Goal: Task Accomplishment & Management: Use online tool/utility

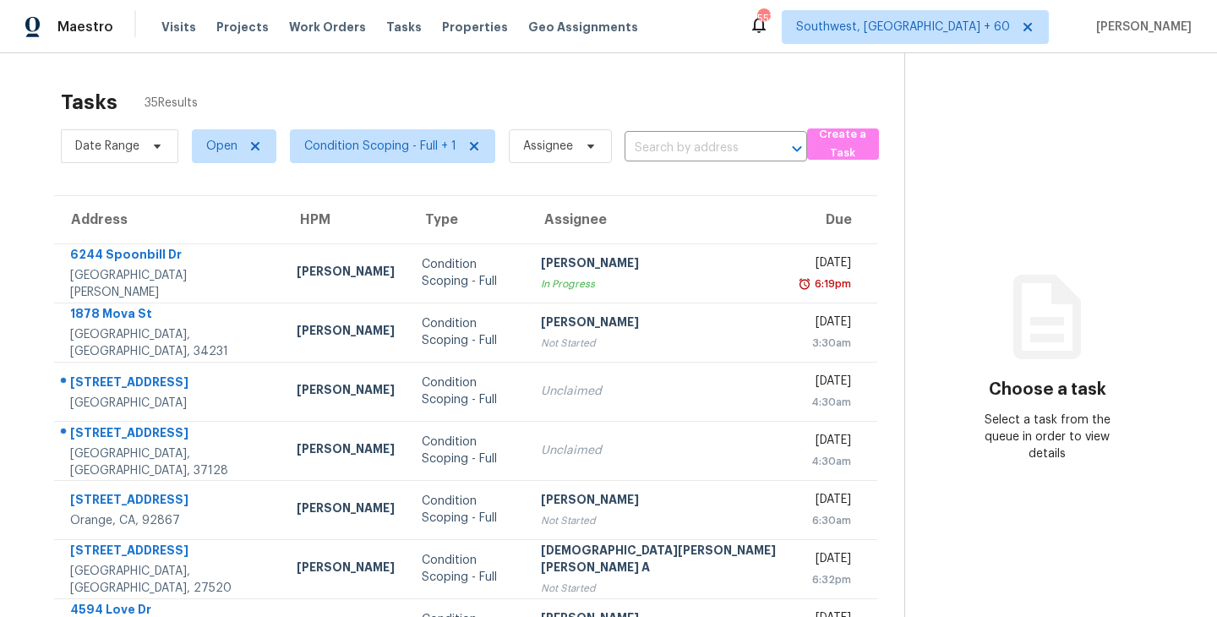
scroll to position [5, 0]
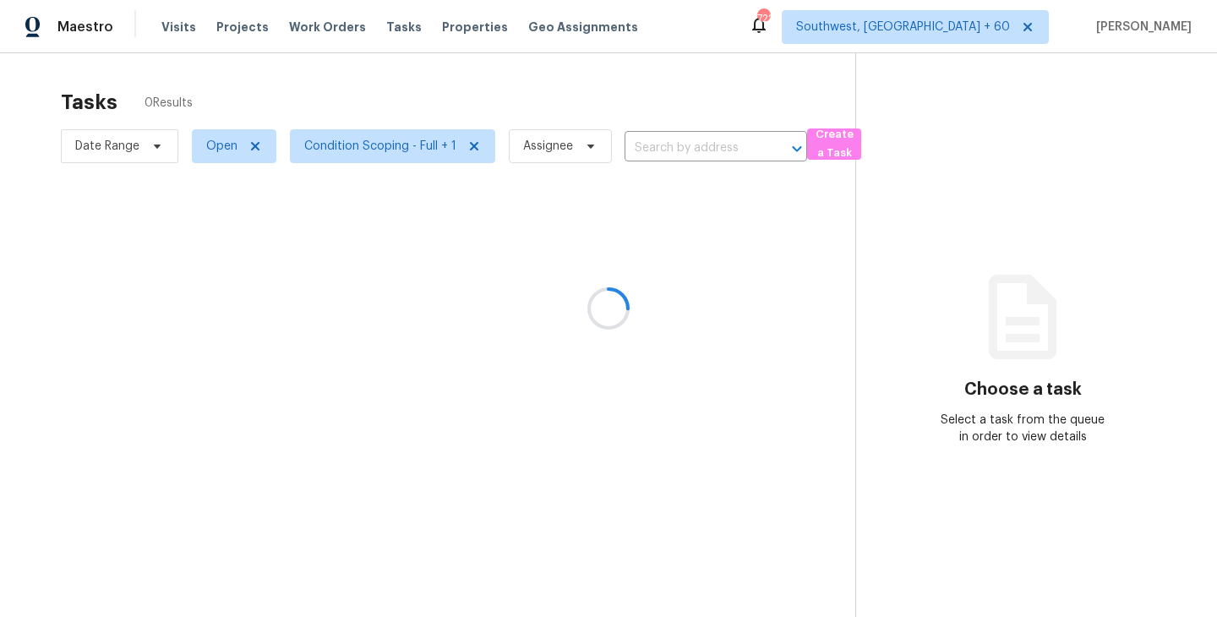
click at [541, 142] on div at bounding box center [608, 308] width 1217 height 617
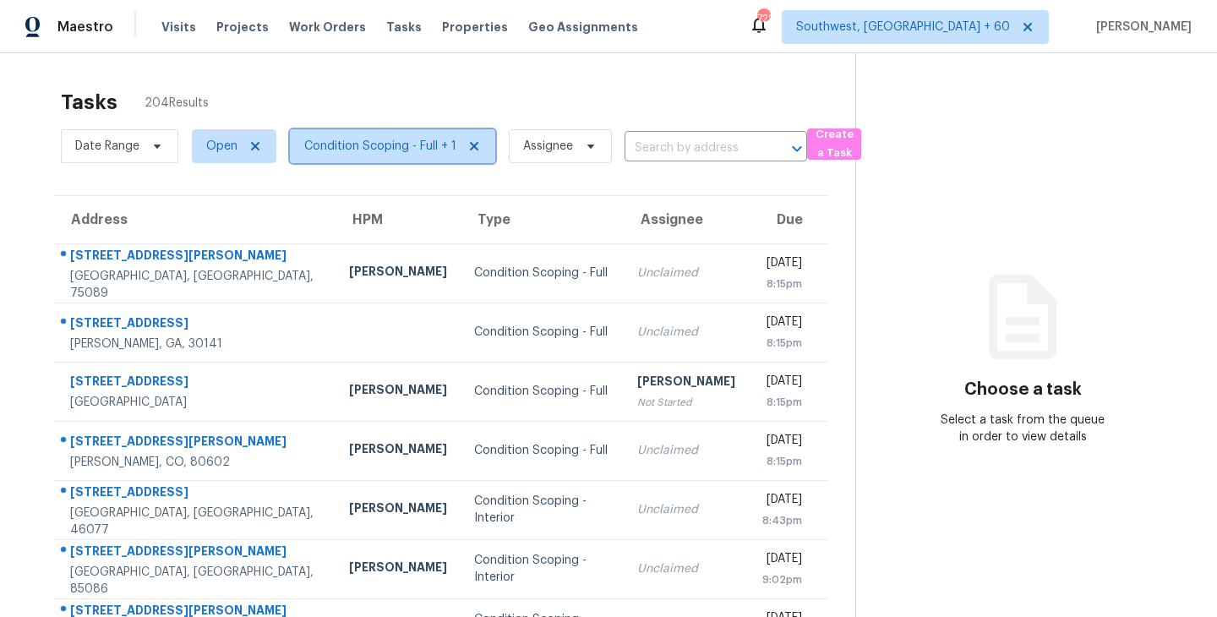
click at [422, 146] on span "Condition Scoping - Full + 1" at bounding box center [380, 146] width 152 height 17
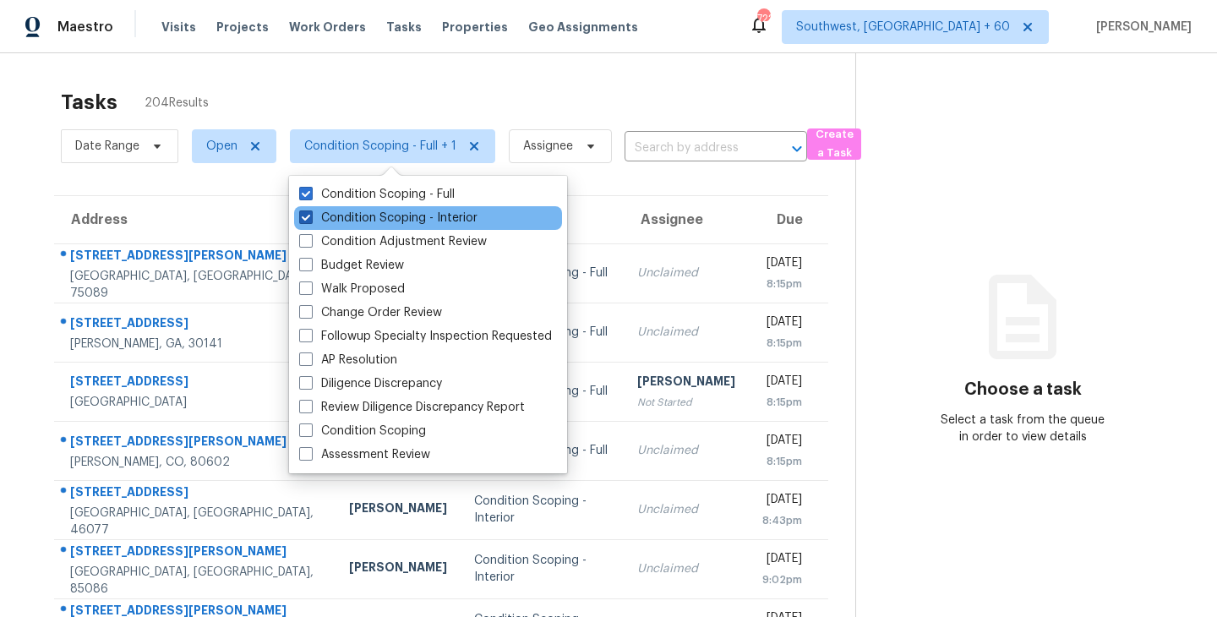
click at [444, 217] on label "Condition Scoping - Interior" at bounding box center [388, 218] width 178 height 17
click at [310, 217] on input "Condition Scoping - Interior" at bounding box center [304, 215] width 11 height 11
checkbox input "false"
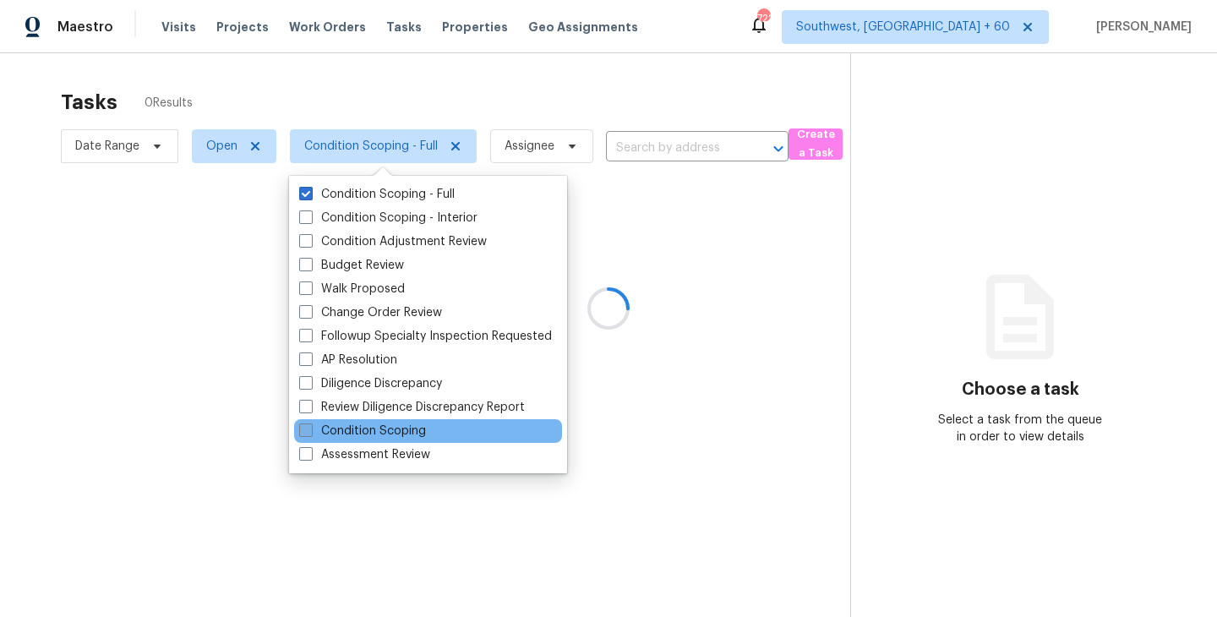
click at [421, 431] on label "Condition Scoping" at bounding box center [362, 430] width 127 height 17
click at [310, 431] on input "Condition Scoping" at bounding box center [304, 427] width 11 height 11
checkbox input "true"
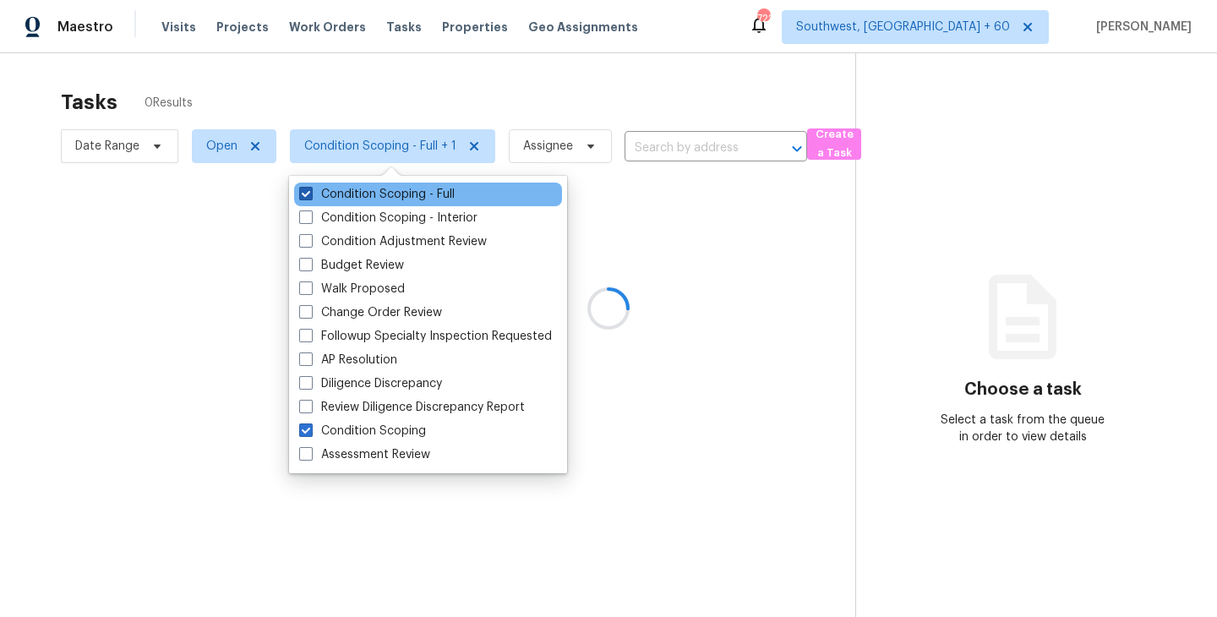
click at [419, 192] on label "Condition Scoping - Full" at bounding box center [376, 194] width 155 height 17
click at [310, 192] on input "Condition Scoping - Full" at bounding box center [304, 191] width 11 height 11
checkbox input "false"
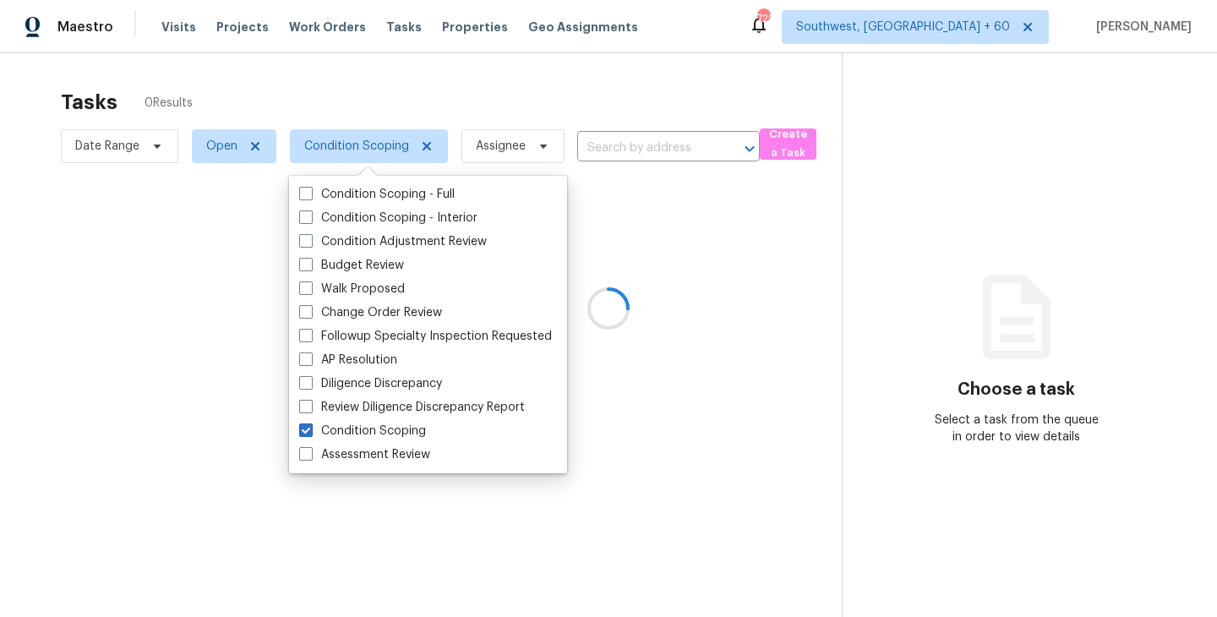
click at [798, 307] on div at bounding box center [608, 308] width 1217 height 617
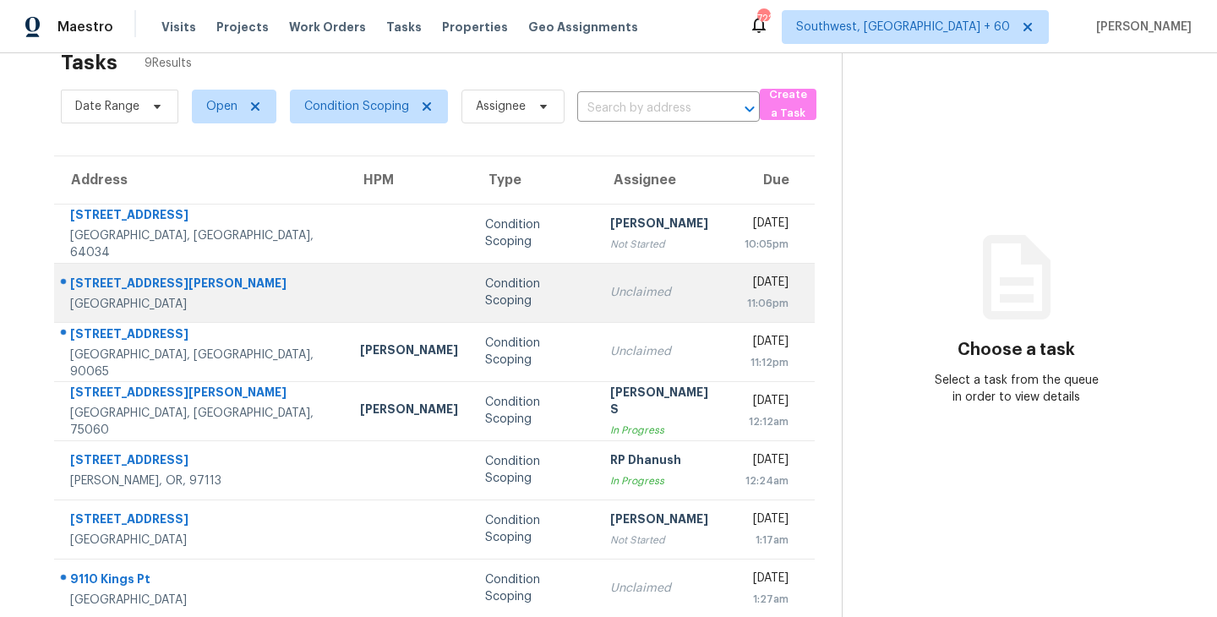
scroll to position [45, 0]
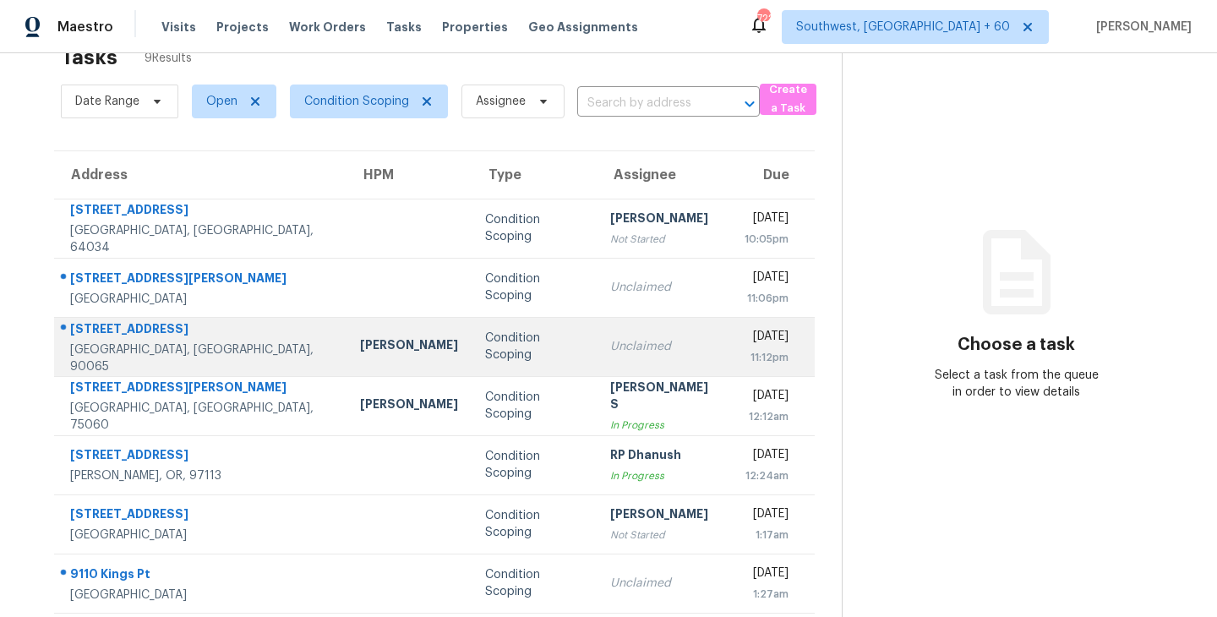
click at [596, 355] on td "Unclaimed" at bounding box center [663, 346] width 134 height 59
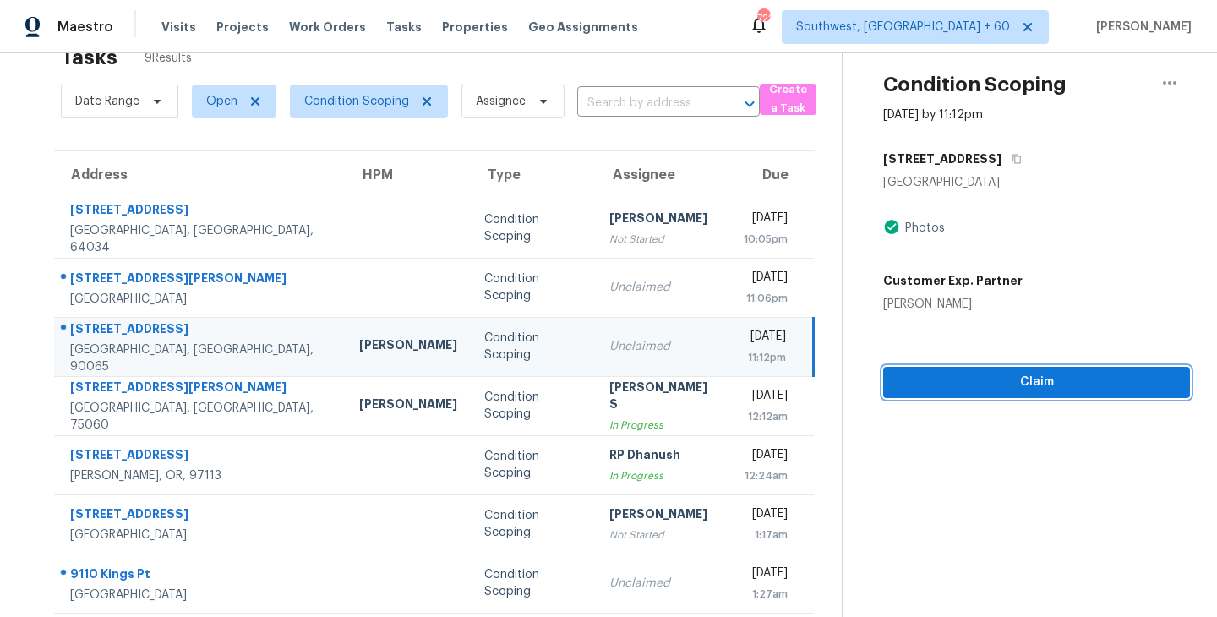
click at [1011, 385] on span "Claim" at bounding box center [1036, 382] width 280 height 21
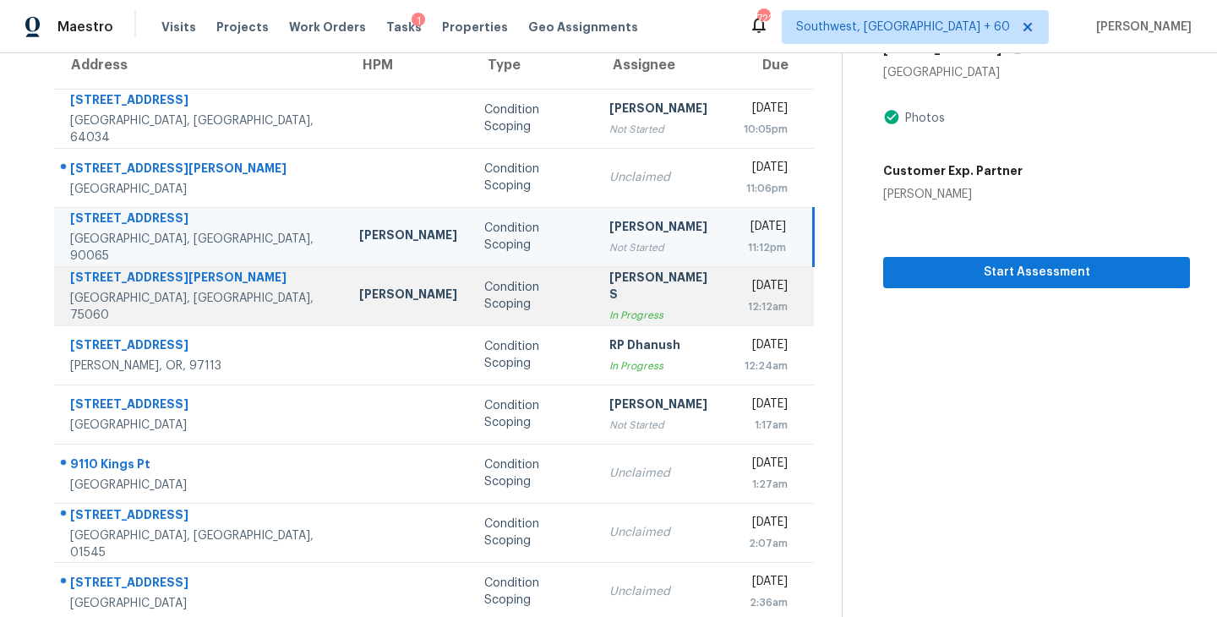
scroll to position [172, 0]
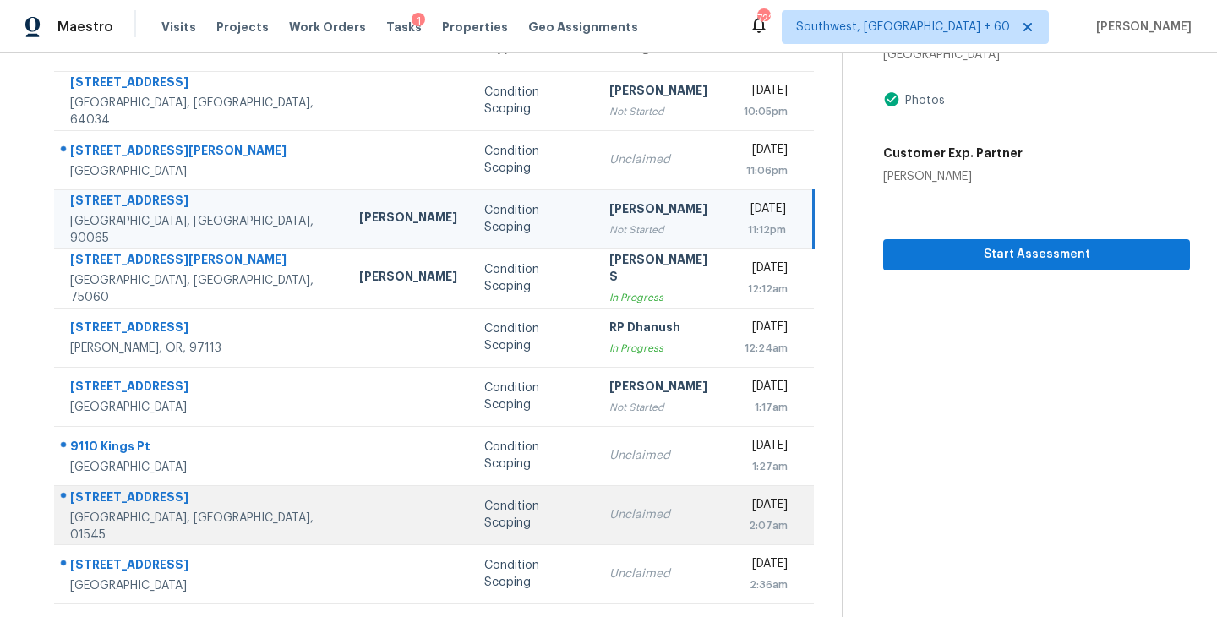
click at [609, 518] on div "Unclaimed" at bounding box center [662, 514] width 107 height 17
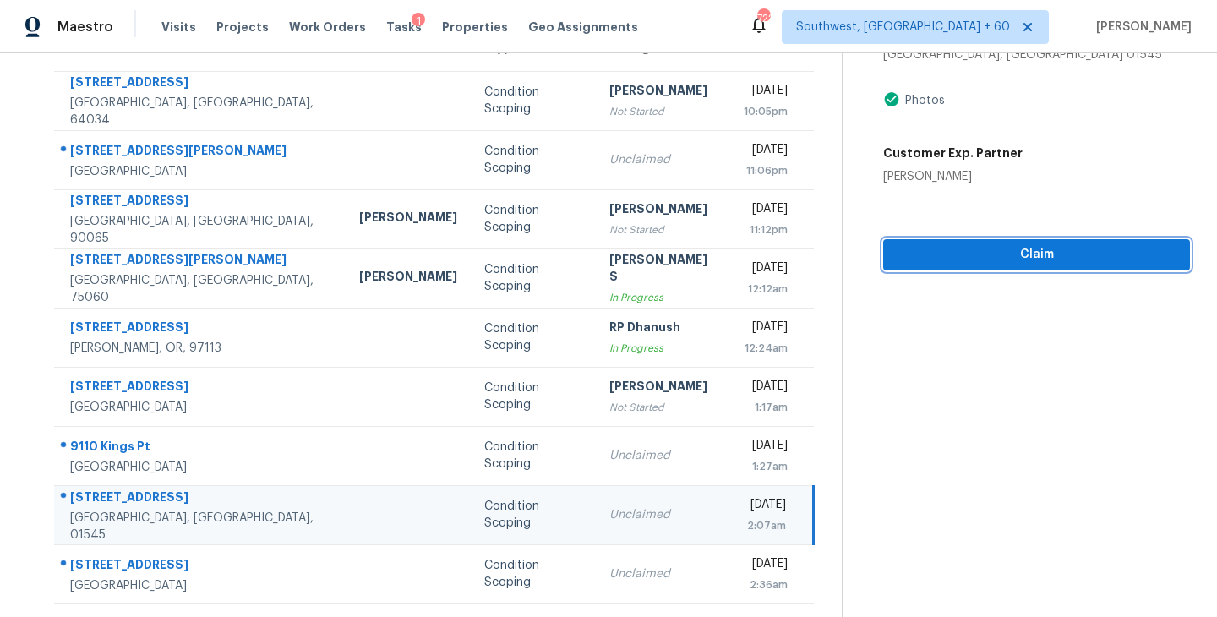
click at [978, 262] on span "Claim" at bounding box center [1036, 254] width 280 height 21
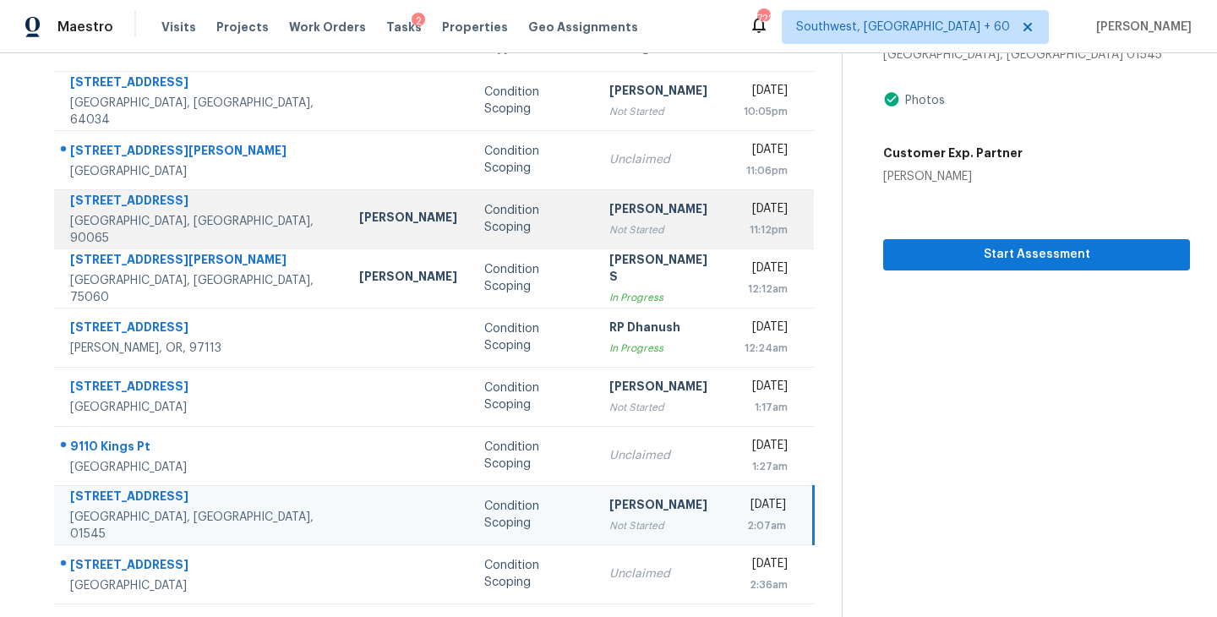
scroll to position [0, 0]
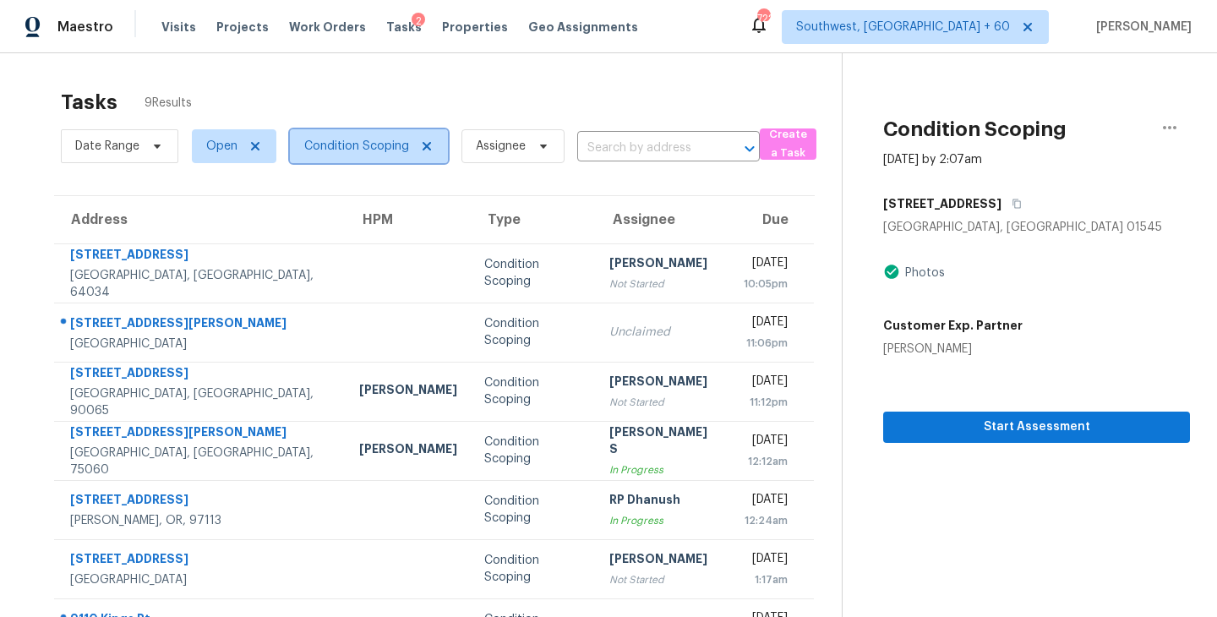
click at [373, 137] on span "Condition Scoping" at bounding box center [369, 146] width 158 height 34
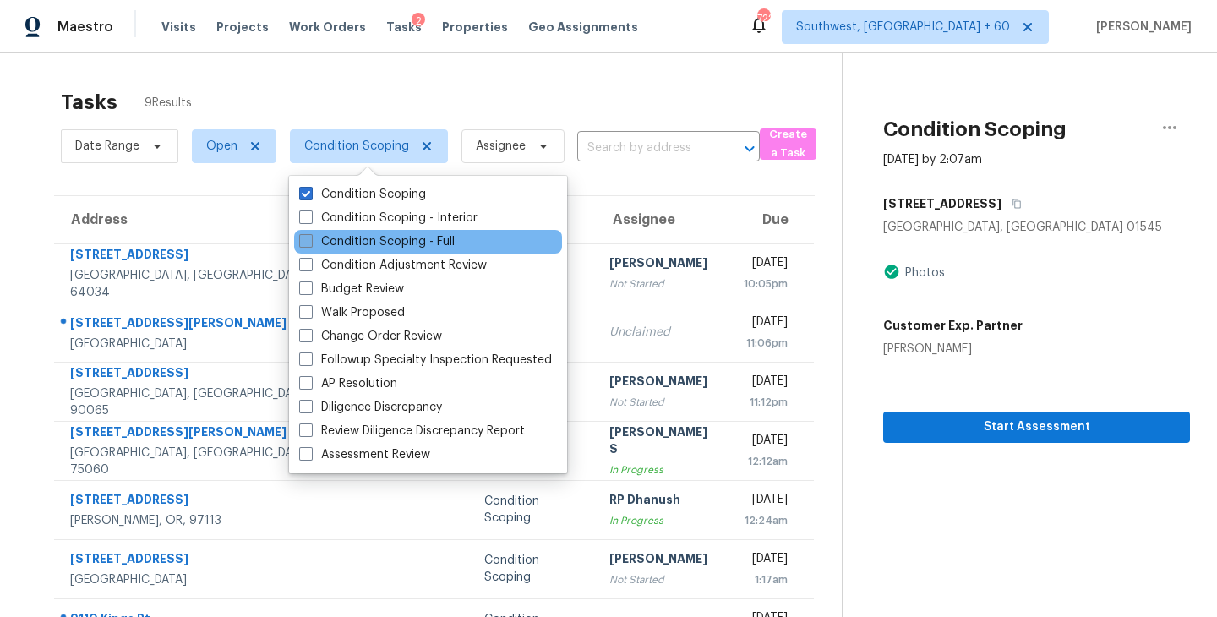
click at [413, 245] on label "Condition Scoping - Full" at bounding box center [376, 241] width 155 height 17
click at [310, 244] on input "Condition Scoping - Full" at bounding box center [304, 238] width 11 height 11
checkbox input "true"
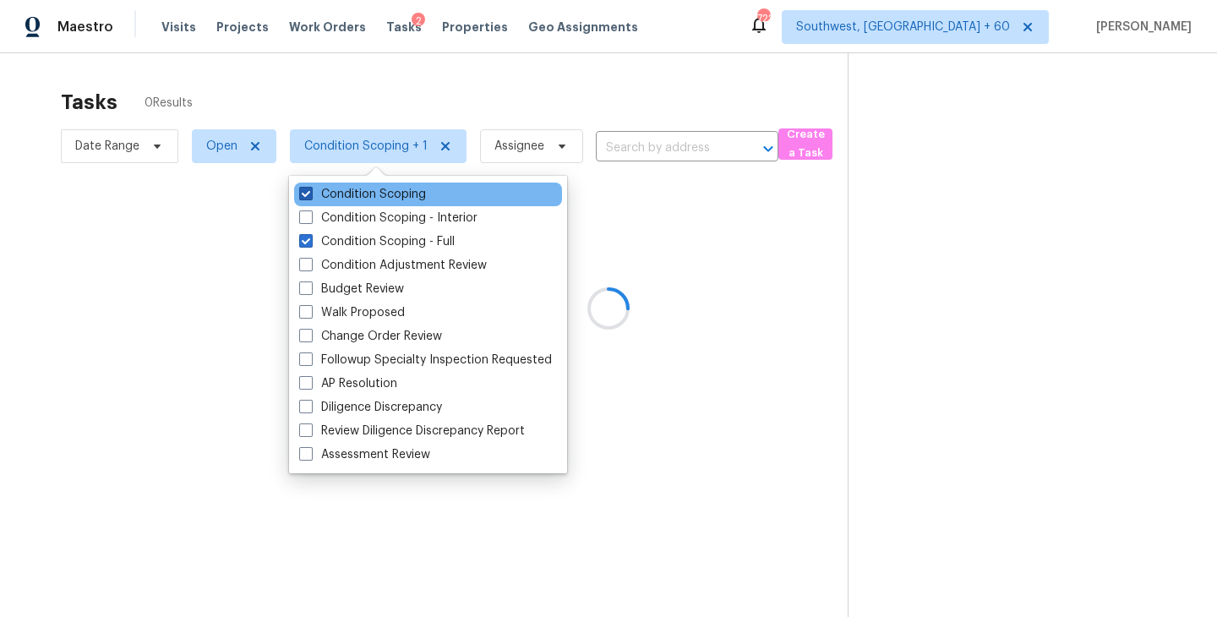
click at [410, 190] on label "Condition Scoping" at bounding box center [362, 194] width 127 height 17
click at [310, 190] on input "Condition Scoping" at bounding box center [304, 191] width 11 height 11
checkbox input "false"
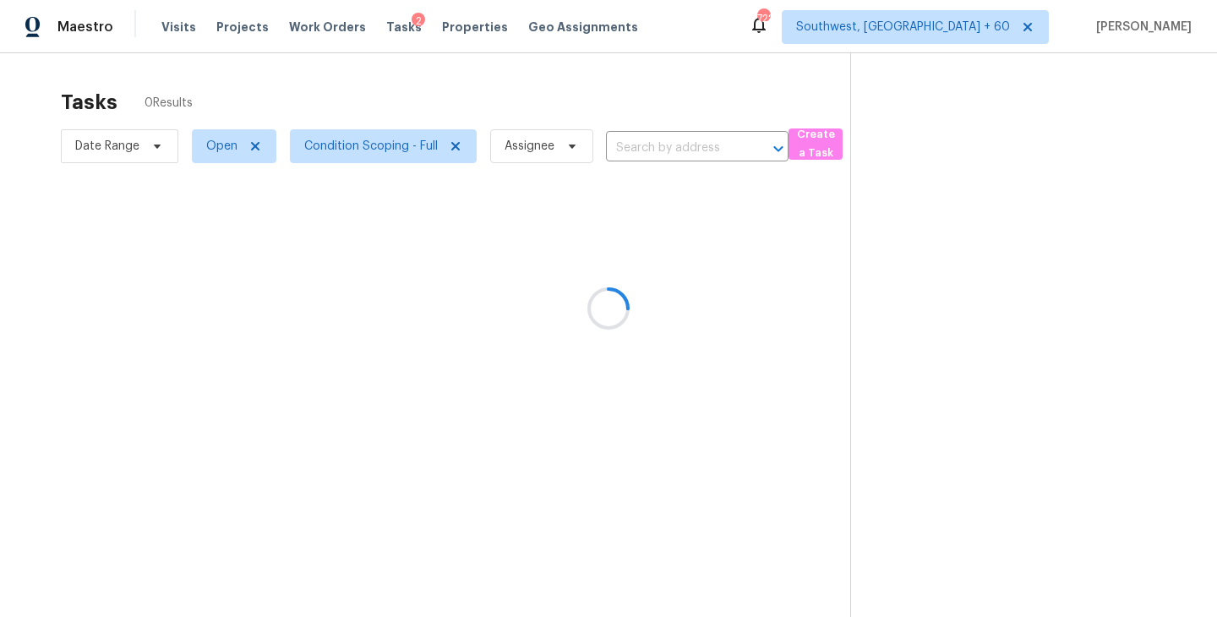
click at [760, 321] on div at bounding box center [608, 308] width 1217 height 617
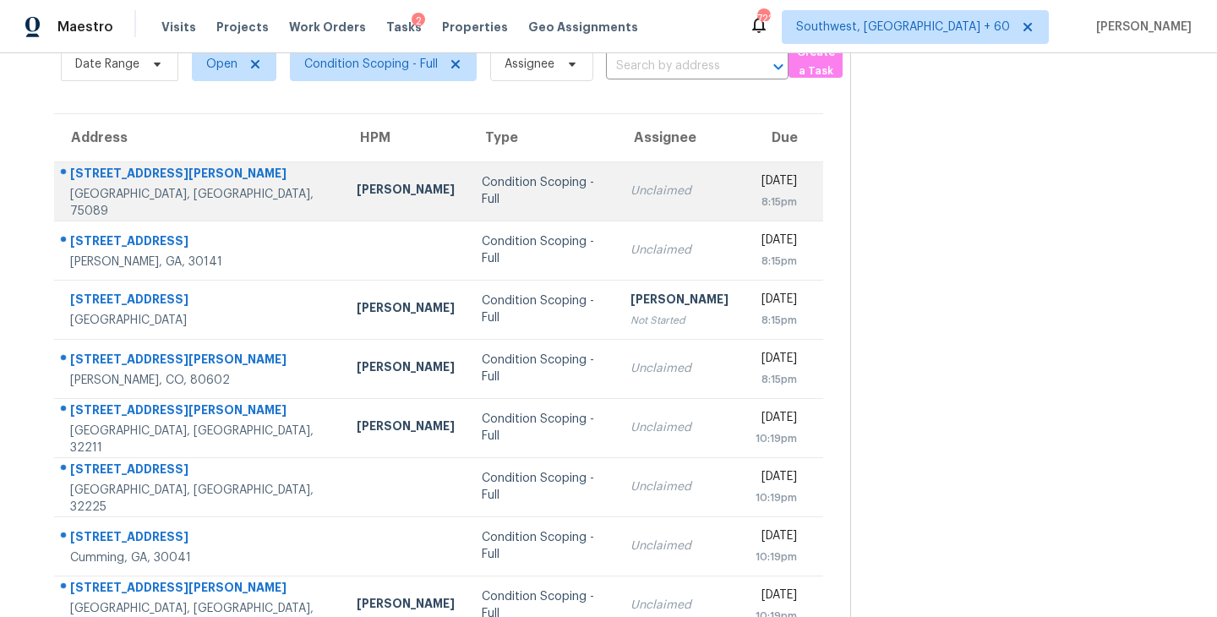
scroll to position [106, 0]
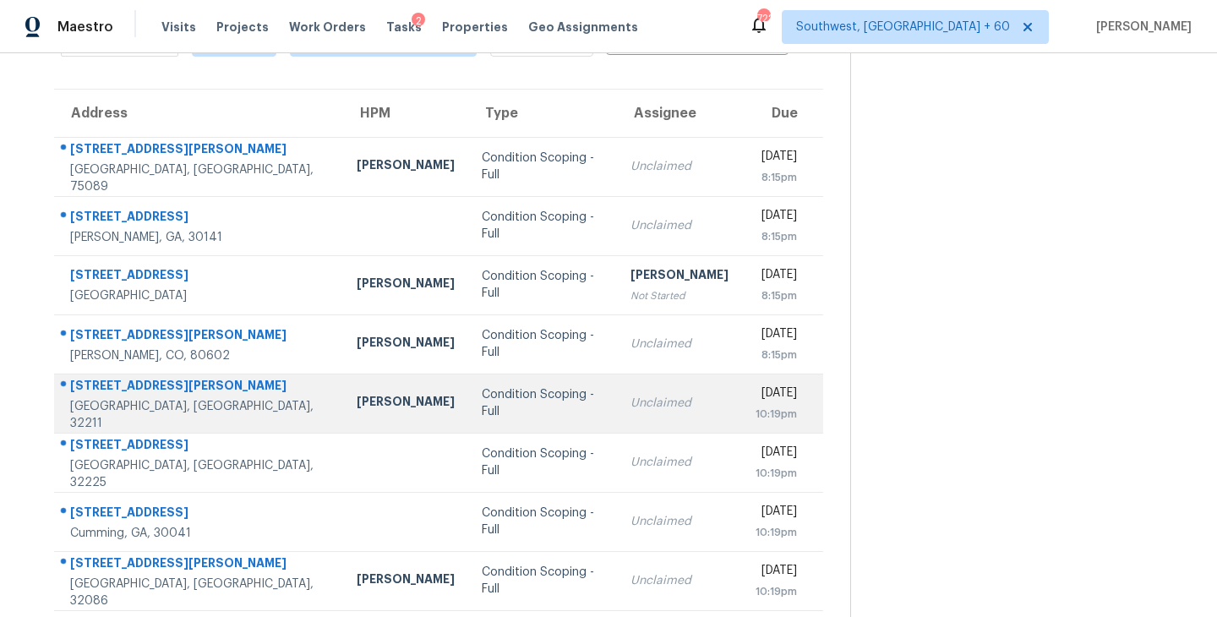
click at [580, 410] on td "Condition Scoping - Full" at bounding box center [542, 402] width 149 height 59
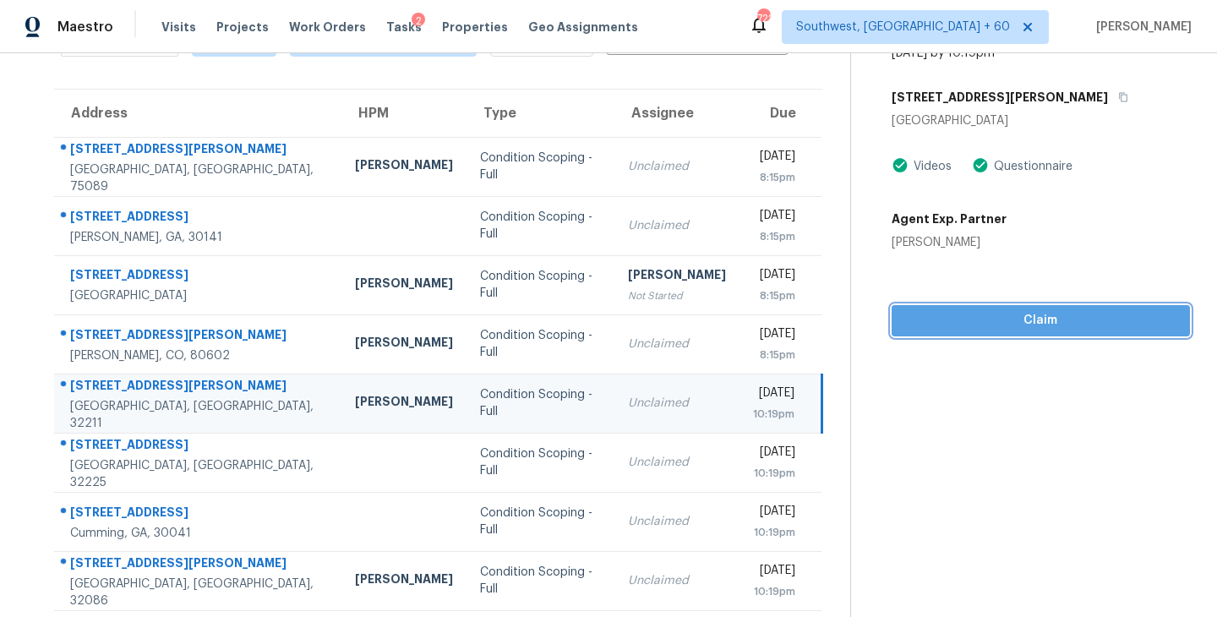
click at [1051, 320] on span "Claim" at bounding box center [1040, 320] width 271 height 21
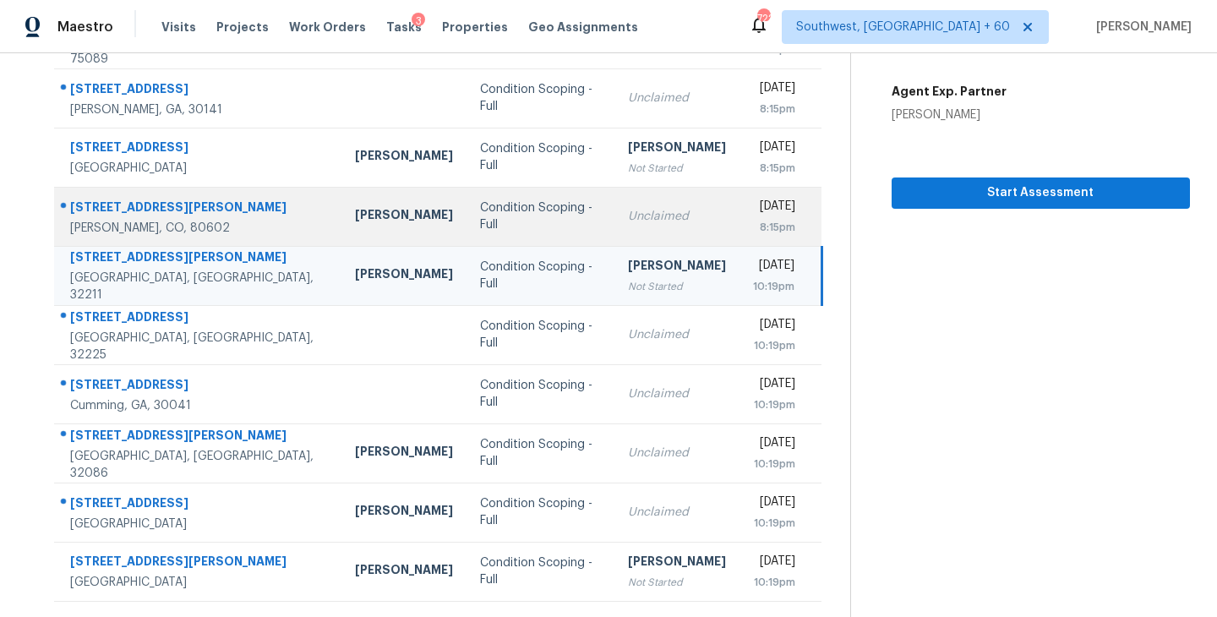
scroll to position [263, 0]
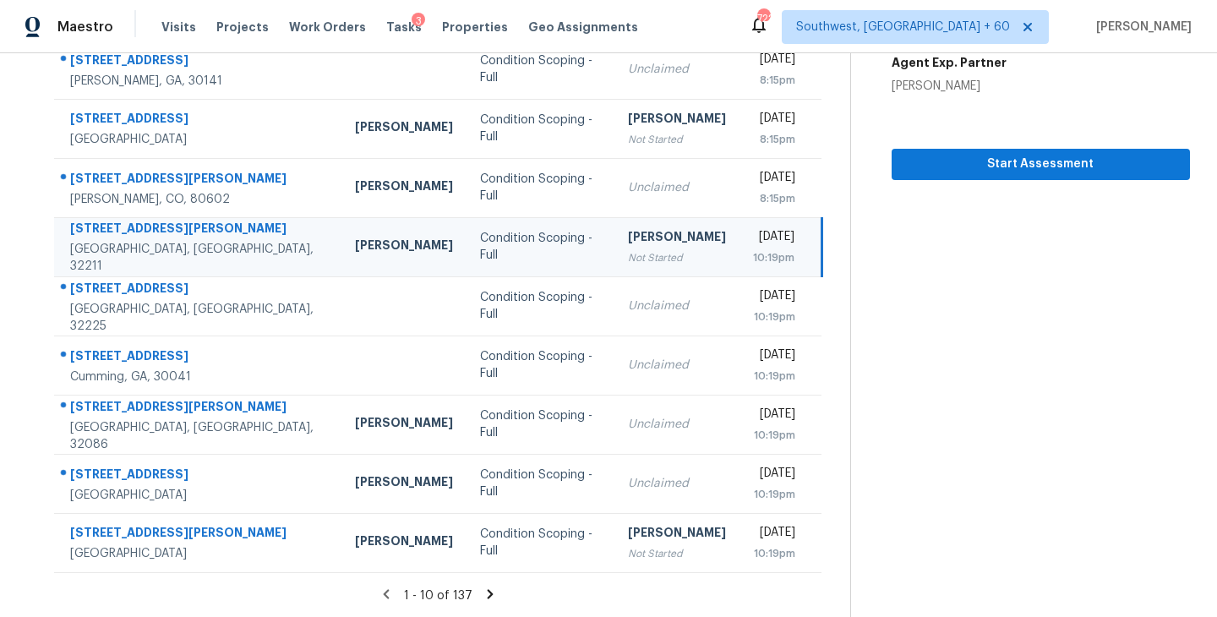
click at [486, 587] on icon at bounding box center [489, 593] width 15 height 15
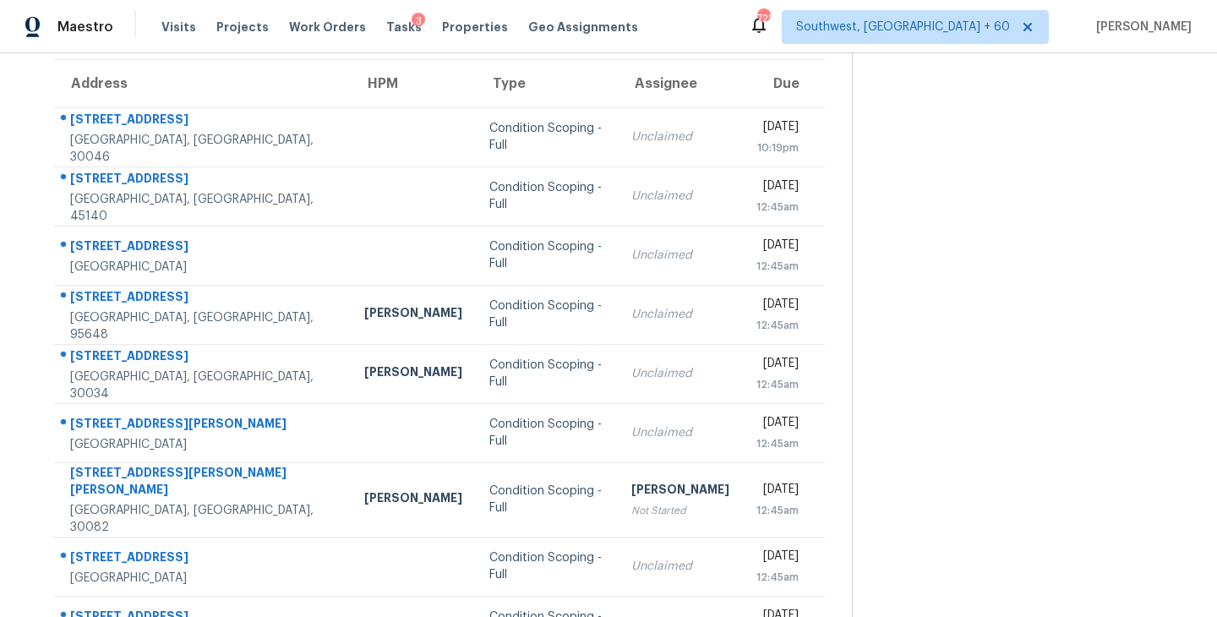
scroll to position [133, 0]
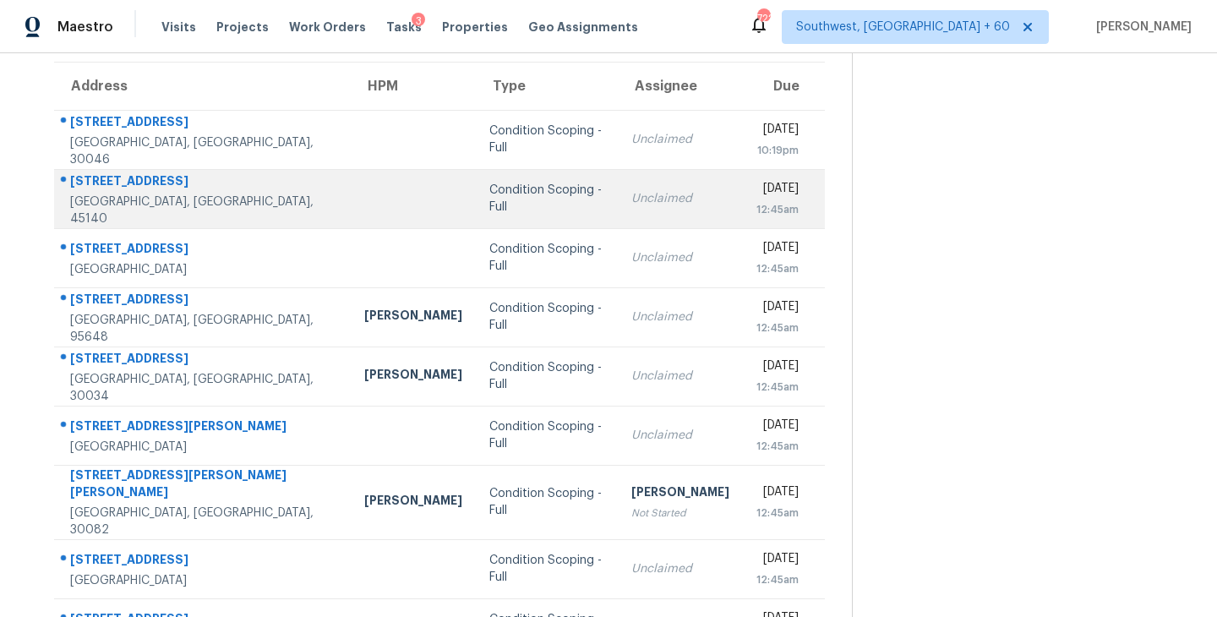
click at [618, 208] on td "Unclaimed" at bounding box center [680, 198] width 125 height 59
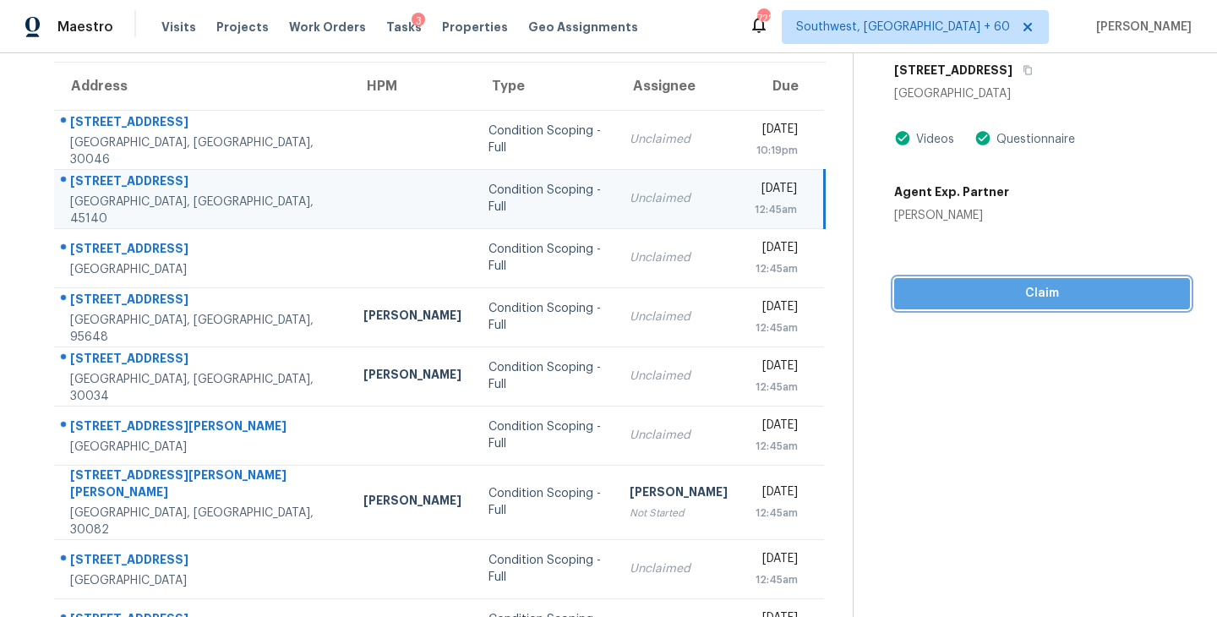
click at [1095, 292] on span "Claim" at bounding box center [1041, 293] width 269 height 21
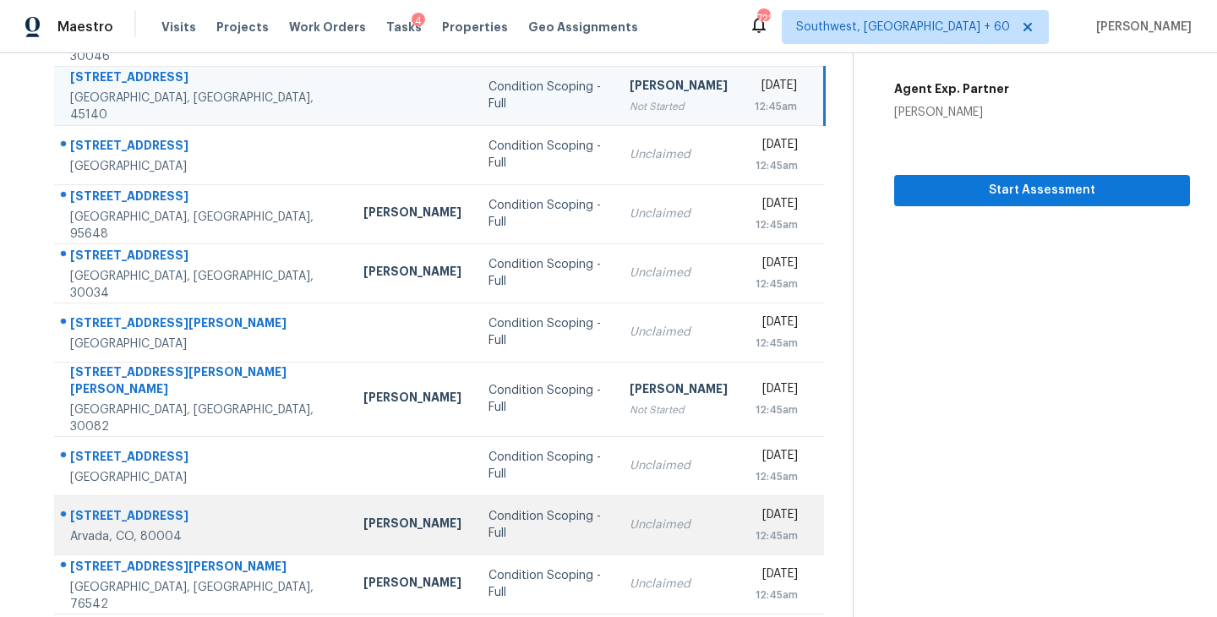
scroll to position [247, 0]
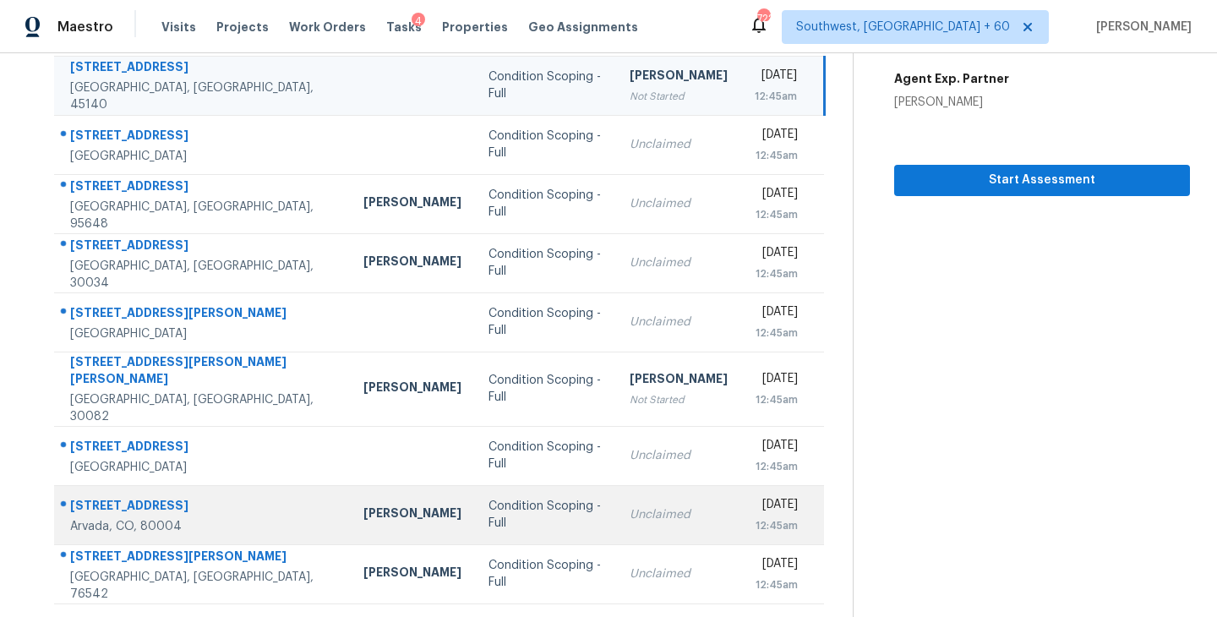
click at [488, 505] on div "Condition Scoping - Full" at bounding box center [545, 515] width 114 height 34
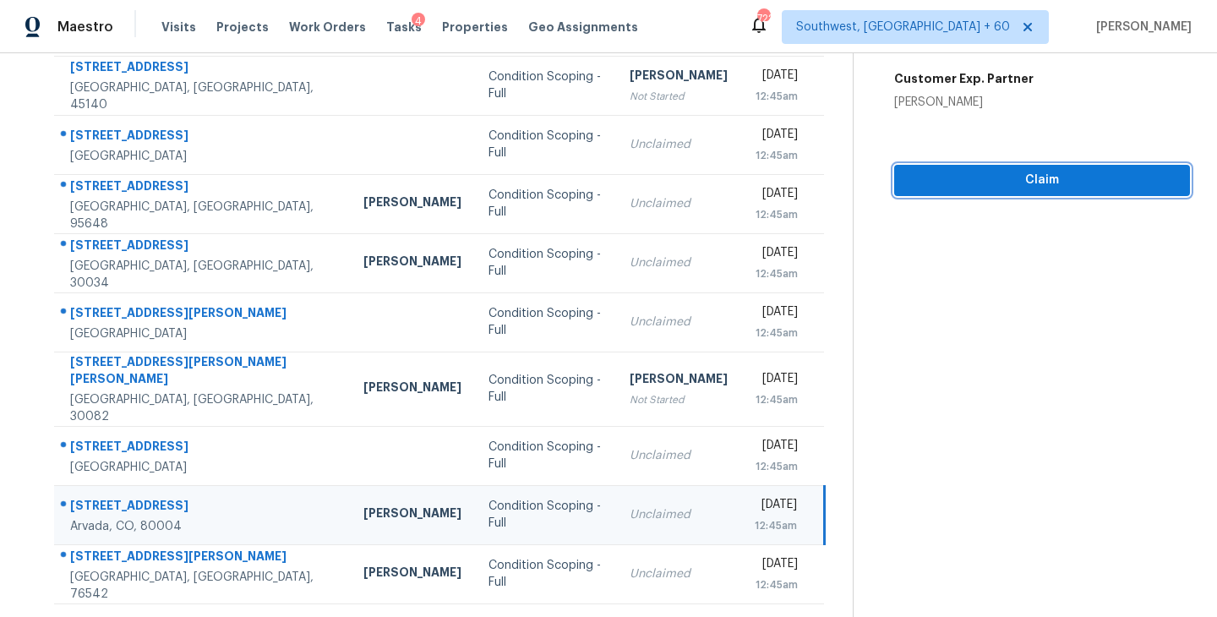
click at [1011, 170] on span "Claim" at bounding box center [1041, 180] width 269 height 21
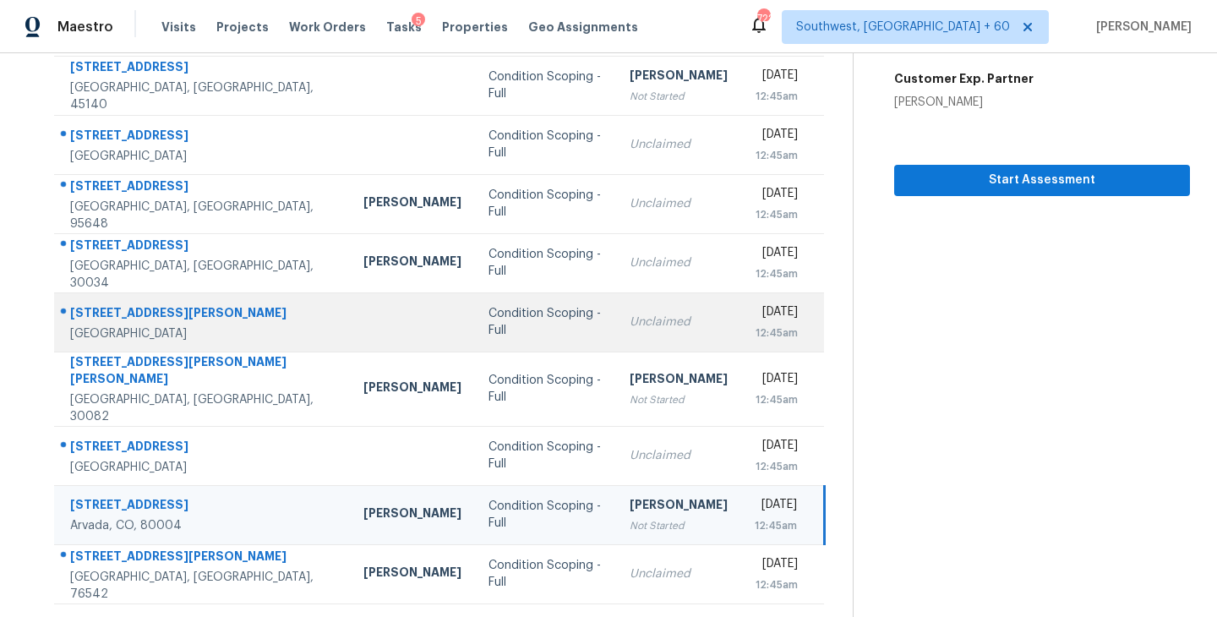
scroll to position [263, 0]
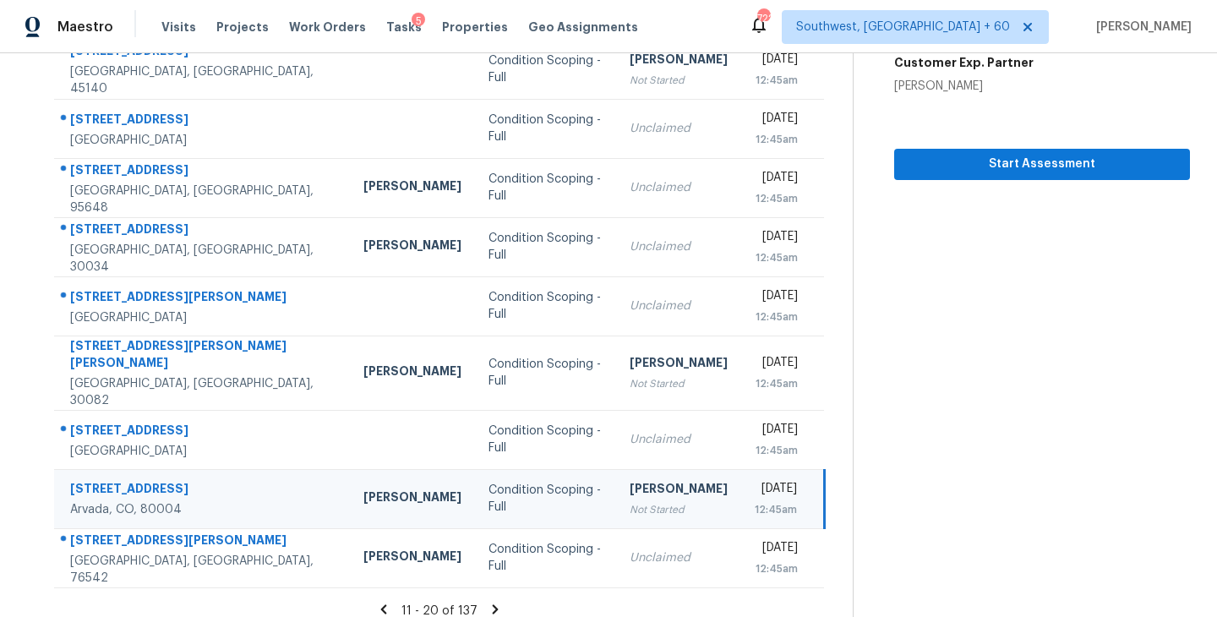
click at [493, 604] on icon at bounding box center [496, 608] width 6 height 9
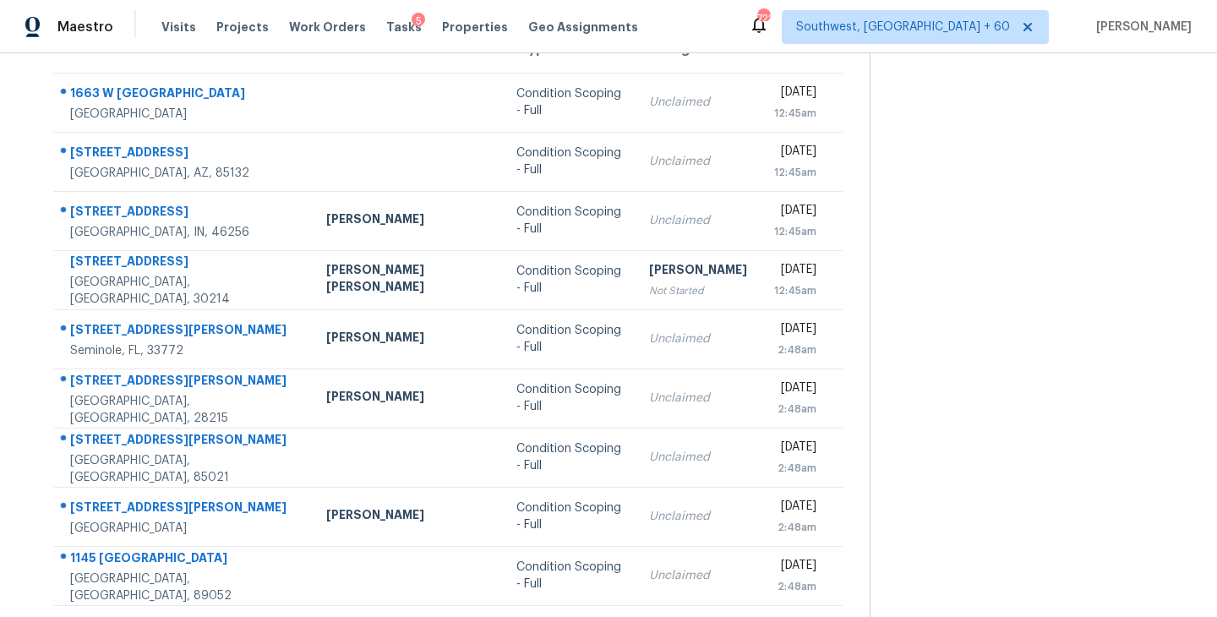
scroll to position [182, 0]
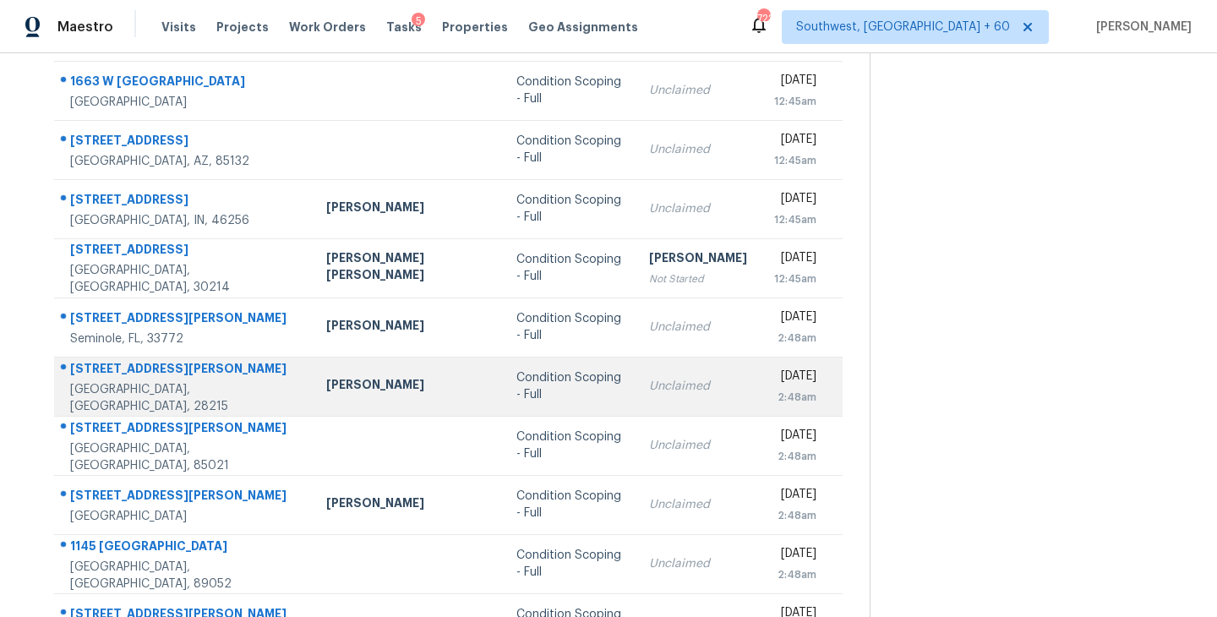
click at [516, 386] on div "Condition Scoping - Full" at bounding box center [569, 386] width 106 height 34
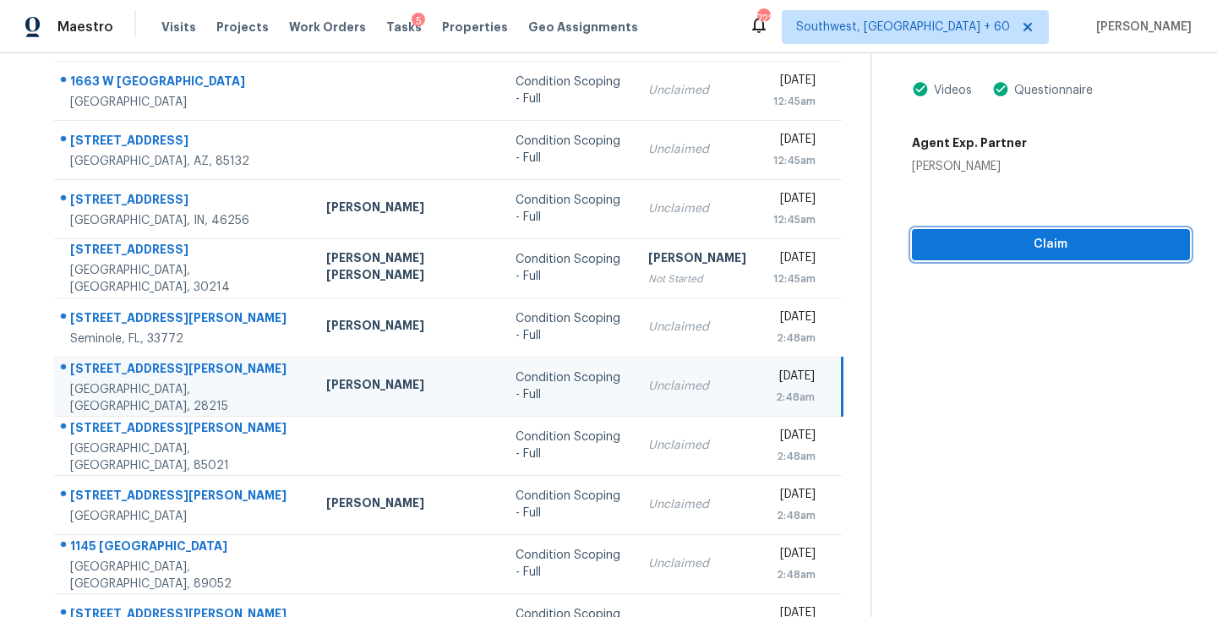
click at [1065, 244] on span "Claim" at bounding box center [1050, 244] width 251 height 21
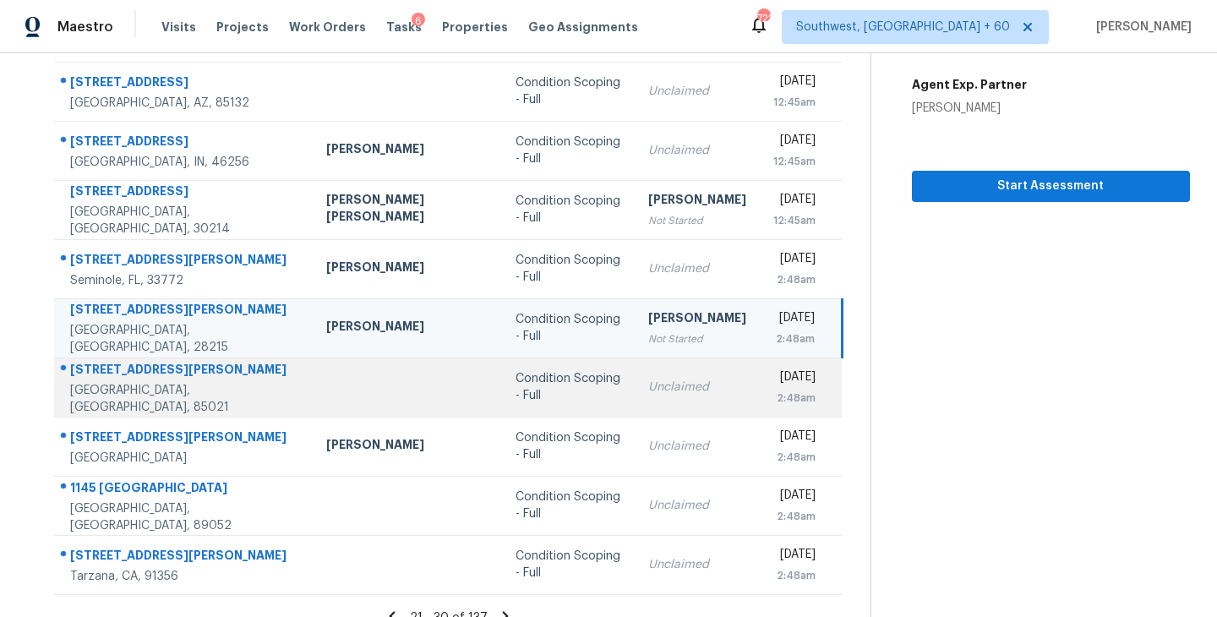
scroll to position [263, 0]
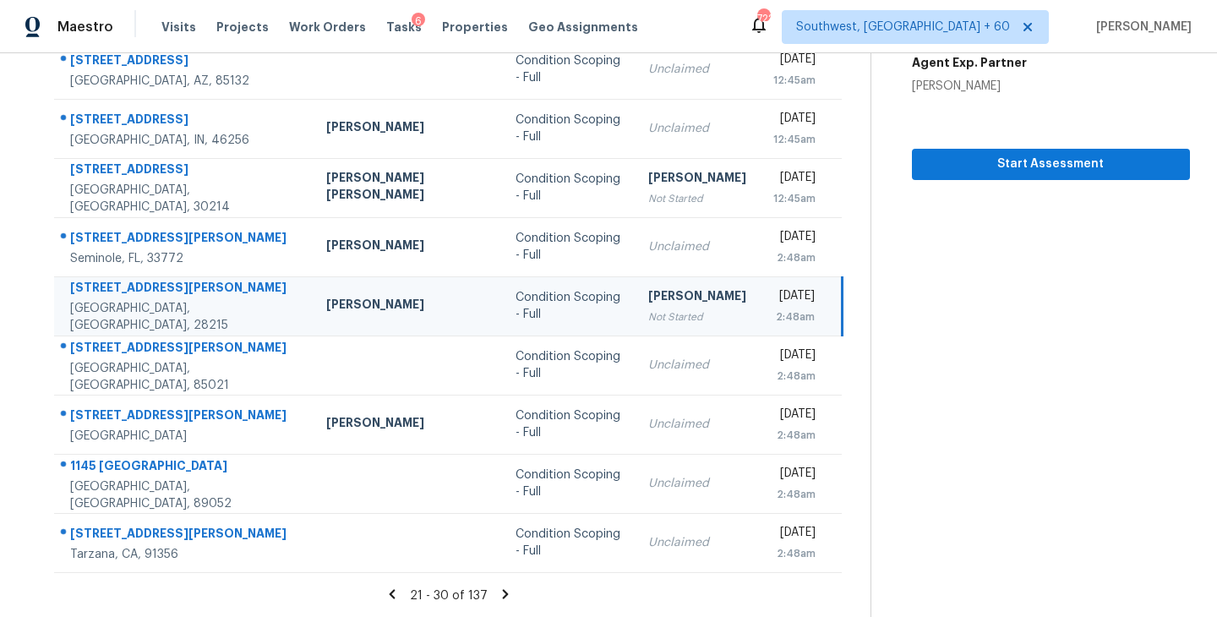
click at [498, 587] on icon at bounding box center [505, 593] width 15 height 15
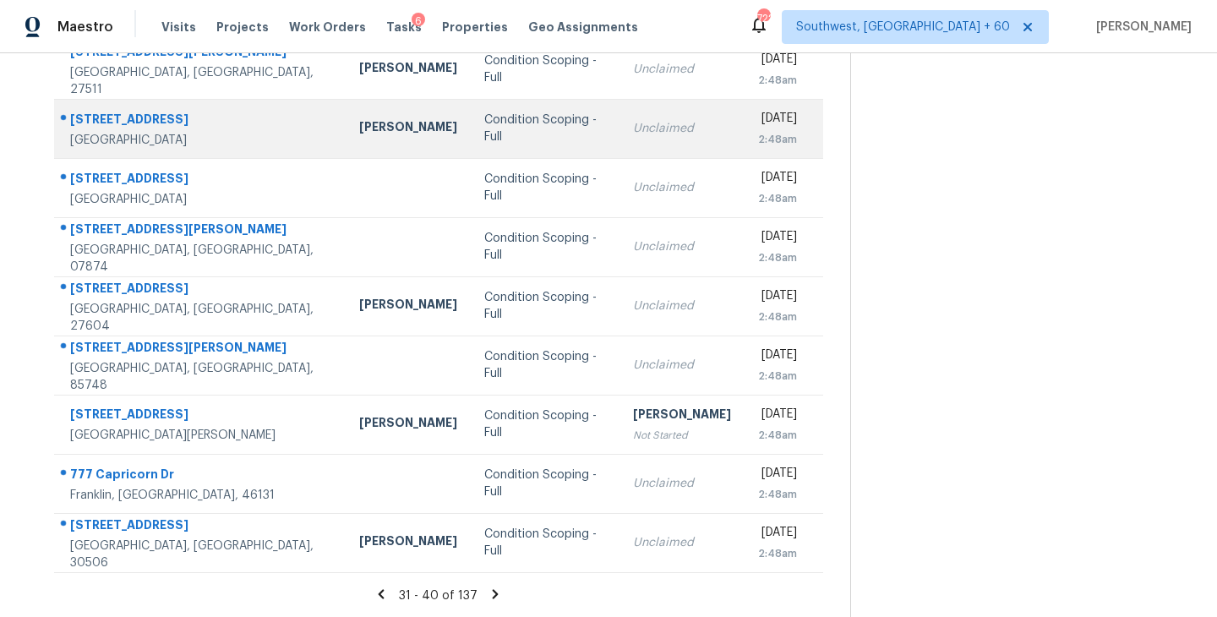
click at [471, 117] on td "Condition Scoping - Full" at bounding box center [545, 128] width 149 height 59
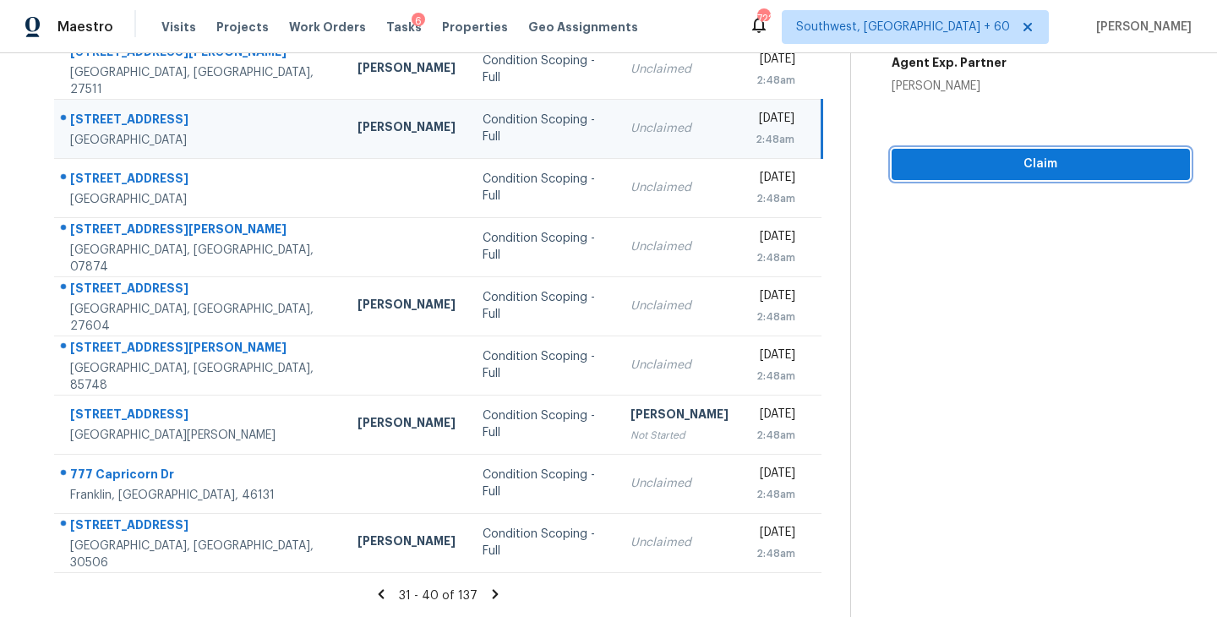
click at [1015, 161] on span "Claim" at bounding box center [1040, 164] width 271 height 21
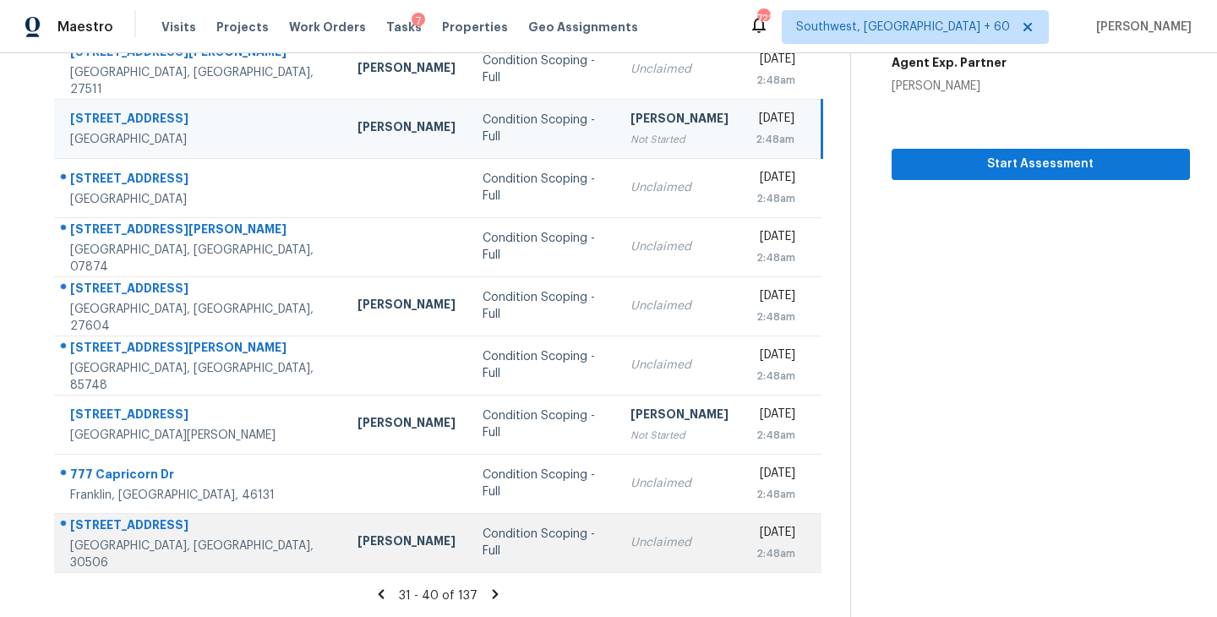
click at [506, 553] on td "Condition Scoping - Full" at bounding box center [543, 542] width 148 height 59
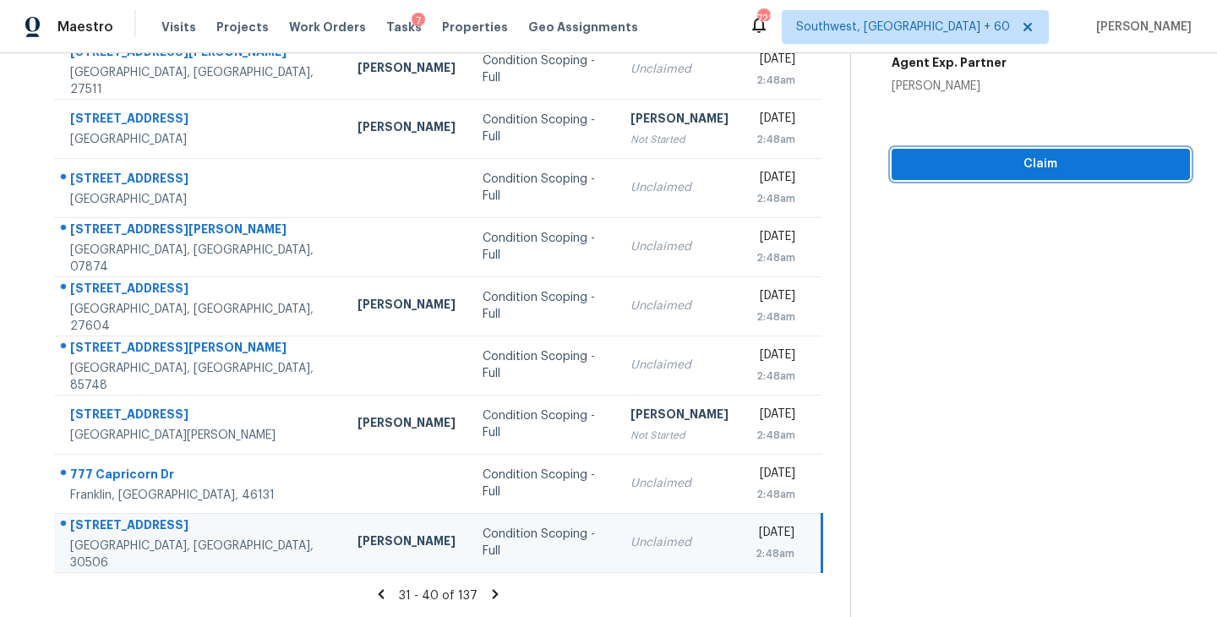
click at [1047, 161] on span "Claim" at bounding box center [1040, 164] width 271 height 21
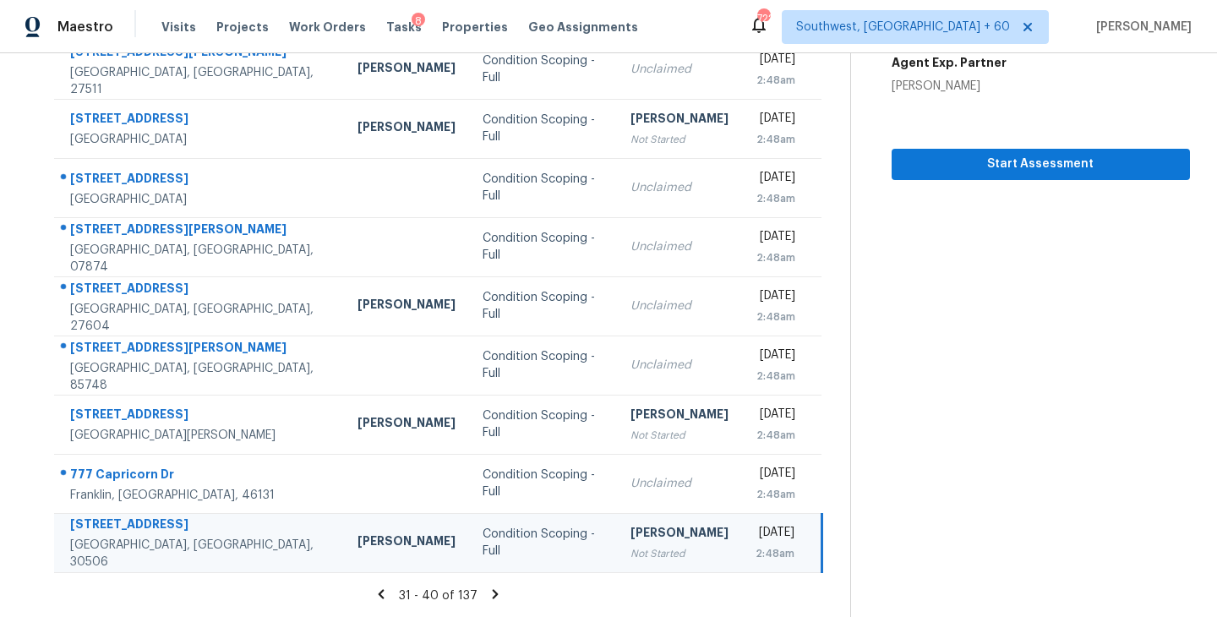
click at [493, 595] on icon at bounding box center [496, 593] width 6 height 9
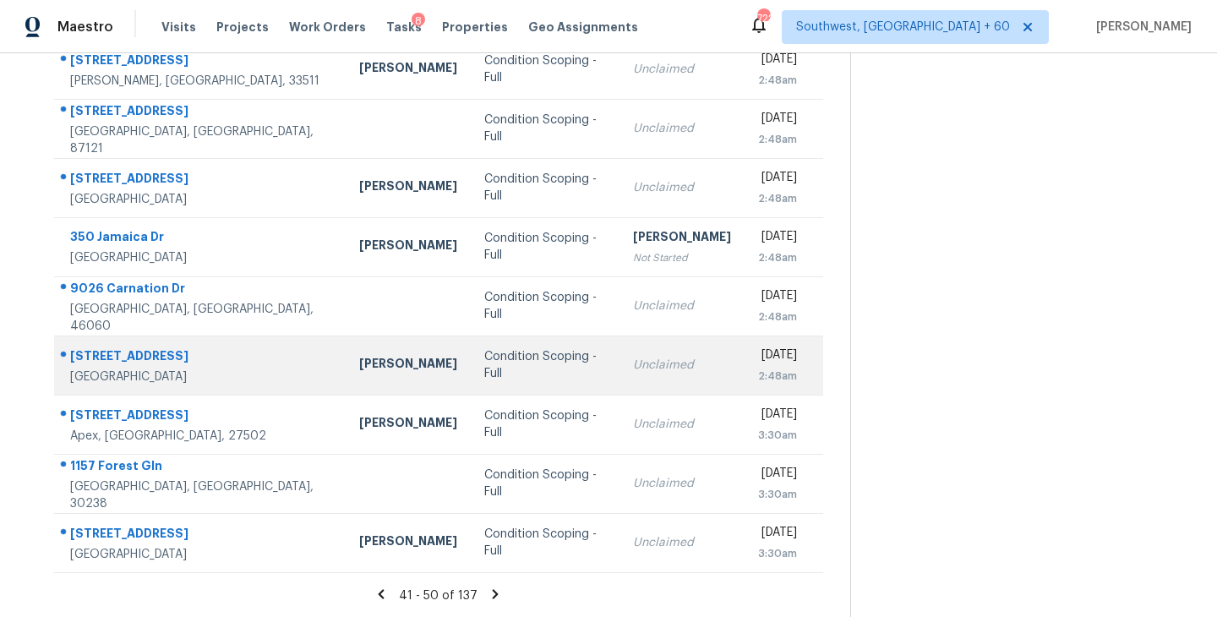
click at [484, 372] on div "Condition Scoping - Full" at bounding box center [545, 365] width 122 height 34
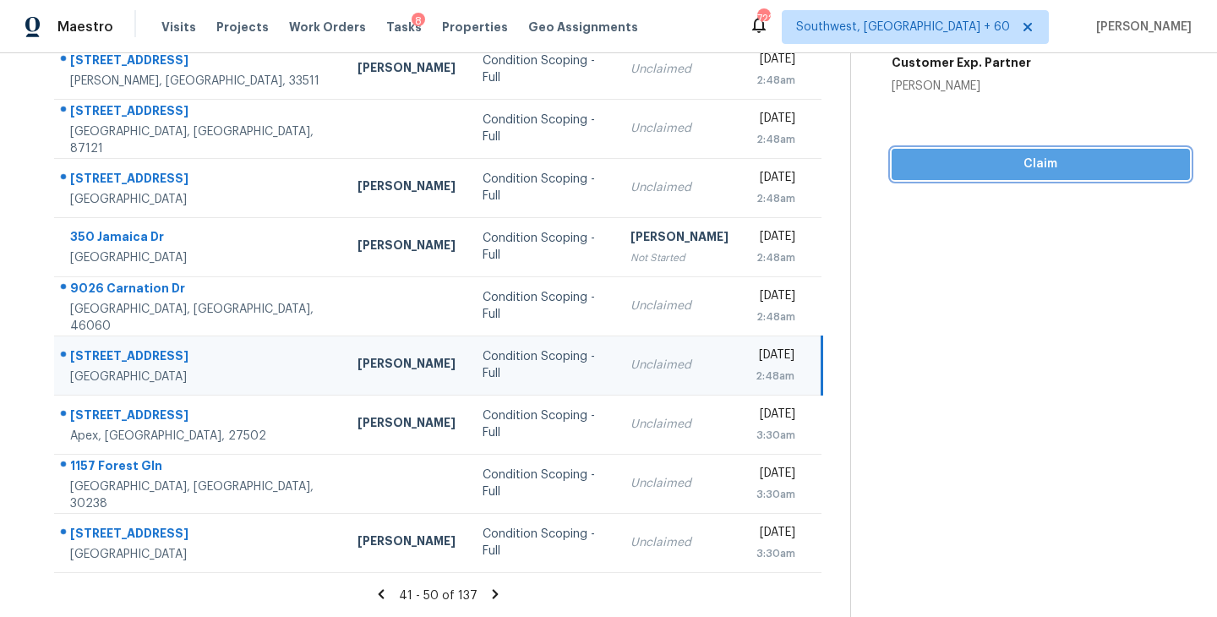
click at [1059, 169] on span "Claim" at bounding box center [1040, 164] width 271 height 21
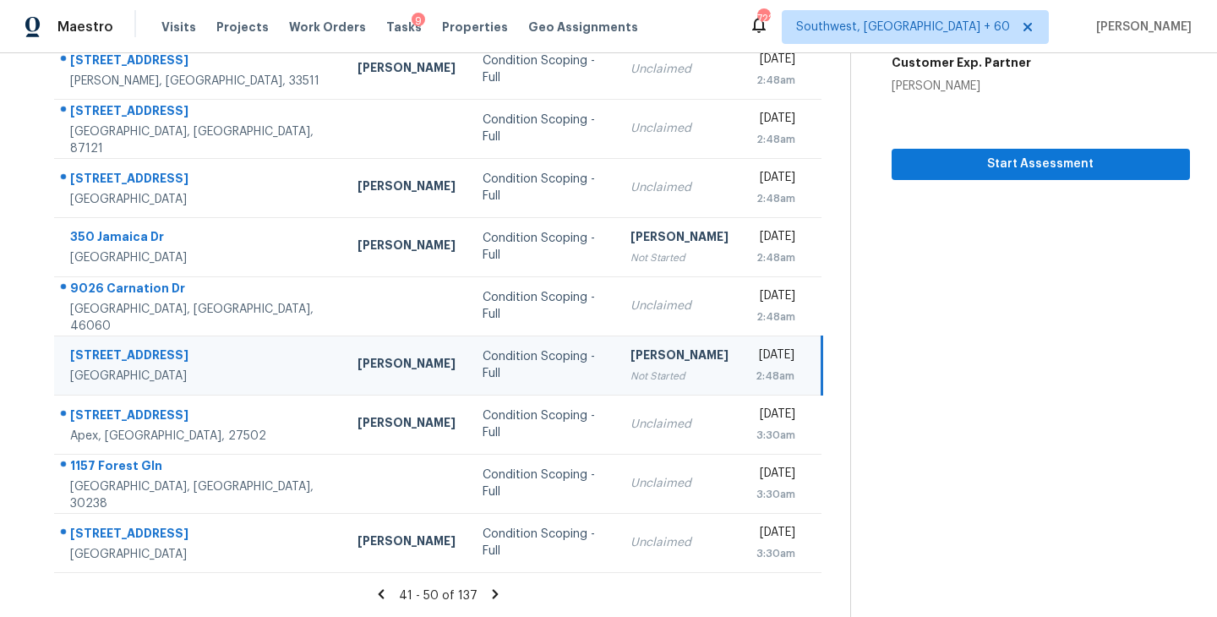
click at [493, 591] on icon at bounding box center [496, 593] width 6 height 9
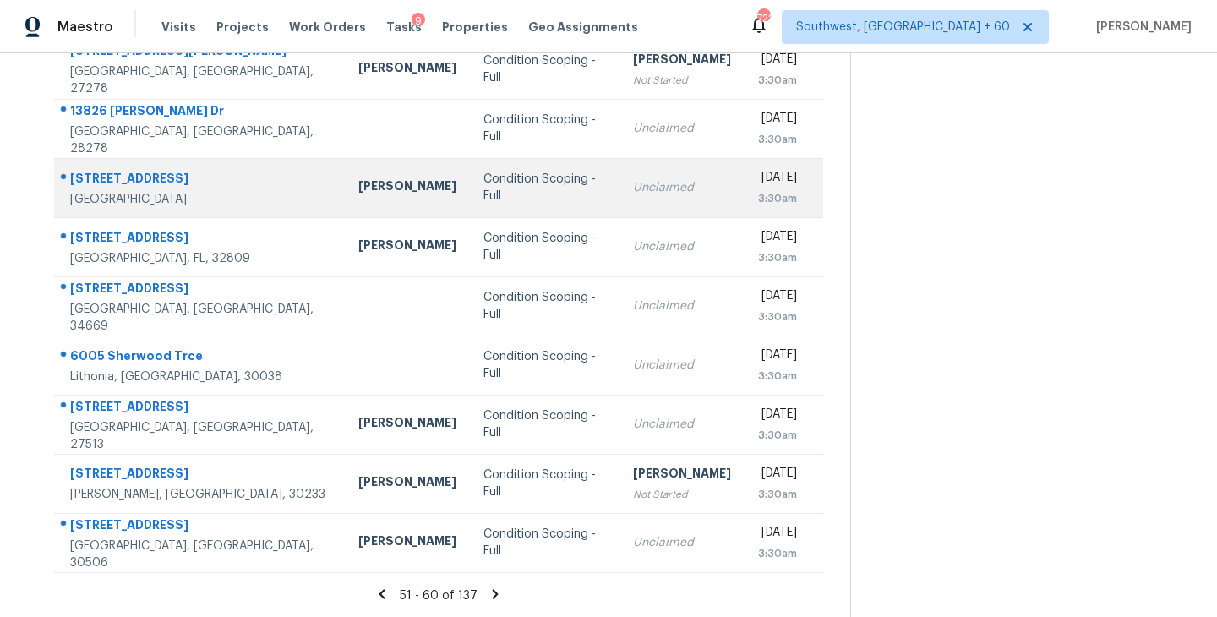
click at [514, 184] on div "Condition Scoping - Full" at bounding box center [544, 188] width 122 height 34
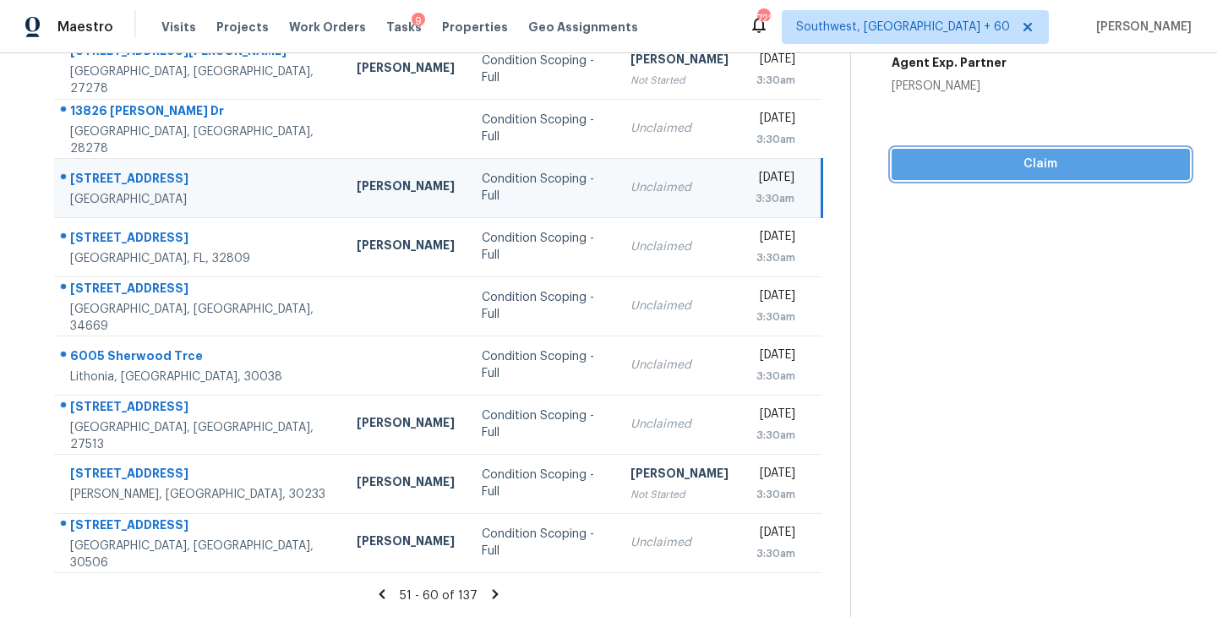
click at [1083, 168] on span "Claim" at bounding box center [1040, 164] width 271 height 21
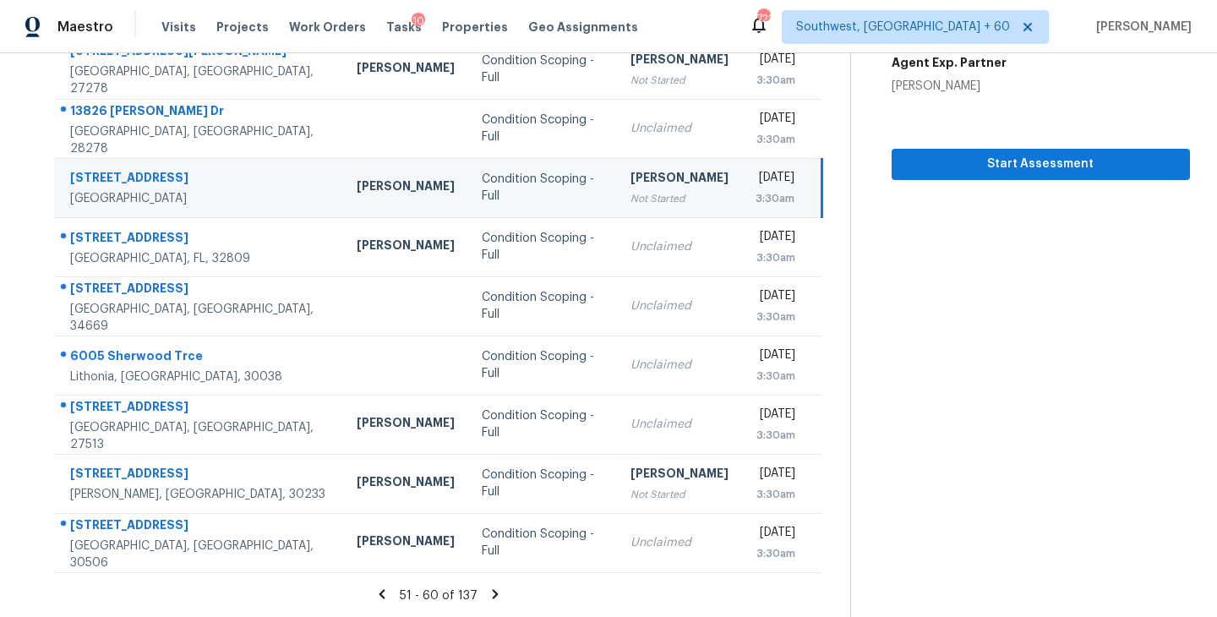
click at [493, 590] on icon at bounding box center [496, 593] width 6 height 9
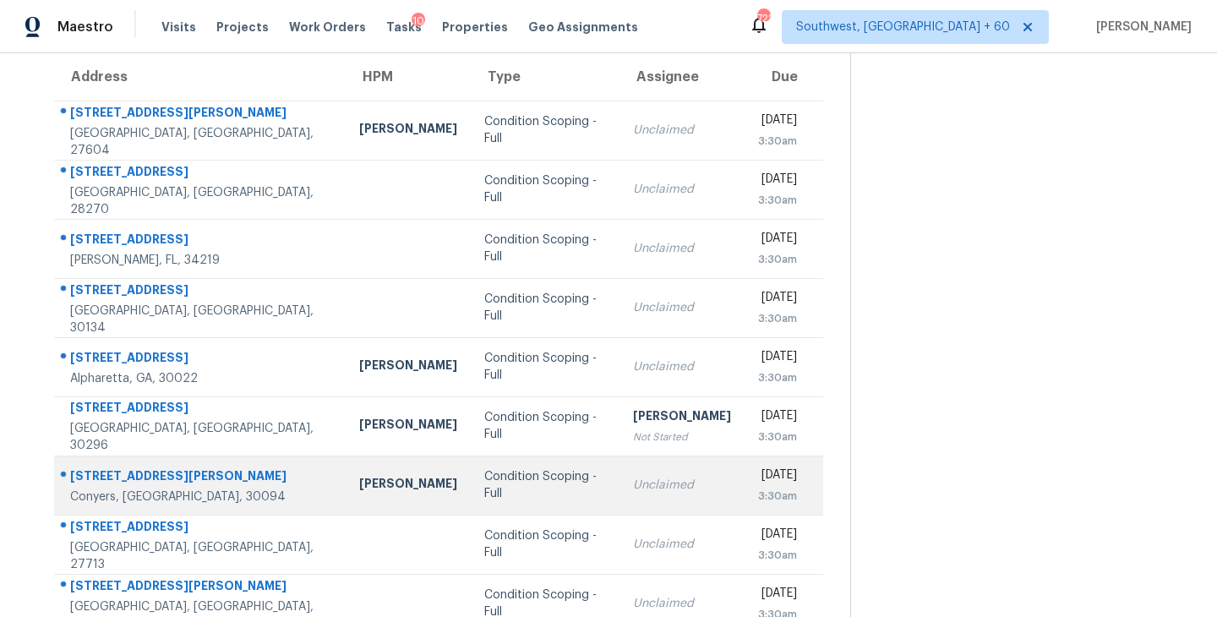
scroll to position [140, 0]
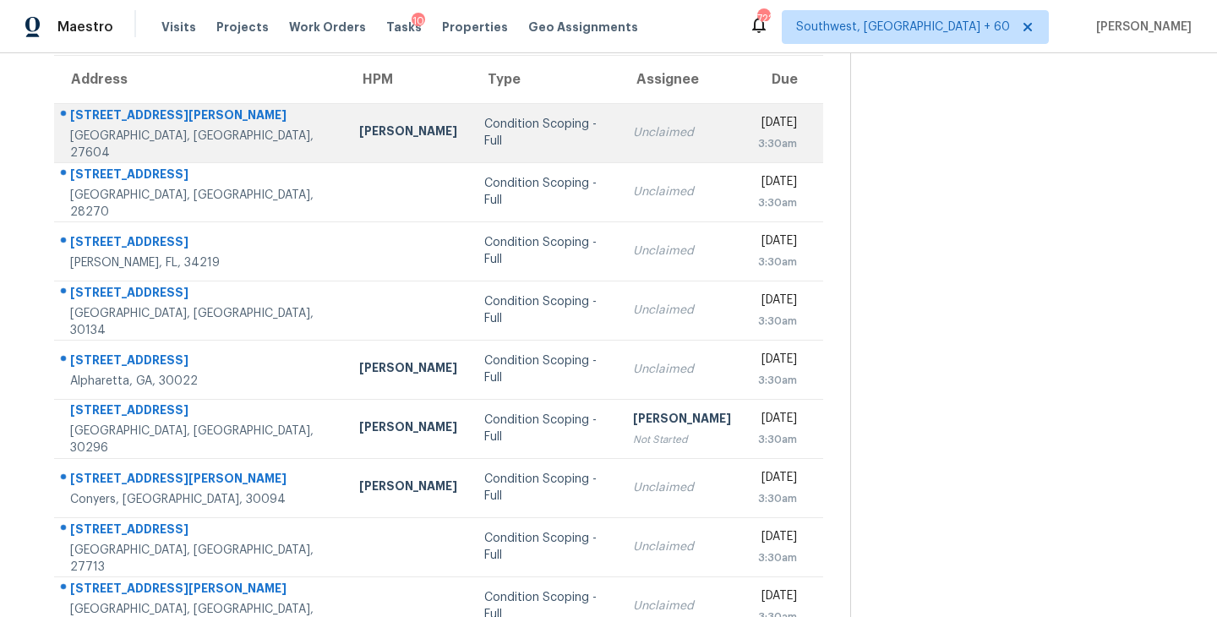
click at [489, 133] on div "Condition Scoping - Full" at bounding box center [545, 133] width 122 height 34
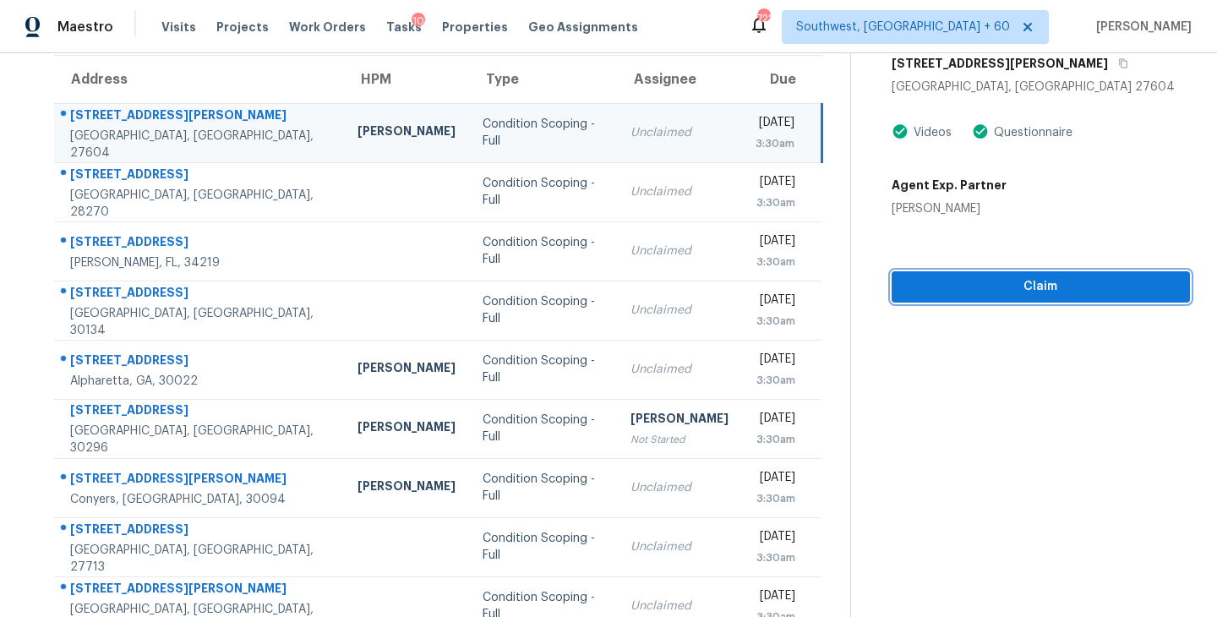
click at [1029, 277] on span "Claim" at bounding box center [1040, 286] width 271 height 21
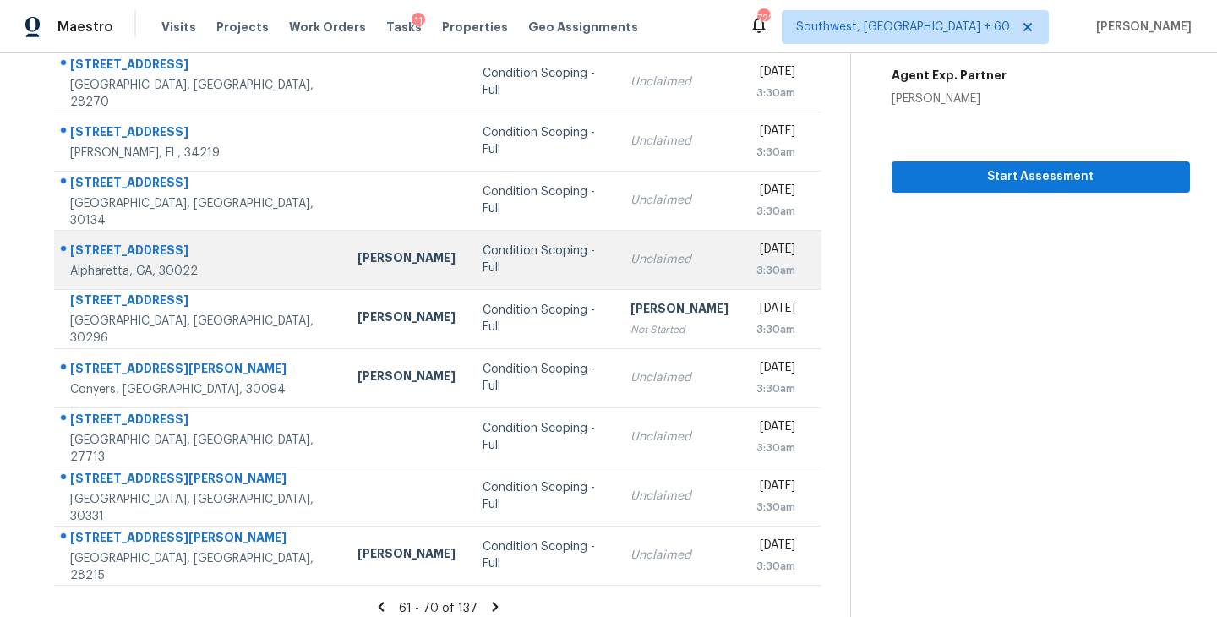
scroll to position [263, 0]
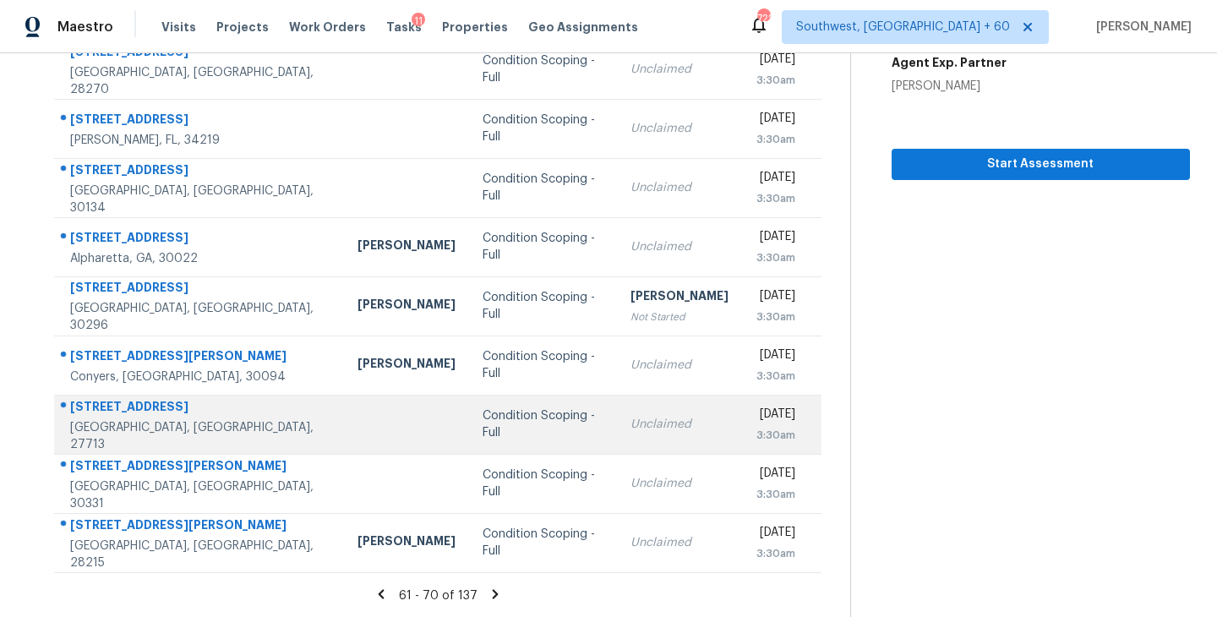
click at [617, 433] on td "Unclaimed" at bounding box center [679, 424] width 125 height 59
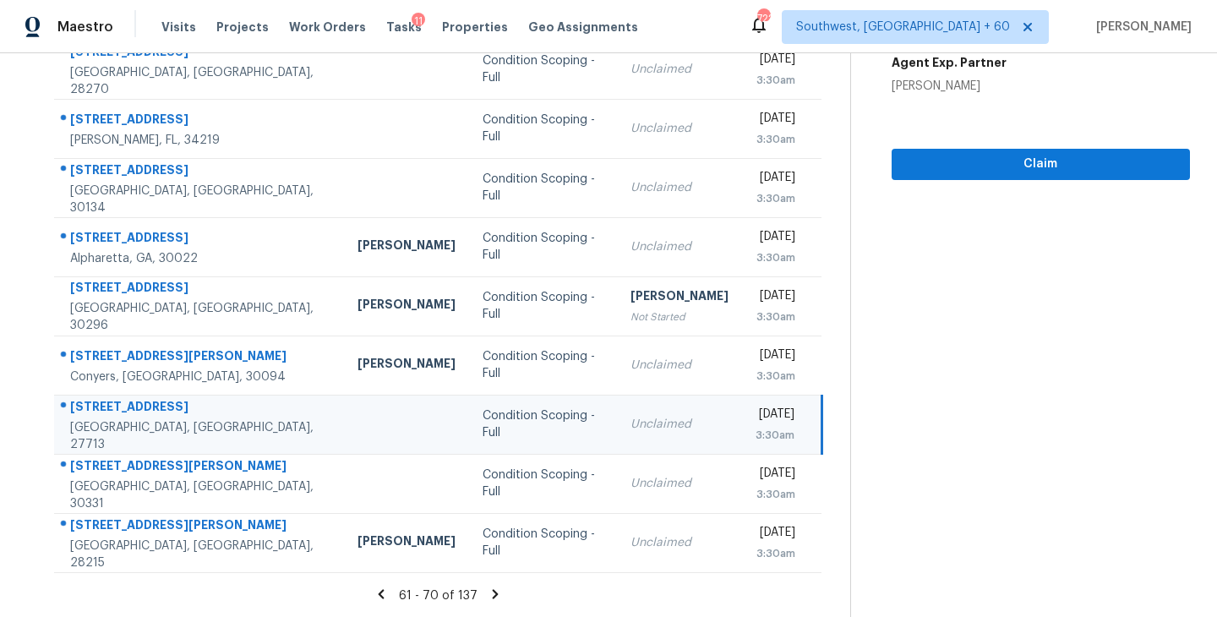
click at [617, 433] on td "Unclaimed" at bounding box center [679, 424] width 125 height 59
click at [630, 431] on div "Unclaimed" at bounding box center [679, 424] width 98 height 17
click at [742, 422] on td "Wed, Oct 8th 2025 3:30am" at bounding box center [782, 424] width 80 height 59
click at [1010, 163] on span "Claim" at bounding box center [1040, 164] width 271 height 21
click at [493, 594] on icon at bounding box center [496, 593] width 6 height 9
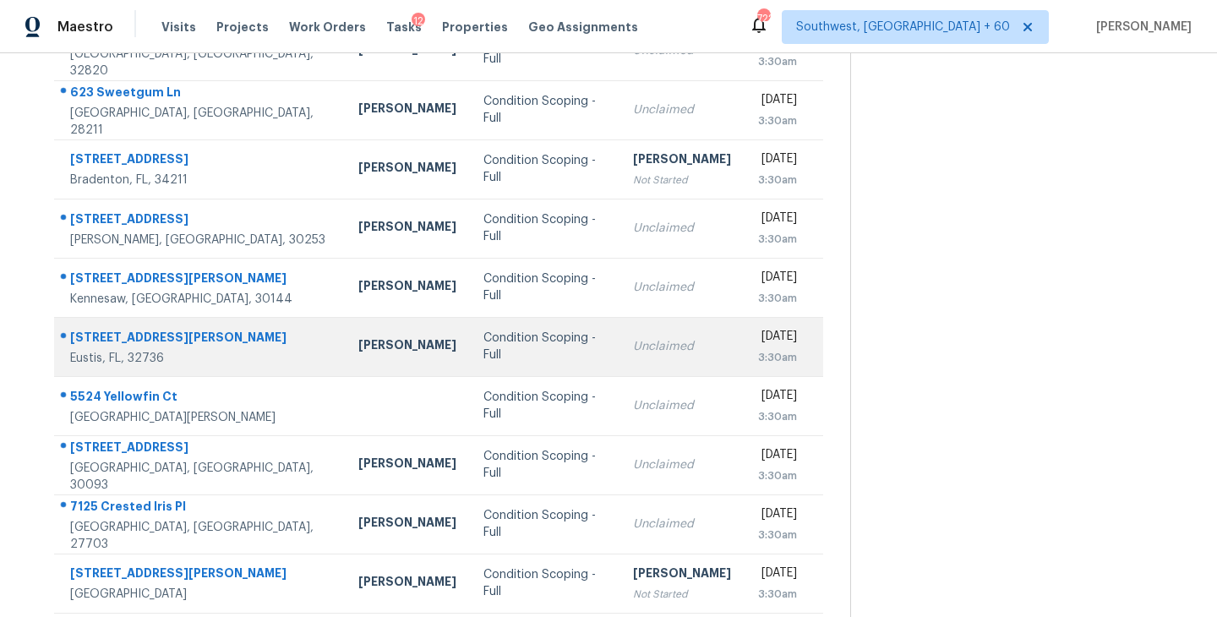
scroll to position [212, 0]
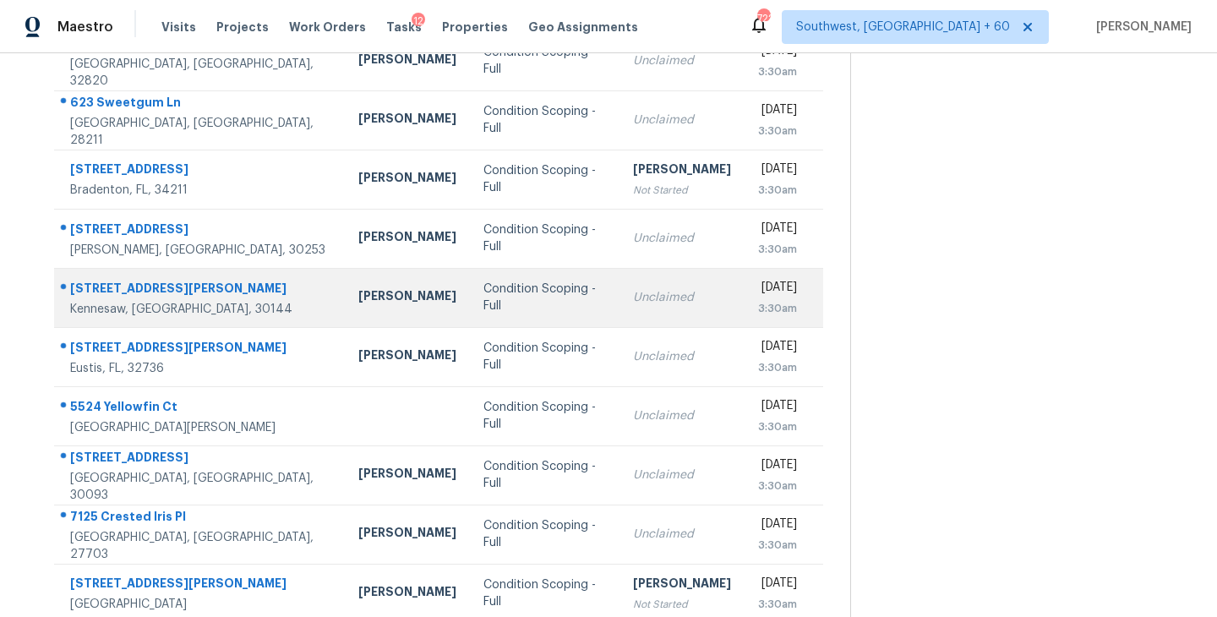
click at [483, 304] on div "Condition Scoping - Full" at bounding box center [544, 297] width 122 height 34
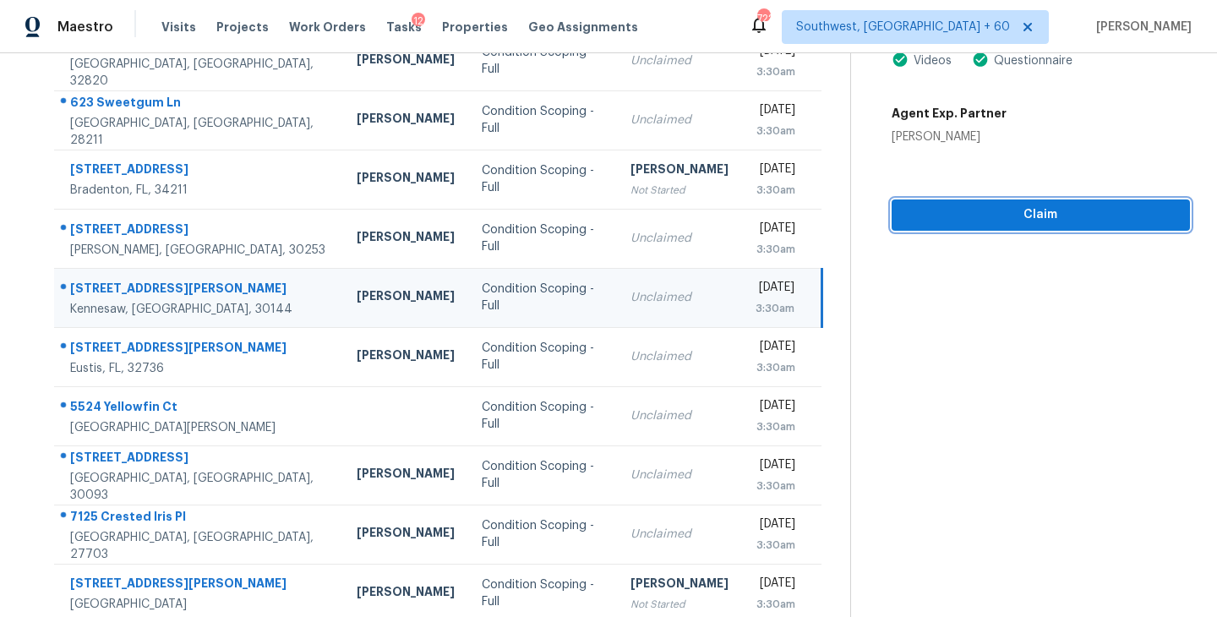
click at [1052, 210] on span "Claim" at bounding box center [1040, 214] width 271 height 21
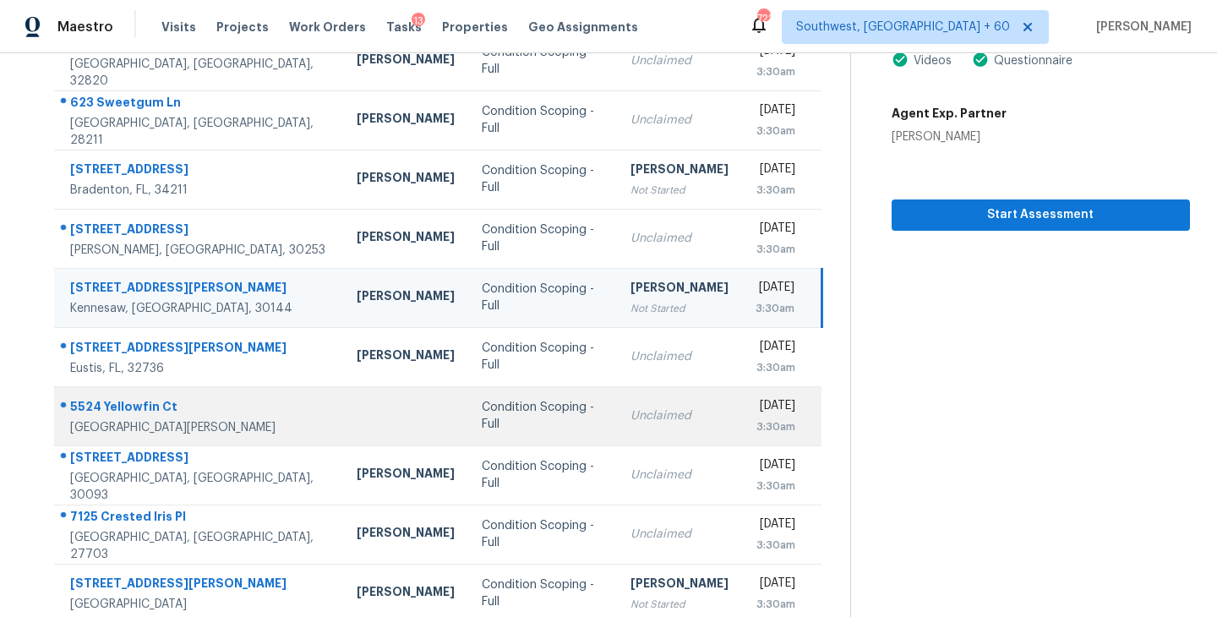
scroll to position [263, 0]
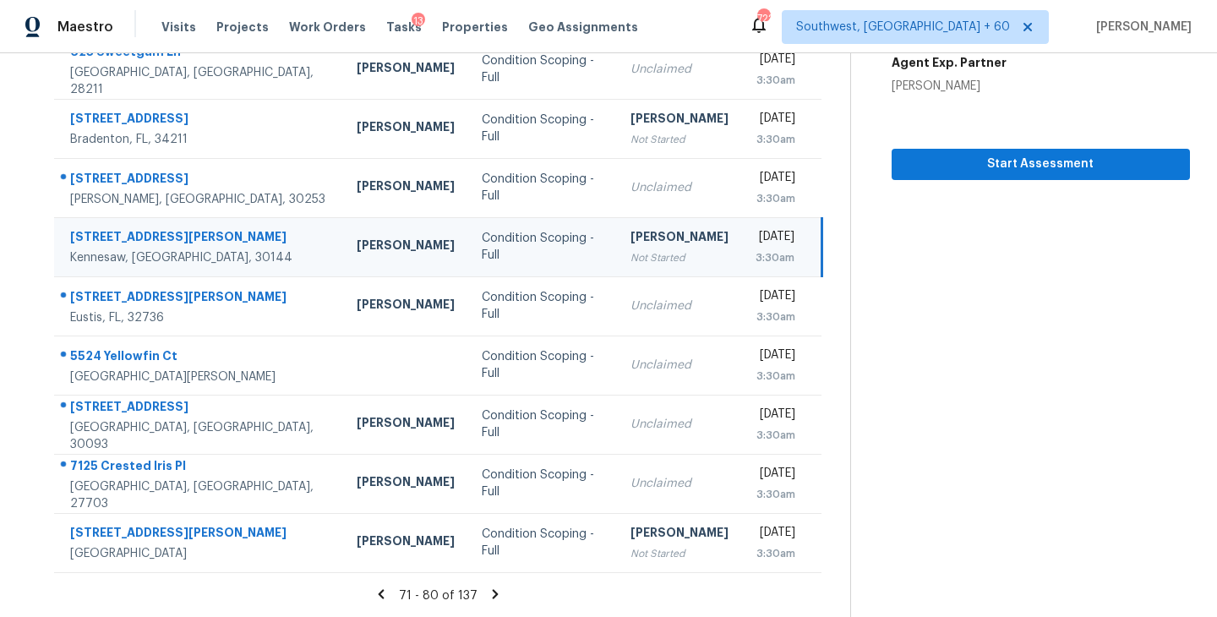
click at [489, 592] on icon at bounding box center [494, 593] width 15 height 15
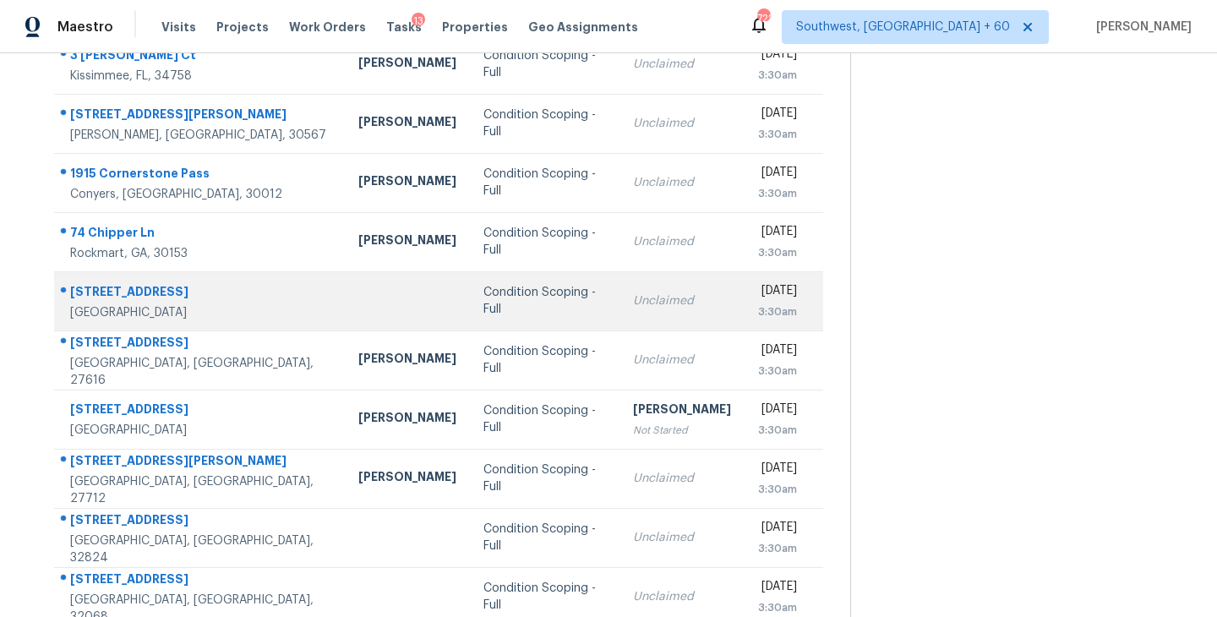
scroll to position [155, 0]
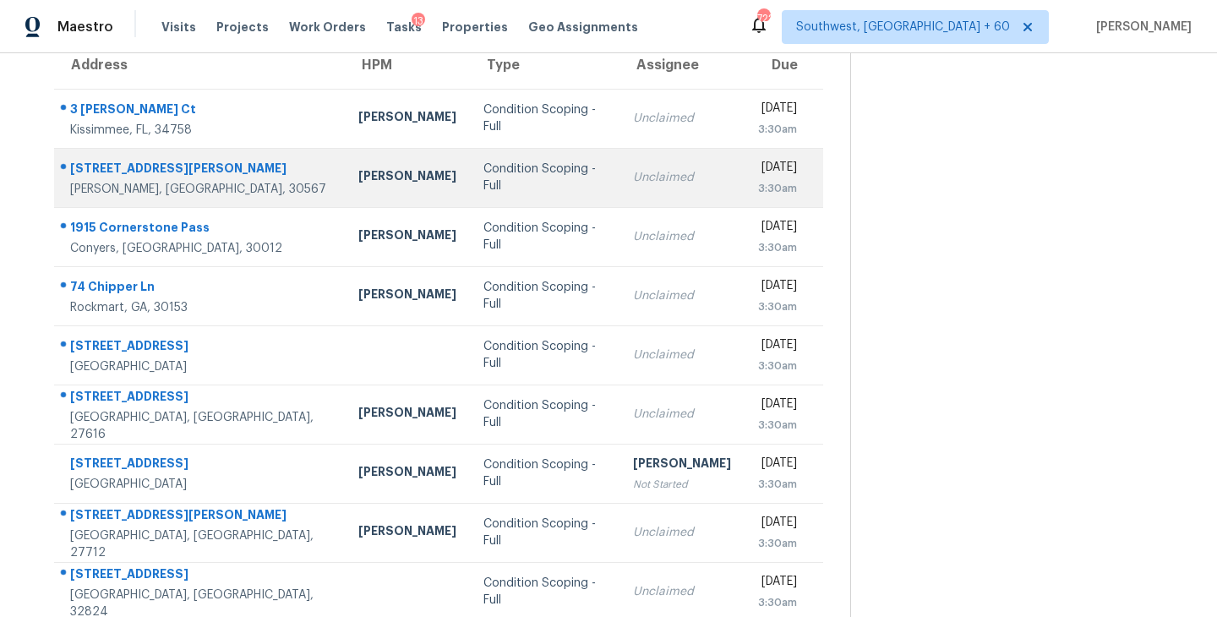
click at [483, 176] on div "Condition Scoping - Full" at bounding box center [544, 178] width 122 height 34
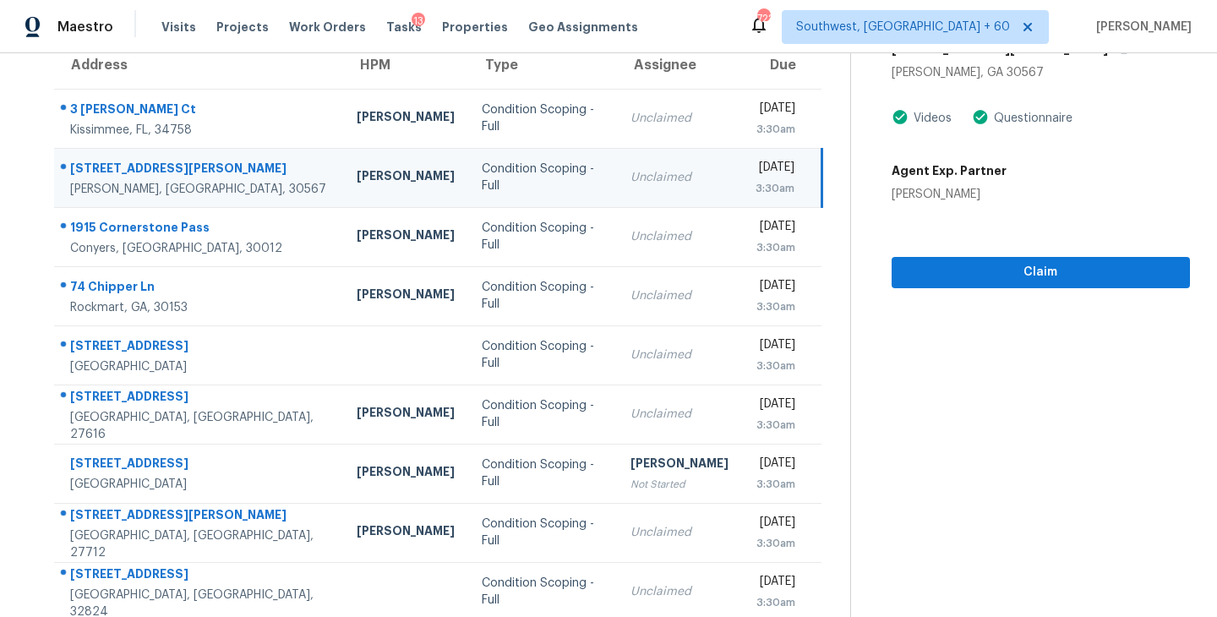
click at [742, 177] on td "Wed, Oct 8th 2025 3:30am" at bounding box center [782, 177] width 80 height 59
click at [1014, 273] on span "Claim" at bounding box center [1040, 272] width 271 height 21
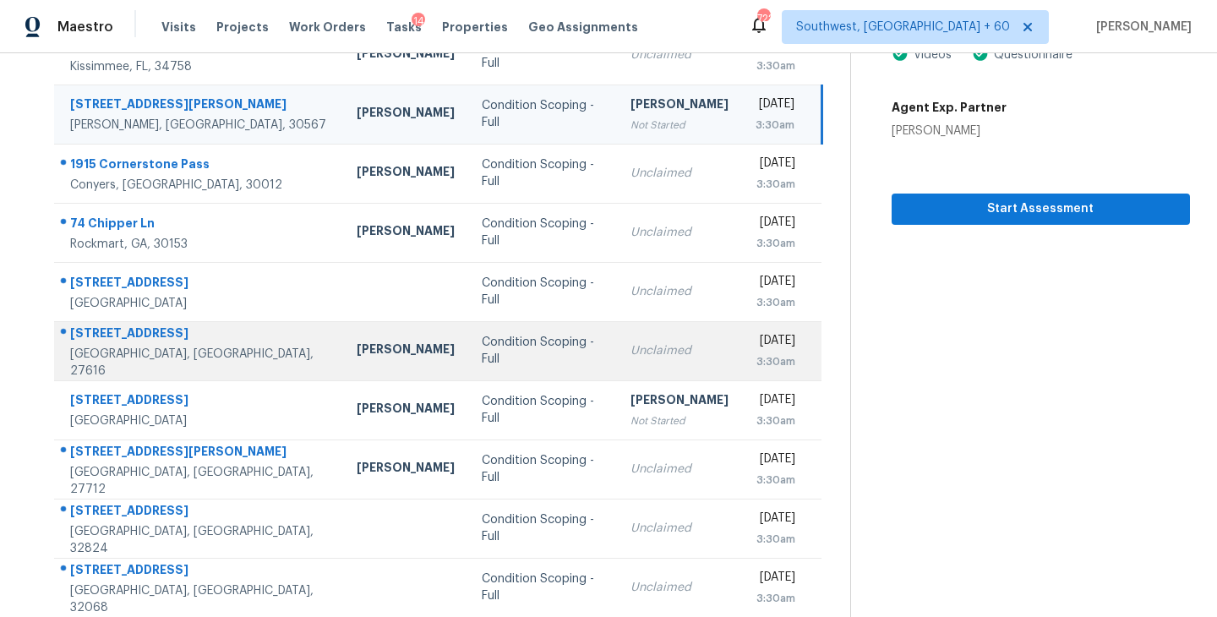
scroll to position [263, 0]
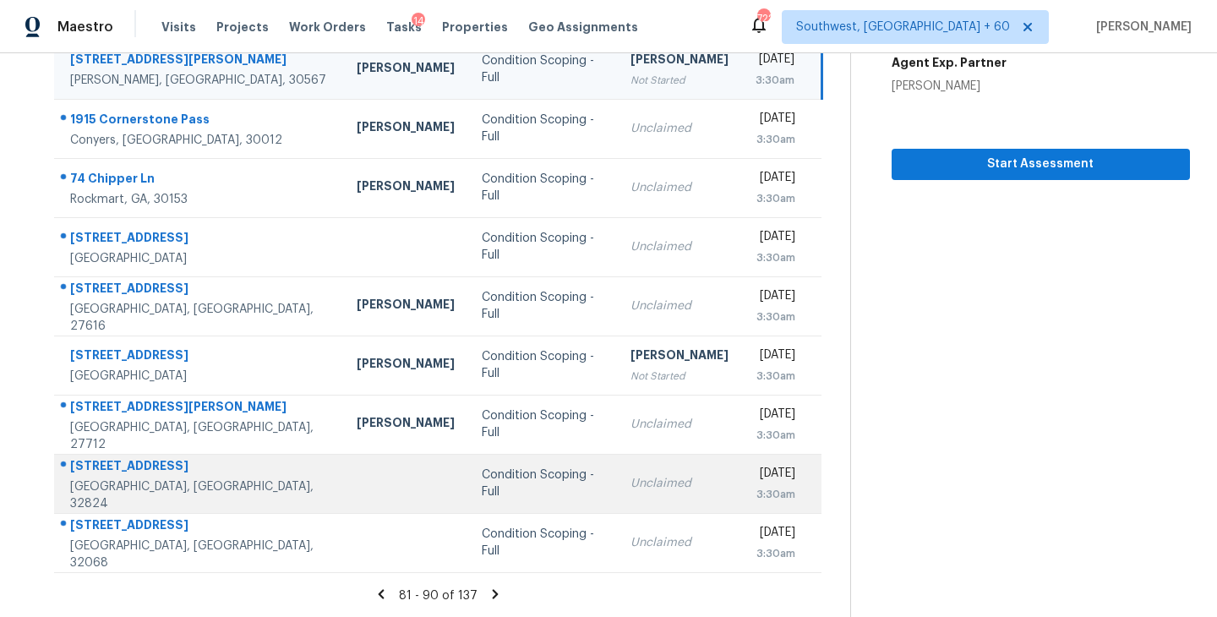
click at [502, 485] on div "Condition Scoping - Full" at bounding box center [543, 483] width 122 height 34
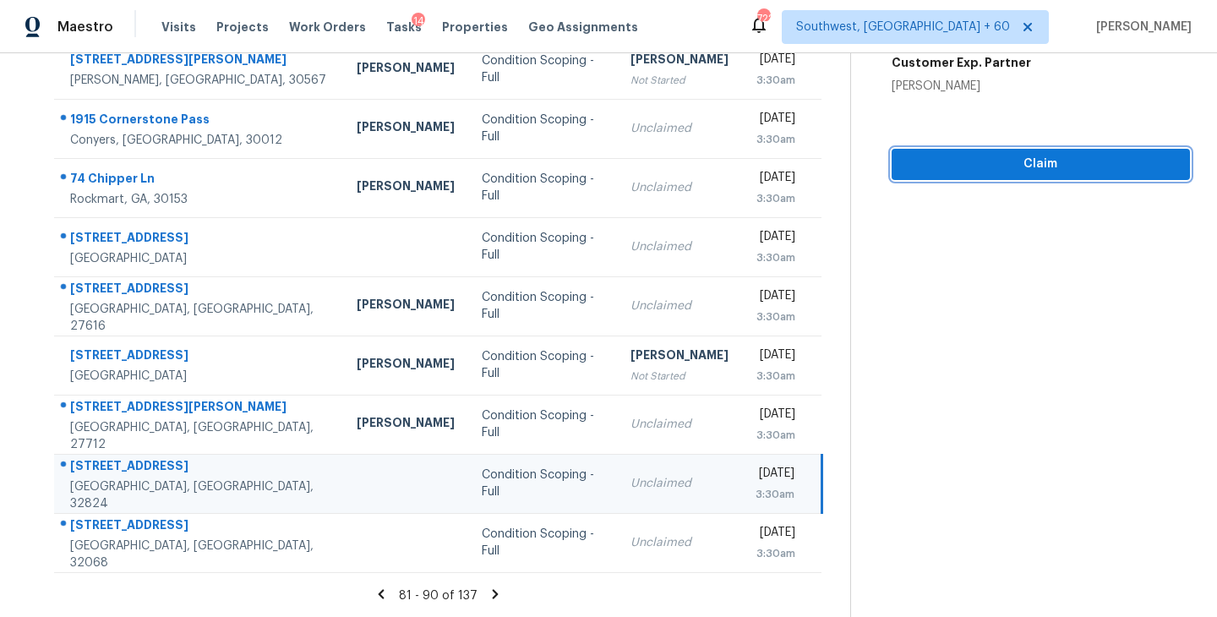
click at [1025, 167] on span "Claim" at bounding box center [1040, 164] width 271 height 21
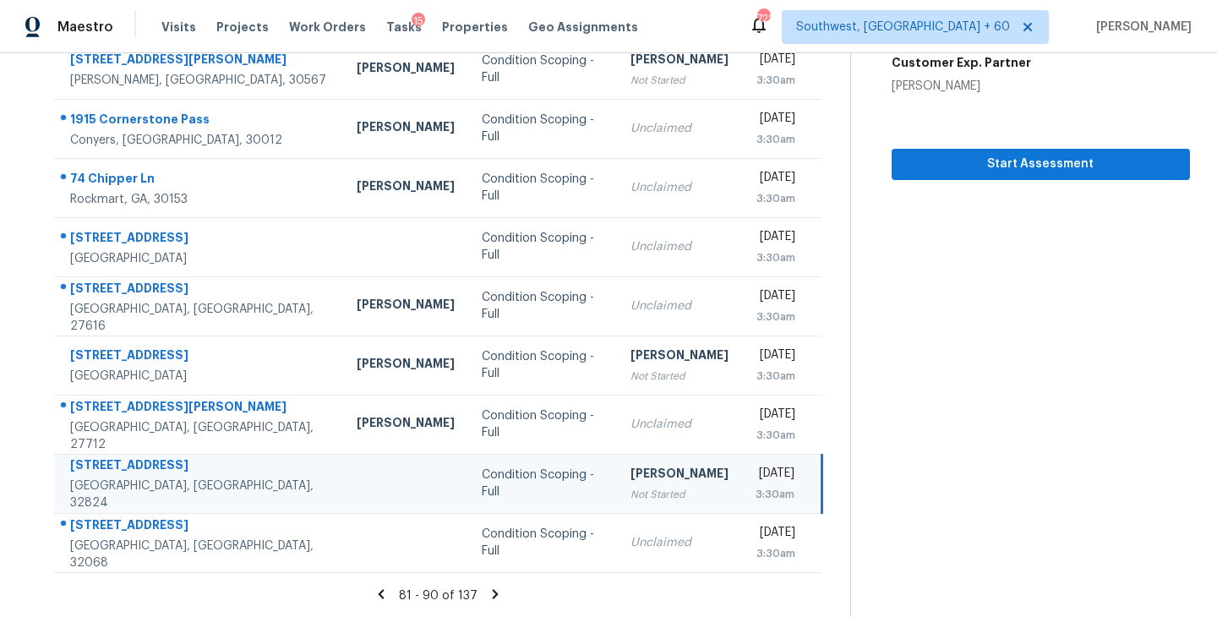
click at [487, 598] on icon at bounding box center [494, 593] width 15 height 15
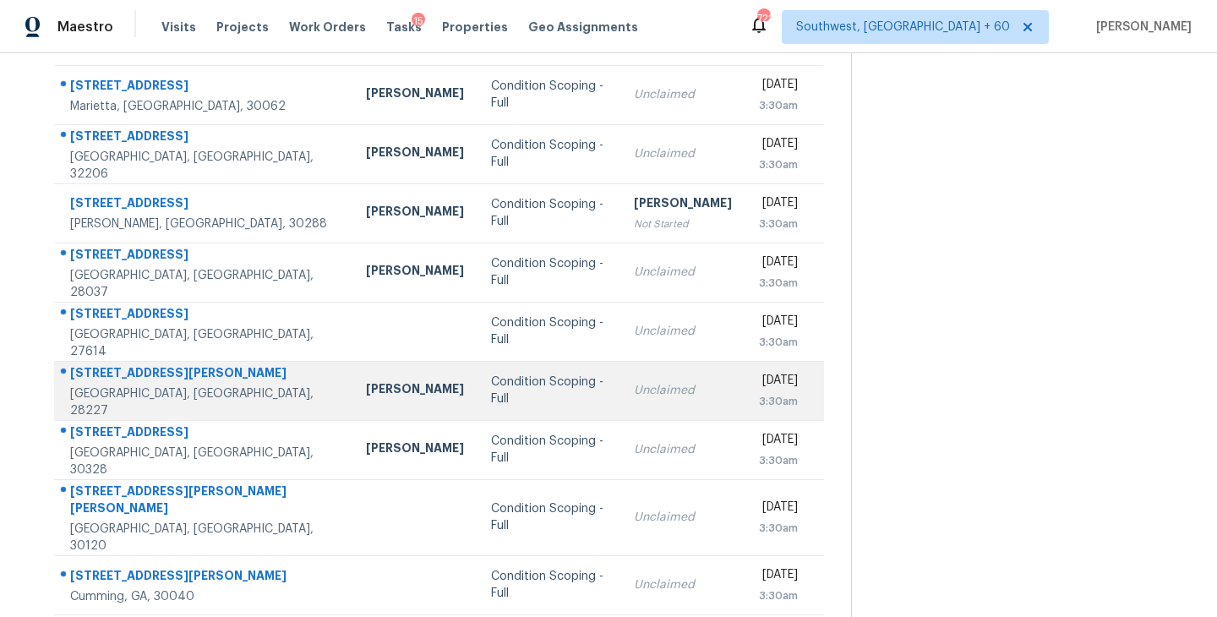
scroll to position [236, 0]
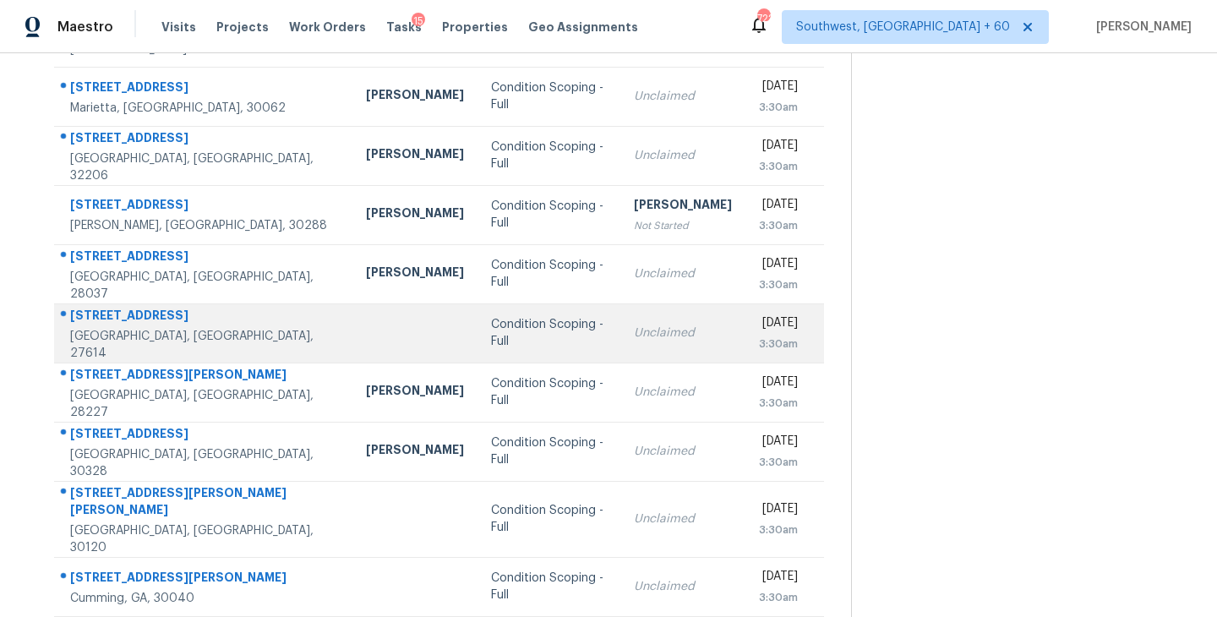
click at [502, 335] on div "Condition Scoping - Full" at bounding box center [548, 333] width 115 height 34
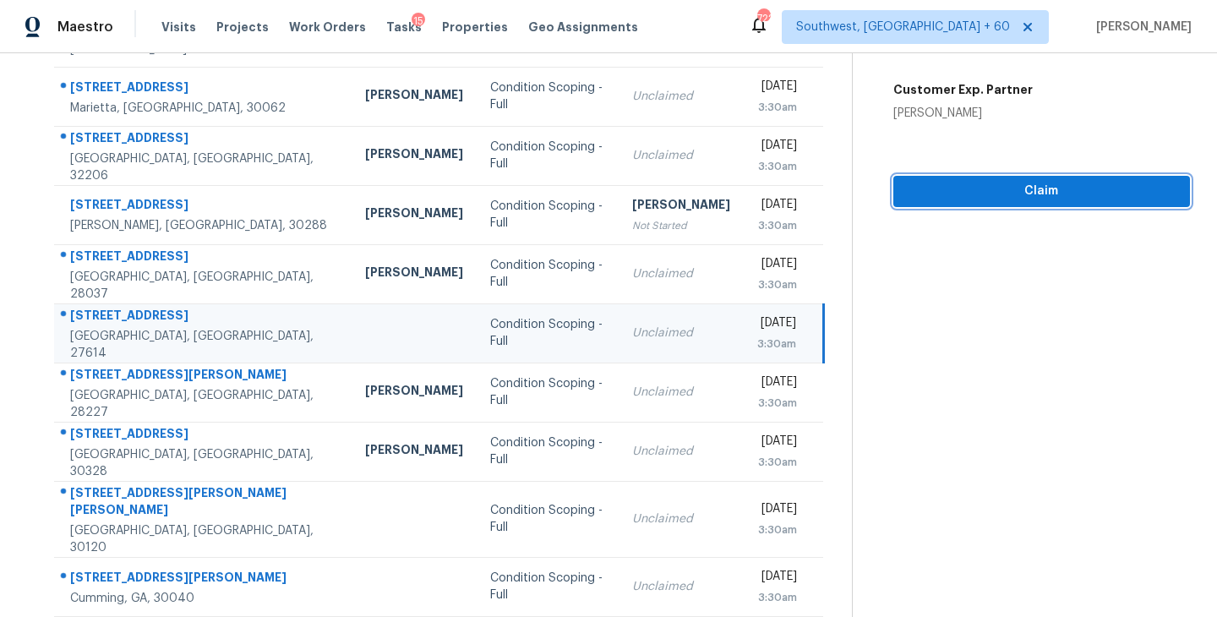
click at [1026, 199] on span "Claim" at bounding box center [1040, 191] width 269 height 21
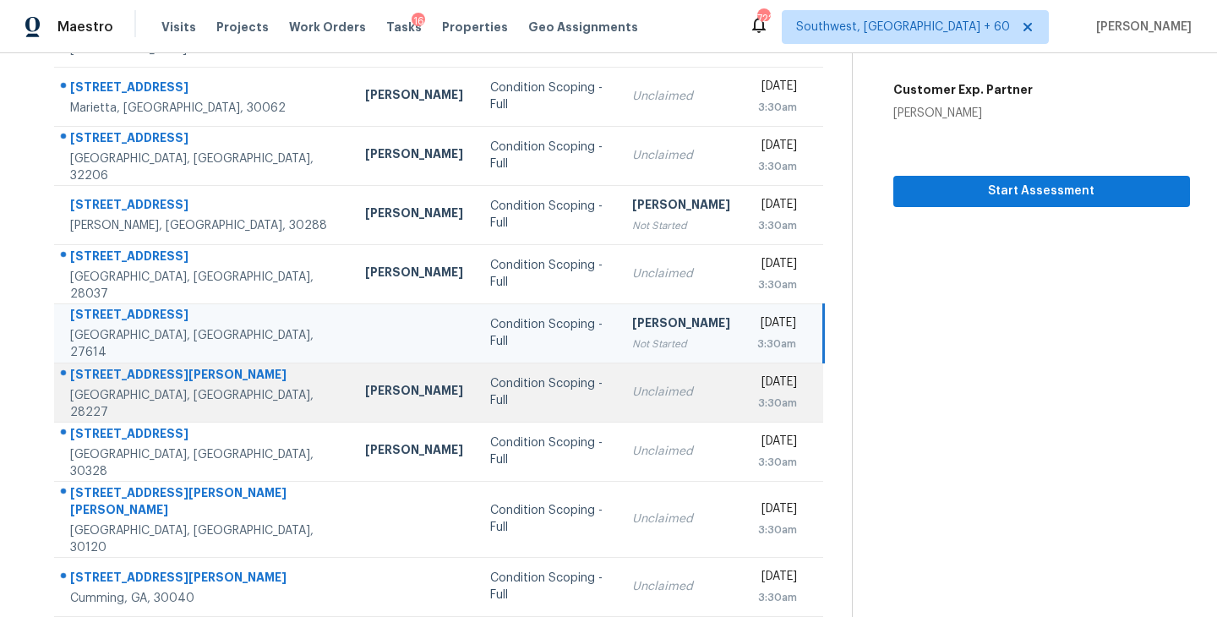
scroll to position [263, 0]
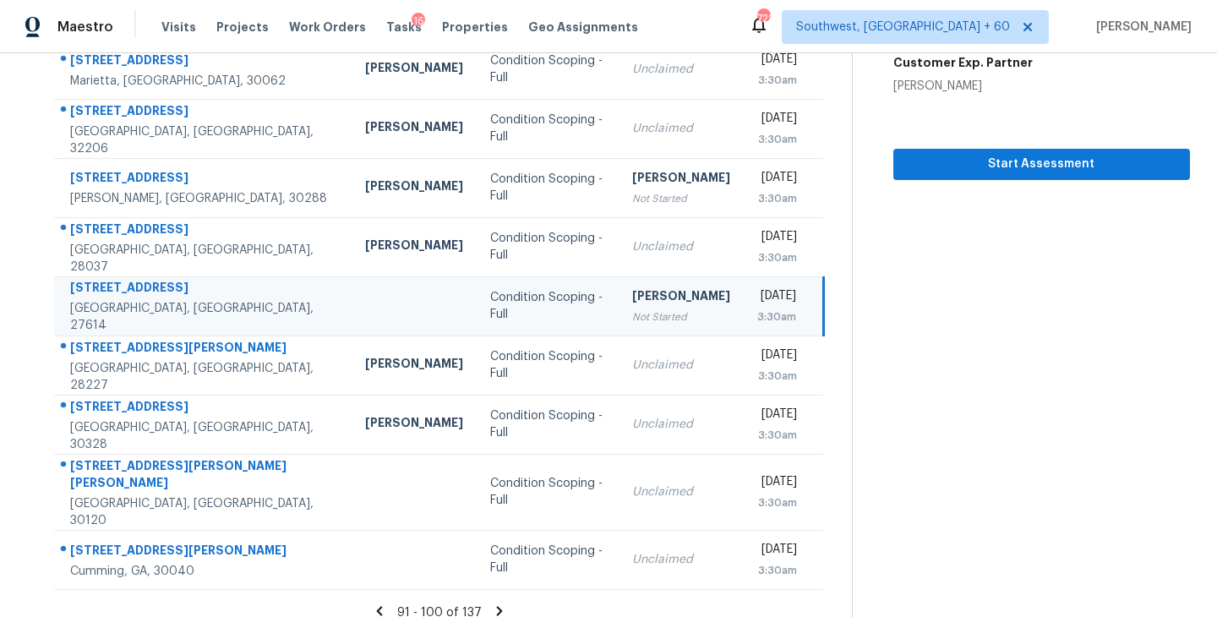
click at [497, 606] on icon at bounding box center [499, 610] width 6 height 9
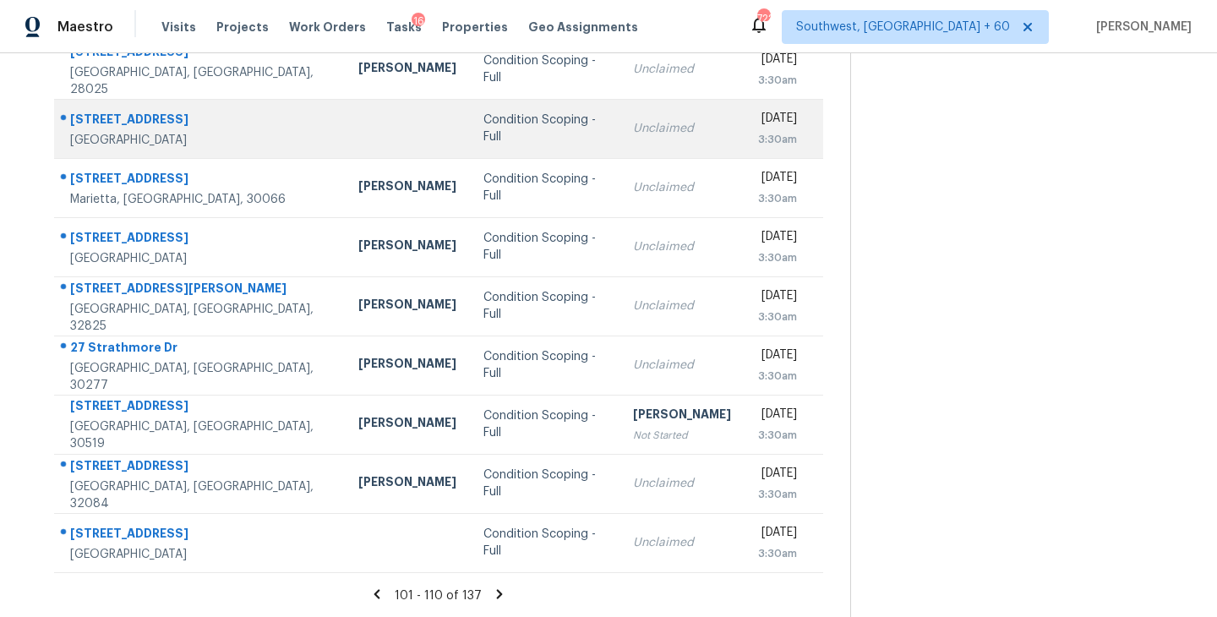
click at [483, 126] on div "Condition Scoping - Full" at bounding box center [544, 129] width 122 height 34
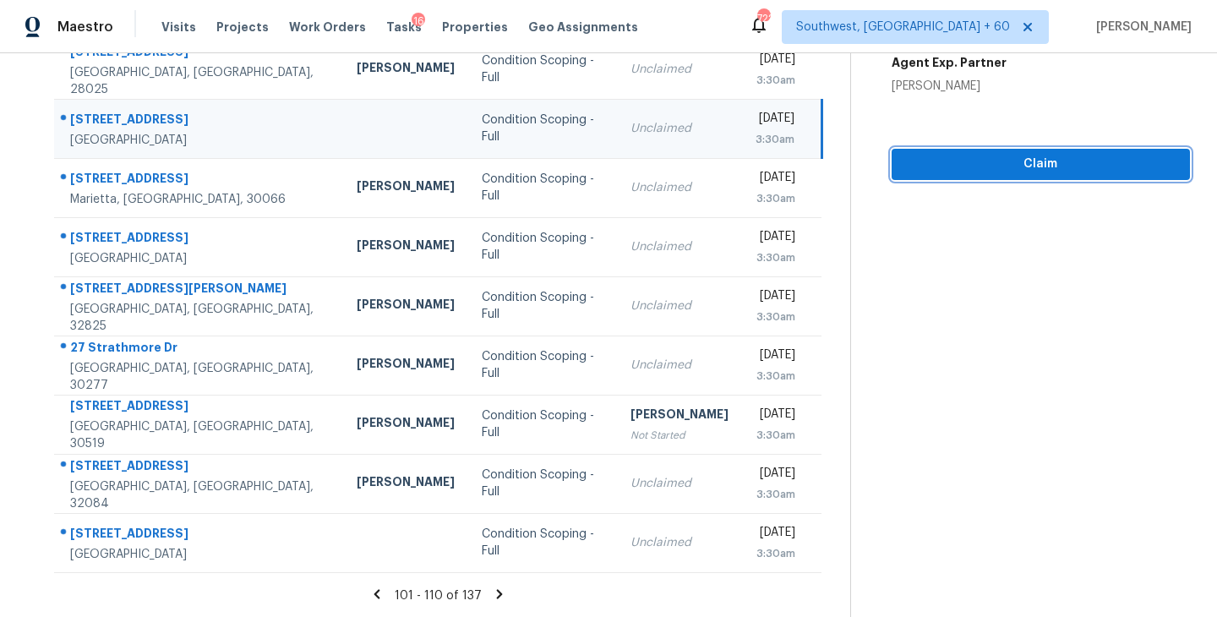
click at [1077, 177] on button "Claim" at bounding box center [1040, 164] width 298 height 31
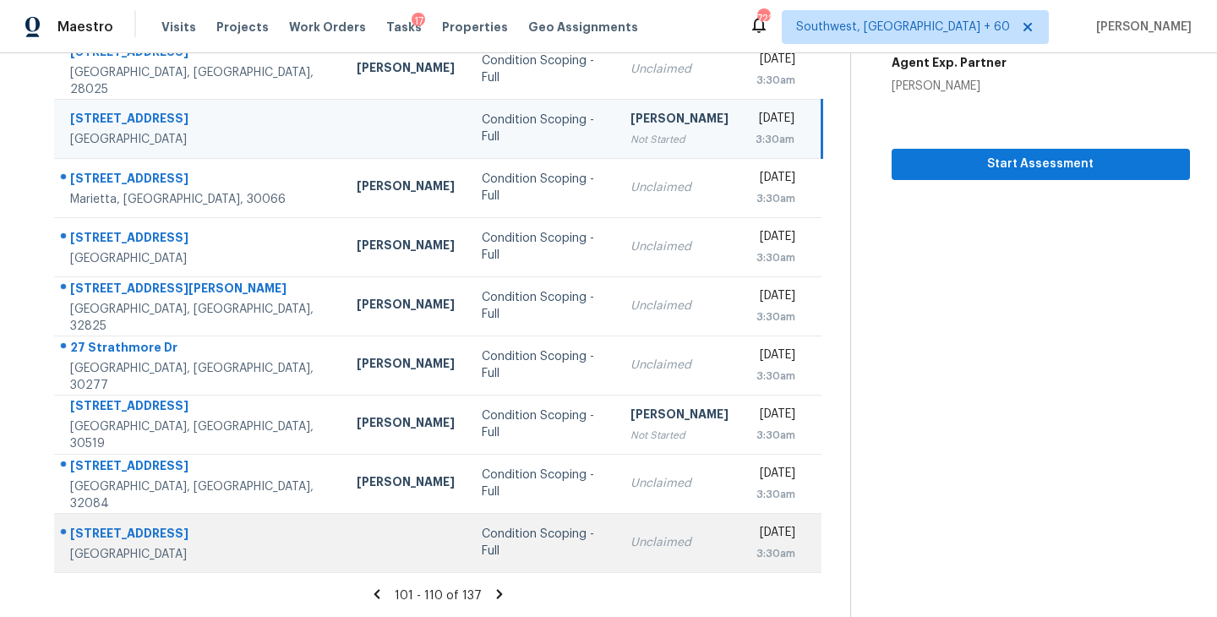
click at [525, 547] on td "Condition Scoping - Full" at bounding box center [542, 542] width 148 height 59
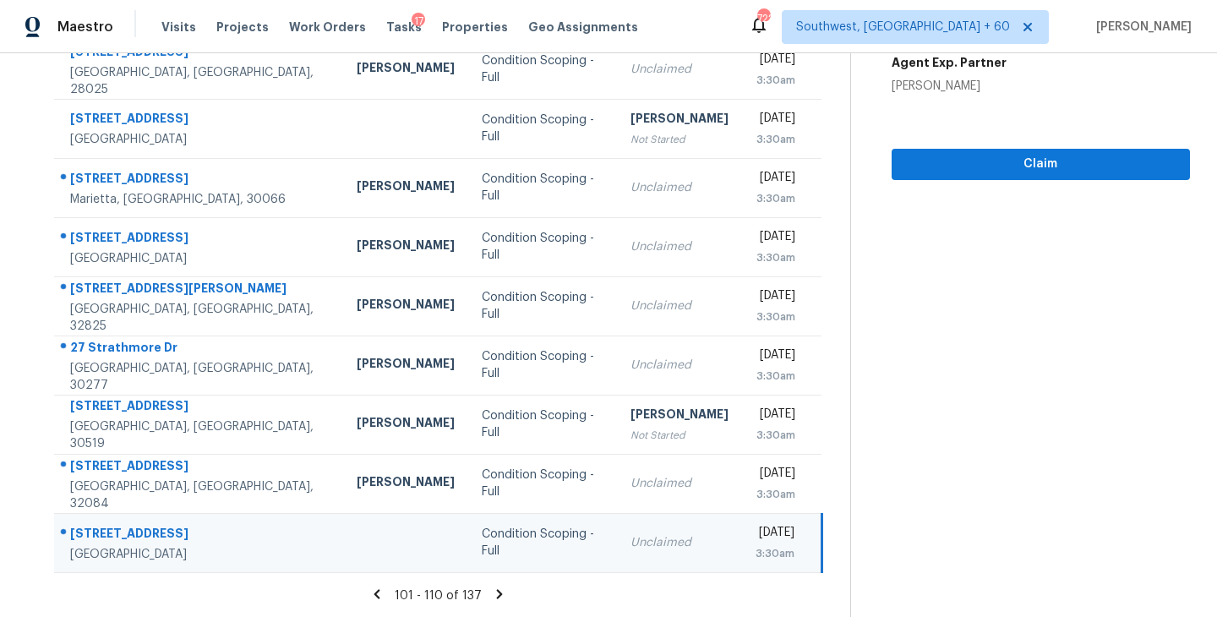
click at [657, 552] on td "Unclaimed" at bounding box center [679, 542] width 125 height 59
click at [1070, 159] on span "Claim" at bounding box center [1040, 164] width 271 height 21
click at [497, 596] on icon at bounding box center [499, 593] width 15 height 15
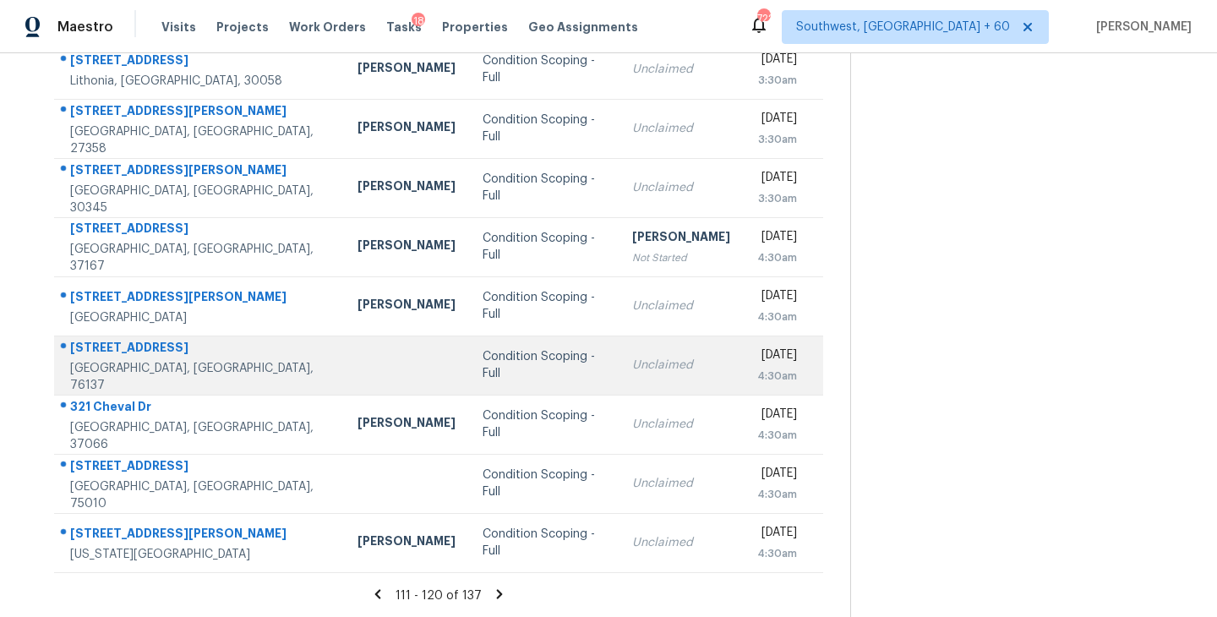
click at [482, 368] on div "Condition Scoping - Full" at bounding box center [543, 365] width 122 height 34
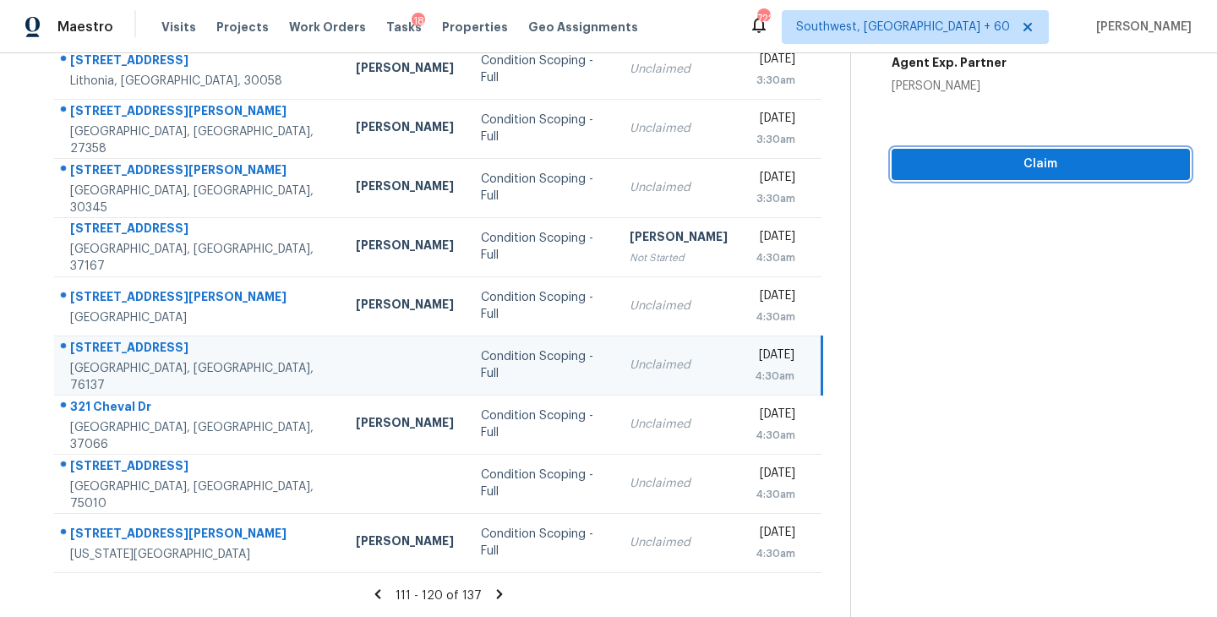
click at [1092, 174] on button "Claim" at bounding box center [1040, 164] width 298 height 31
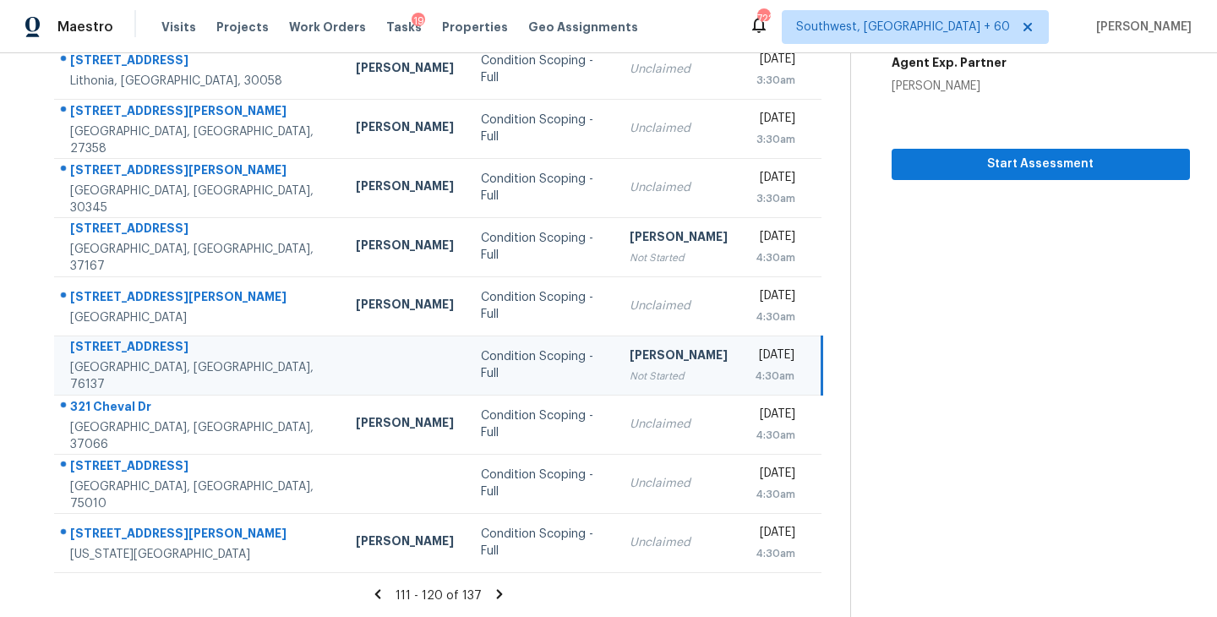
click at [497, 591] on icon at bounding box center [500, 593] width 6 height 9
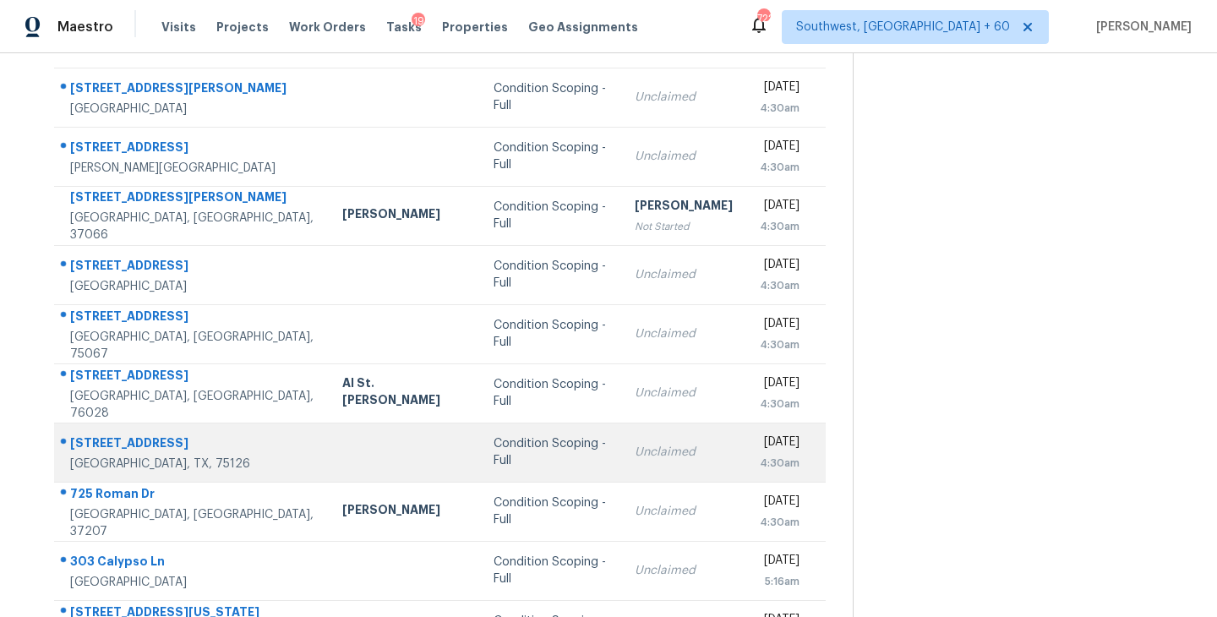
scroll to position [177, 0]
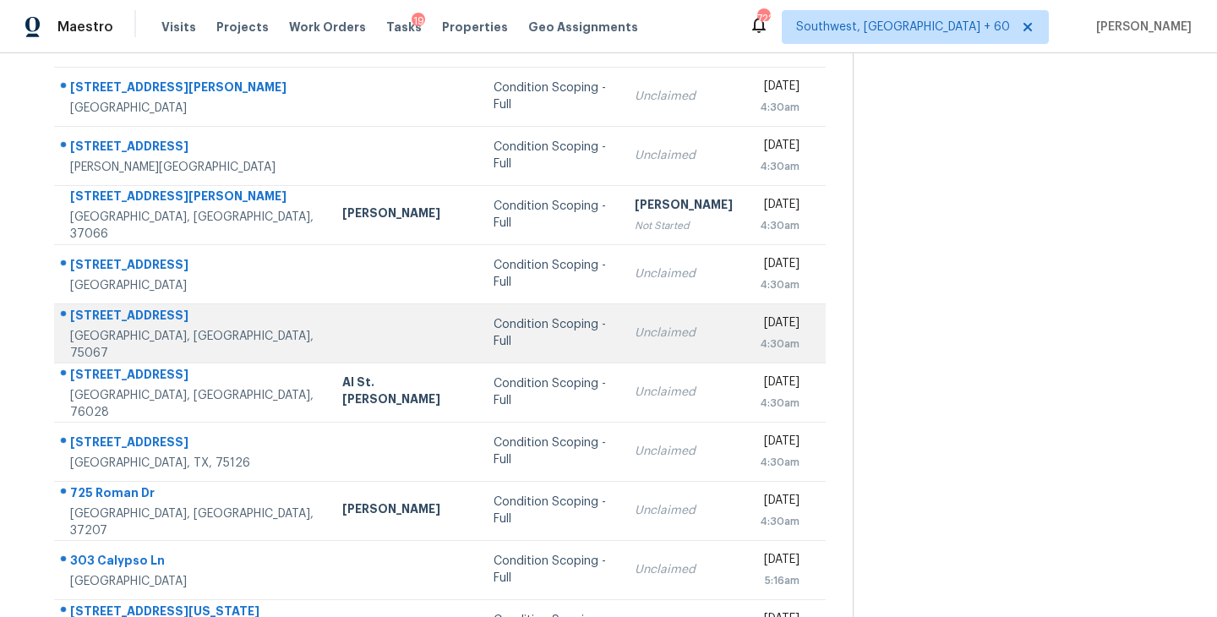
click at [520, 337] on div "Condition Scoping - Full" at bounding box center [550, 333] width 114 height 34
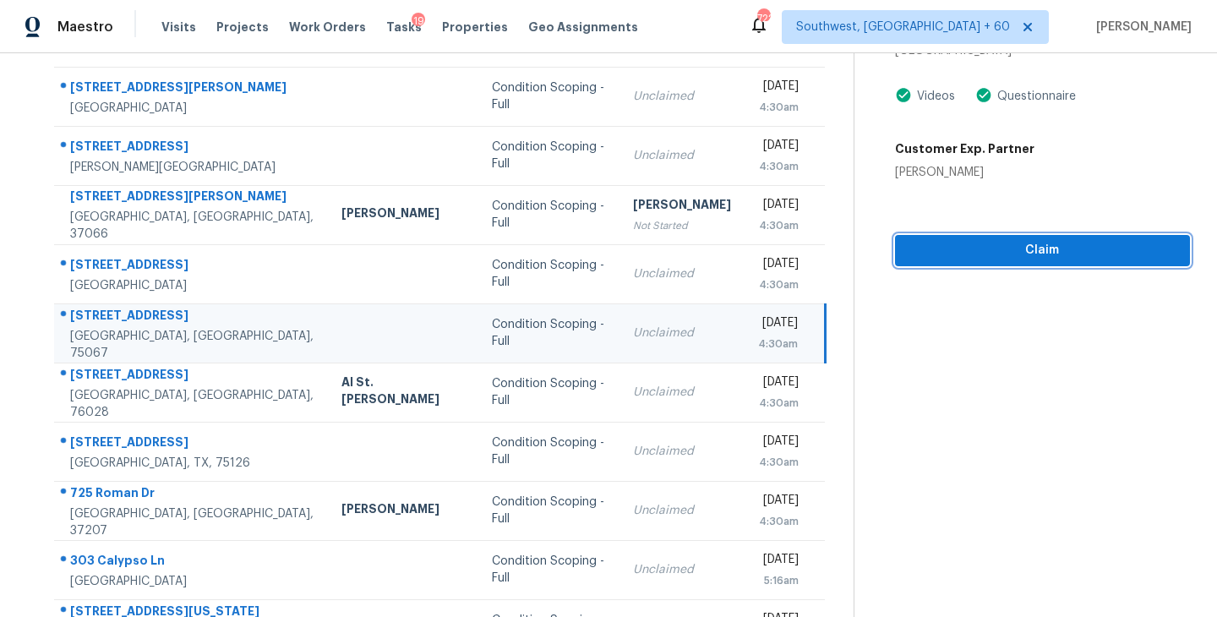
click at [993, 249] on span "Claim" at bounding box center [1042, 250] width 268 height 21
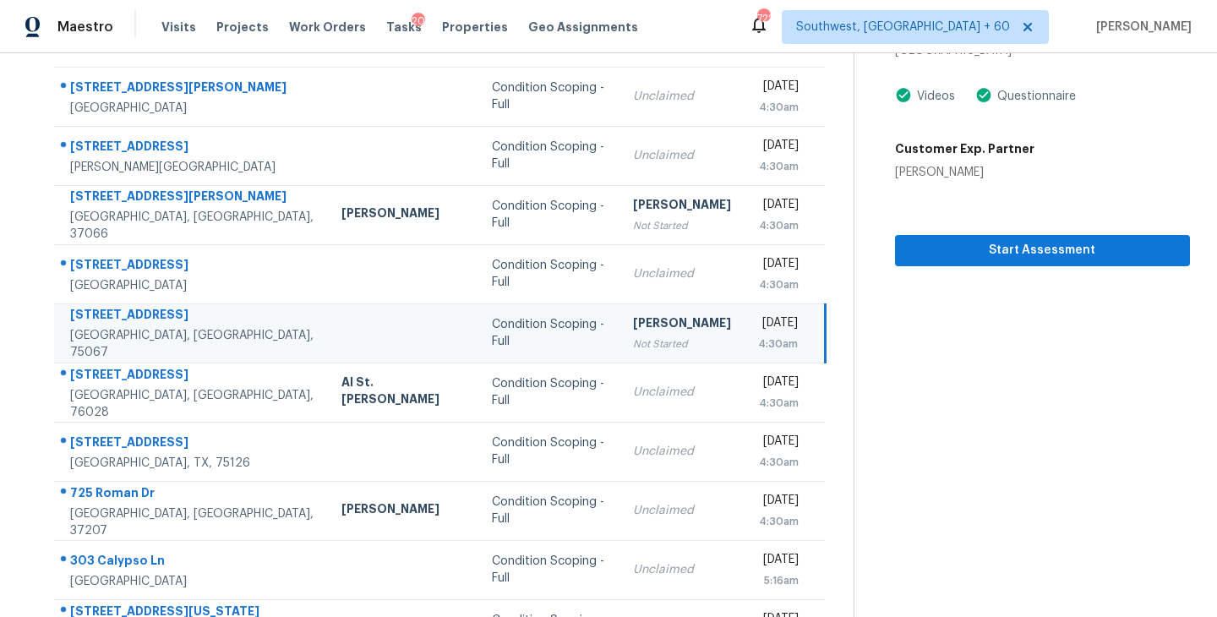
scroll to position [0, 0]
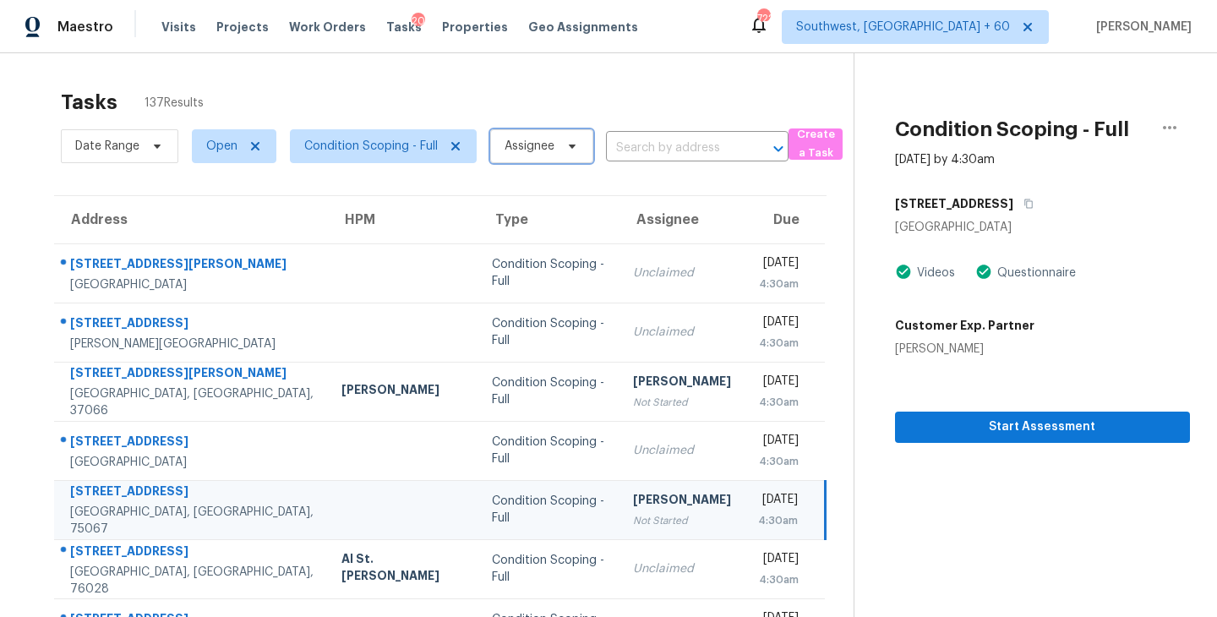
click at [519, 139] on span "Assignee" at bounding box center [529, 146] width 50 height 17
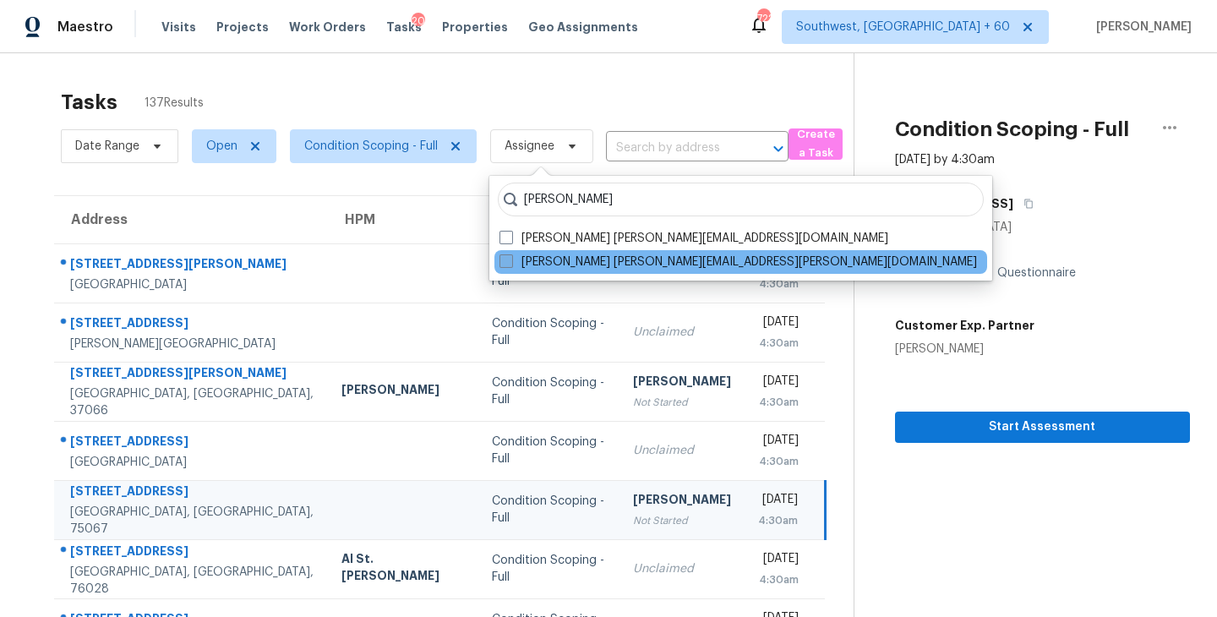
type input "sakthivel"
click at [516, 263] on label "Sakthivel Chandran sakthivel.chandran@opendoor.com" at bounding box center [737, 261] width 477 height 17
click at [510, 263] on input "Sakthivel Chandran sakthivel.chandran@opendoor.com" at bounding box center [504, 258] width 11 height 11
checkbox input "true"
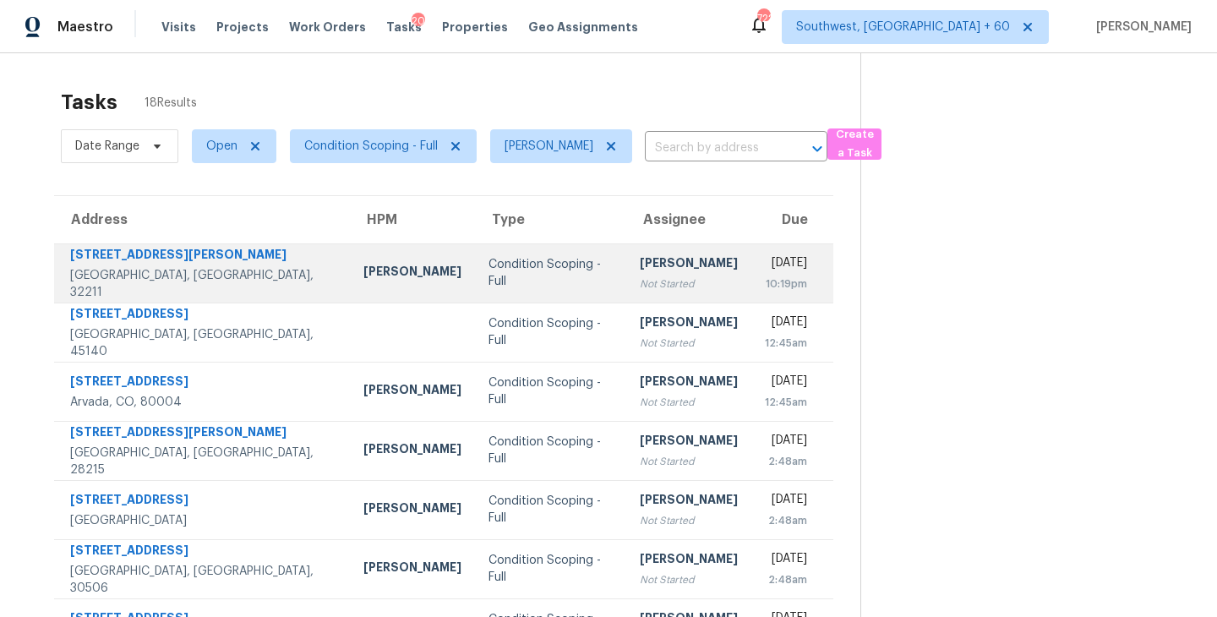
click at [662, 286] on div "Not Started" at bounding box center [689, 283] width 98 height 17
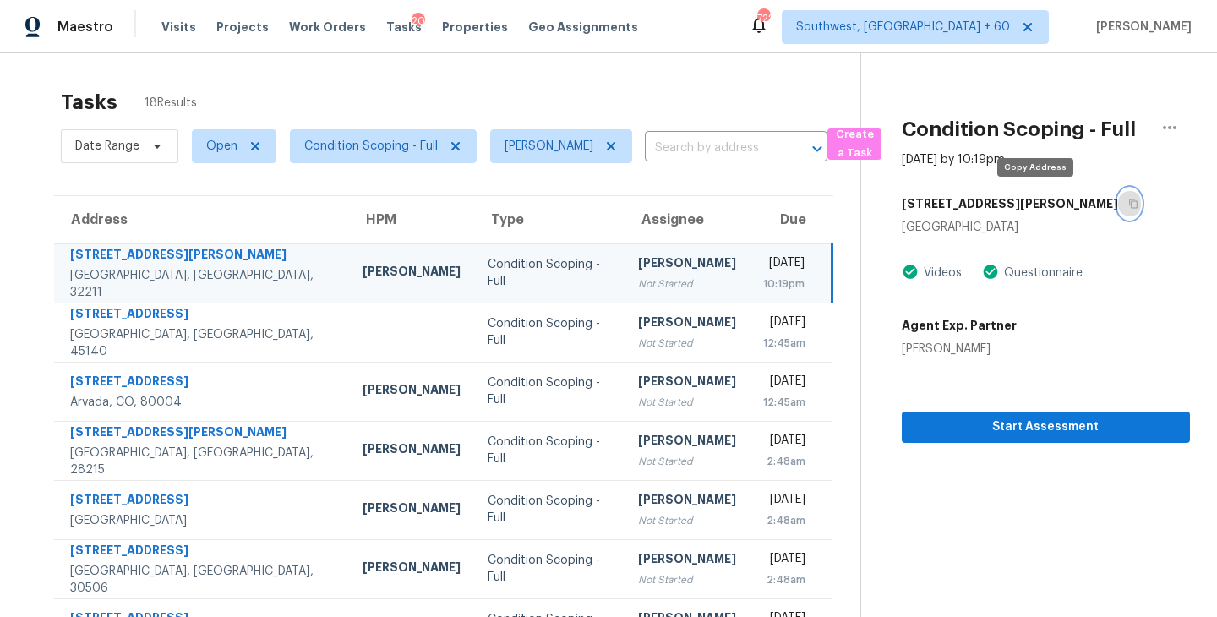
click at [1128, 199] on icon "button" at bounding box center [1133, 204] width 10 height 10
click at [376, 142] on span "Condition Scoping - Full" at bounding box center [370, 146] width 133 height 17
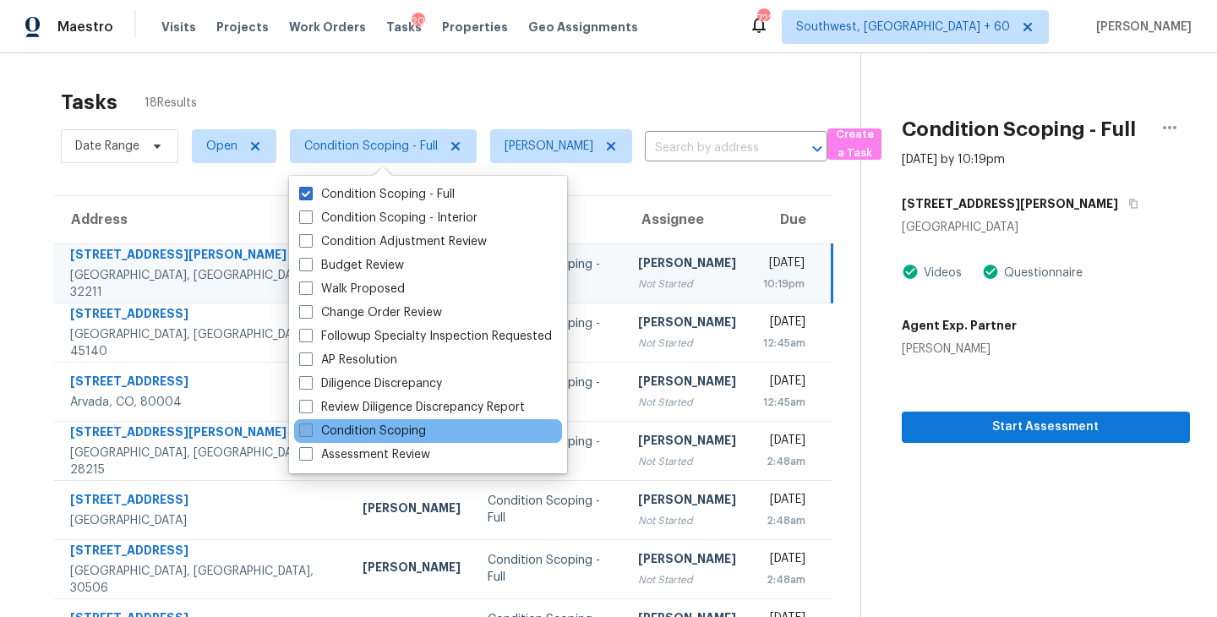
click at [399, 428] on label "Condition Scoping" at bounding box center [362, 430] width 127 height 17
click at [310, 428] on input "Condition Scoping" at bounding box center [304, 427] width 11 height 11
checkbox input "true"
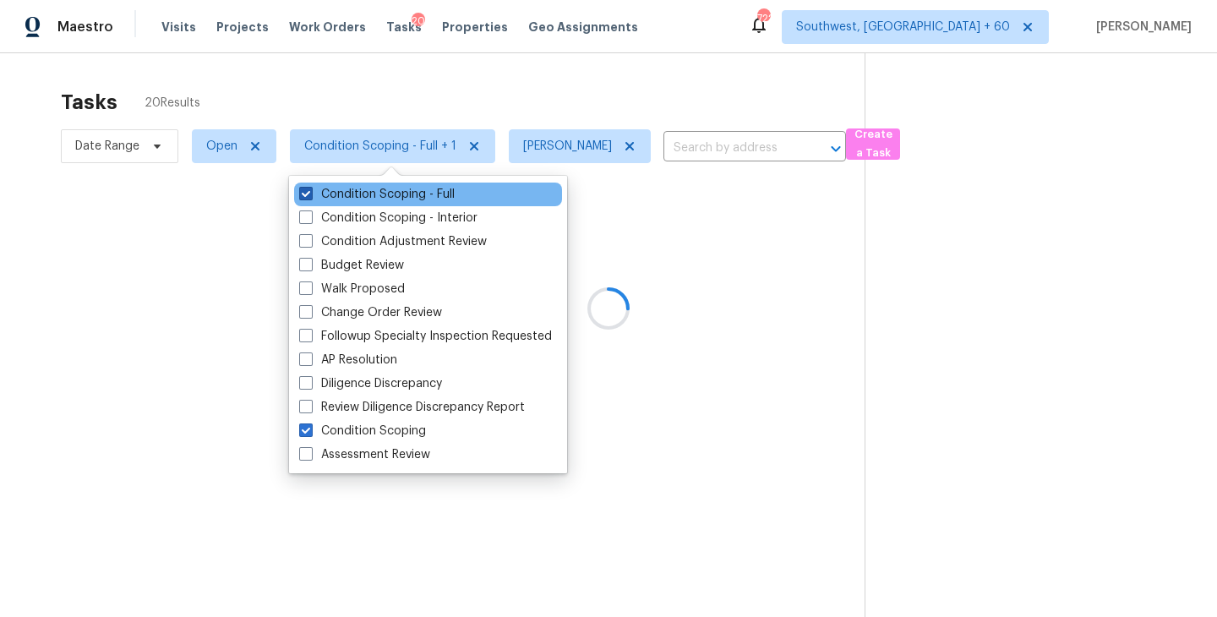
click at [416, 189] on label "Condition Scoping - Full" at bounding box center [376, 194] width 155 height 17
click at [310, 189] on input "Condition Scoping - Full" at bounding box center [304, 191] width 11 height 11
checkbox input "false"
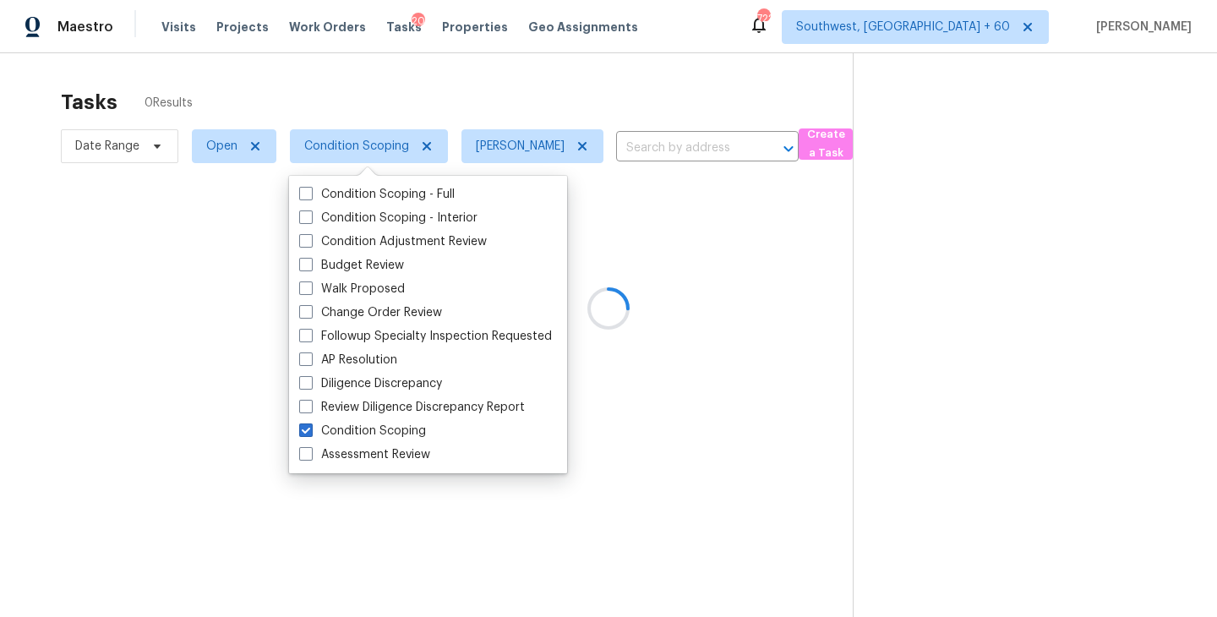
click at [697, 297] on div at bounding box center [608, 308] width 1217 height 617
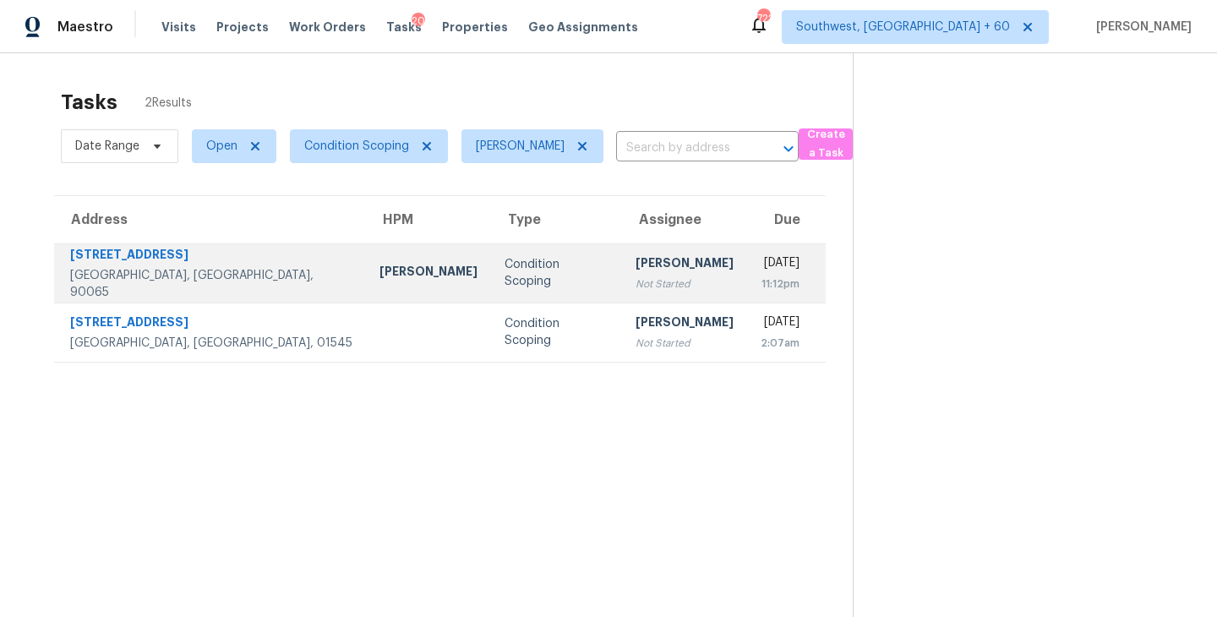
click at [635, 283] on div "Not Started" at bounding box center [684, 283] width 98 height 17
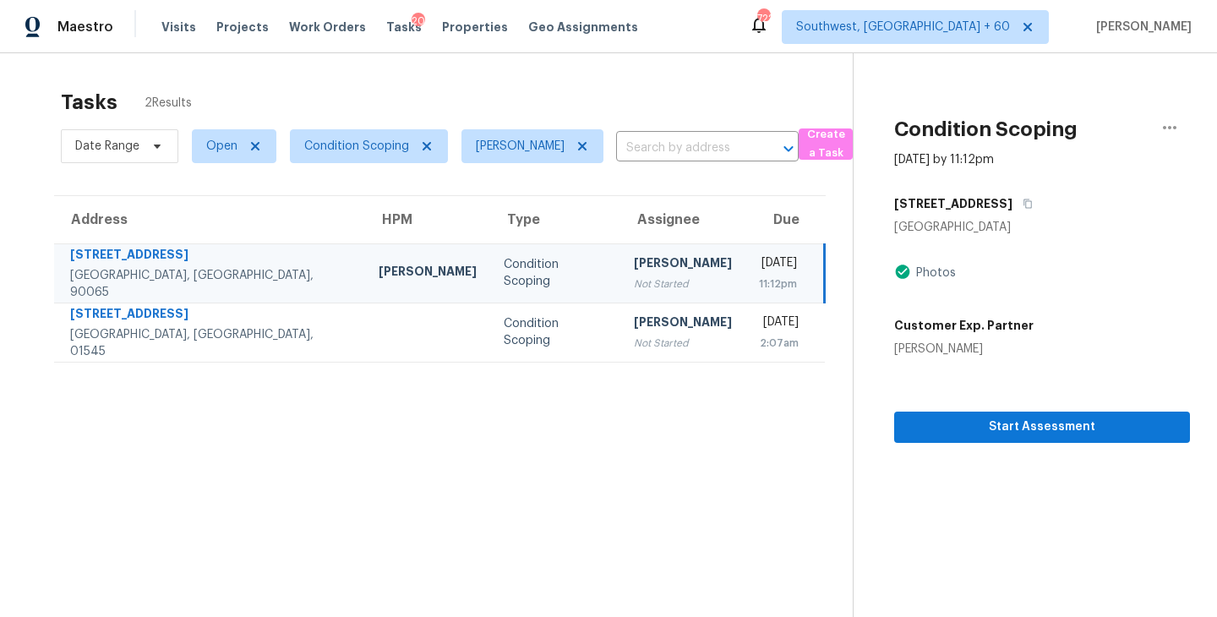
click at [634, 278] on div "Not Started" at bounding box center [683, 283] width 98 height 17
click at [658, 283] on div "Not Started" at bounding box center [683, 283] width 98 height 17
click at [996, 436] on span "Start Assessment" at bounding box center [1041, 426] width 269 height 21
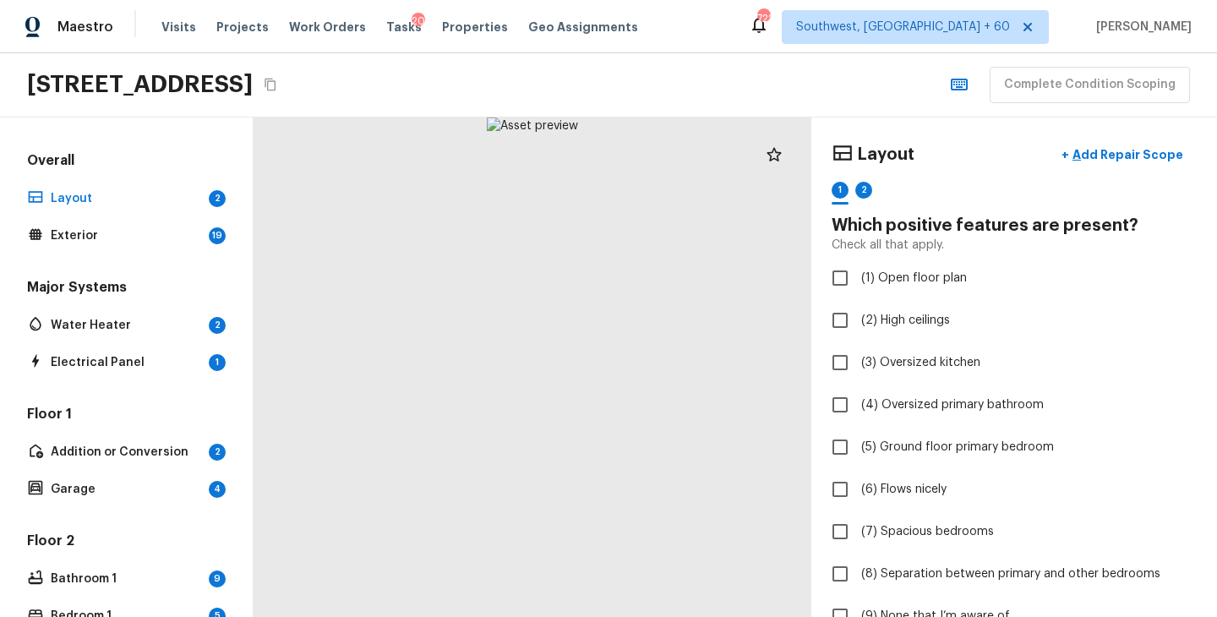
scroll to position [148, 0]
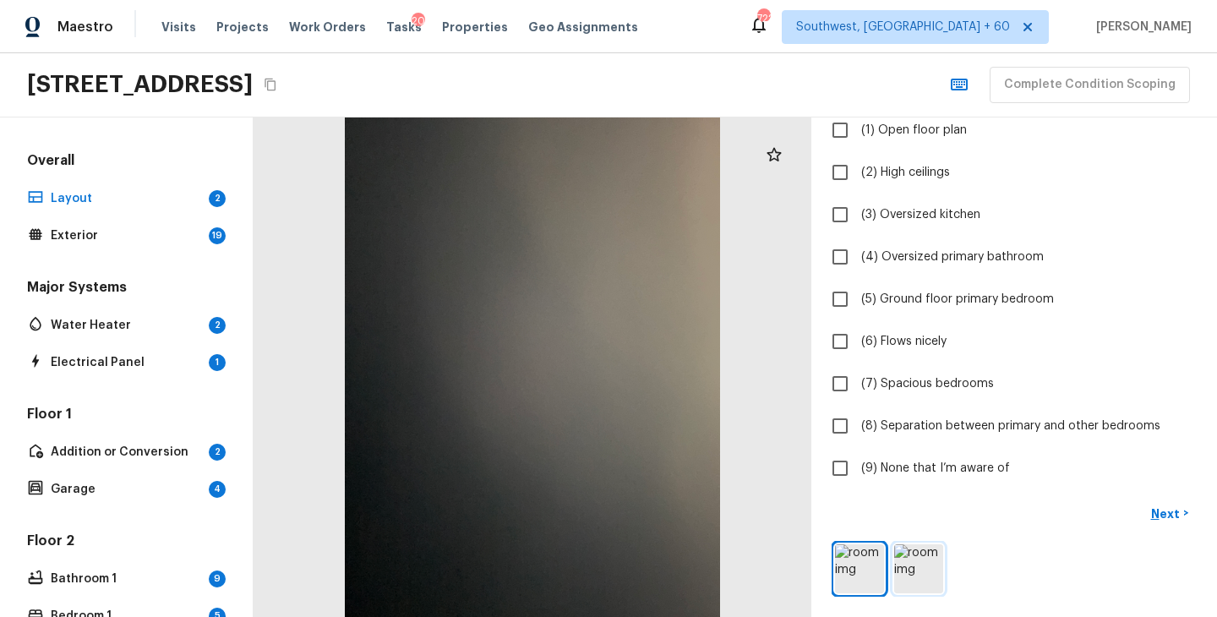
click at [928, 551] on img at bounding box center [918, 568] width 49 height 49
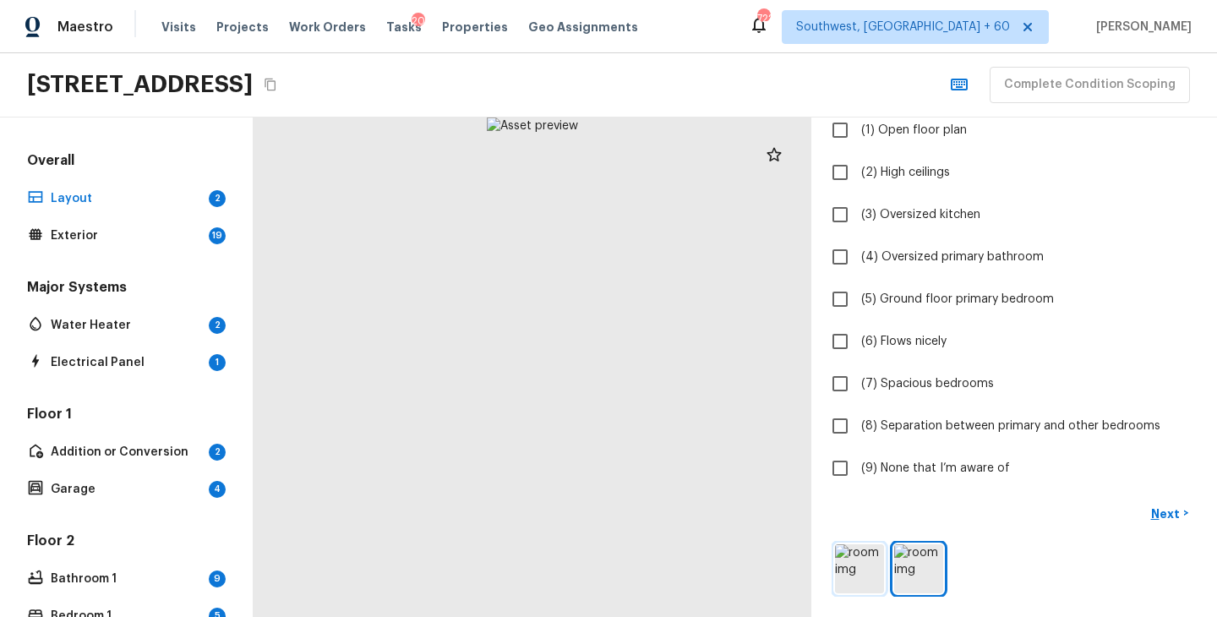
click at [878, 574] on img at bounding box center [859, 568] width 49 height 49
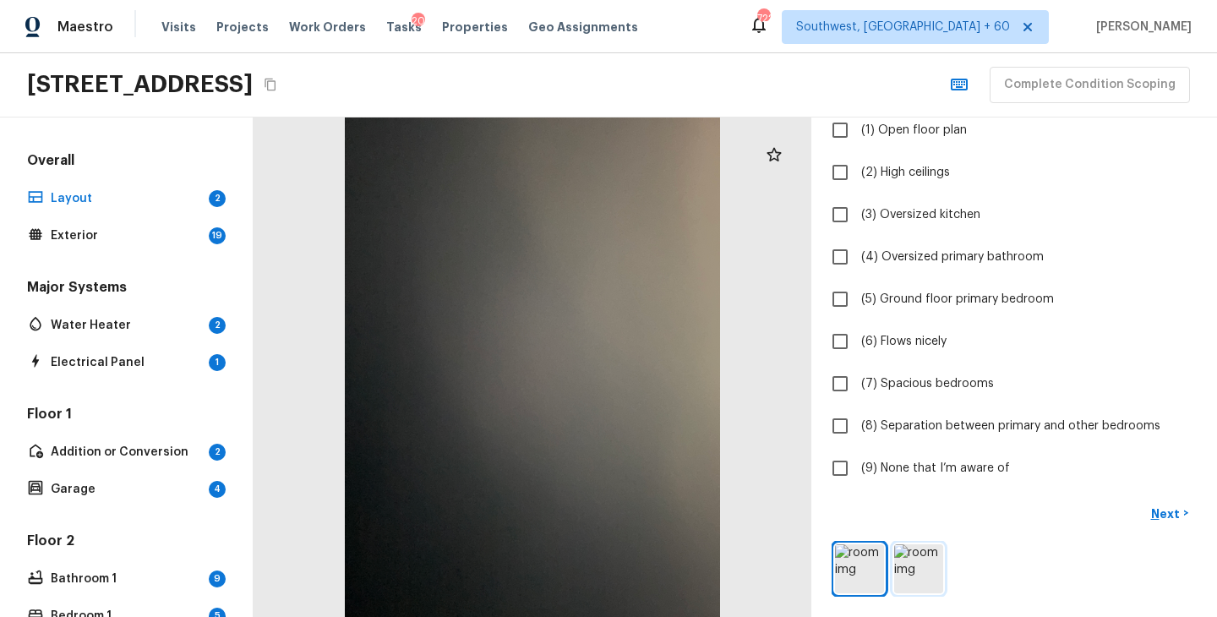
click at [919, 579] on img at bounding box center [918, 568] width 49 height 49
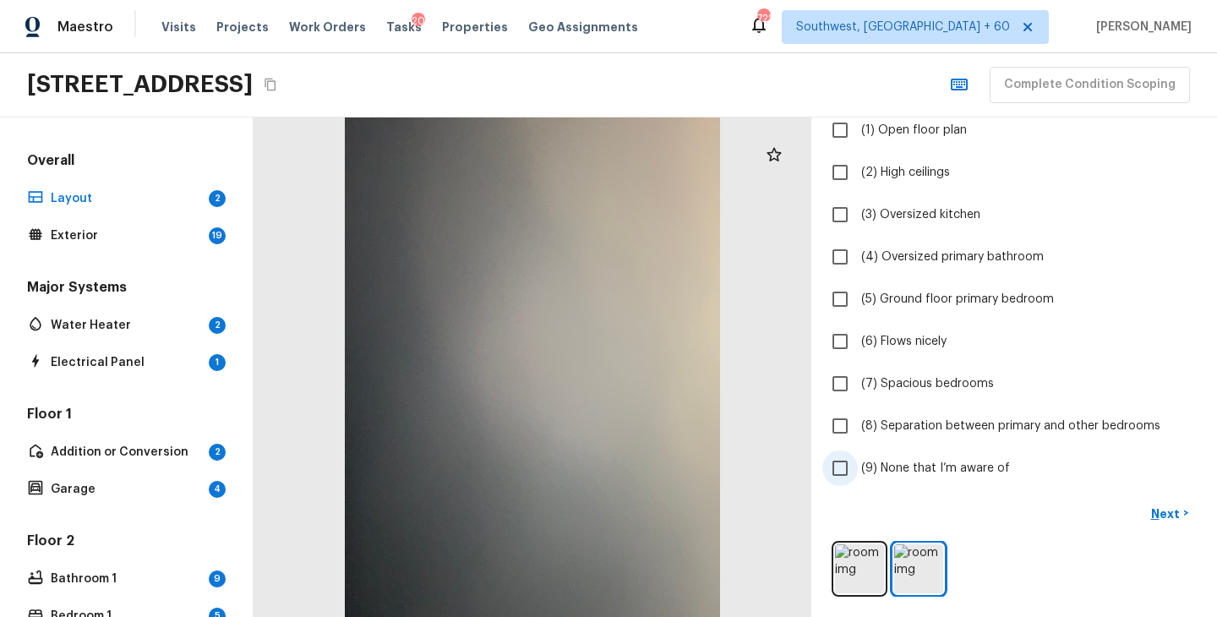
click at [897, 475] on span "(9) None that I’m aware of" at bounding box center [935, 468] width 149 height 17
click at [857, 475] on input "(9) None that I’m aware of" at bounding box center [839, 467] width 35 height 35
checkbox input "true"
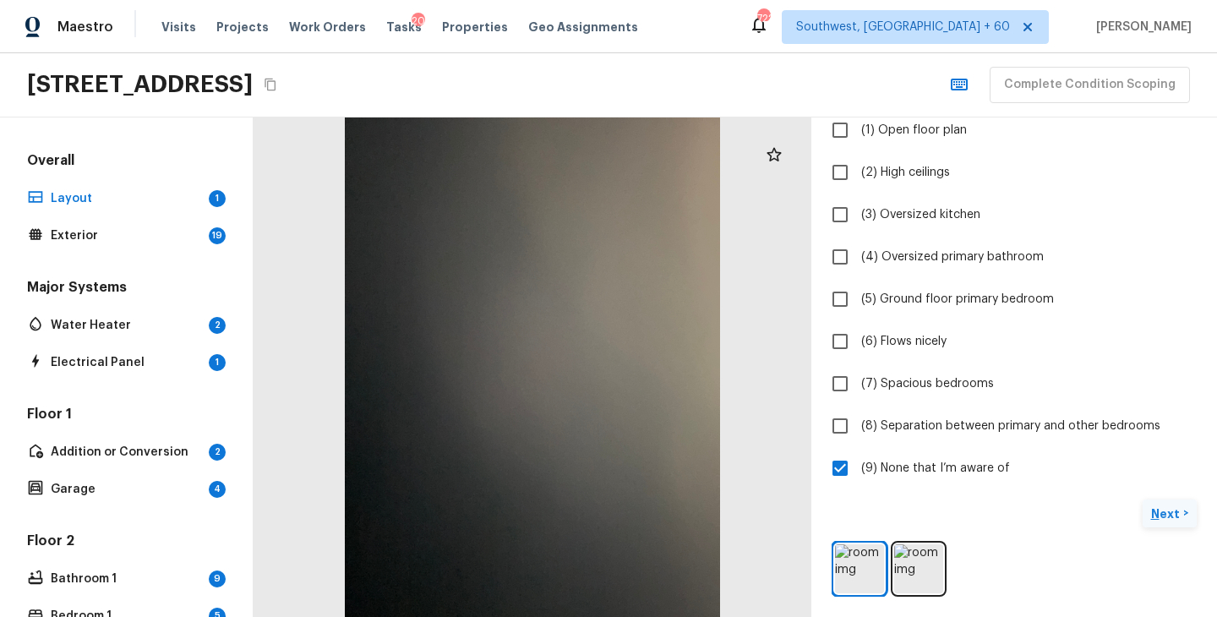
click at [1173, 514] on p "Next" at bounding box center [1167, 513] width 32 height 17
click at [945, 469] on span "(9) None that I’m aware of" at bounding box center [935, 468] width 149 height 17
click at [857, 469] on input "(9) None that I’m aware of" at bounding box center [839, 467] width 35 height 35
checkbox input "true"
click at [1108, 509] on p "Next ( Exterior )" at bounding box center [1142, 513] width 83 height 18
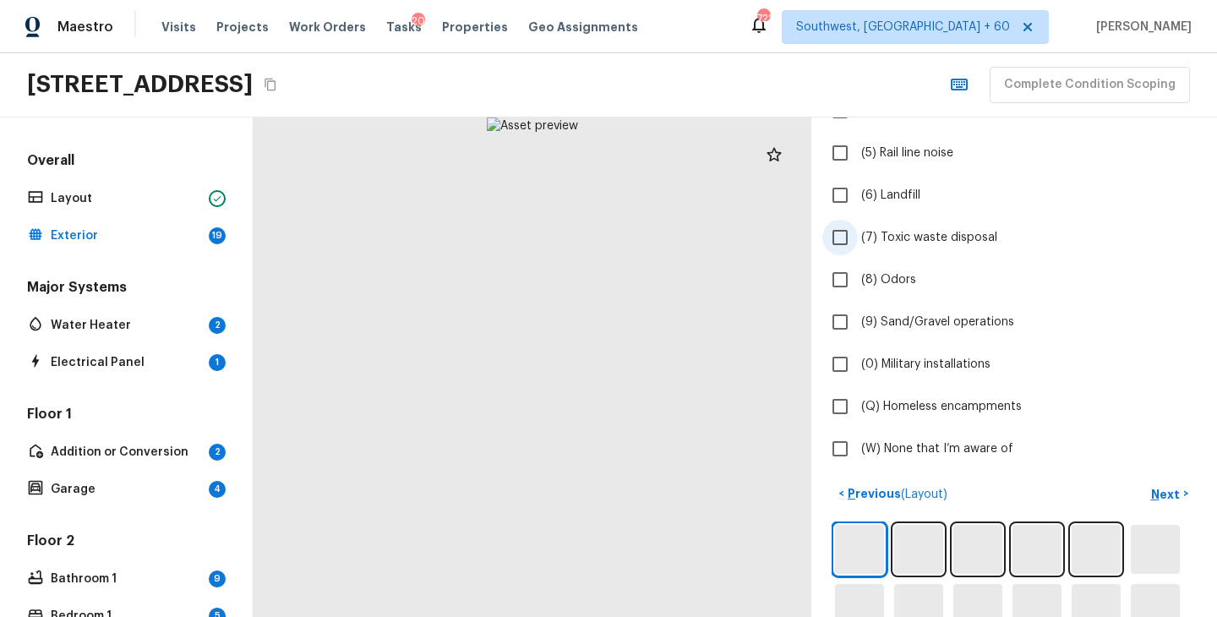
scroll to position [483, 0]
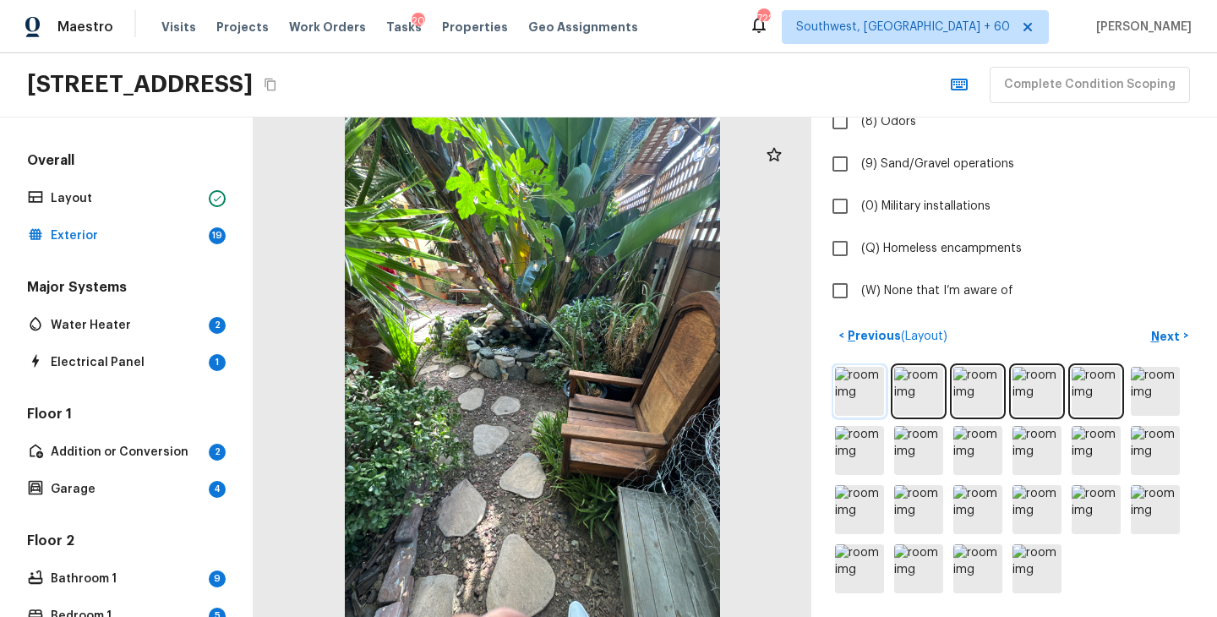
click at [865, 389] on img at bounding box center [859, 391] width 49 height 49
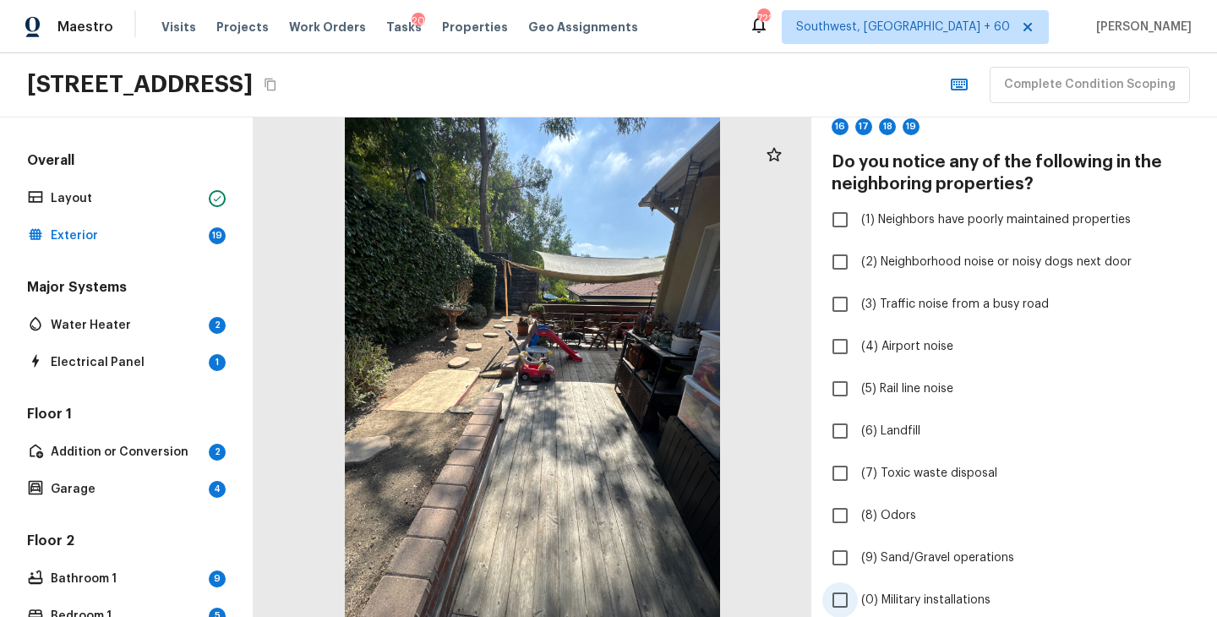
scroll to position [30, 0]
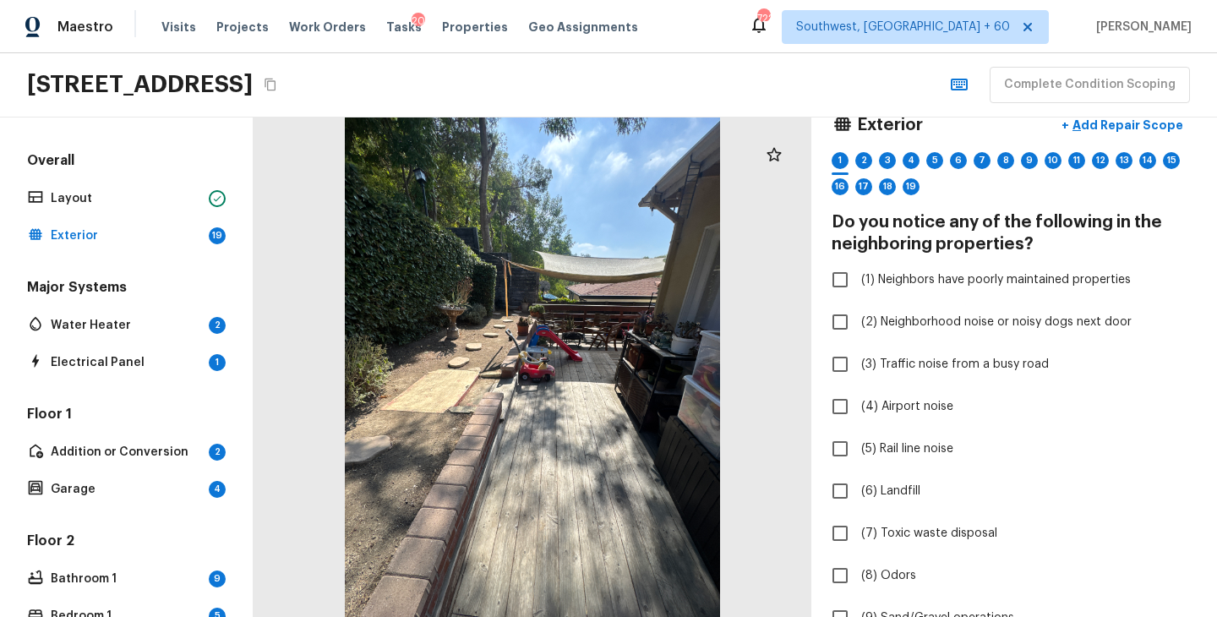
click at [1135, 116] on div "3868 Division St, Los Angeles, CA 90065 Complete Condition Scoping" at bounding box center [608, 85] width 1217 height 64
click at [1103, 126] on p "Add Repair Scope" at bounding box center [1126, 125] width 114 height 17
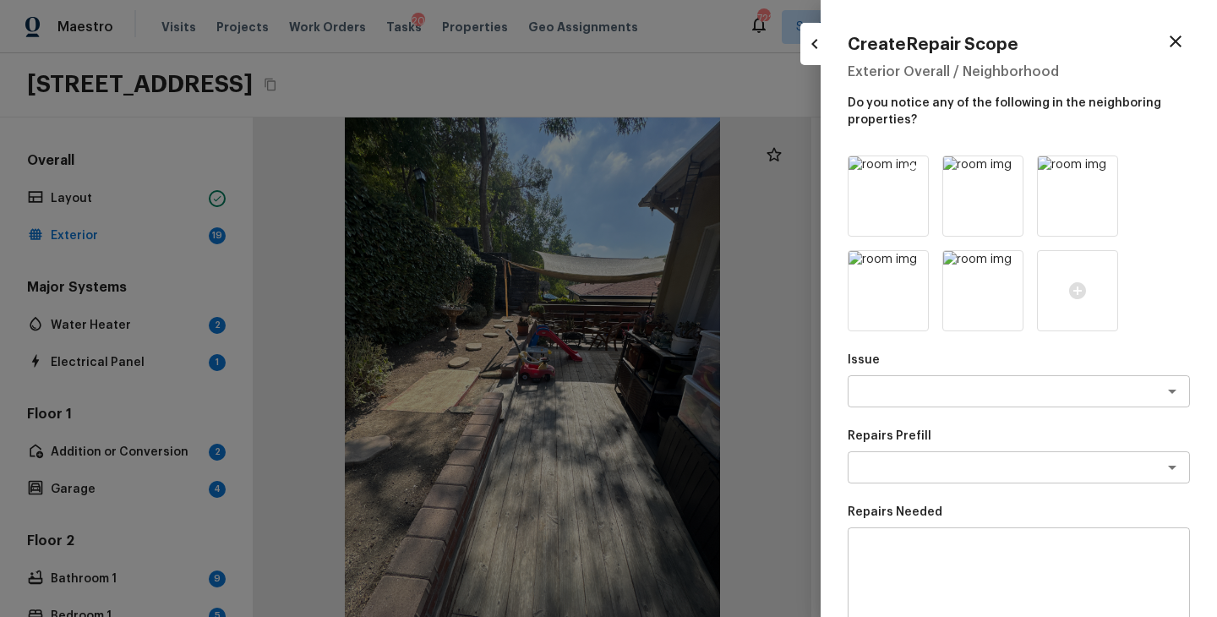
click at [912, 171] on icon at bounding box center [912, 171] width 17 height 17
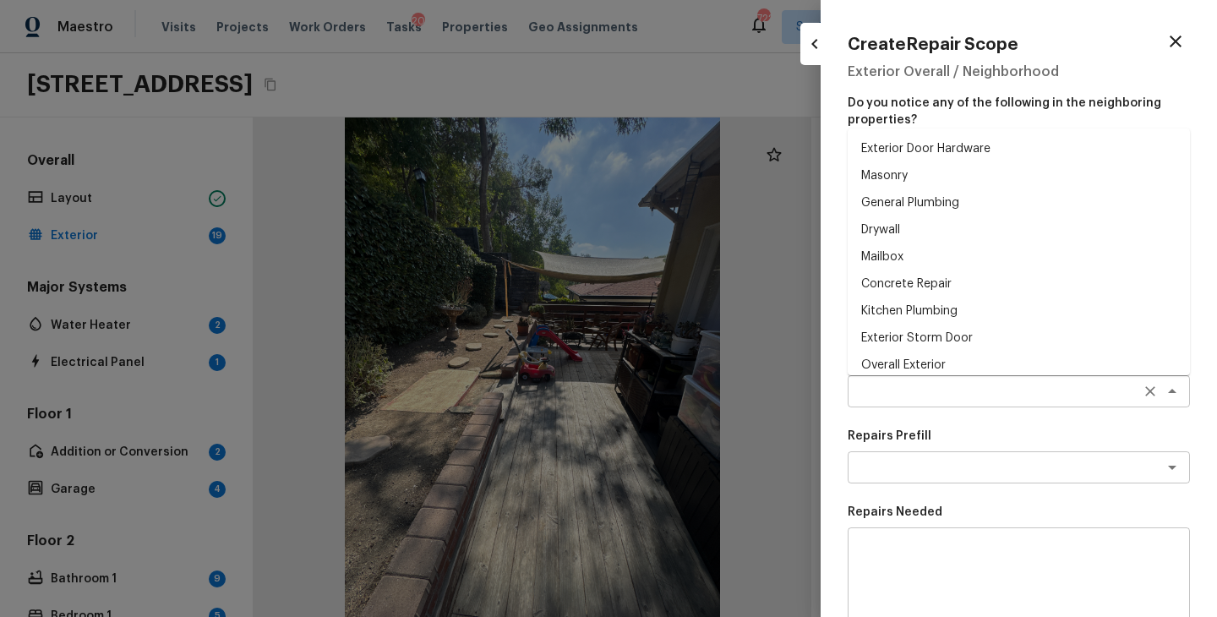
click at [913, 402] on div "x ​" at bounding box center [1018, 391] width 342 height 32
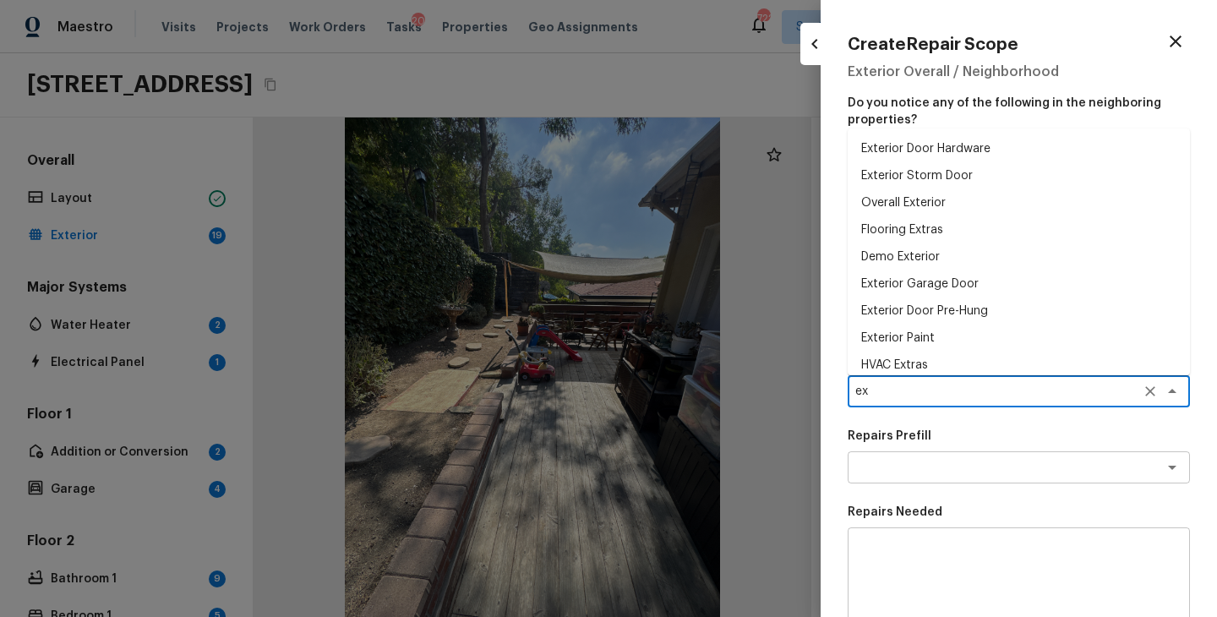
type textarea "e"
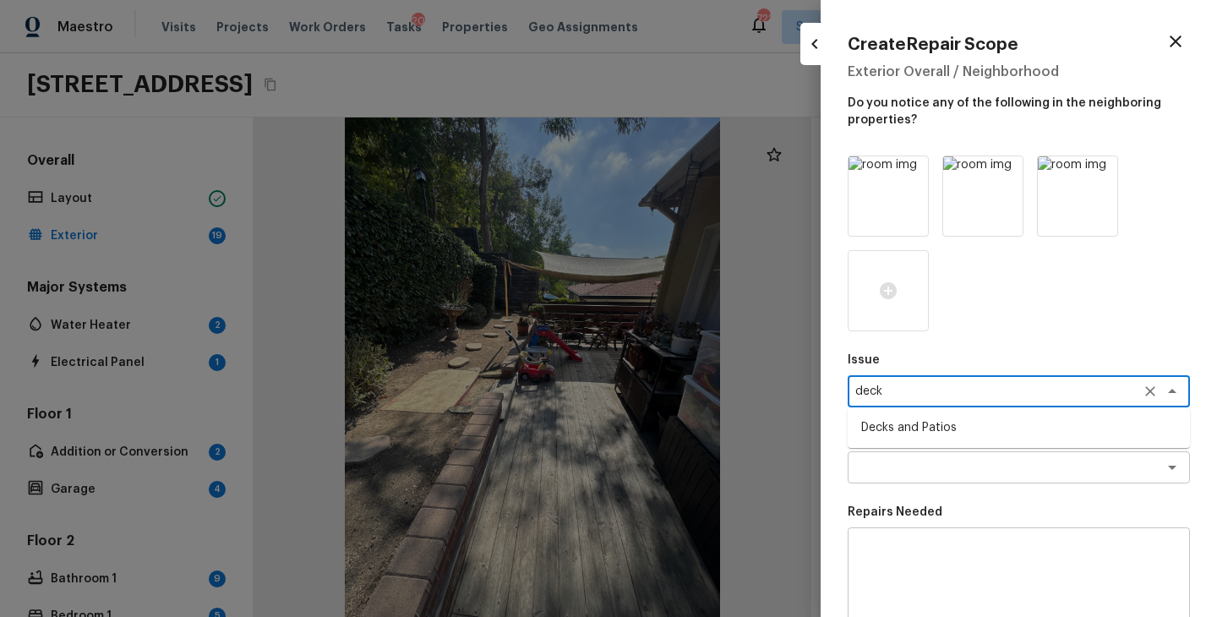
click at [927, 416] on li "Decks and Patios" at bounding box center [1018, 427] width 342 height 27
type textarea "Decks and Patios"
click at [919, 427] on p "Repairs Prefill" at bounding box center [1018, 435] width 342 height 17
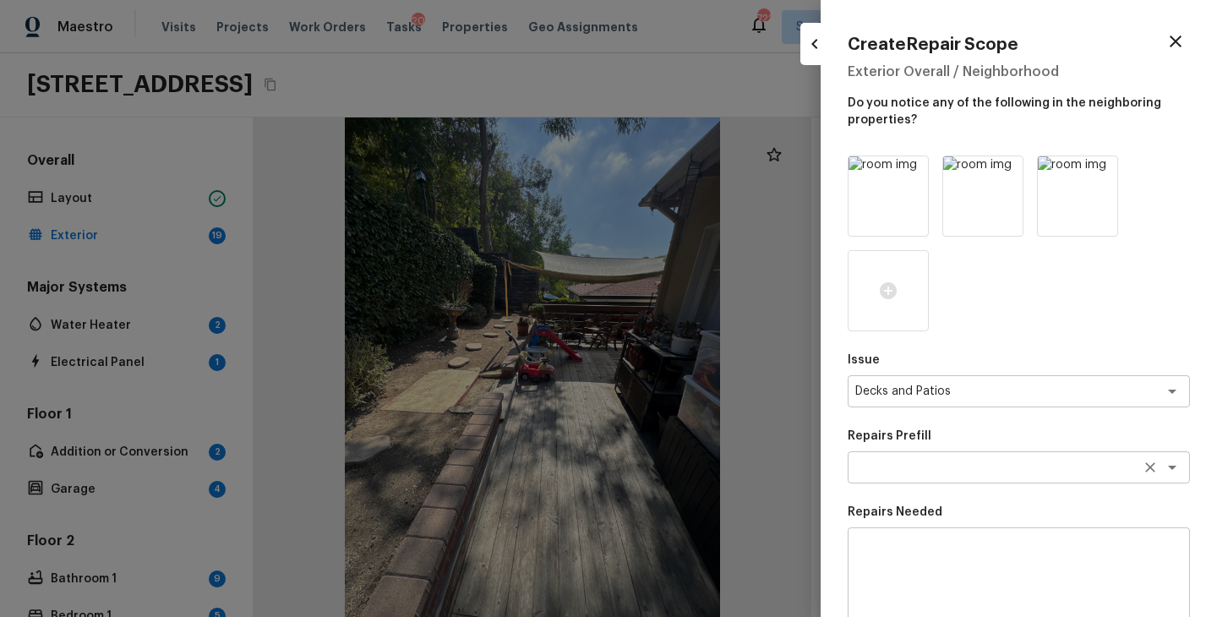
click at [901, 463] on textarea at bounding box center [995, 467] width 280 height 17
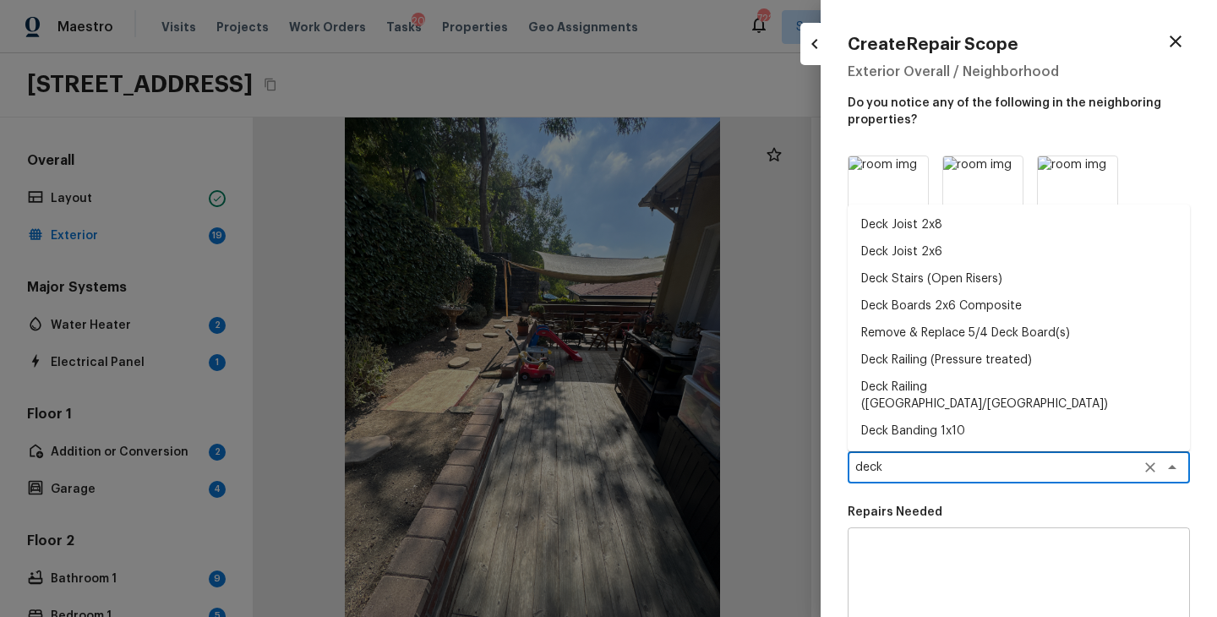
type textarea "deck"
click at [939, 551] on textarea at bounding box center [1018, 576] width 318 height 68
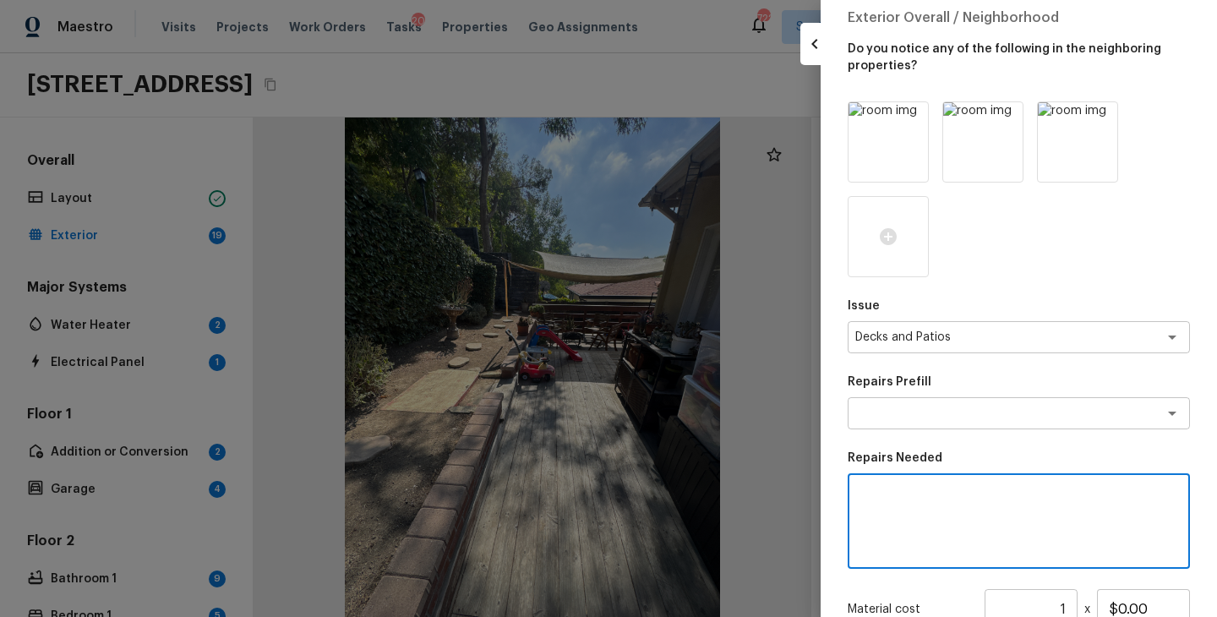
scroll to position [94, 0]
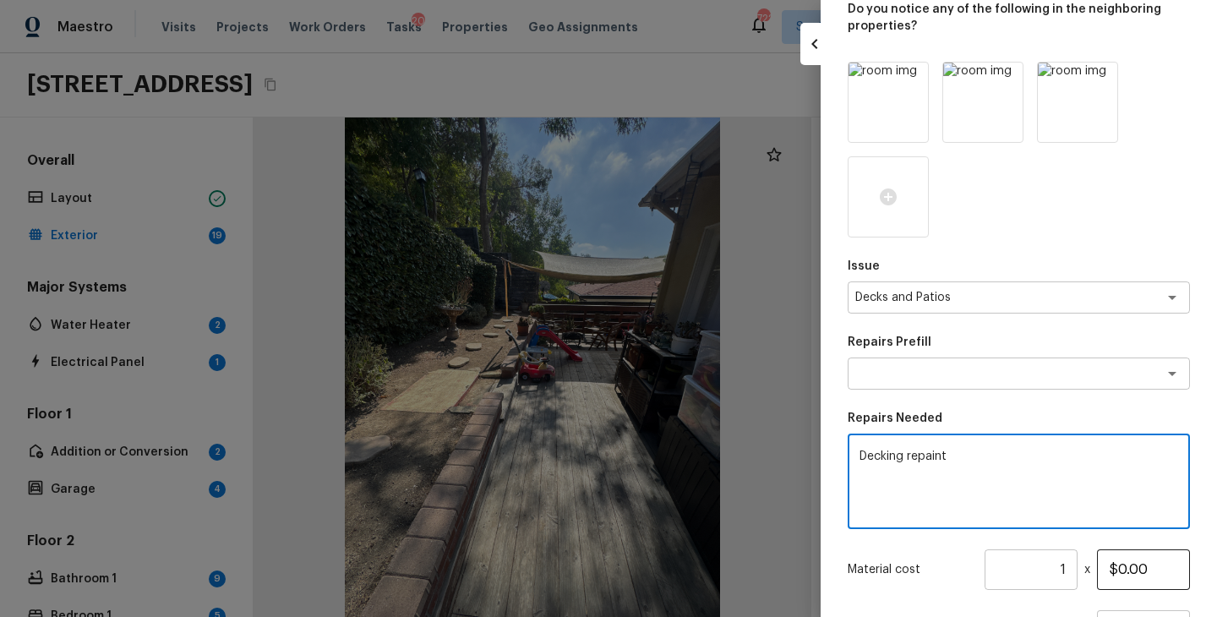
type textarea "Decking repaint"
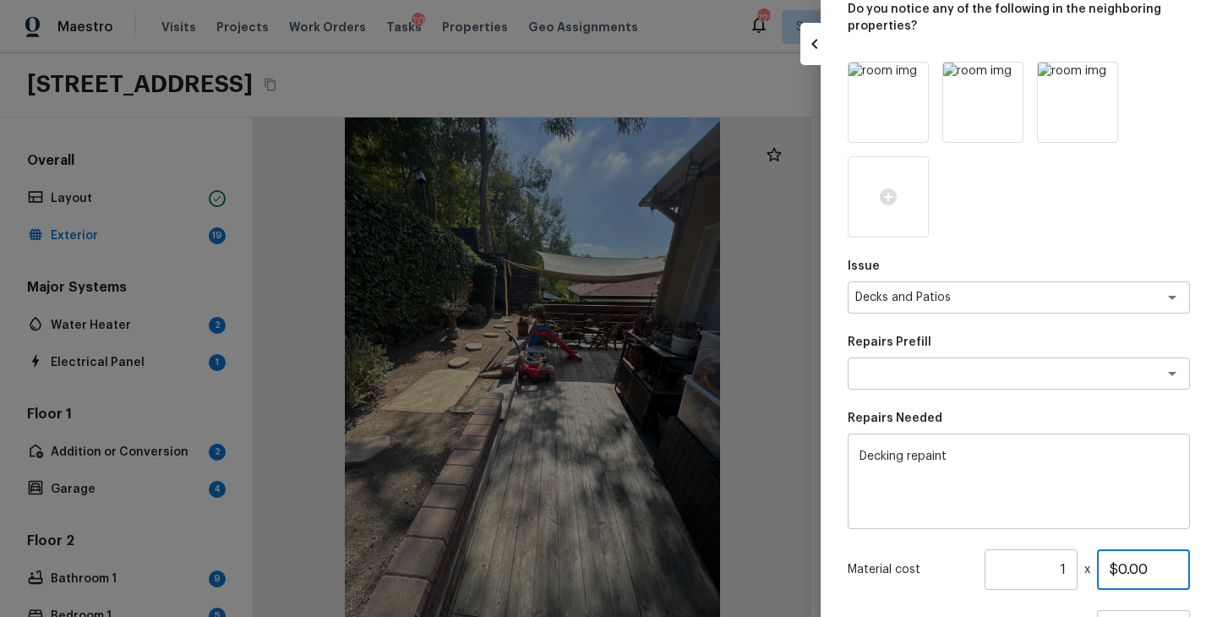
drag, startPoint x: 1160, startPoint y: 563, endPoint x: 1079, endPoint y: 563, distance: 81.1
click at [1079, 563] on div "Material cost 1 ​ x $0.00" at bounding box center [1018, 569] width 342 height 41
type input "$800.00"
click at [1168, 243] on div "Issue Decks and Patios x ​ Repairs Prefill x ​ Repairs Needed Decking repaint x…" at bounding box center [1018, 405] width 342 height 686
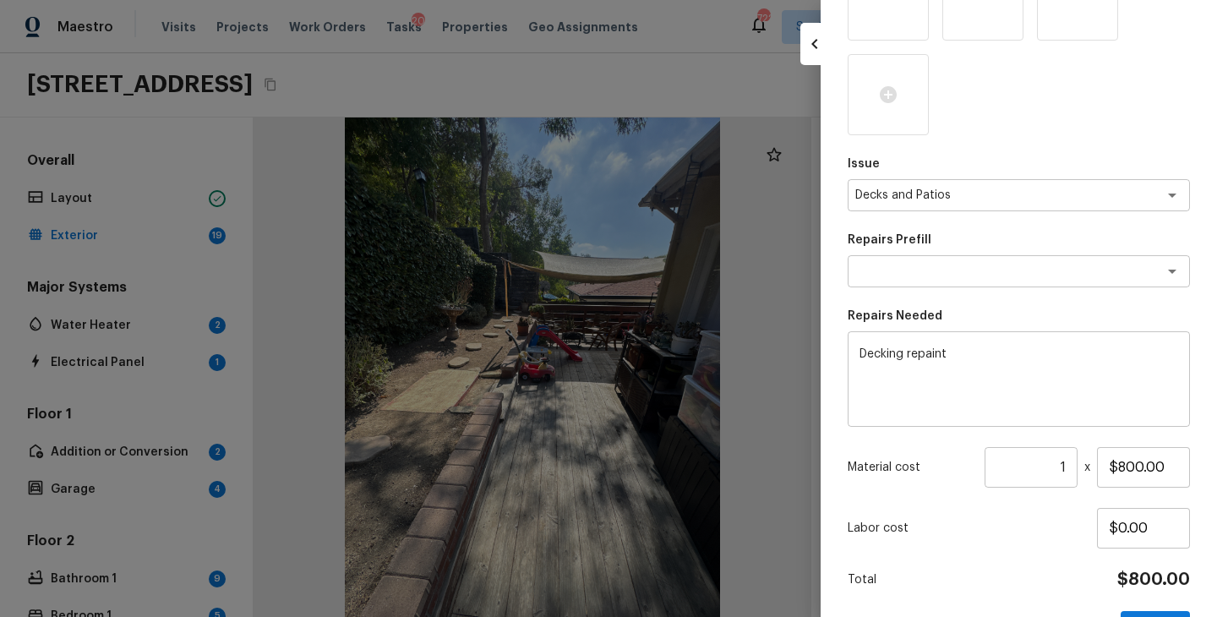
click at [1040, 584] on div "Total $800.00" at bounding box center [1018, 580] width 342 height 22
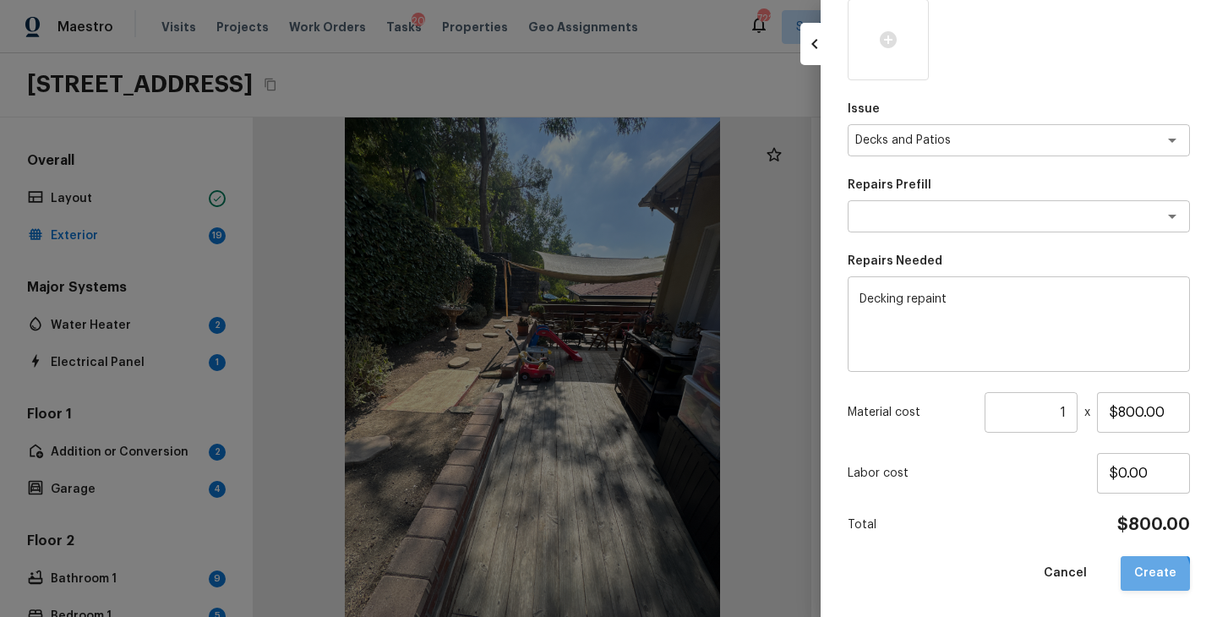
click at [1143, 577] on button "Create" at bounding box center [1154, 573] width 69 height 35
type input "$0.00"
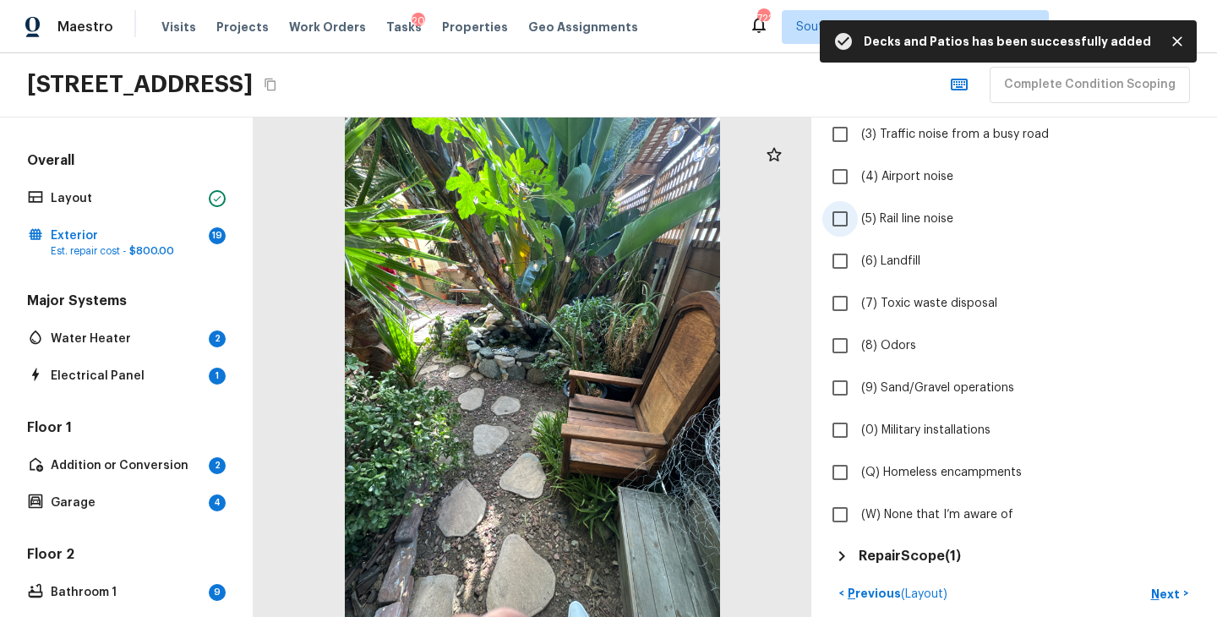
scroll to position [517, 0]
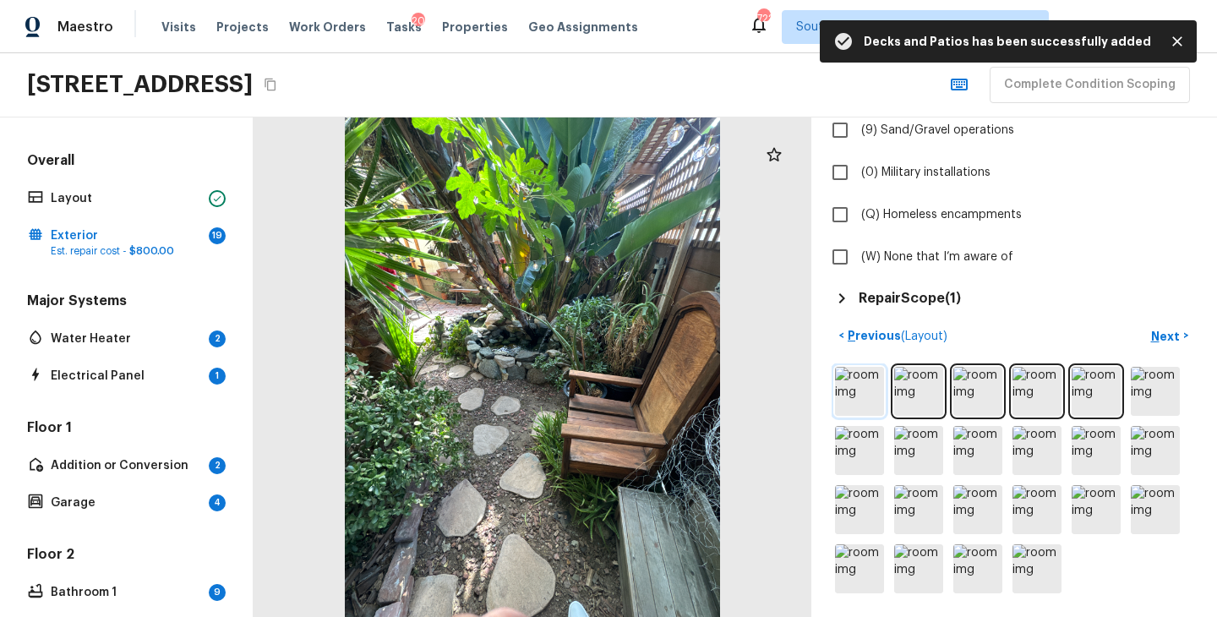
click at [863, 386] on img at bounding box center [859, 391] width 49 height 49
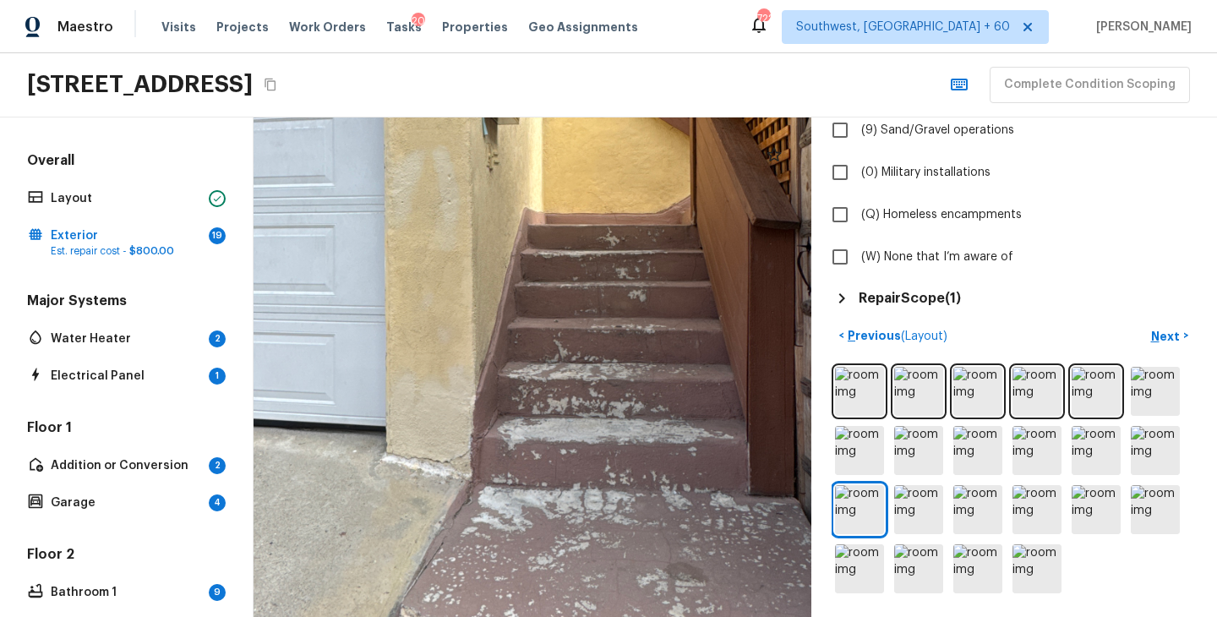
drag, startPoint x: 517, startPoint y: 503, endPoint x: 517, endPoint y: 410, distance: 92.9
click at [517, 410] on div at bounding box center [513, 235] width 1625 height 1455
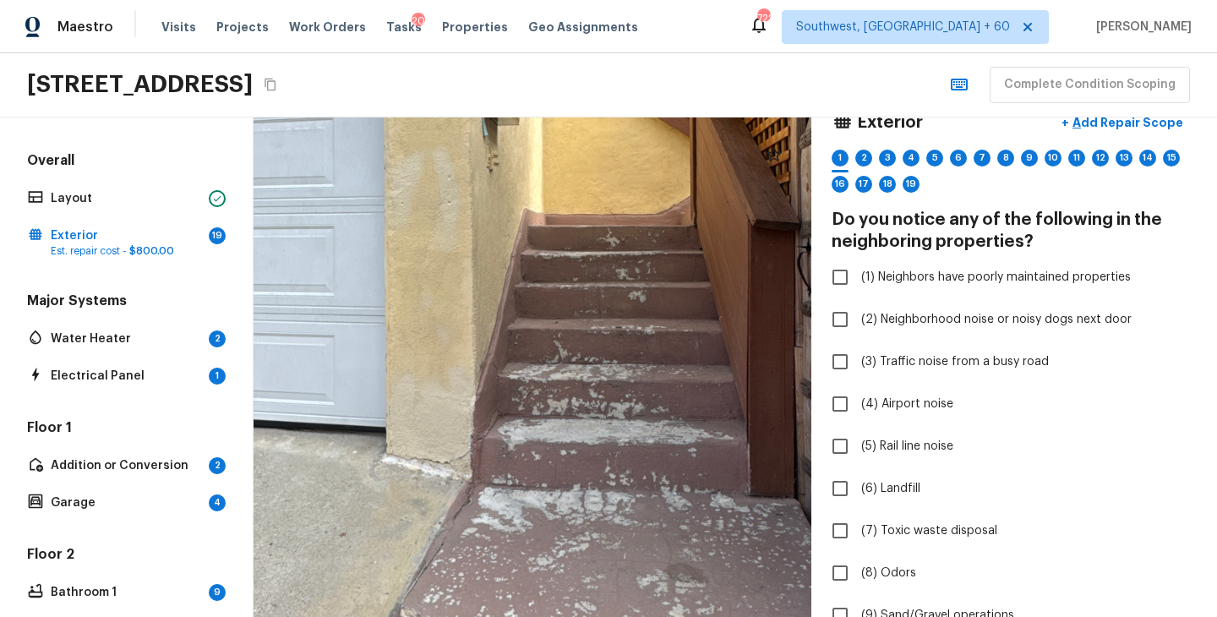
scroll to position [0, 0]
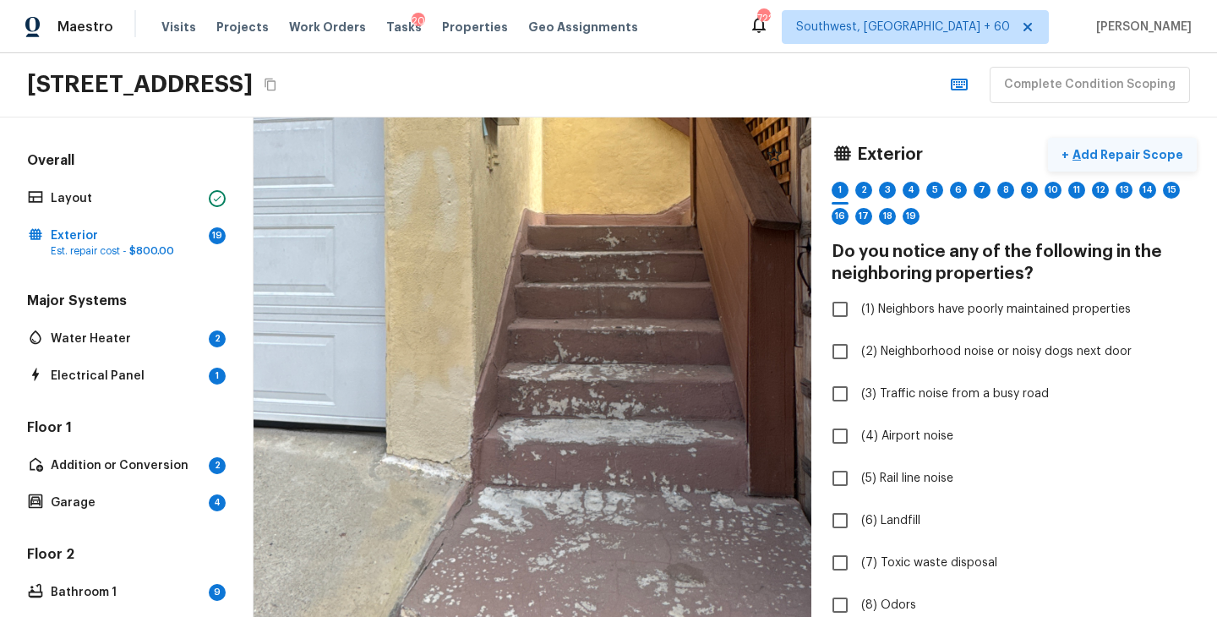
click at [1135, 155] on p "Add Repair Scope" at bounding box center [1126, 154] width 114 height 17
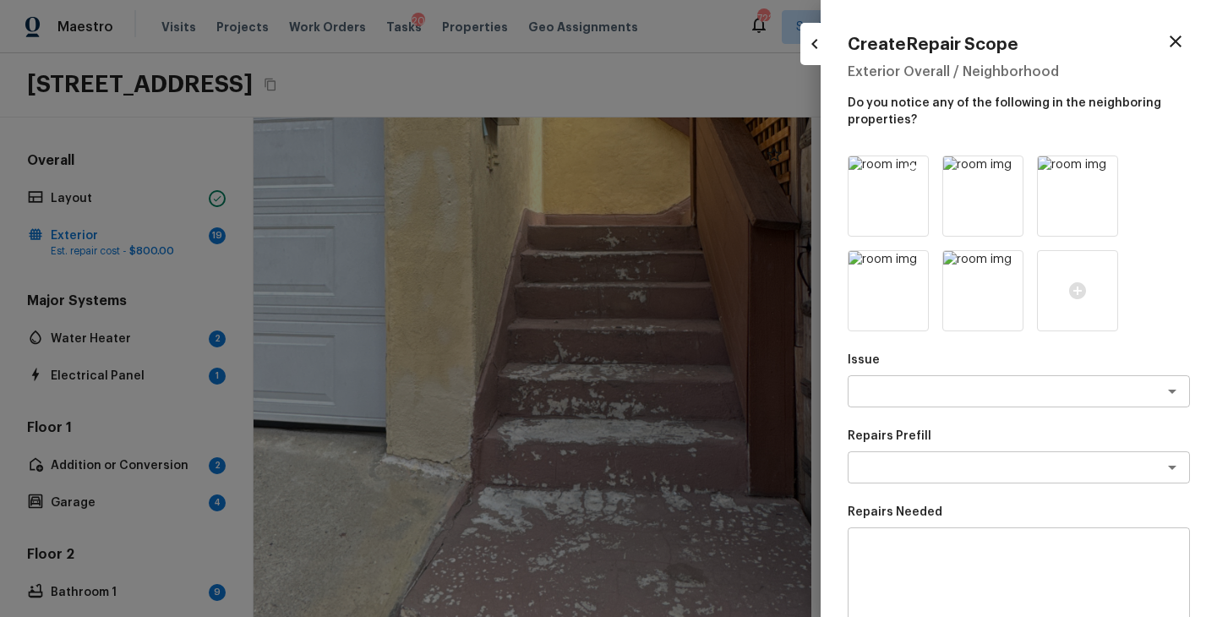
click at [911, 172] on icon at bounding box center [912, 171] width 17 height 17
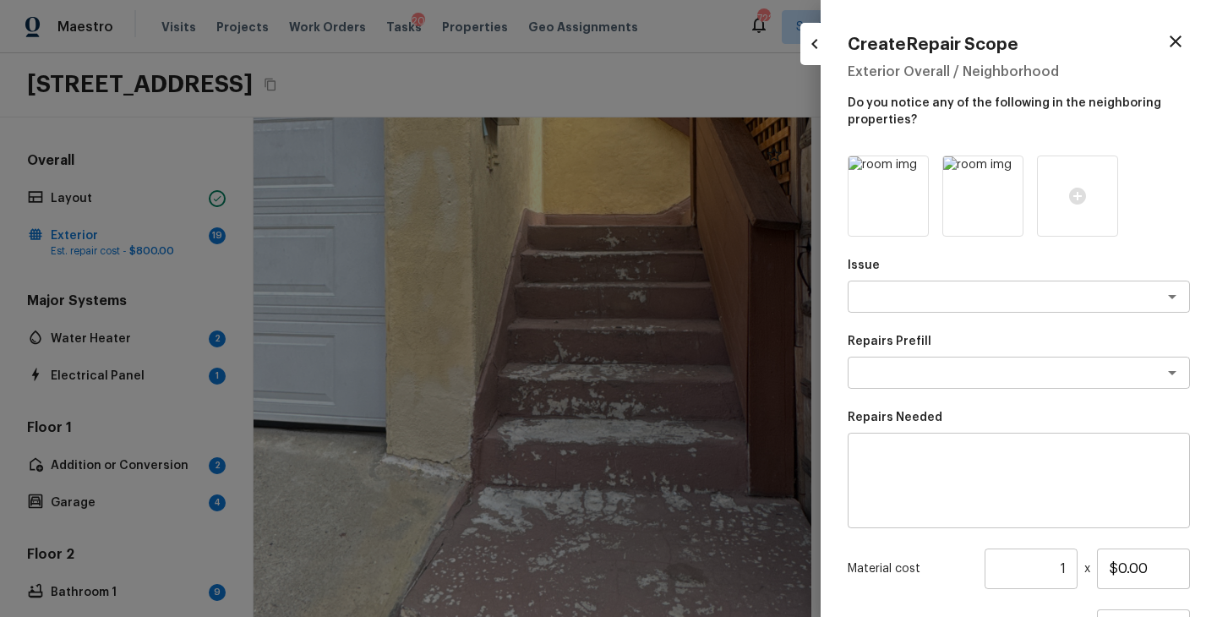
click at [911, 172] on icon at bounding box center [912, 171] width 17 height 17
click at [890, 206] on div at bounding box center [887, 195] width 81 height 81
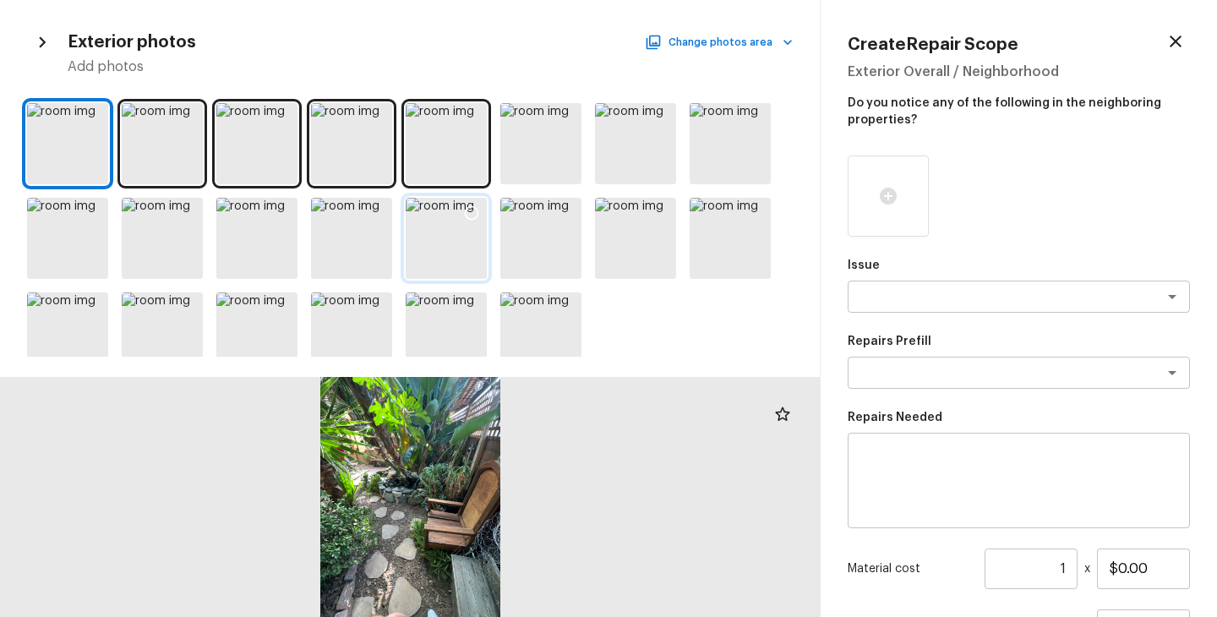
click at [449, 247] on div at bounding box center [446, 238] width 81 height 81
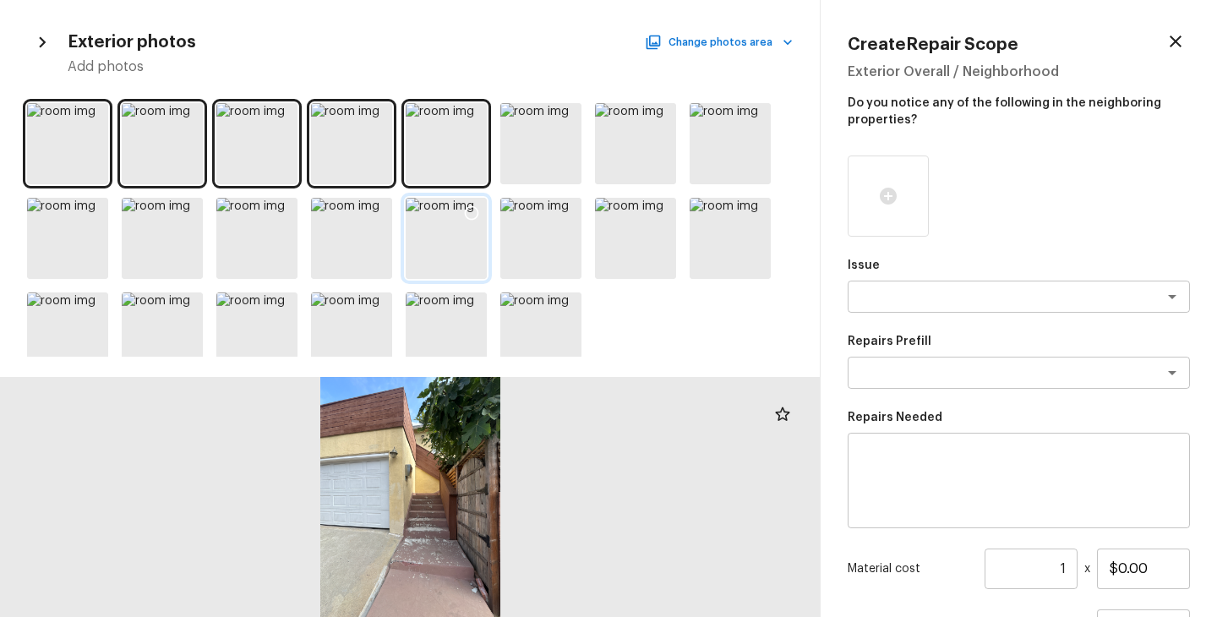
click at [467, 213] on icon at bounding box center [471, 212] width 17 height 17
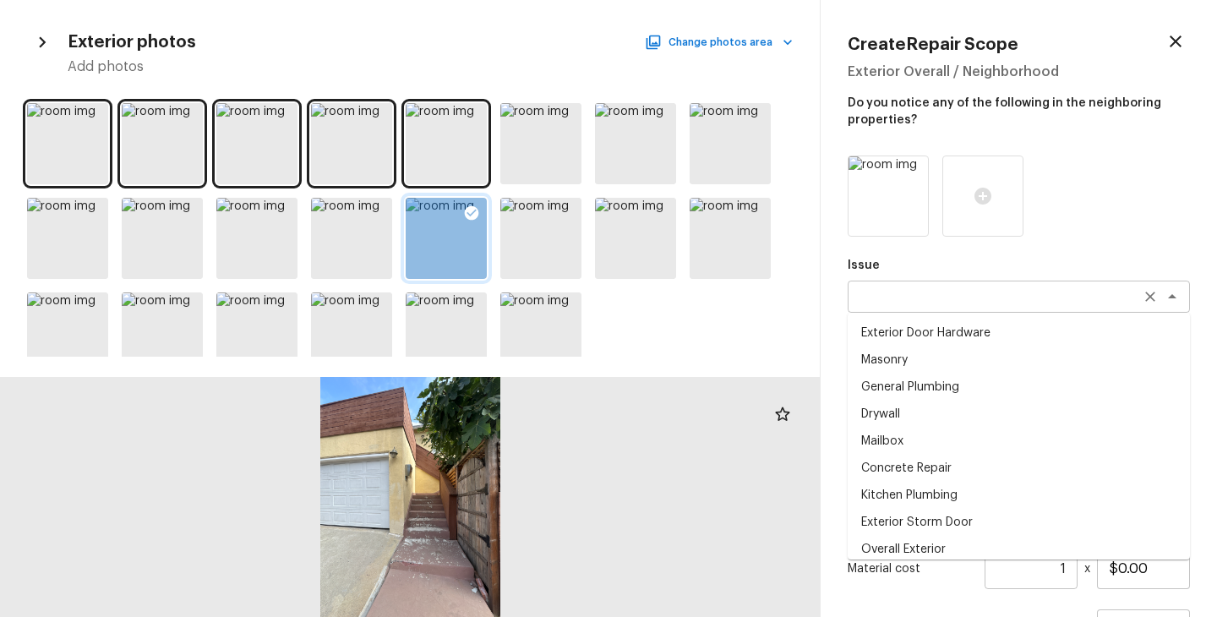
click at [922, 285] on div "x ​" at bounding box center [1018, 296] width 342 height 32
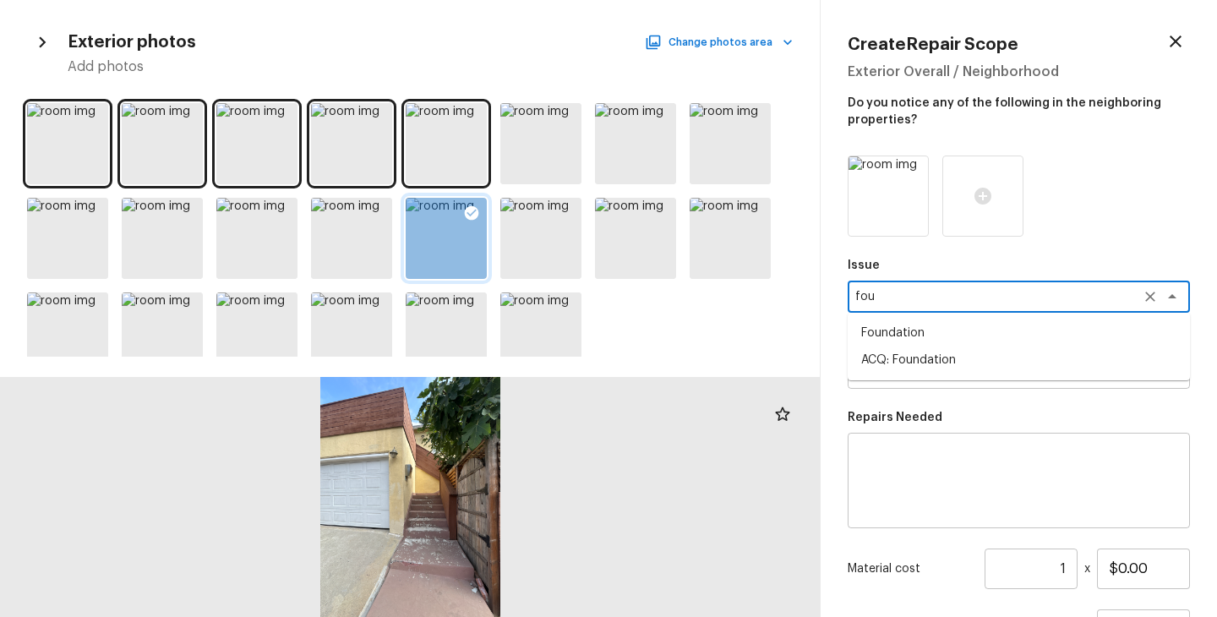
click at [939, 362] on li "ACQ: Foundation" at bounding box center [1018, 359] width 342 height 27
click at [939, 362] on div "x ​" at bounding box center [1018, 373] width 342 height 32
type textarea "ACQ: Foundation"
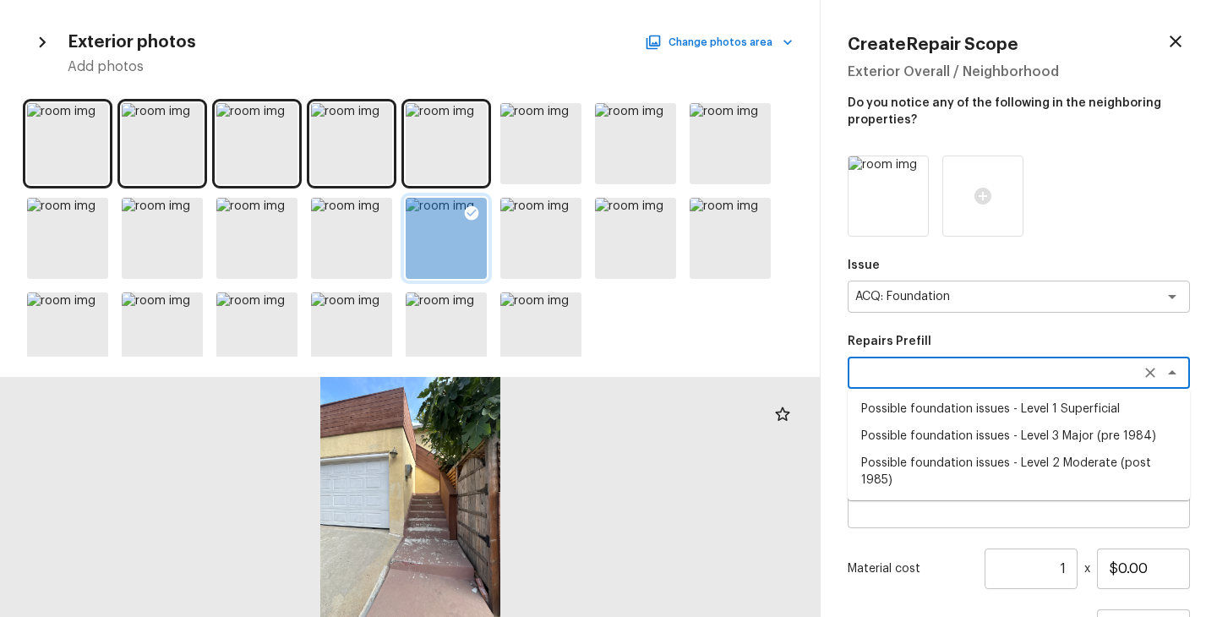
click at [966, 455] on li "Possible foundation issues - Level 2 Moderate (post 1985)" at bounding box center [1018, 471] width 342 height 44
type textarea "Possible foundation issues - Level 2 Moderate (post 1985)"
type textarea "Possible foundation issues - Level 2 Moderate: Disclaimer: This is NOT a techni…"
type input "$5,000.00"
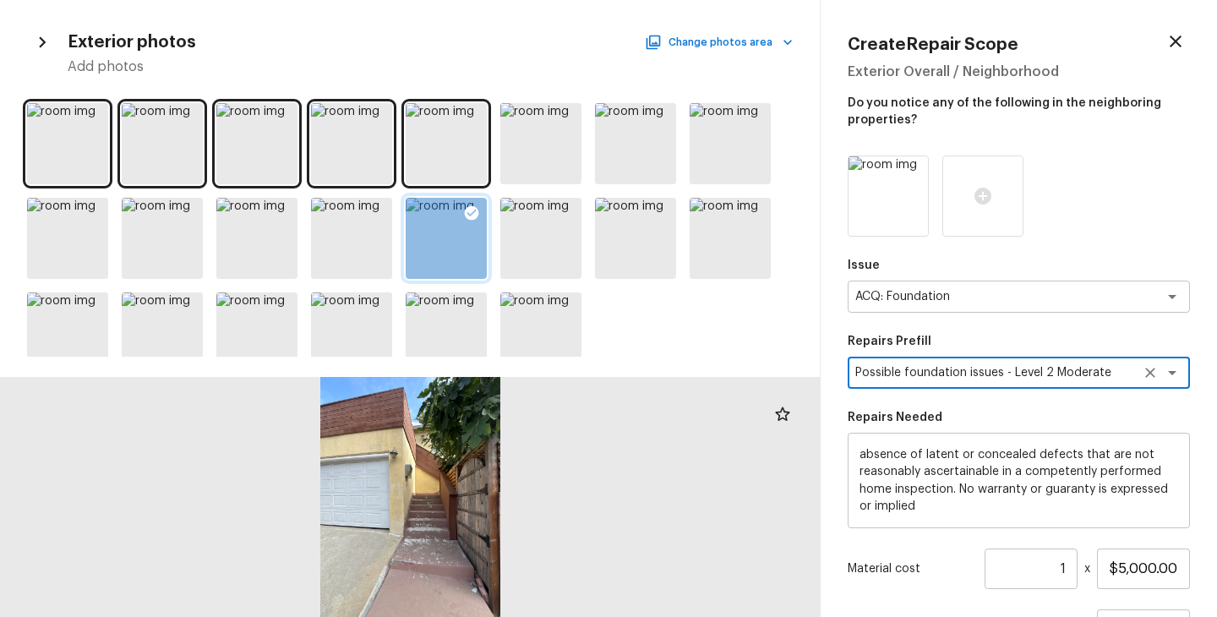
scroll to position [156, 0]
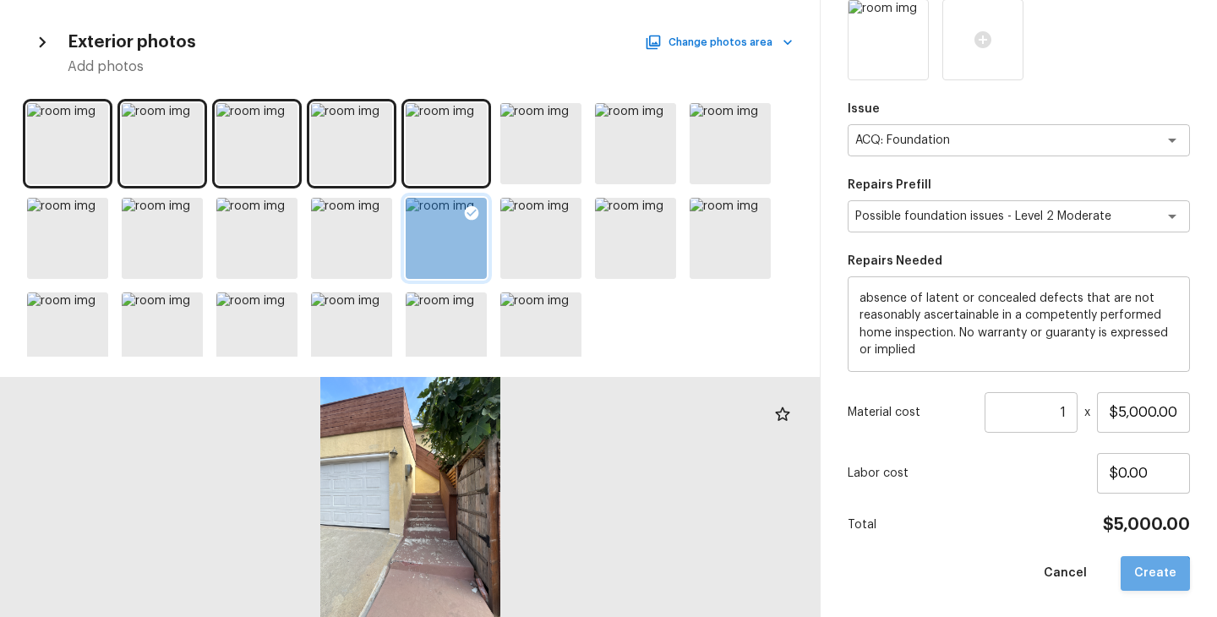
click at [1155, 585] on button "Create" at bounding box center [1154, 573] width 69 height 35
type input "$0.00"
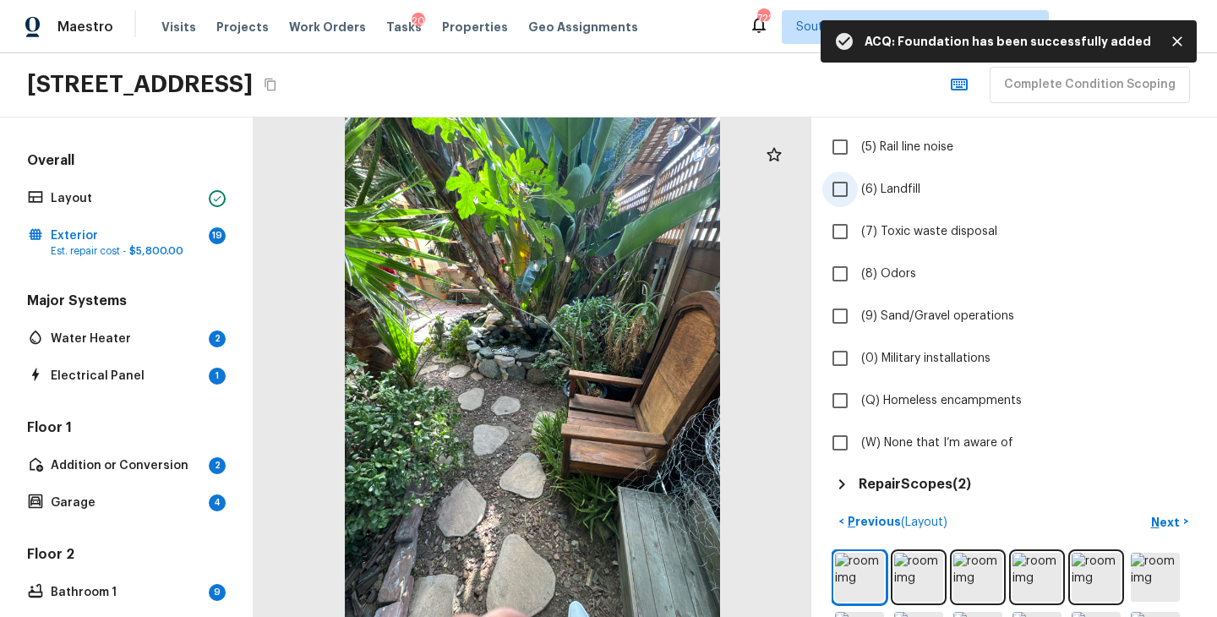
scroll to position [517, 0]
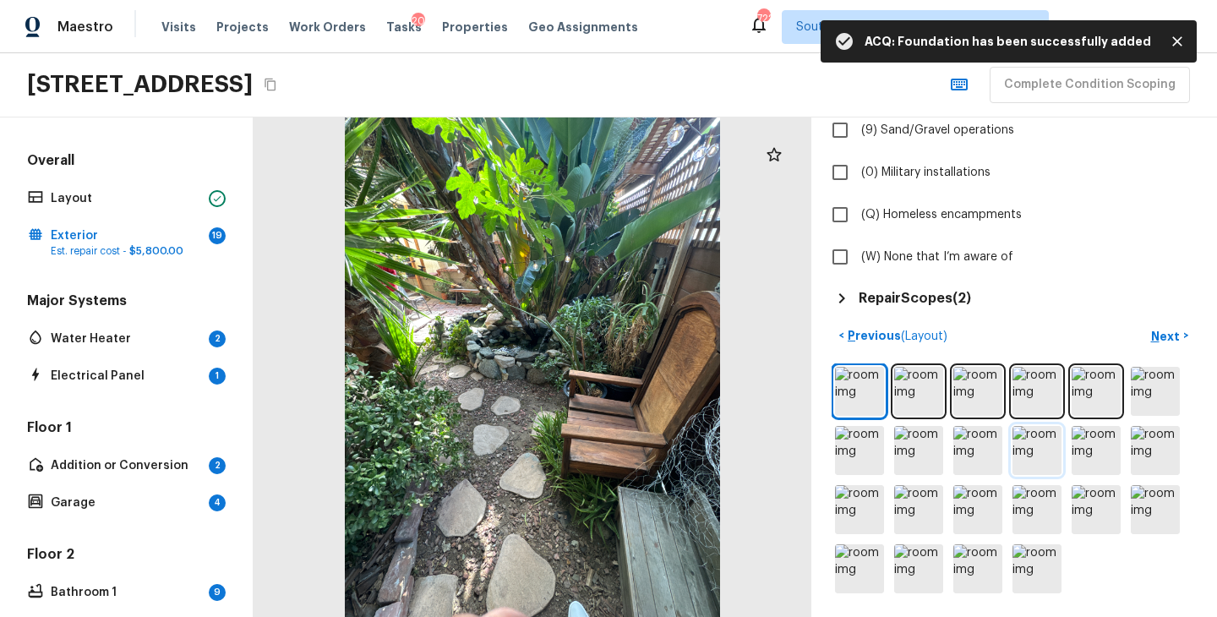
click at [1037, 455] on img at bounding box center [1036, 450] width 49 height 49
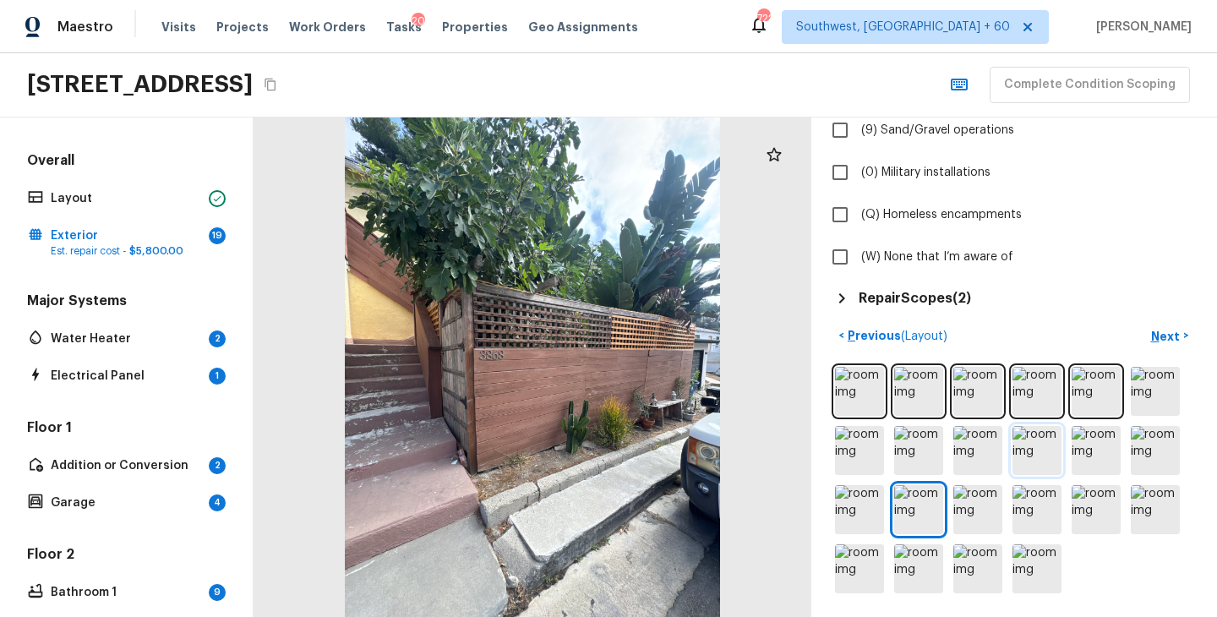
click at [1037, 442] on img at bounding box center [1036, 450] width 49 height 49
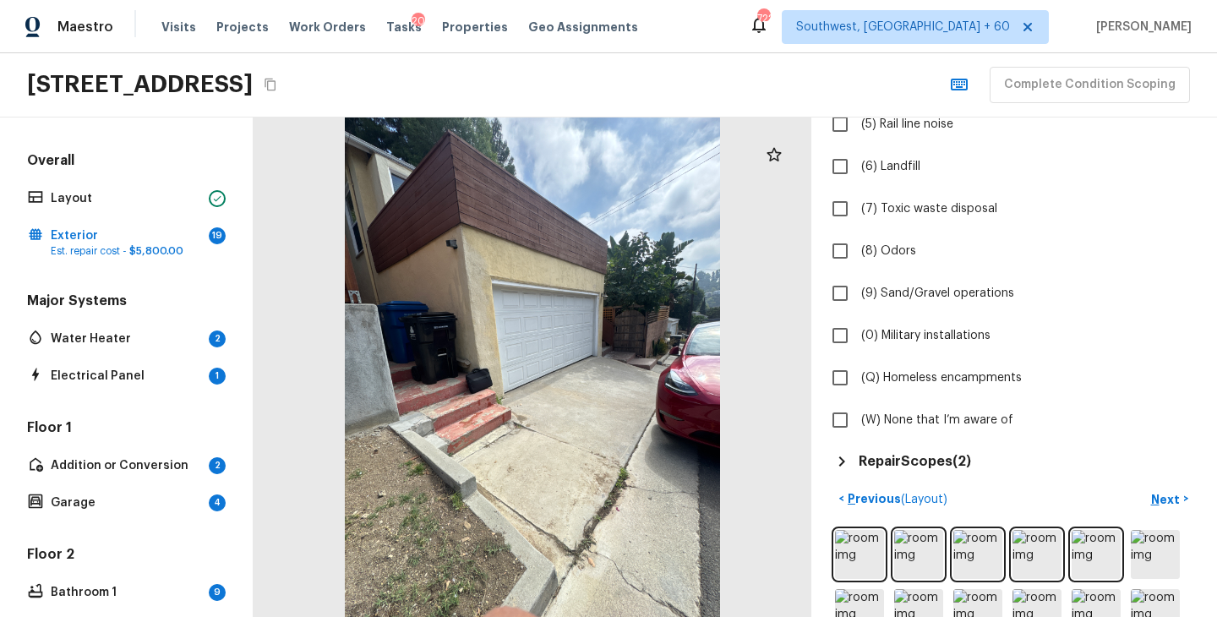
scroll to position [90, 0]
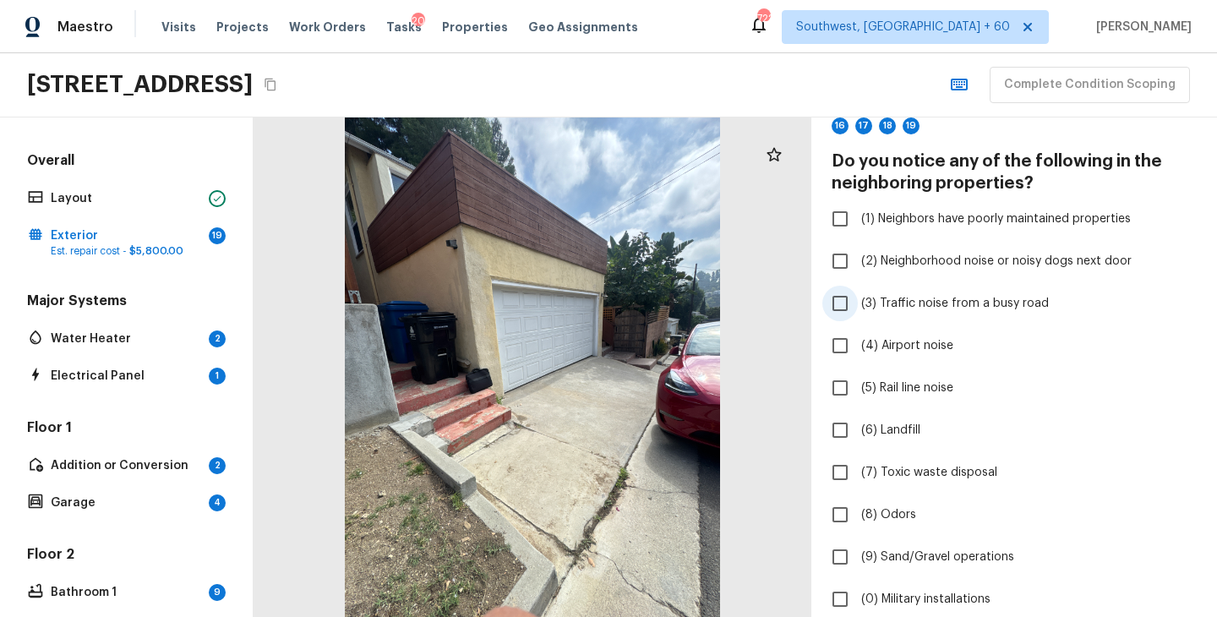
click at [953, 305] on span "(3) Traffic noise from a busy road" at bounding box center [955, 303] width 188 height 17
click at [857, 305] on input "(3) Traffic noise from a busy road" at bounding box center [839, 303] width 35 height 35
checkbox input "true"
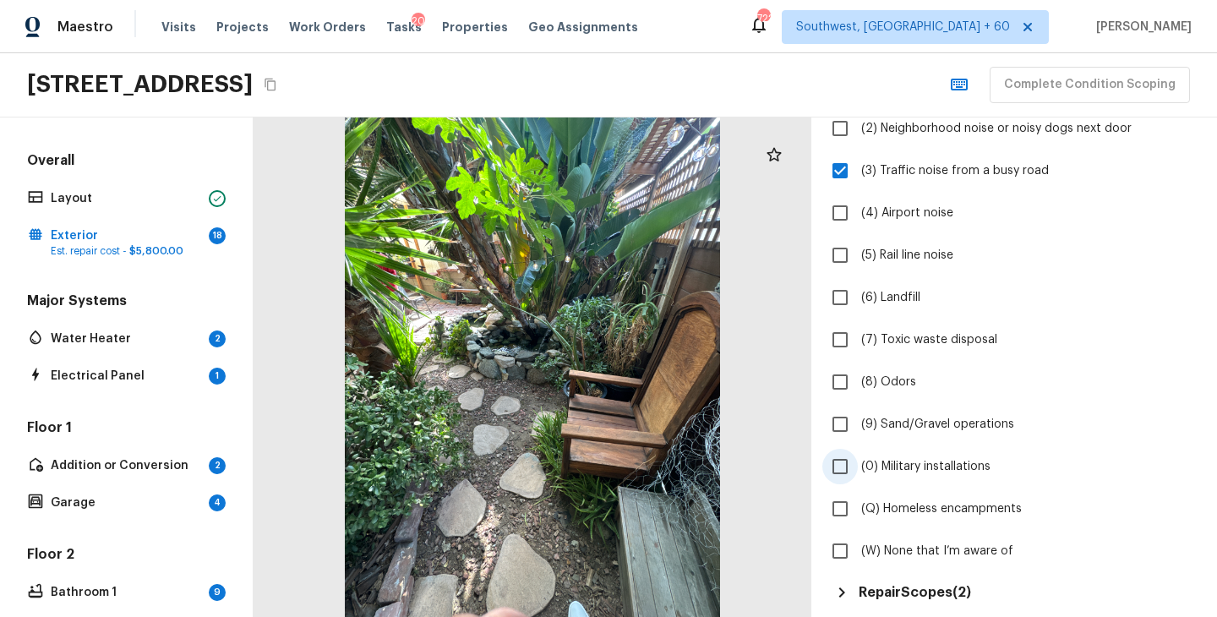
scroll to position [484, 0]
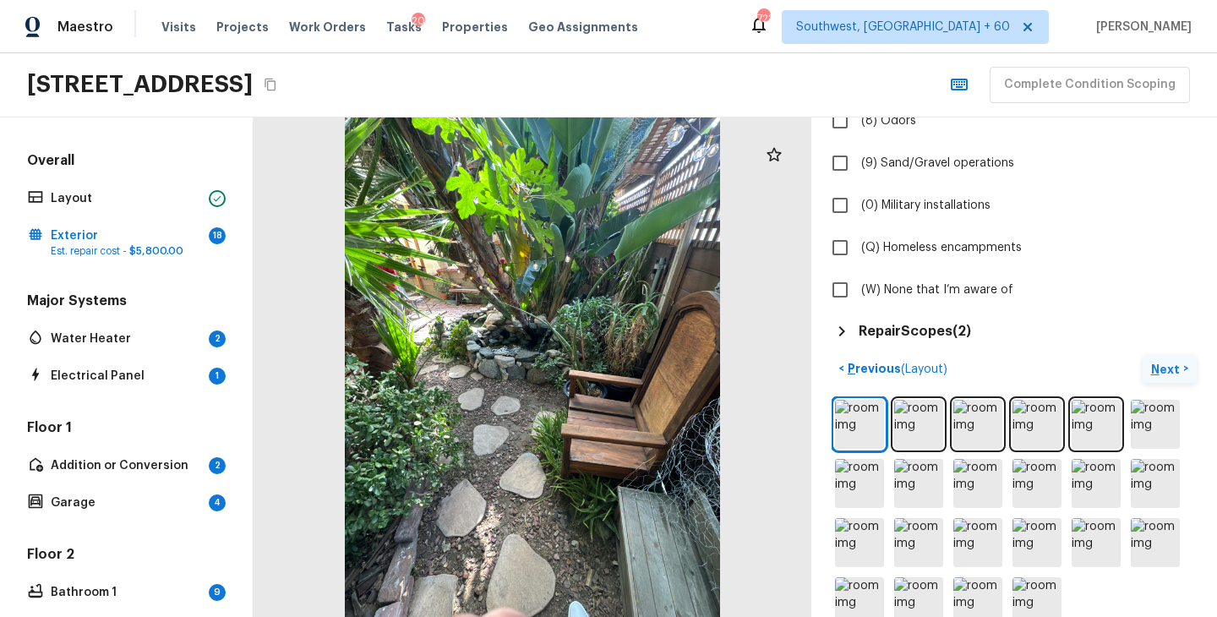
click at [1162, 363] on p "Next" at bounding box center [1167, 369] width 32 height 17
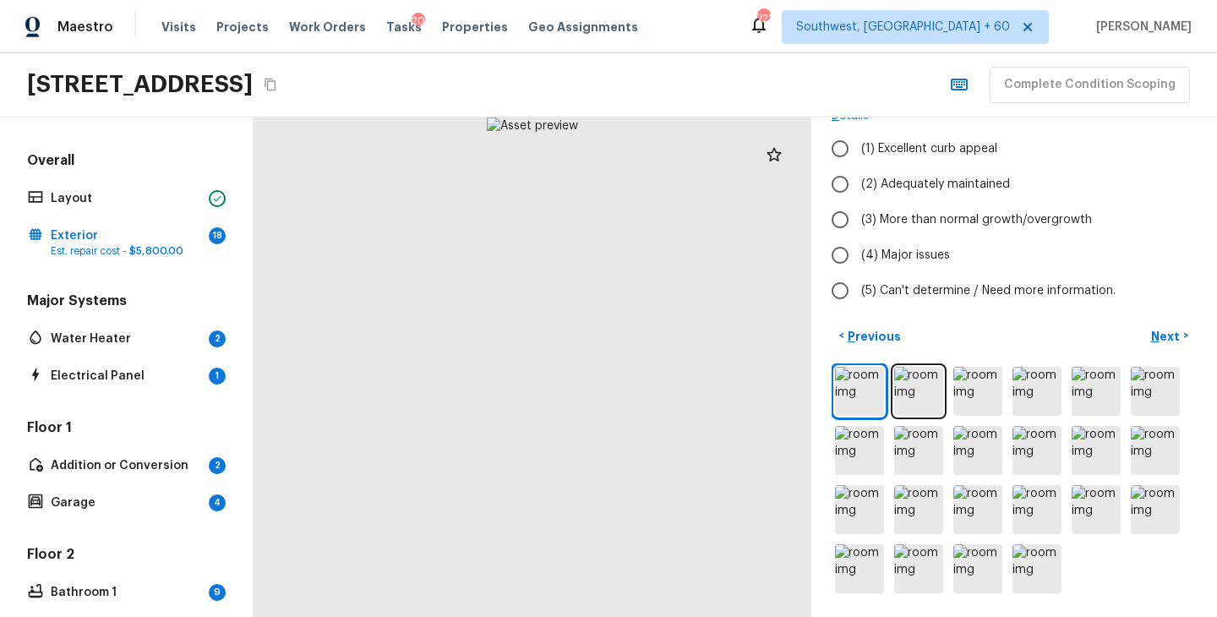
scroll to position [0, 0]
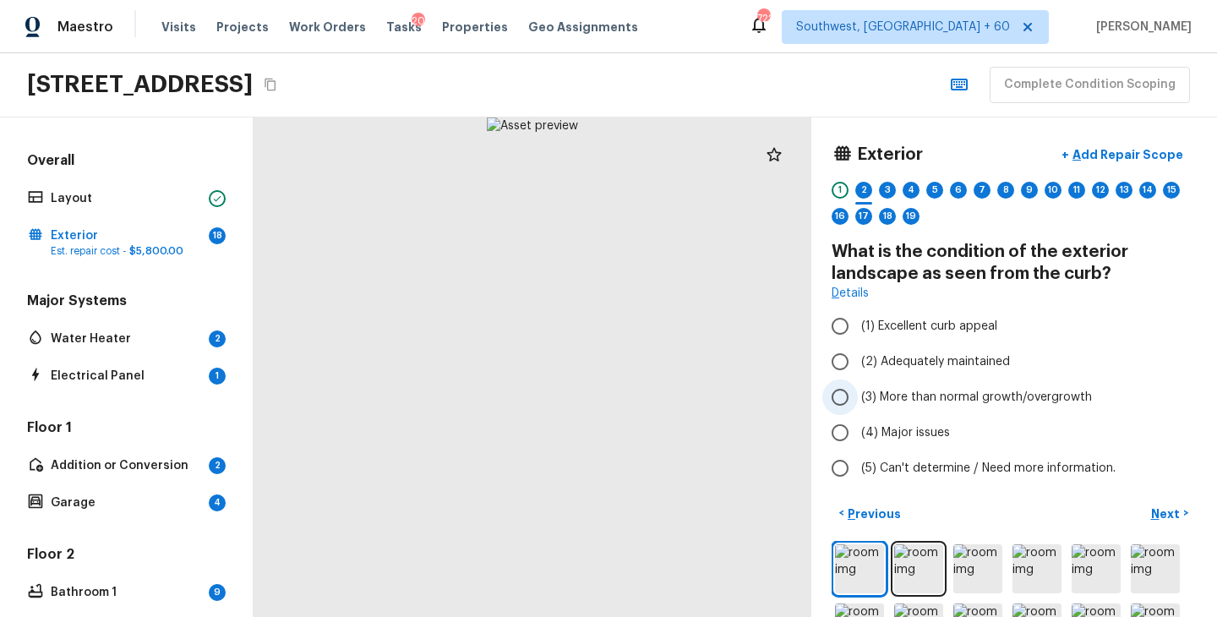
click at [940, 389] on span "(3) More than normal growth/overgrowth" at bounding box center [976, 397] width 231 height 17
click at [857, 389] on input "(3) More than normal growth/overgrowth" at bounding box center [839, 396] width 35 height 35
radio input "true"
click at [1170, 514] on p "Next" at bounding box center [1167, 513] width 32 height 17
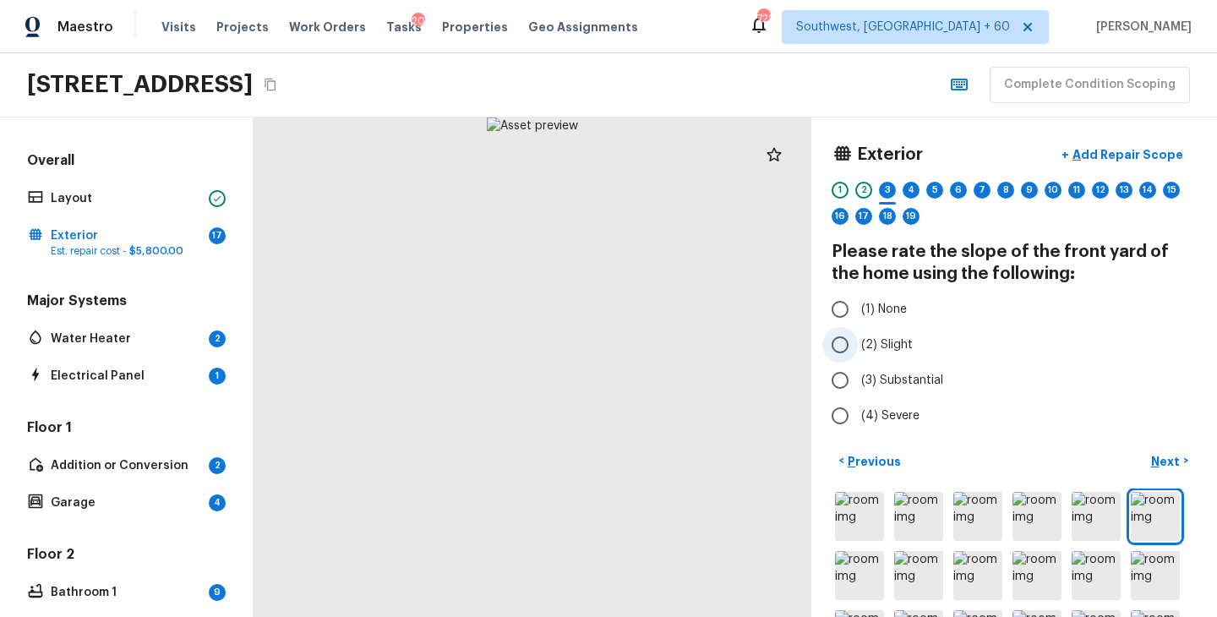
click at [890, 336] on span "(2) Slight" at bounding box center [887, 344] width 52 height 17
click at [857, 335] on input "(2) Slight" at bounding box center [839, 344] width 35 height 35
radio input "true"
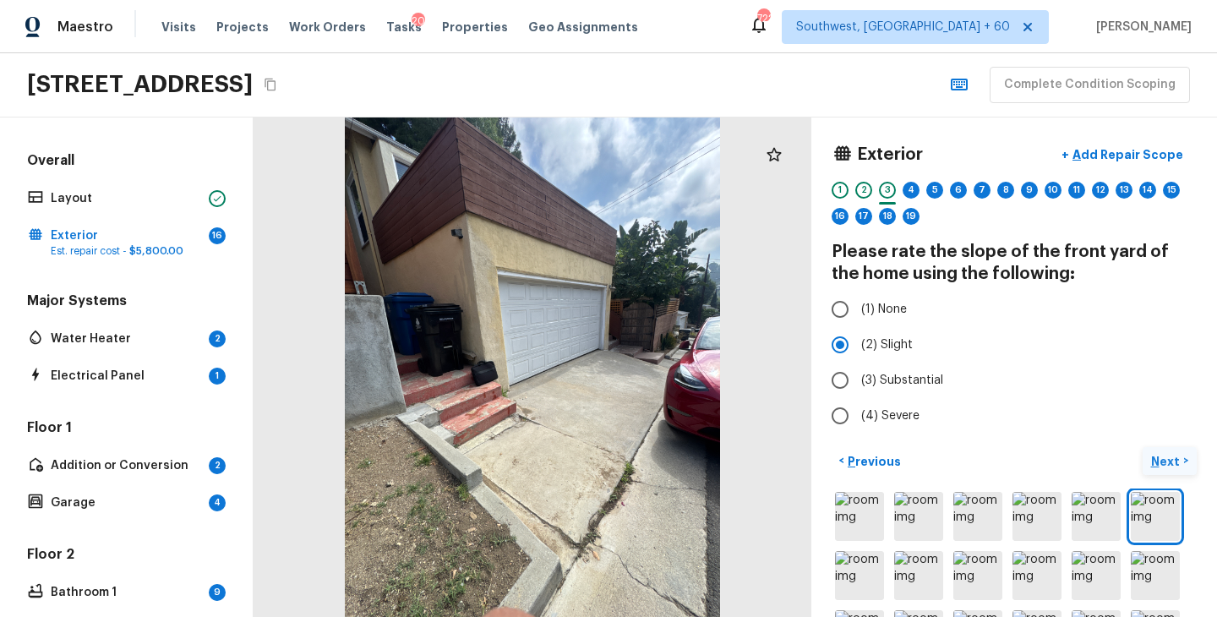
click at [1164, 462] on p "Next" at bounding box center [1167, 461] width 32 height 17
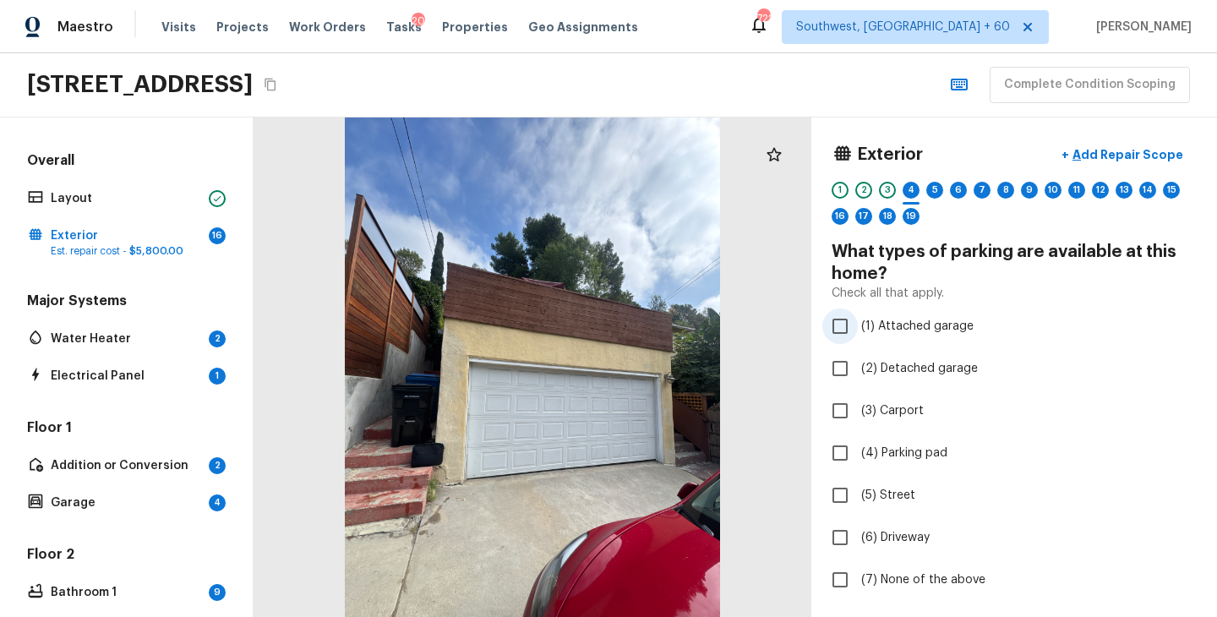
click at [918, 333] on span "(1) Attached garage" at bounding box center [917, 326] width 112 height 17
click at [857, 333] on input "(1) Attached garage" at bounding box center [839, 325] width 35 height 35
checkbox input "true"
click at [901, 538] on span "(6) Driveway" at bounding box center [895, 537] width 68 height 17
click at [857, 538] on input "(6) Driveway" at bounding box center [839, 537] width 35 height 35
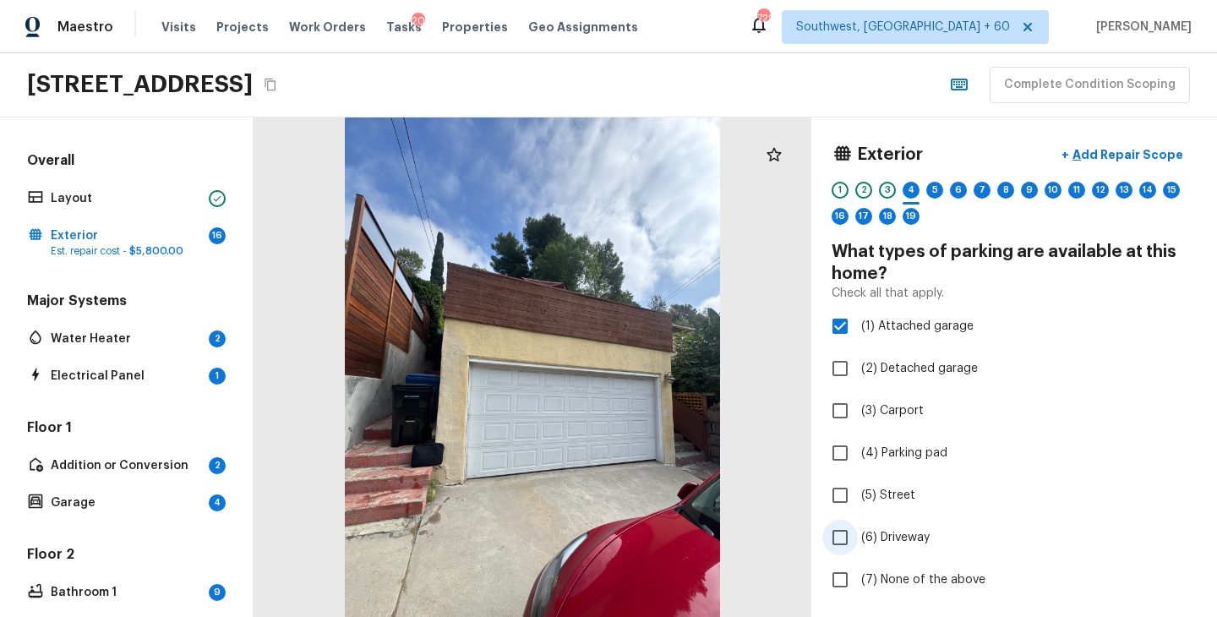
checkbox input "true"
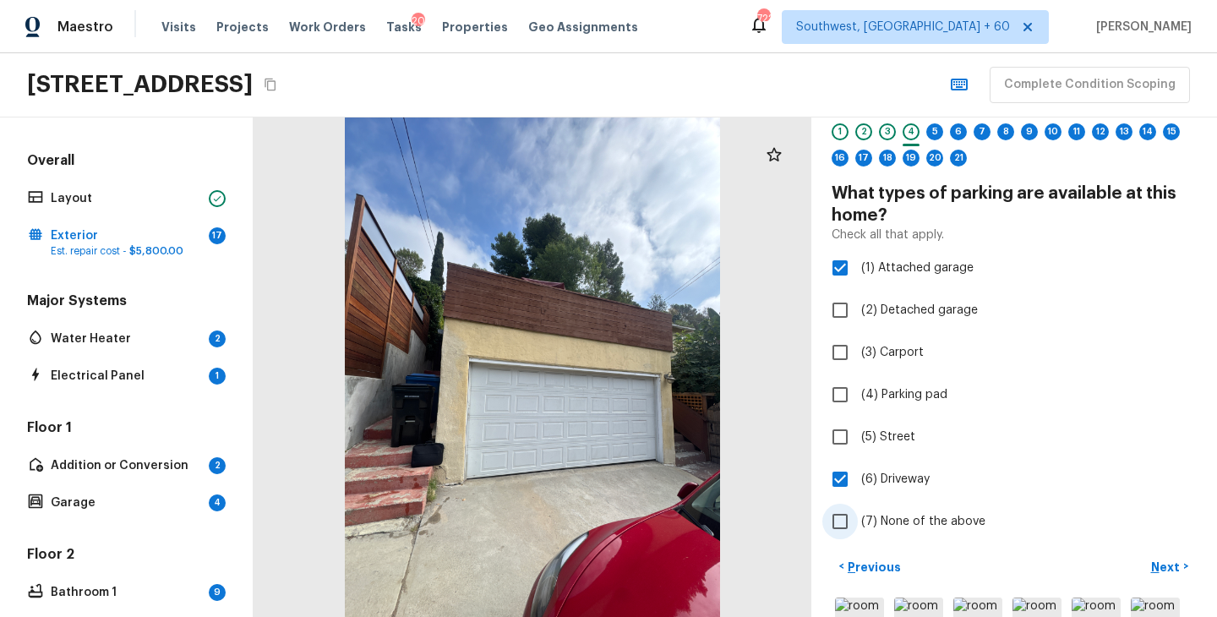
scroll to position [84, 0]
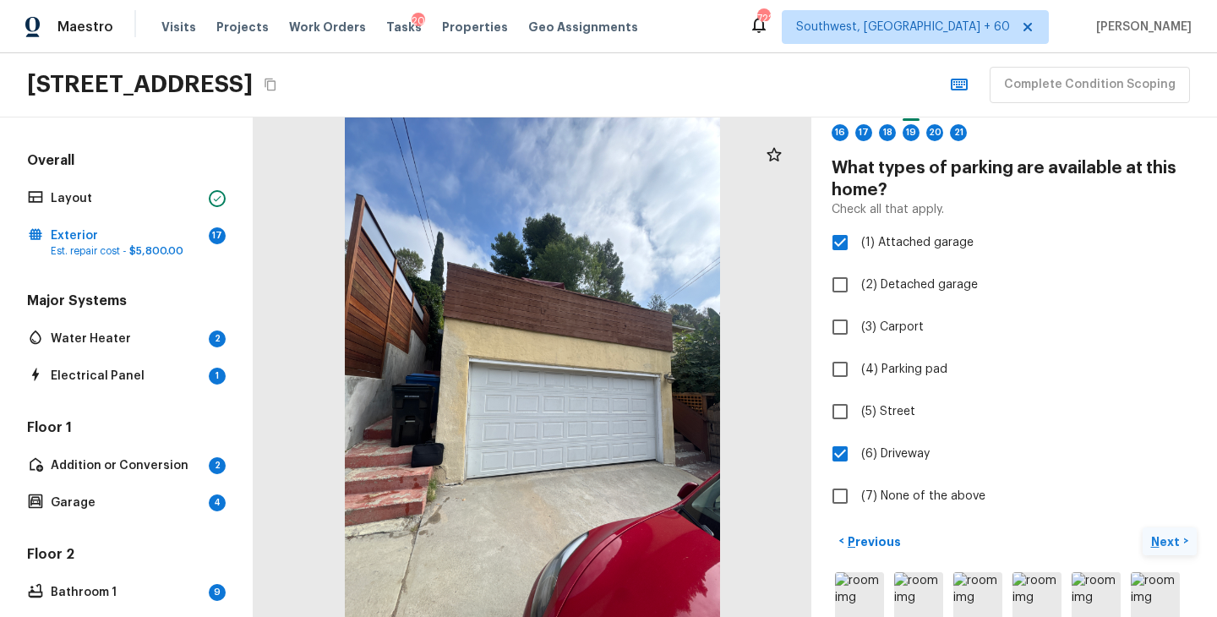
click at [1164, 529] on button "Next >" at bounding box center [1169, 541] width 54 height 28
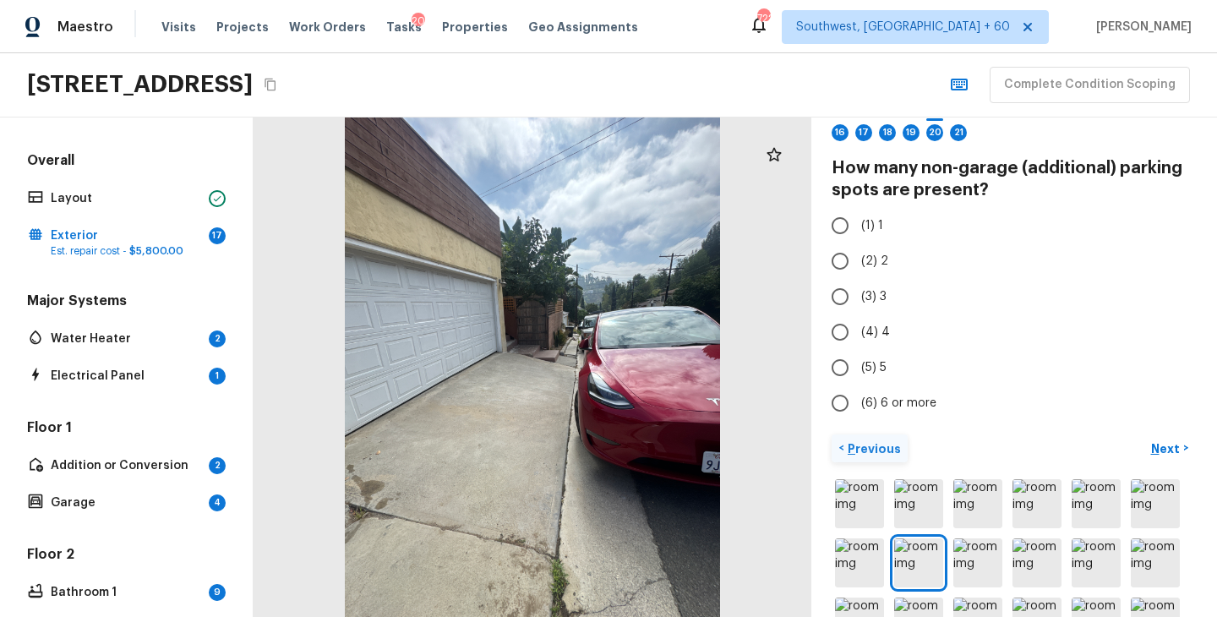
click at [868, 460] on button "< Previous" at bounding box center [869, 448] width 76 height 28
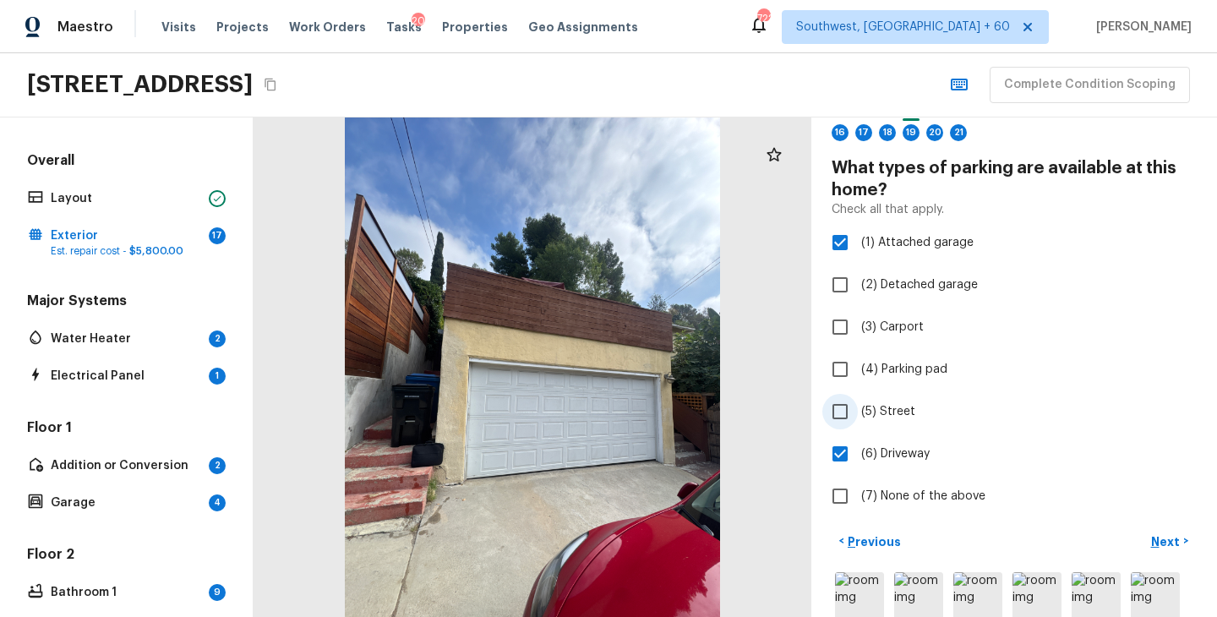
click at [885, 410] on span "(5) Street" at bounding box center [888, 411] width 54 height 17
click at [857, 410] on input "(5) Street" at bounding box center [839, 411] width 35 height 35
checkbox input "true"
click at [888, 452] on span "(6) Driveway" at bounding box center [895, 453] width 68 height 17
click at [857, 452] on input "(6) Driveway" at bounding box center [839, 453] width 35 height 35
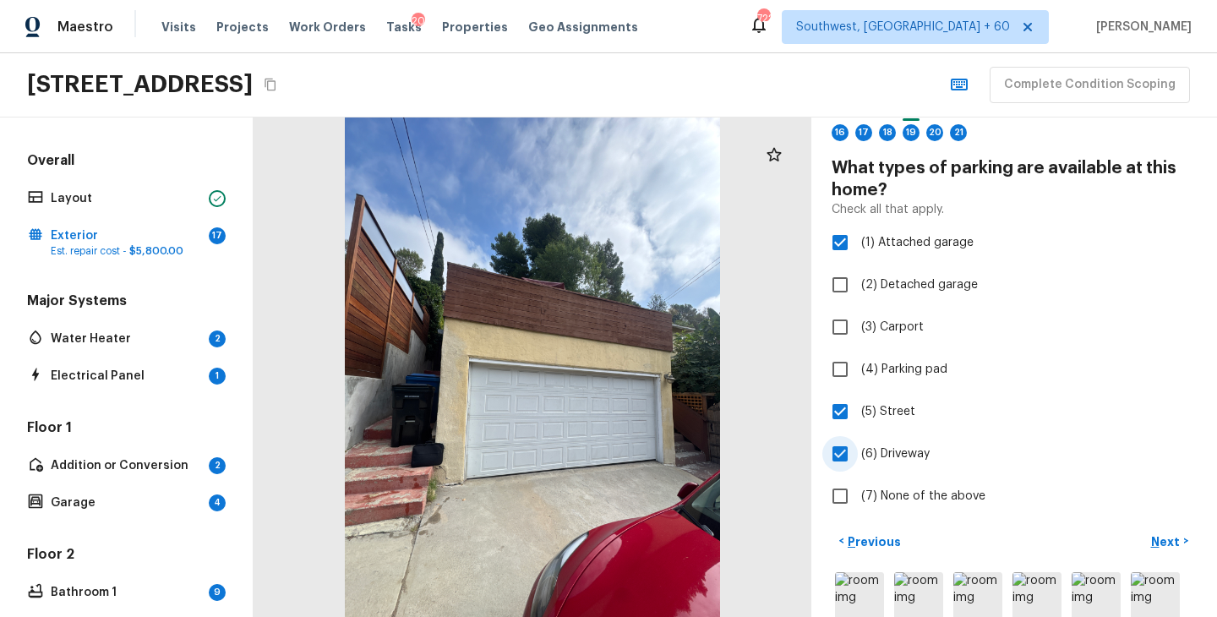
checkbox input "false"
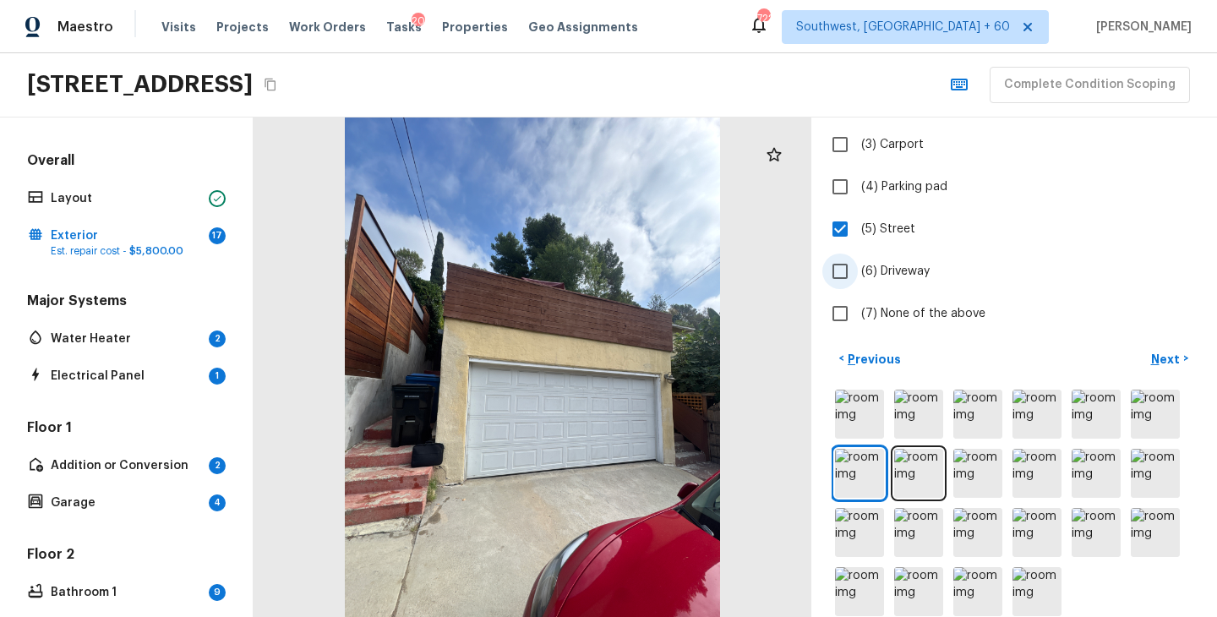
scroll to position [289, 0]
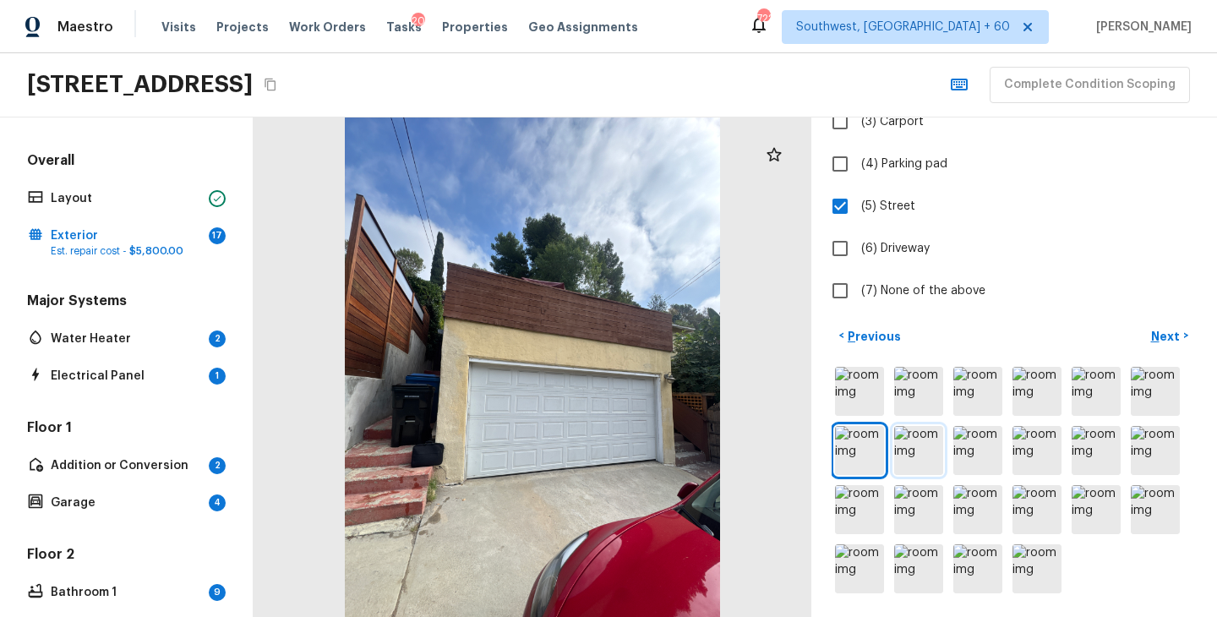
click at [911, 457] on img at bounding box center [918, 450] width 49 height 49
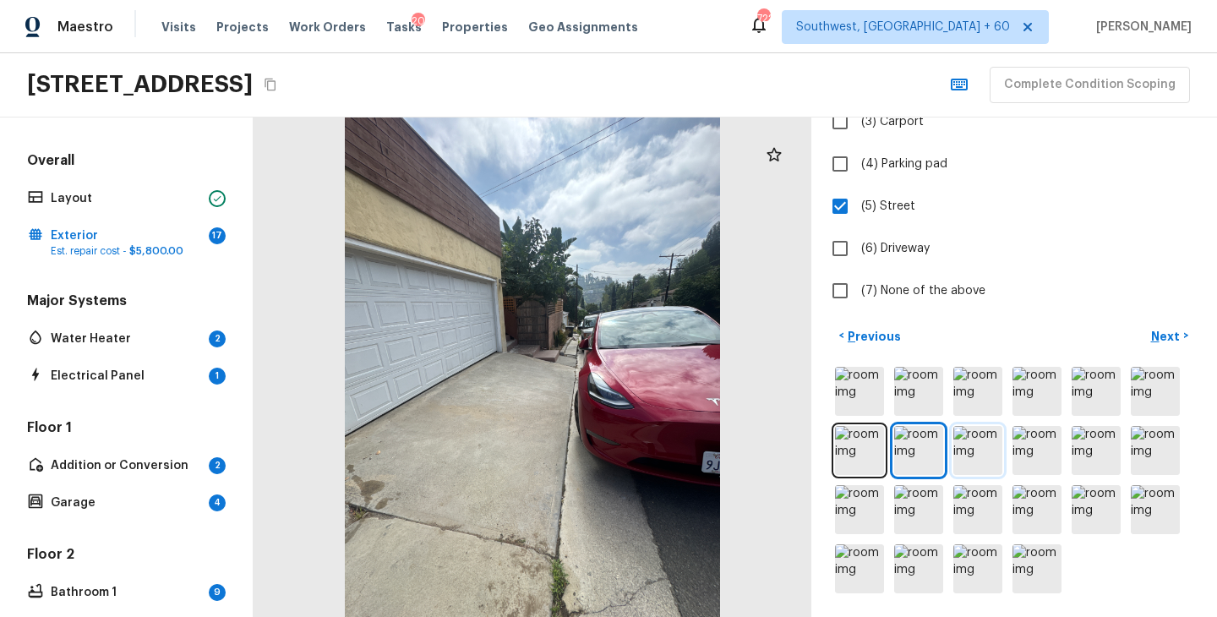
click at [978, 437] on img at bounding box center [977, 450] width 49 height 49
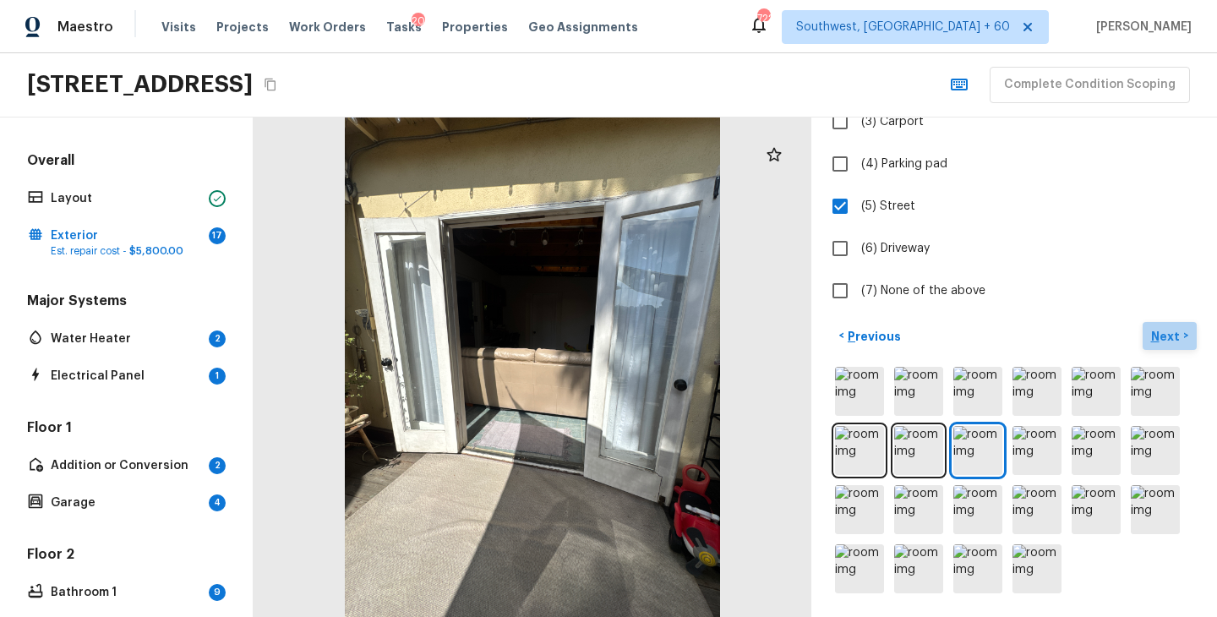
click at [1171, 334] on p "Next" at bounding box center [1167, 336] width 32 height 17
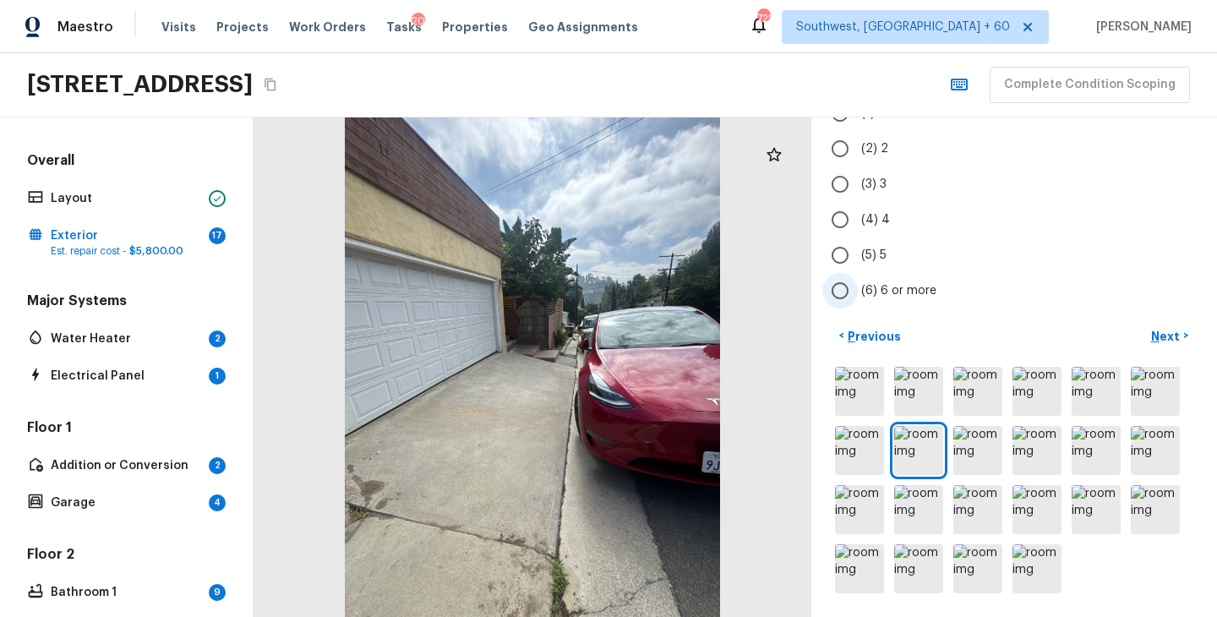
scroll to position [39, 0]
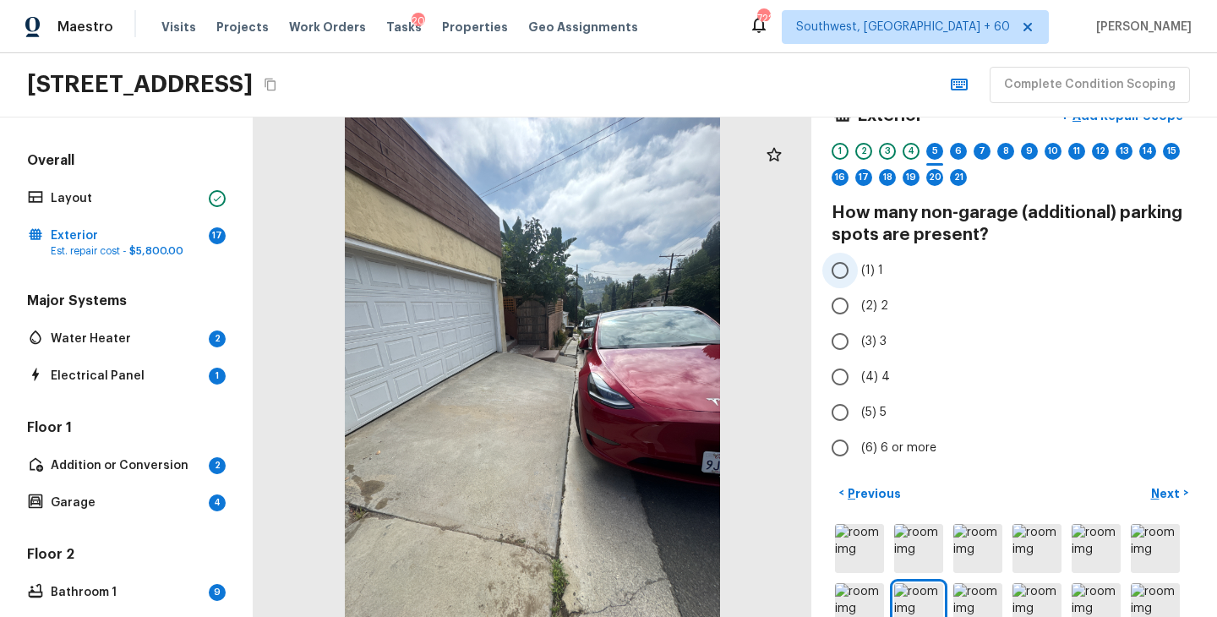
click at [867, 262] on span "(1) 1" at bounding box center [872, 270] width 22 height 17
click at [857, 262] on input "(1) 1" at bounding box center [839, 270] width 35 height 35
radio input "true"
click at [1154, 489] on p "Next" at bounding box center [1167, 493] width 32 height 17
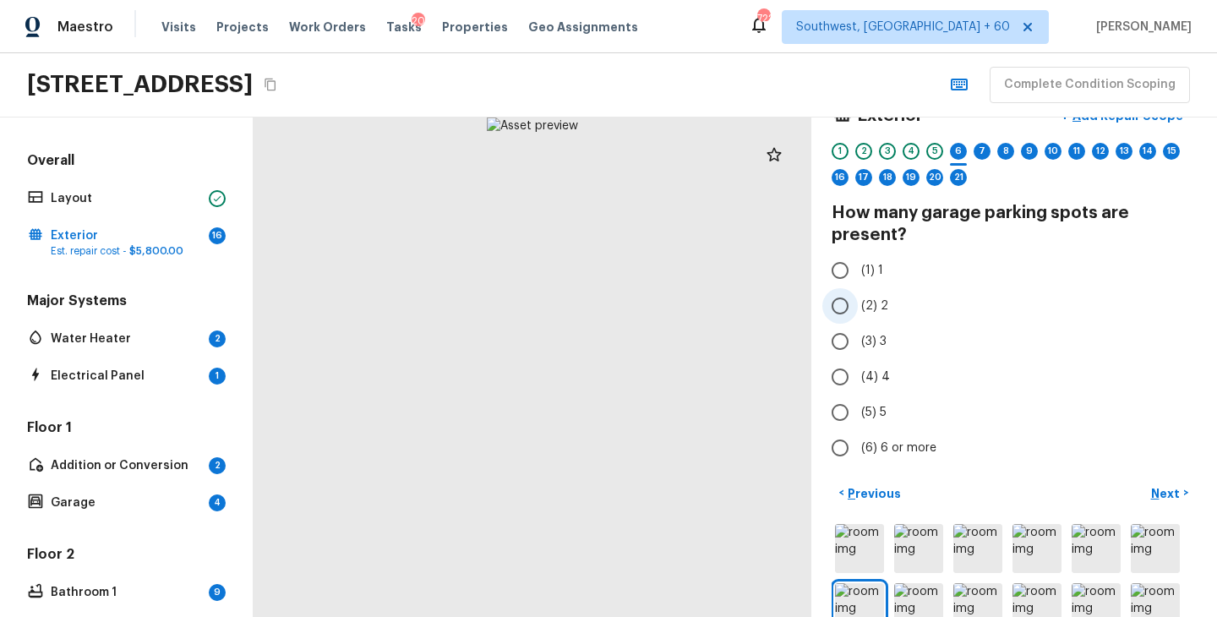
click at [877, 306] on span "(2) 2" at bounding box center [874, 305] width 27 height 17
click at [857, 306] on input "(2) 2" at bounding box center [839, 305] width 35 height 35
radio input "true"
click at [1158, 493] on p "Next" at bounding box center [1167, 493] width 32 height 17
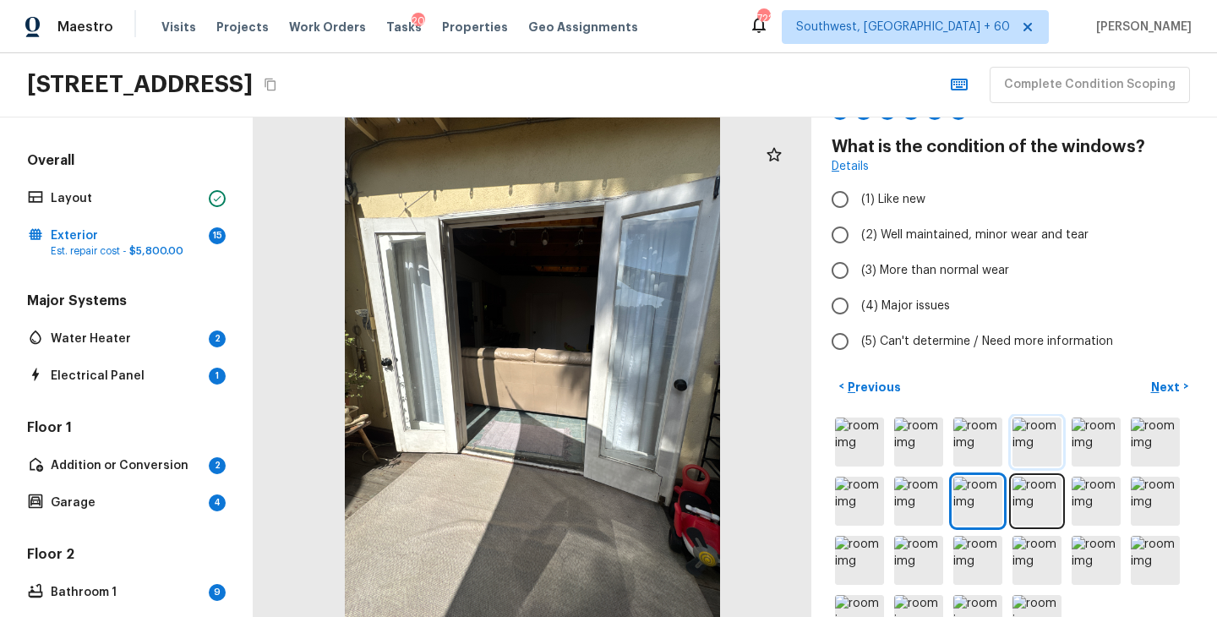
scroll to position [155, 0]
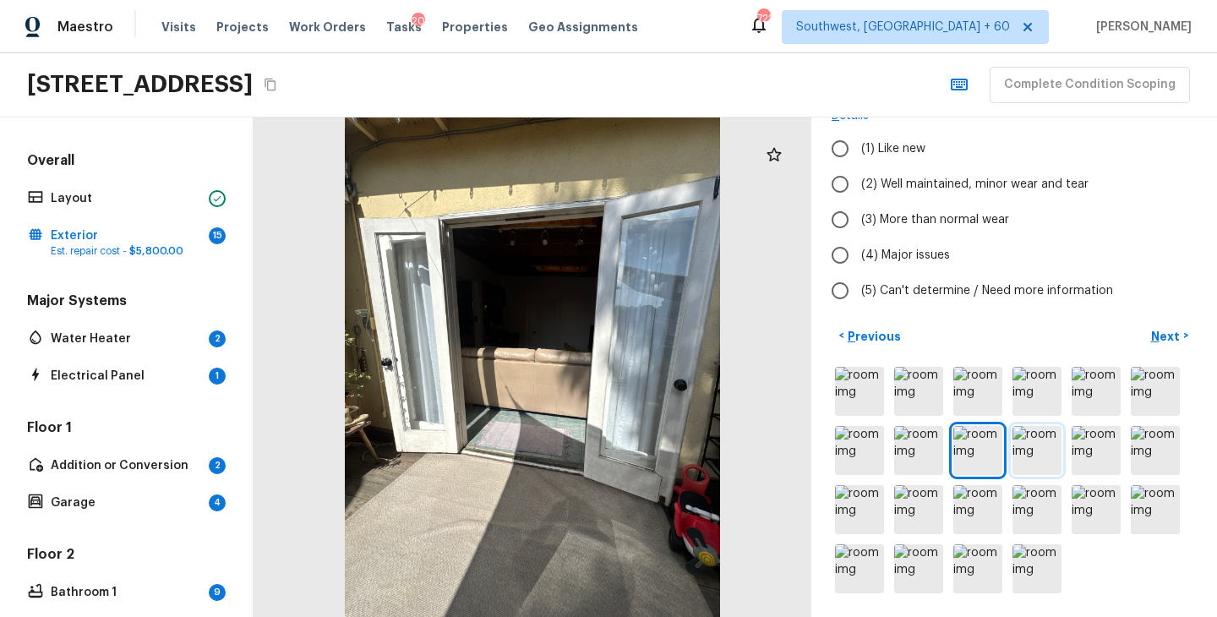
click at [1036, 447] on img at bounding box center [1036, 450] width 49 height 49
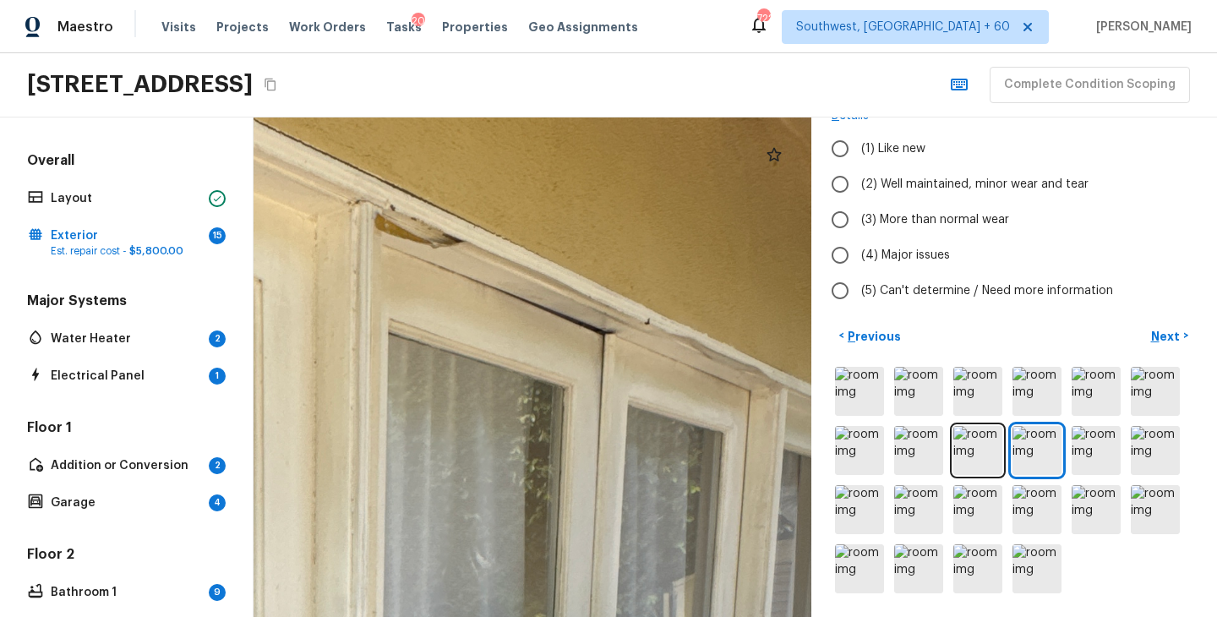
drag, startPoint x: 602, startPoint y: 189, endPoint x: 552, endPoint y: 353, distance: 171.3
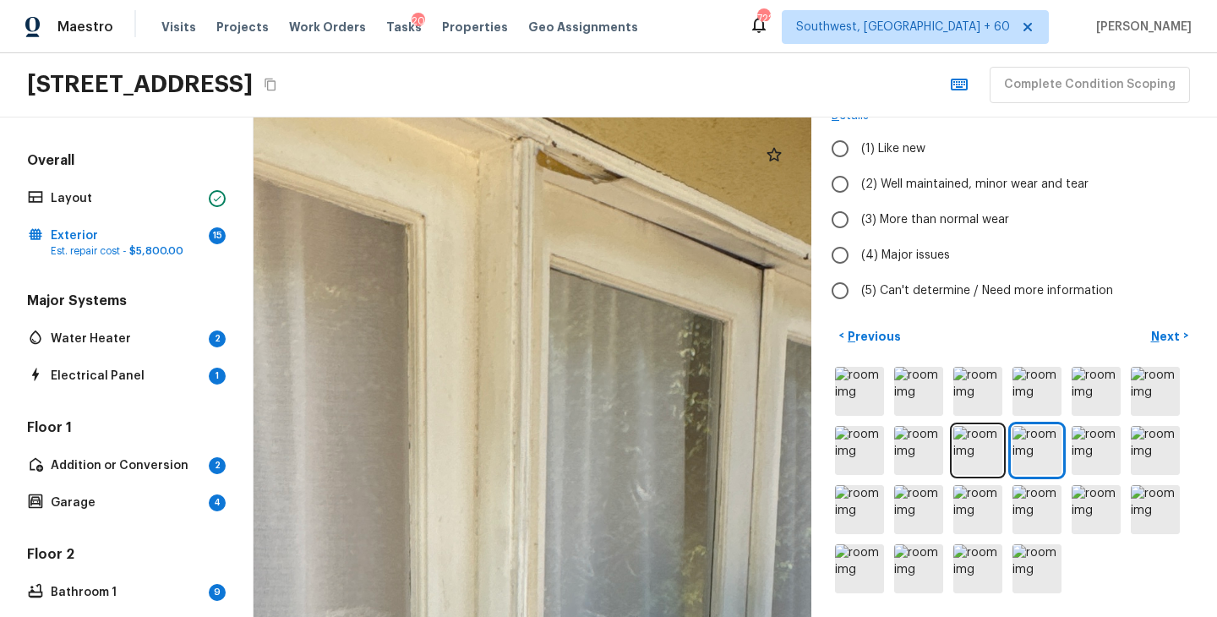
drag, startPoint x: 533, startPoint y: 237, endPoint x: 556, endPoint y: 556, distance: 319.3
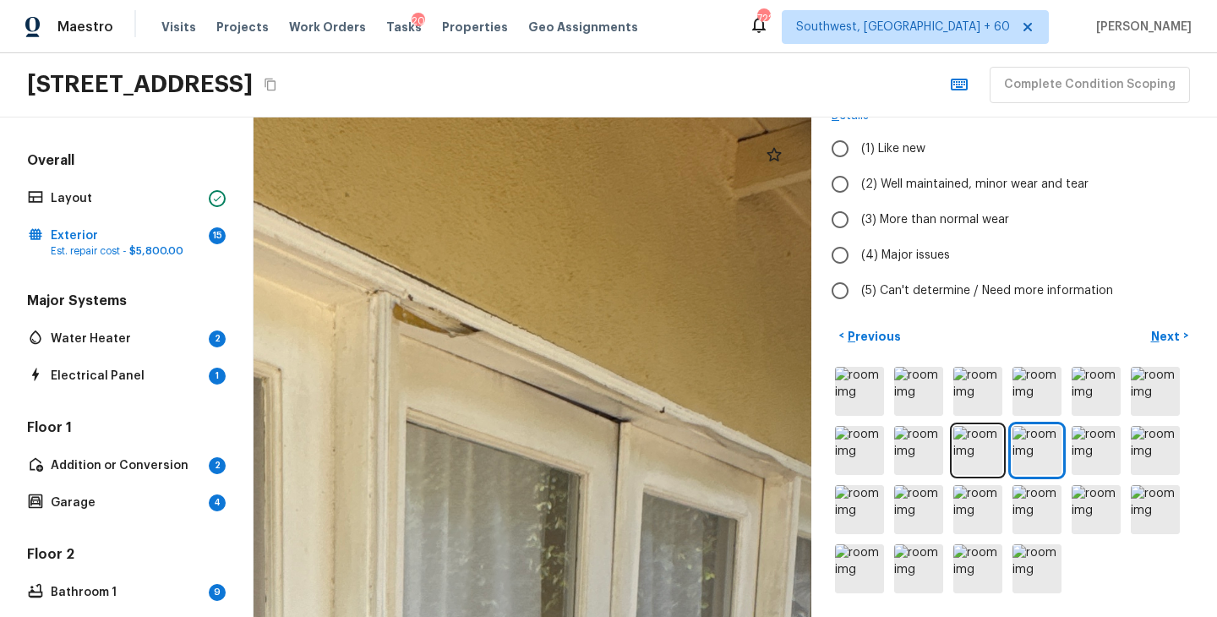
drag, startPoint x: 580, startPoint y: 550, endPoint x: 436, endPoint y: 467, distance: 165.8
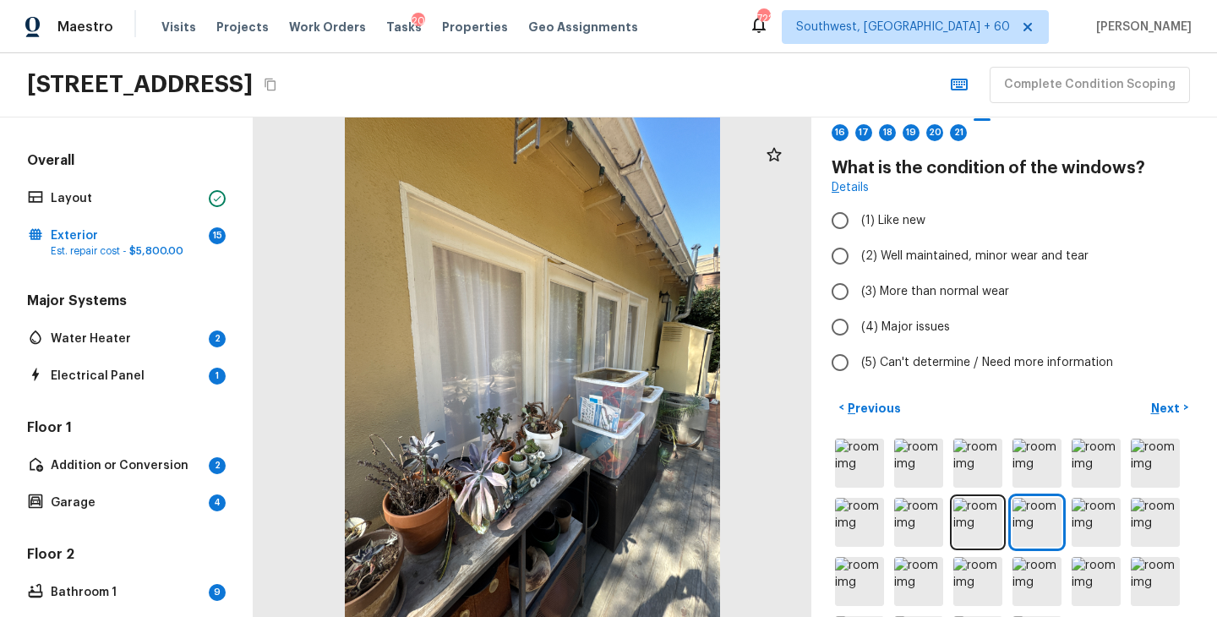
scroll to position [0, 0]
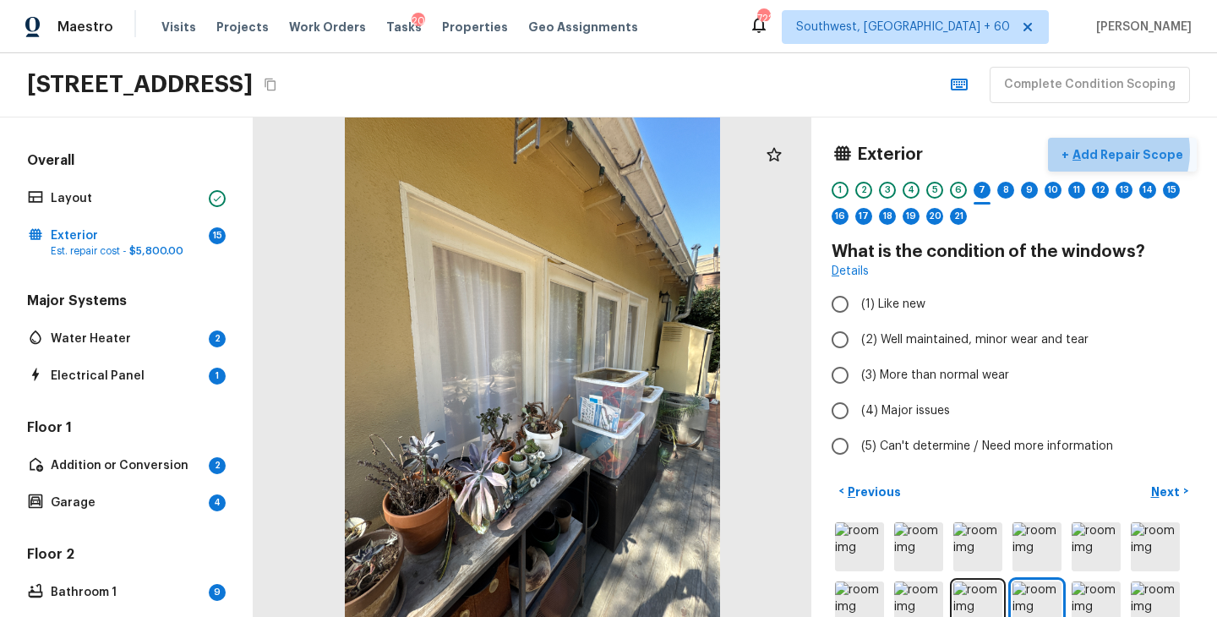
click at [1116, 151] on p "Add Repair Scope" at bounding box center [1126, 154] width 114 height 17
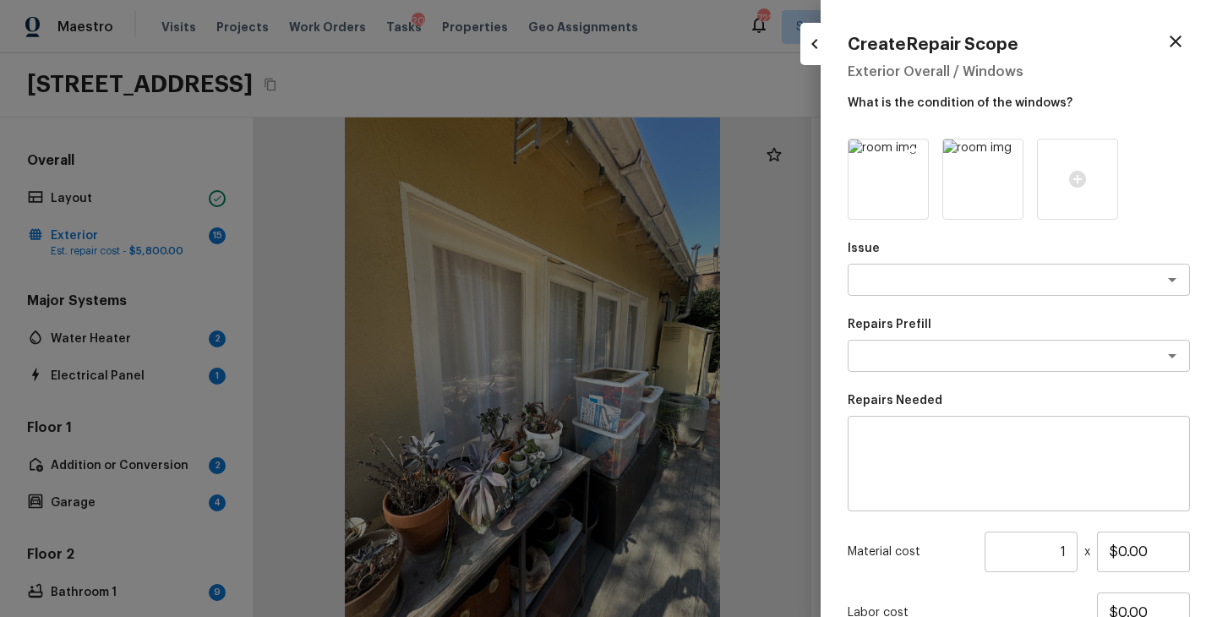
click at [909, 148] on icon at bounding box center [912, 154] width 17 height 17
click at [914, 282] on textarea at bounding box center [995, 279] width 280 height 17
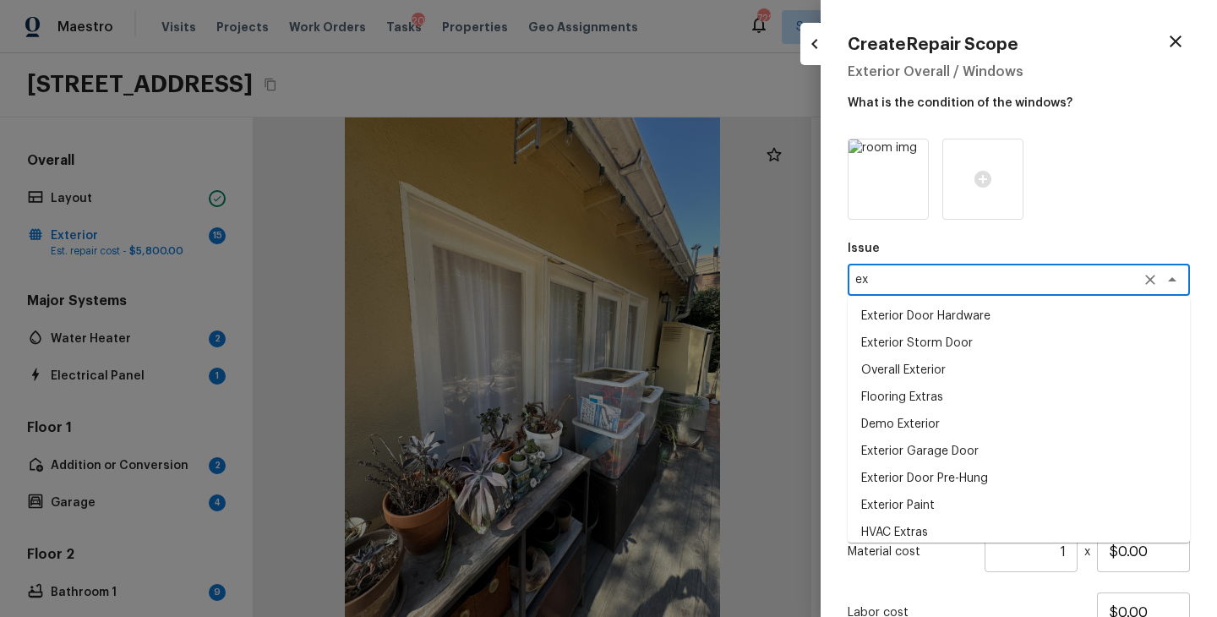
type textarea "e"
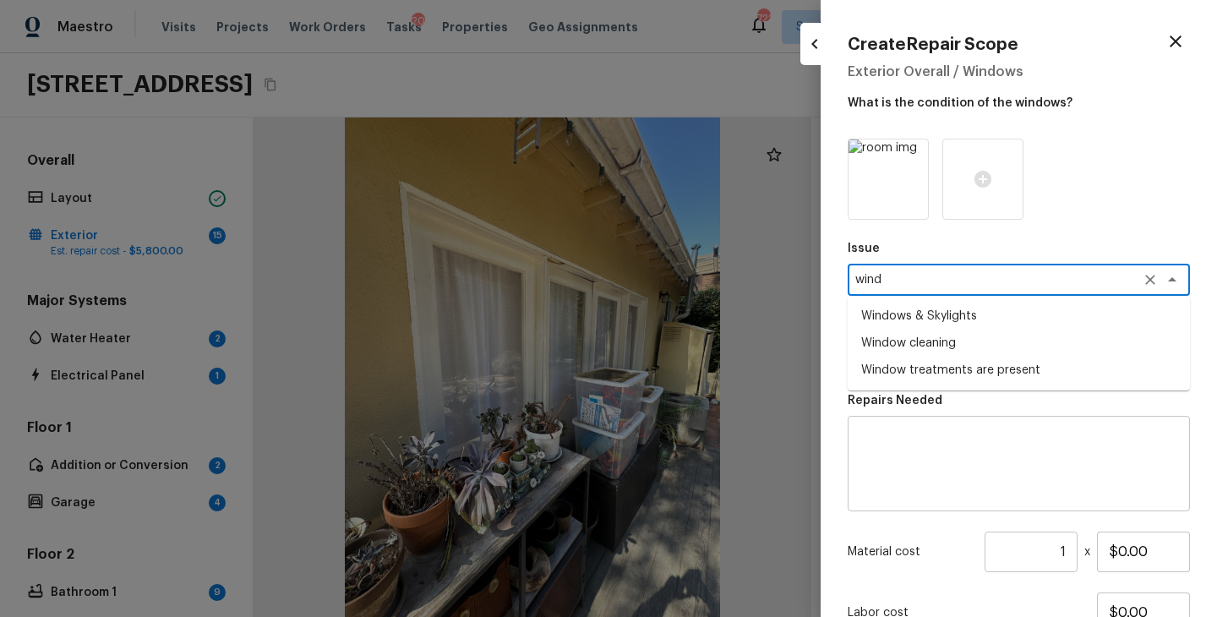
click at [989, 316] on li "Windows & Skylights" at bounding box center [1018, 315] width 342 height 27
type textarea "Windows & Skylights"
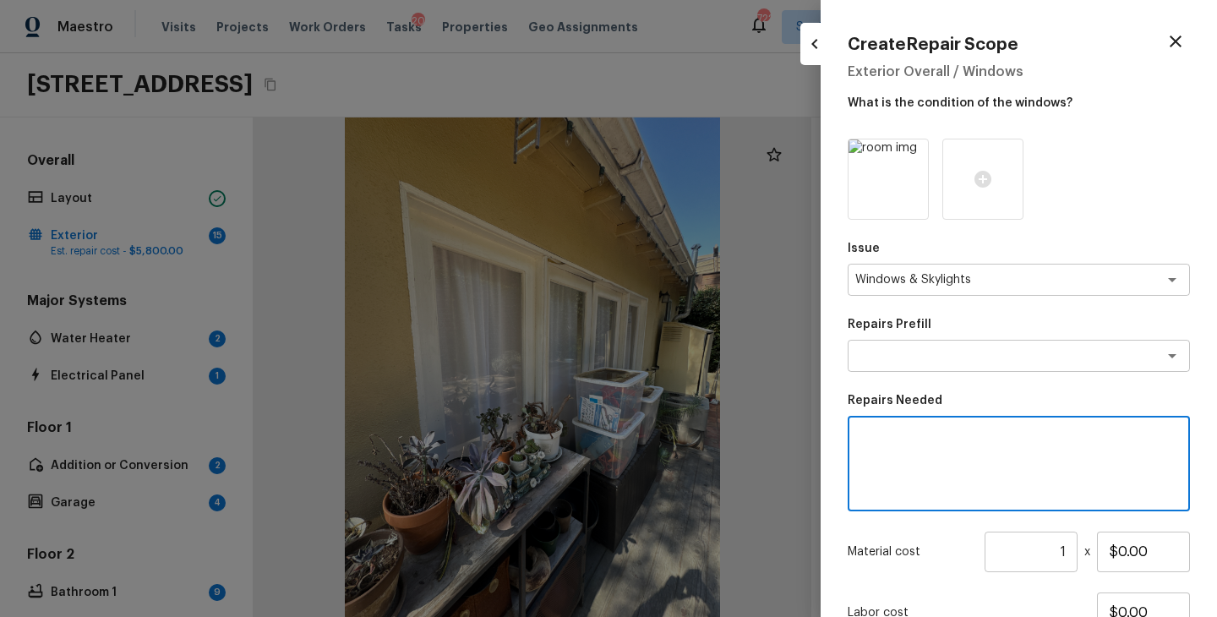
click at [945, 444] on textarea at bounding box center [1018, 464] width 318 height 68
type textarea "Exterior windows wood trim"
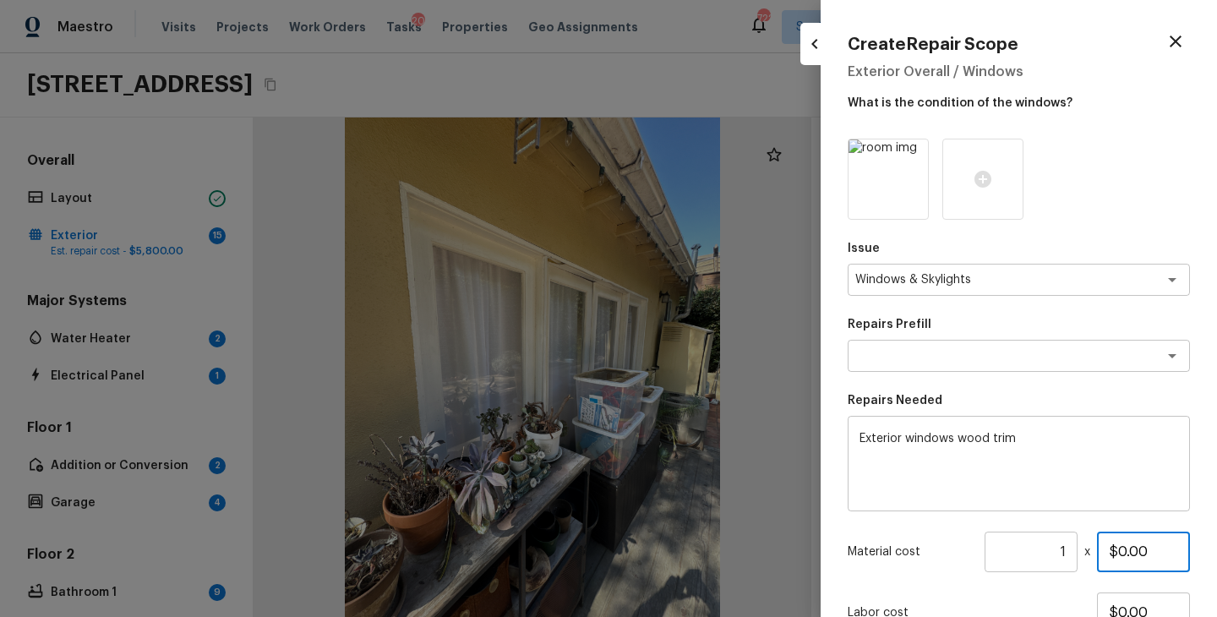
drag, startPoint x: 1161, startPoint y: 557, endPoint x: 1070, endPoint y: 558, distance: 90.4
click at [1070, 557] on div "Material cost 1 ​ x $0.00" at bounding box center [1018, 551] width 342 height 41
type input "$150.00"
click at [945, 560] on div "Material cost 1 ​ x $150.00" at bounding box center [1018, 551] width 342 height 41
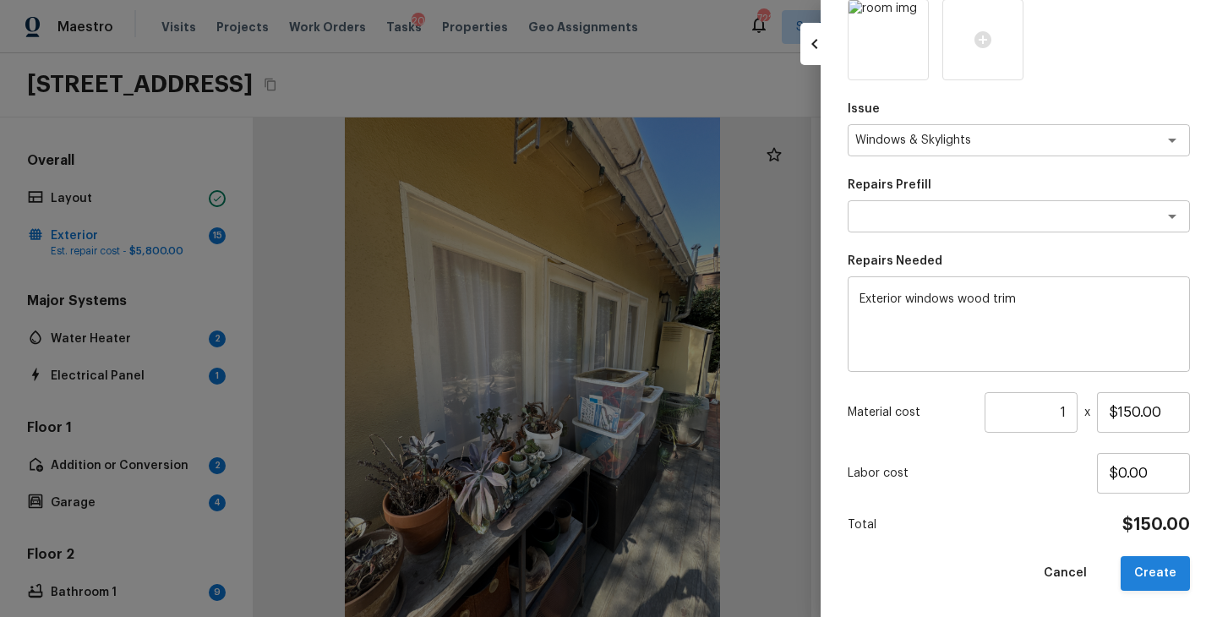
click at [1139, 563] on button "Create" at bounding box center [1154, 573] width 69 height 35
type input "$0.00"
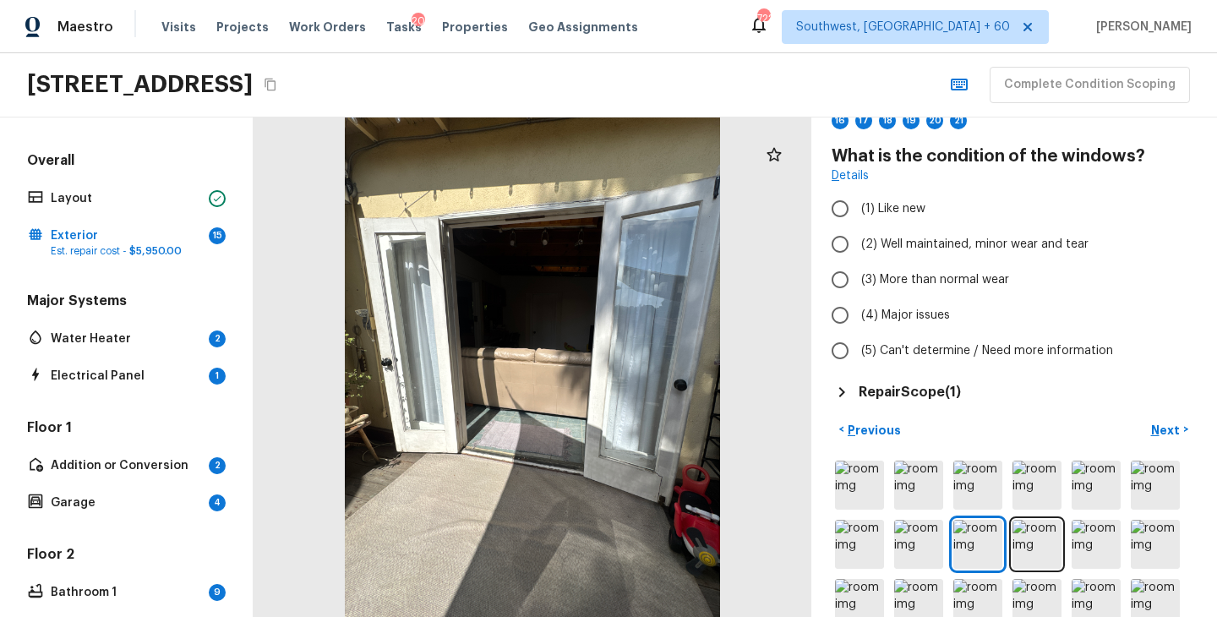
scroll to position [25, 0]
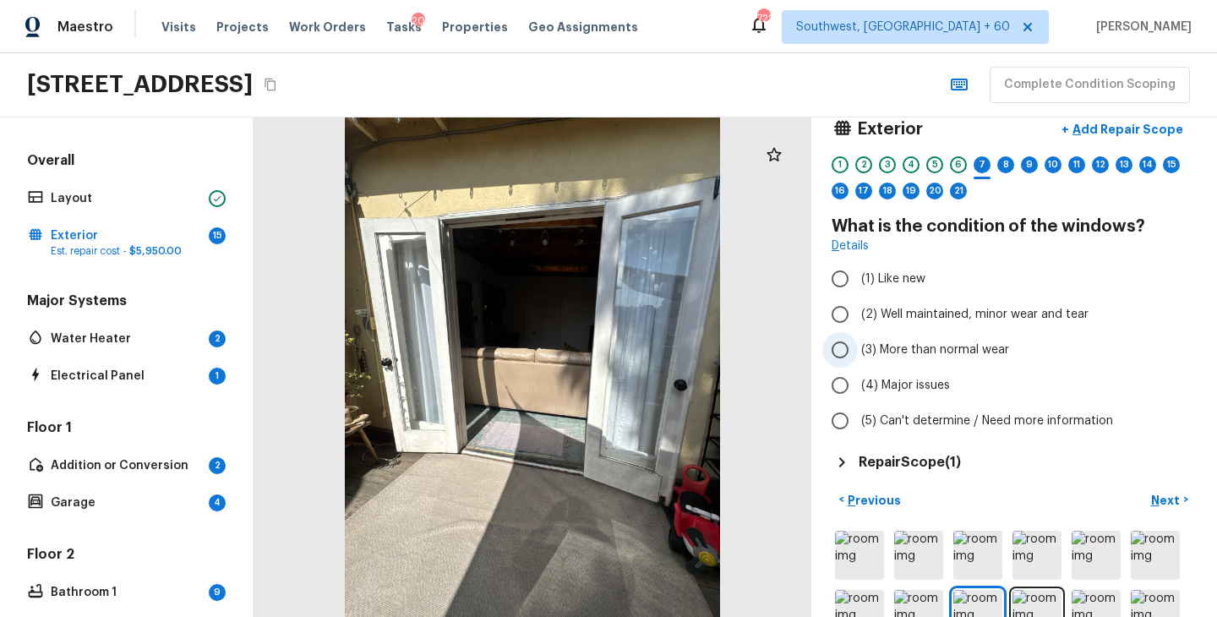
click at [945, 355] on span "(3) More than normal wear" at bounding box center [935, 349] width 148 height 17
click at [857, 355] on input "(3) More than normal wear" at bounding box center [839, 349] width 35 height 35
radio input "true"
click at [1154, 506] on p "Next" at bounding box center [1167, 500] width 32 height 17
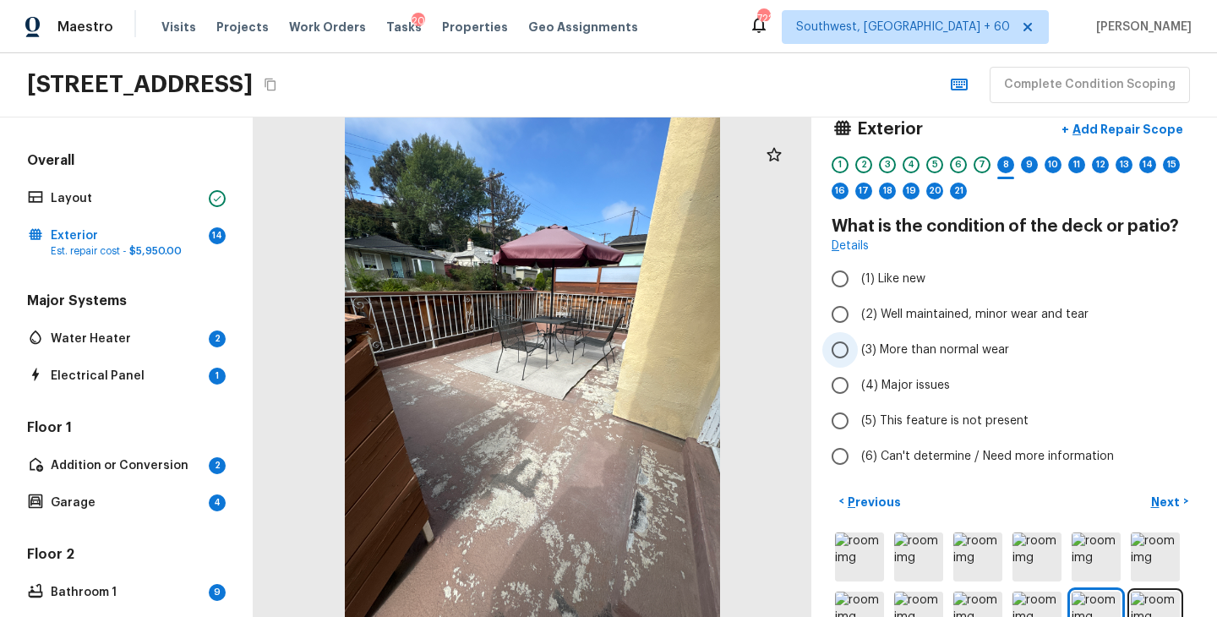
click at [936, 350] on span "(3) More than normal wear" at bounding box center [935, 349] width 148 height 17
click at [857, 350] on input "(3) More than normal wear" at bounding box center [839, 349] width 35 height 35
radio input "true"
click at [1159, 501] on p "Next" at bounding box center [1167, 501] width 32 height 17
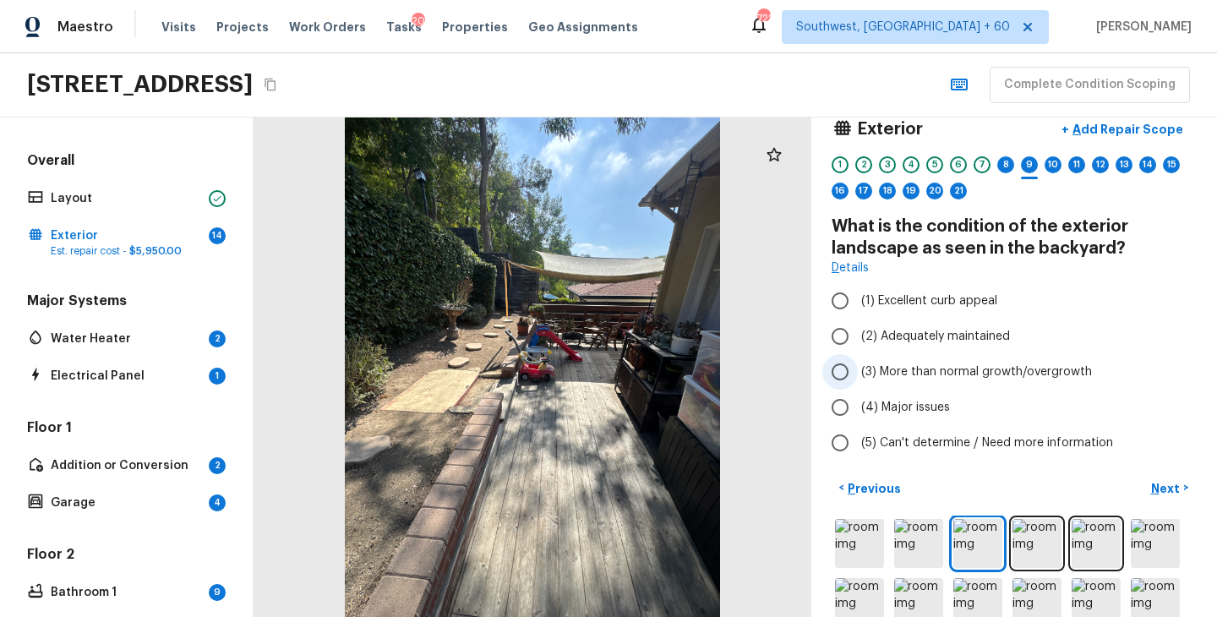
click at [994, 368] on span "(3) More than normal growth/overgrowth" at bounding box center [976, 371] width 231 height 17
click at [857, 368] on input "(3) More than normal growth/overgrowth" at bounding box center [839, 371] width 35 height 35
radio input "true"
click at [1170, 489] on p "Next" at bounding box center [1167, 488] width 32 height 17
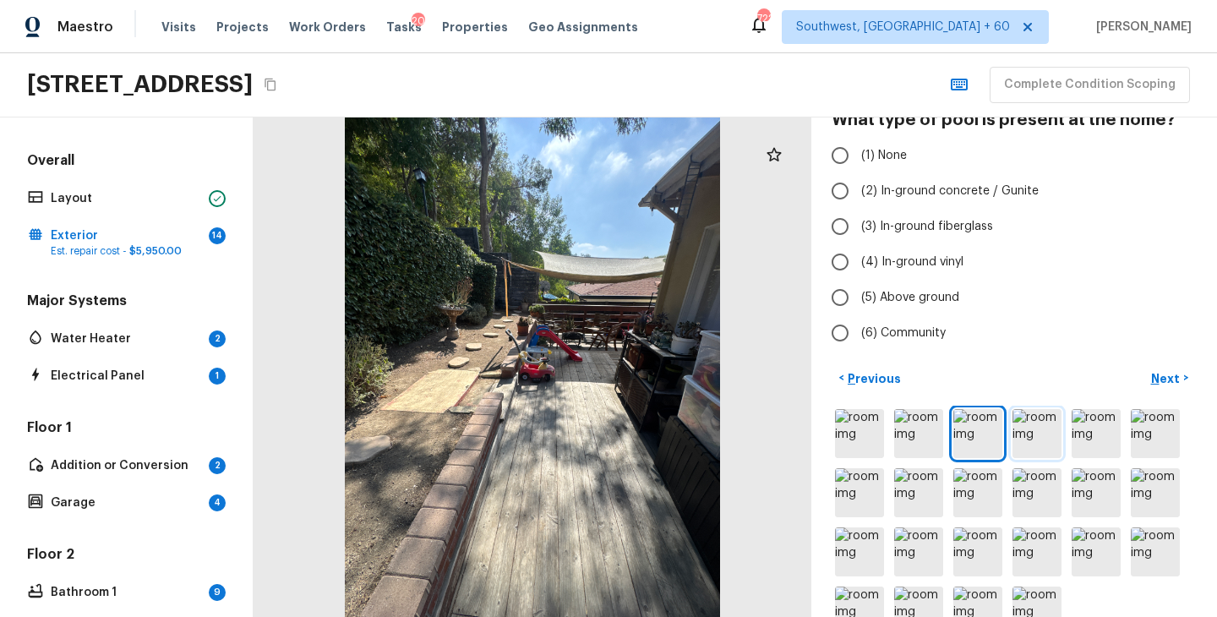
scroll to position [174, 0]
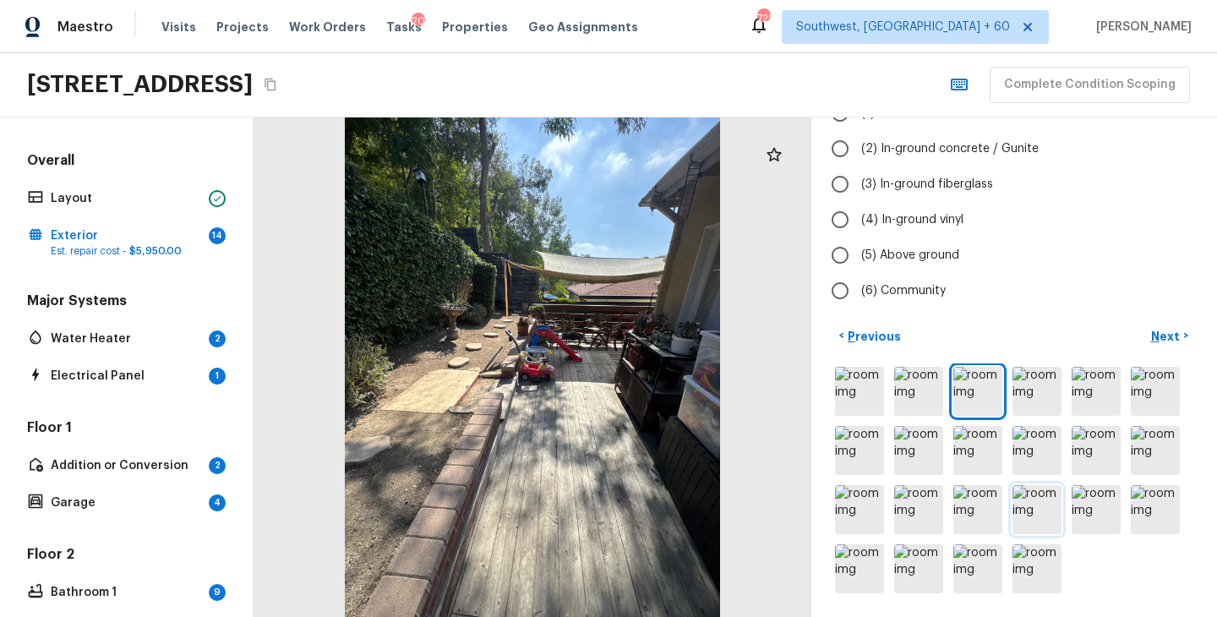
click at [1053, 491] on img at bounding box center [1036, 509] width 49 height 49
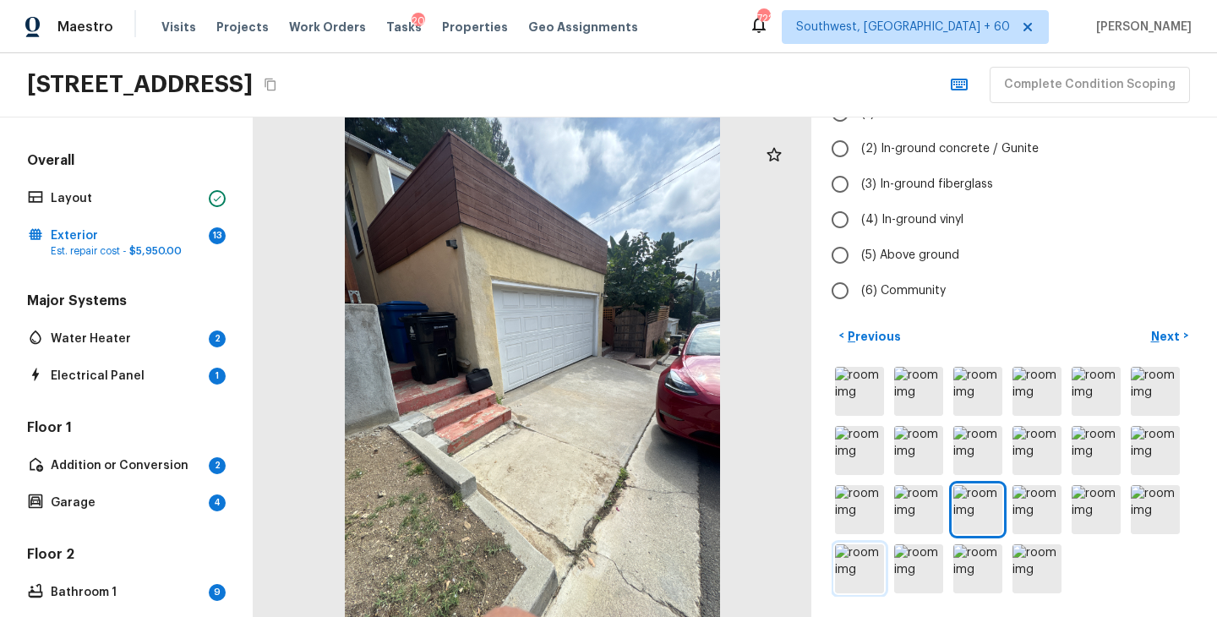
click at [883, 584] on img at bounding box center [859, 568] width 49 height 49
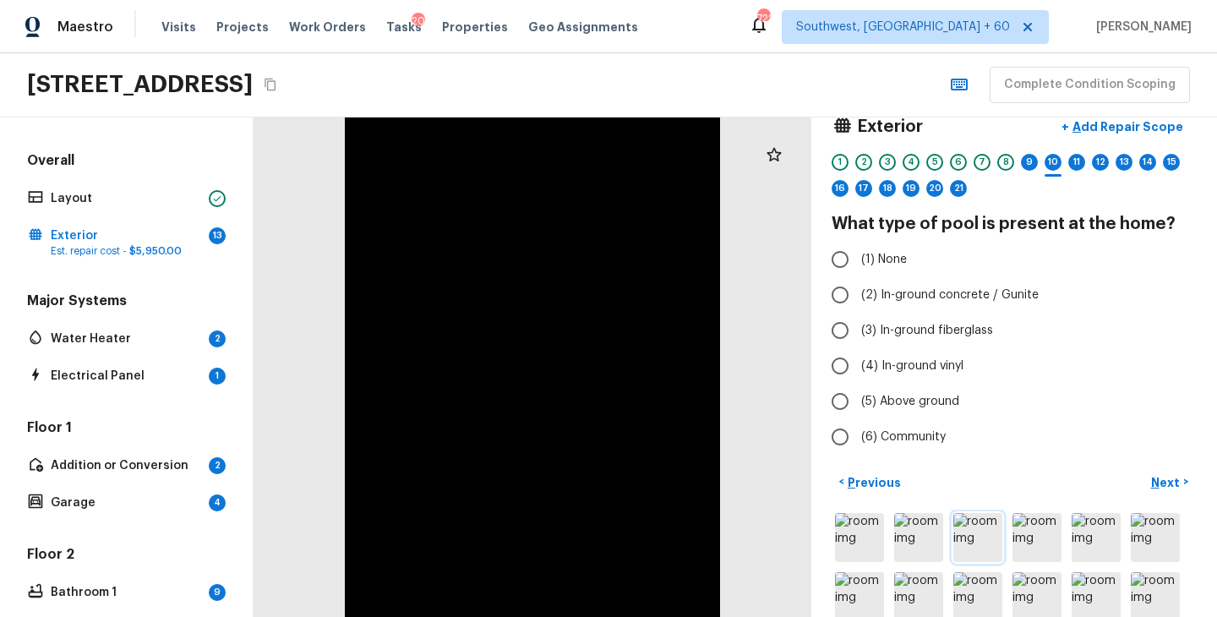
scroll to position [0, 0]
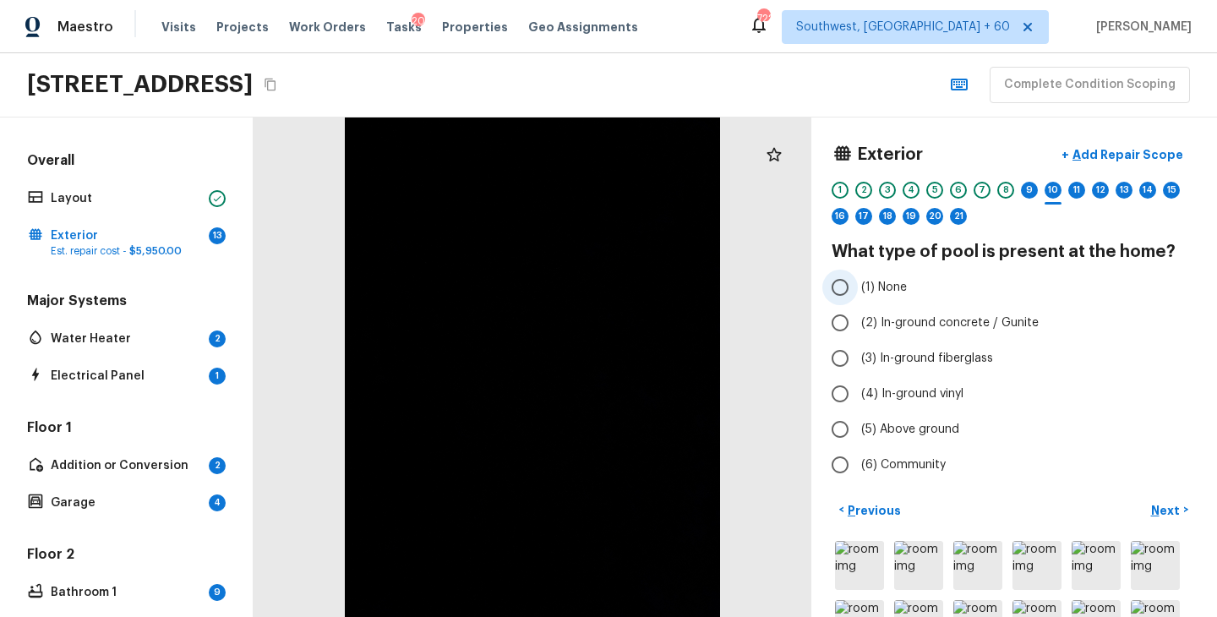
click at [923, 296] on label "(1) None" at bounding box center [1002, 286] width 361 height 35
click at [857, 296] on input "(1) None" at bounding box center [839, 286] width 35 height 35
radio input "true"
click at [1162, 519] on button "Next >" at bounding box center [1169, 510] width 54 height 28
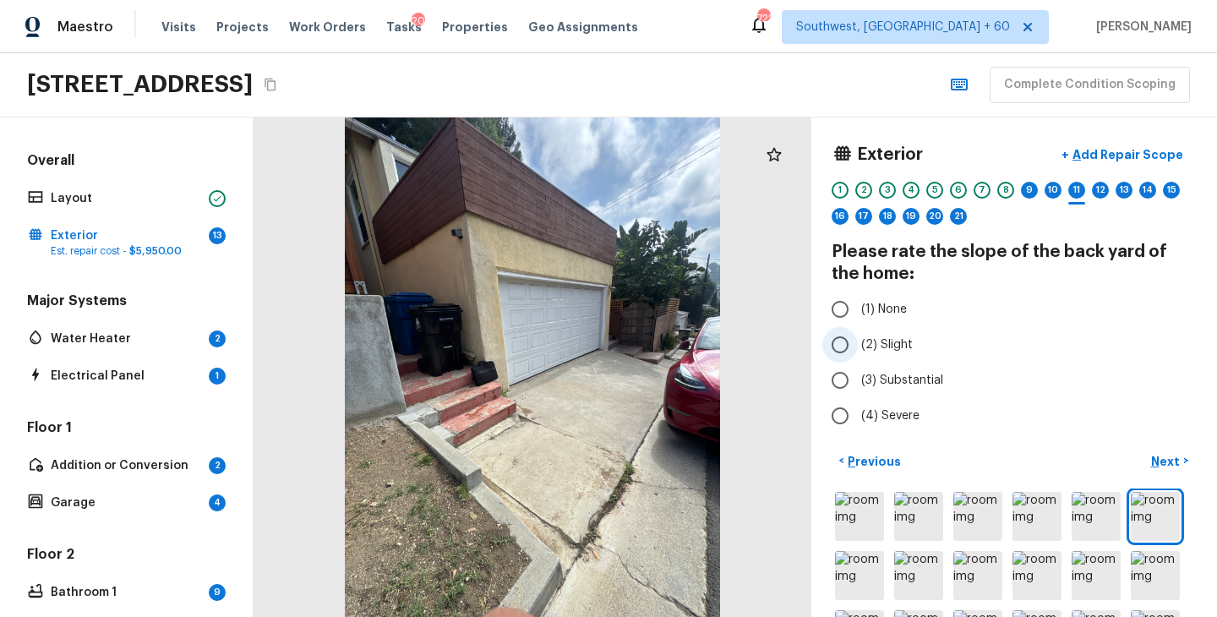
click at [899, 339] on span "(2) Slight" at bounding box center [887, 344] width 52 height 17
click at [857, 339] on input "(2) Slight" at bounding box center [839, 344] width 35 height 35
radio input "true"
click at [1161, 451] on button "Next >" at bounding box center [1169, 461] width 54 height 28
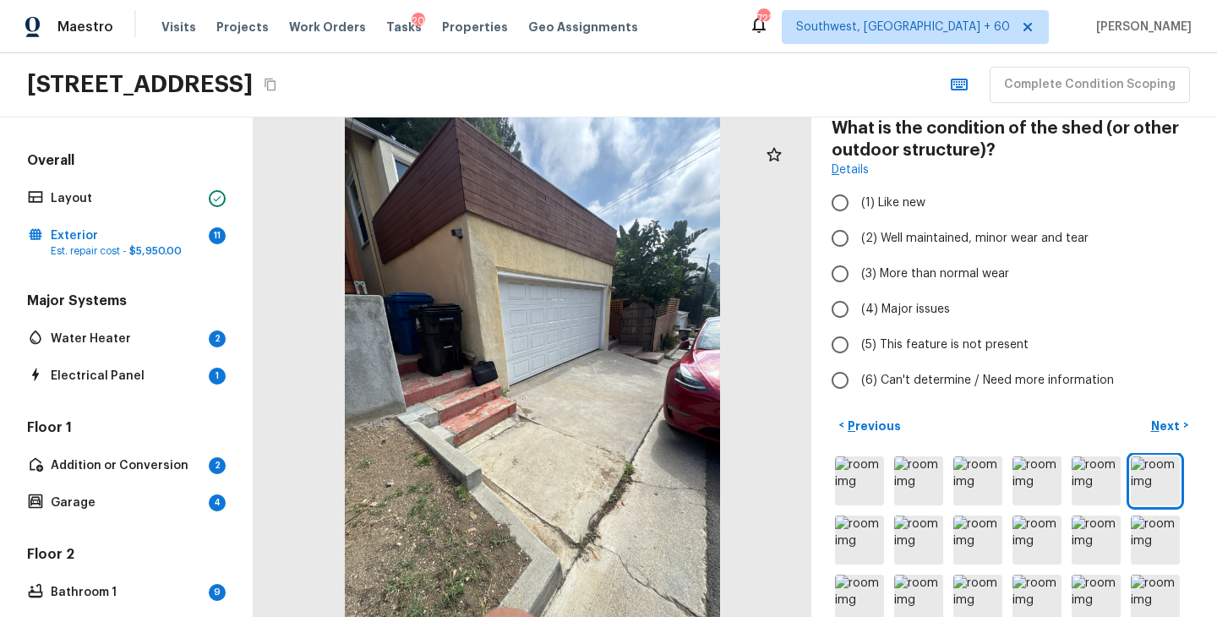
scroll to position [137, 0]
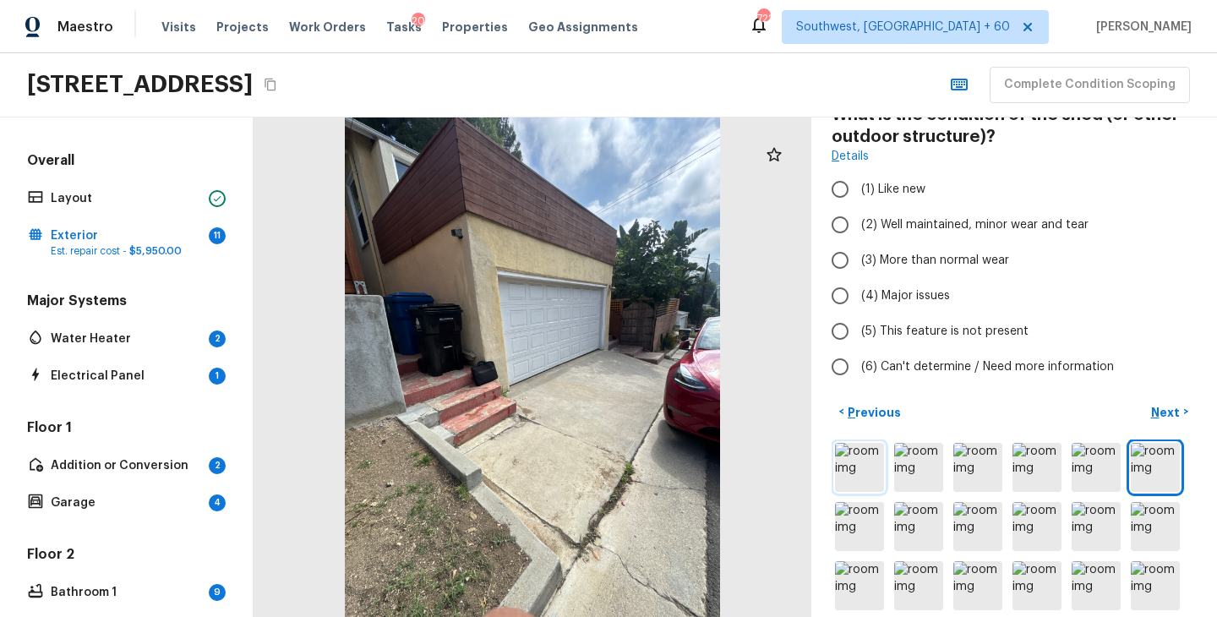
click at [852, 473] on img at bounding box center [859, 467] width 49 height 49
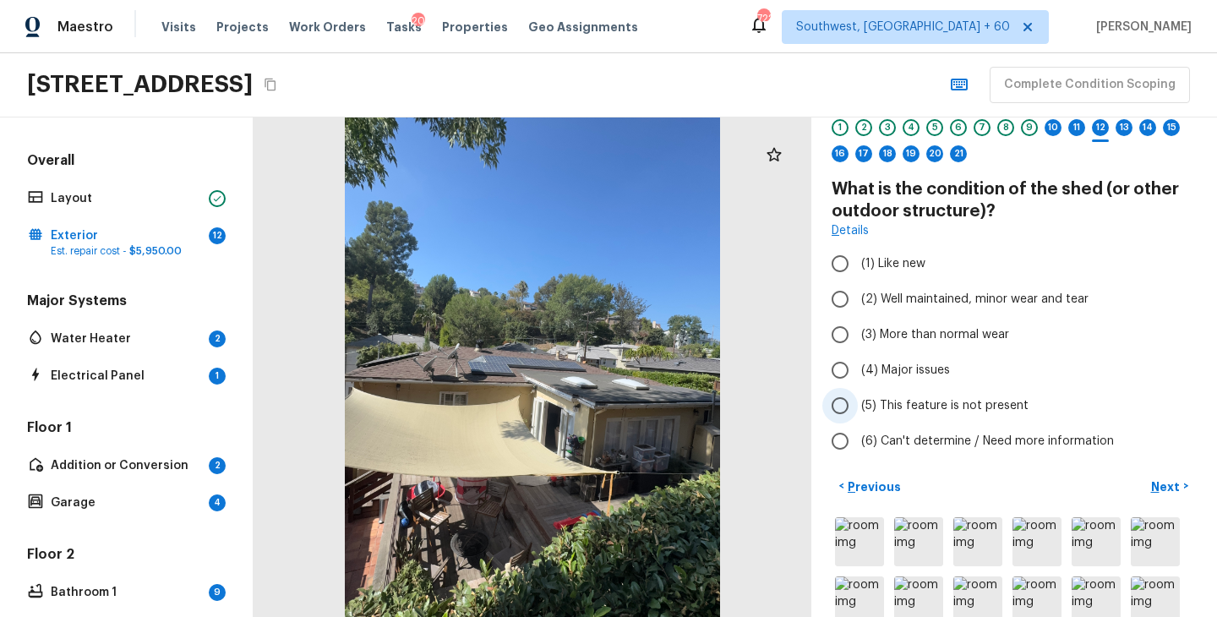
scroll to position [58, 0]
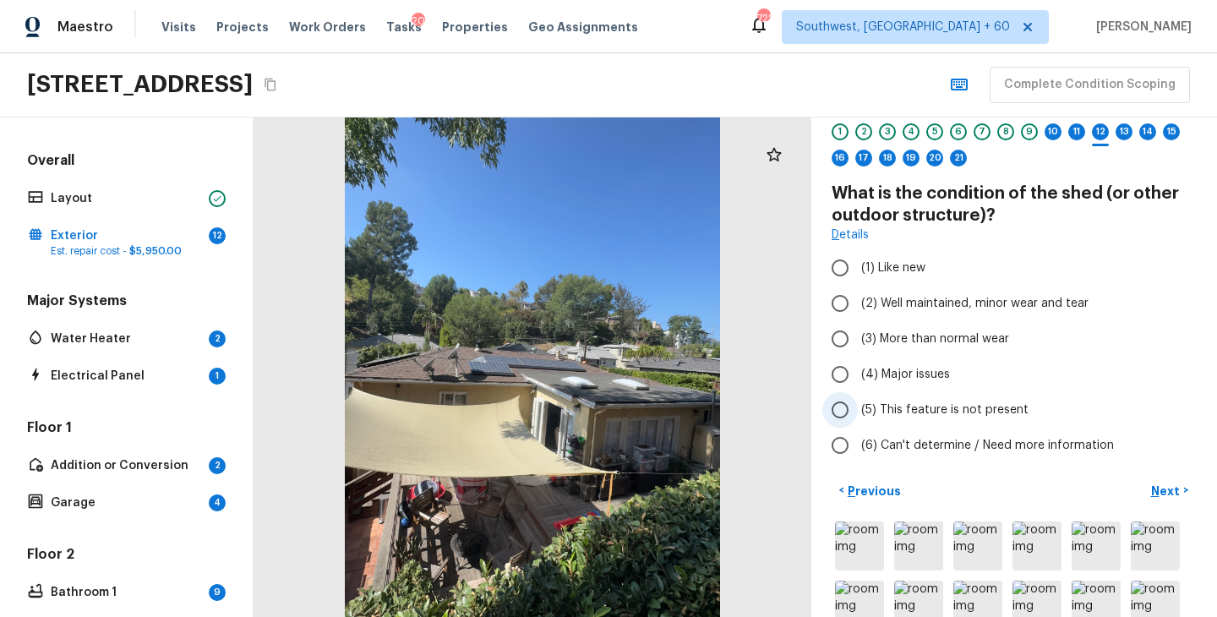
click at [947, 401] on span "(5) This feature is not present" at bounding box center [944, 409] width 167 height 17
click at [857, 401] on input "(5) This feature is not present" at bounding box center [839, 409] width 35 height 35
radio input "true"
click at [1171, 483] on p "Next" at bounding box center [1167, 490] width 32 height 17
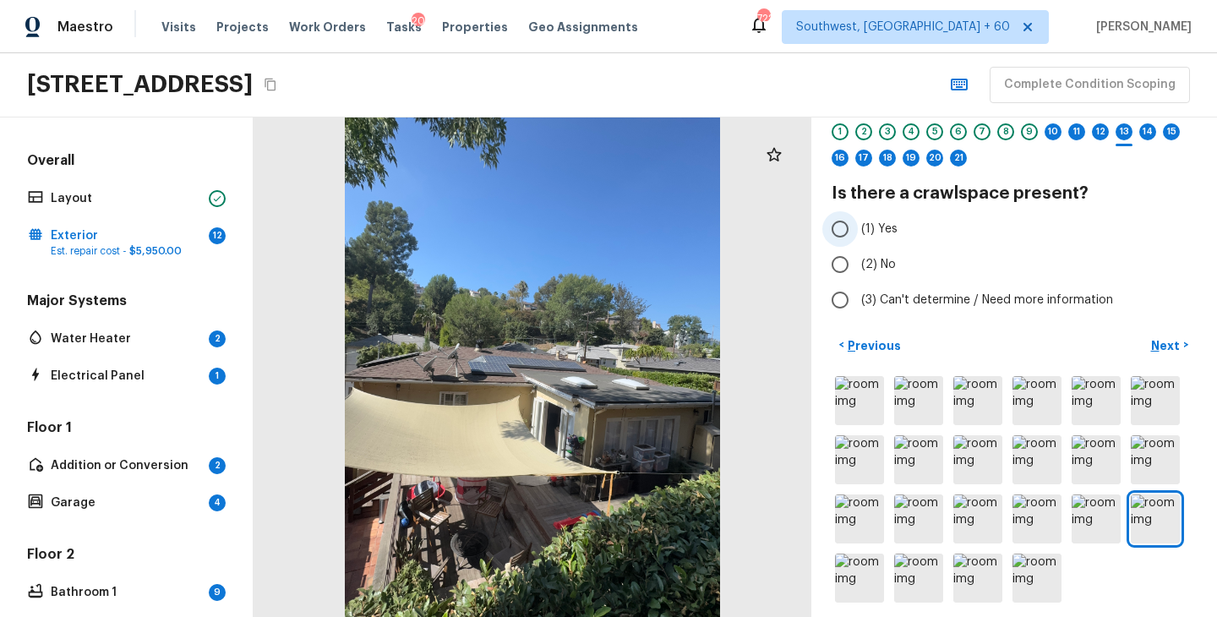
click at [871, 236] on span "(1) Yes" at bounding box center [879, 228] width 36 height 17
click at [857, 236] on input "(1) Yes" at bounding box center [839, 228] width 35 height 35
radio input "true"
click at [1168, 352] on p "Next" at bounding box center [1167, 345] width 32 height 17
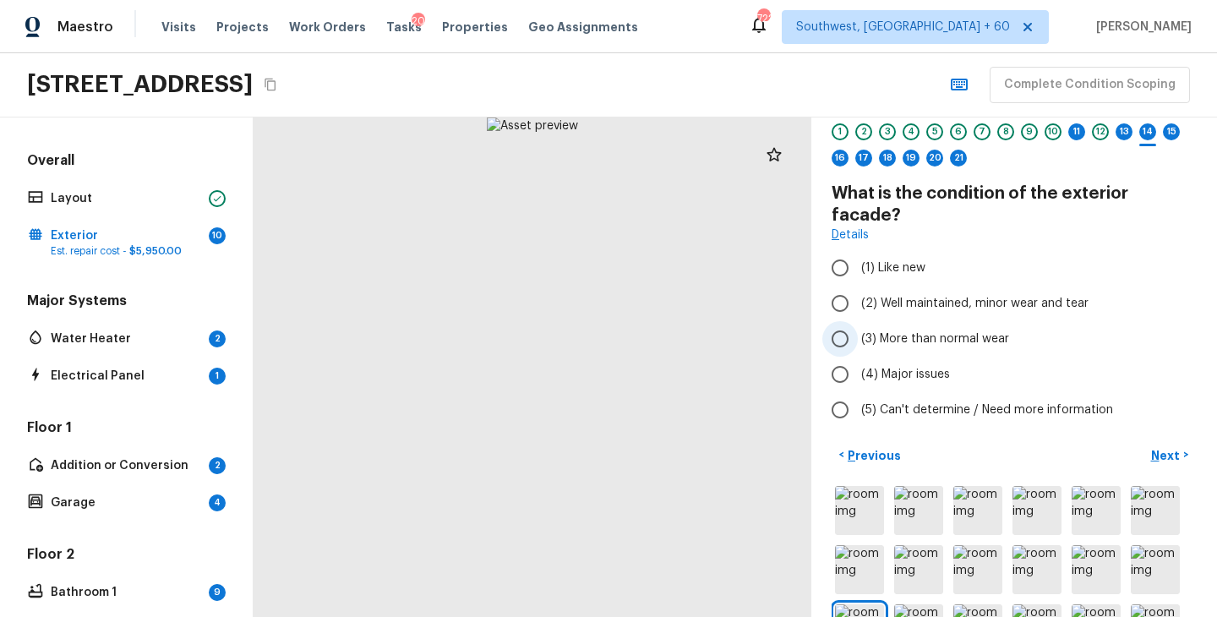
click at [973, 330] on span "(3) More than normal wear" at bounding box center [935, 338] width 148 height 17
click at [857, 321] on input "(3) More than normal wear" at bounding box center [839, 338] width 35 height 35
radio input "true"
click at [1169, 447] on p "Next" at bounding box center [1167, 455] width 32 height 17
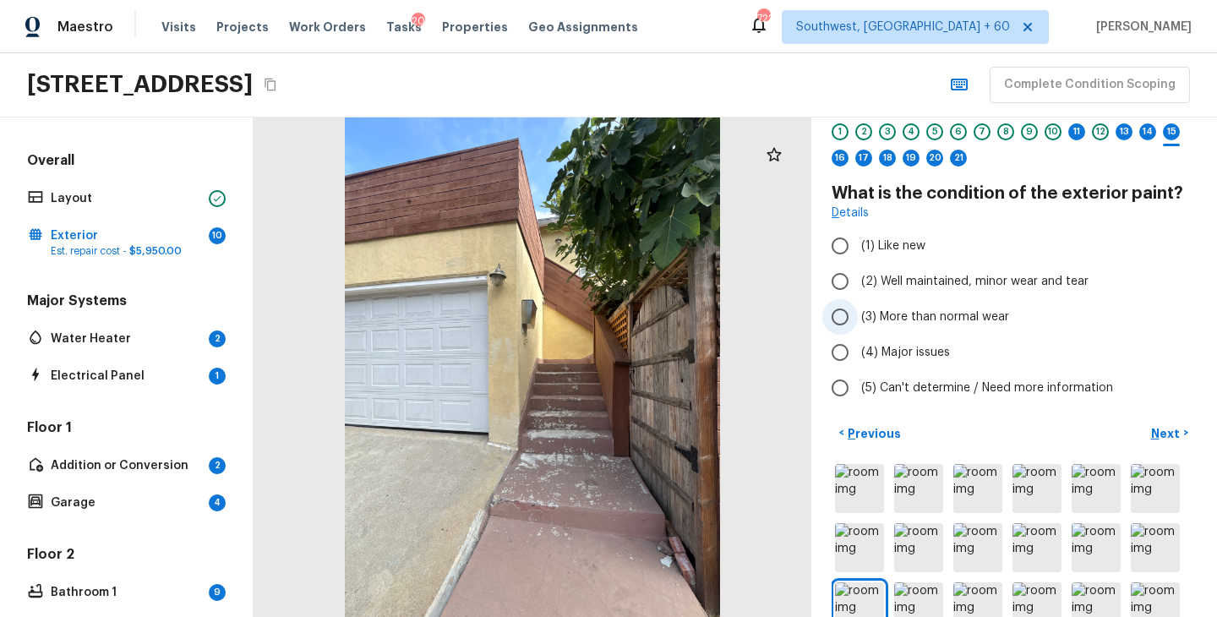
click at [948, 322] on span "(3) More than normal wear" at bounding box center [935, 316] width 148 height 17
click at [857, 322] on input "(3) More than normal wear" at bounding box center [839, 316] width 35 height 35
radio input "true"
click at [1162, 429] on p "Next" at bounding box center [1167, 433] width 32 height 17
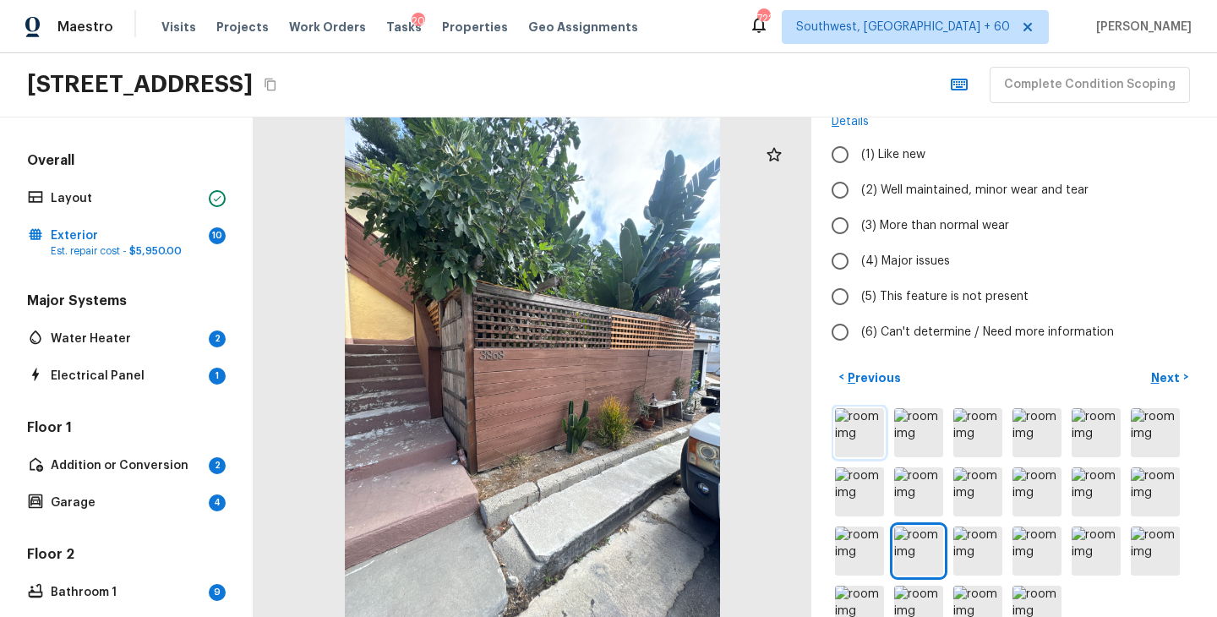
scroll to position [191, 0]
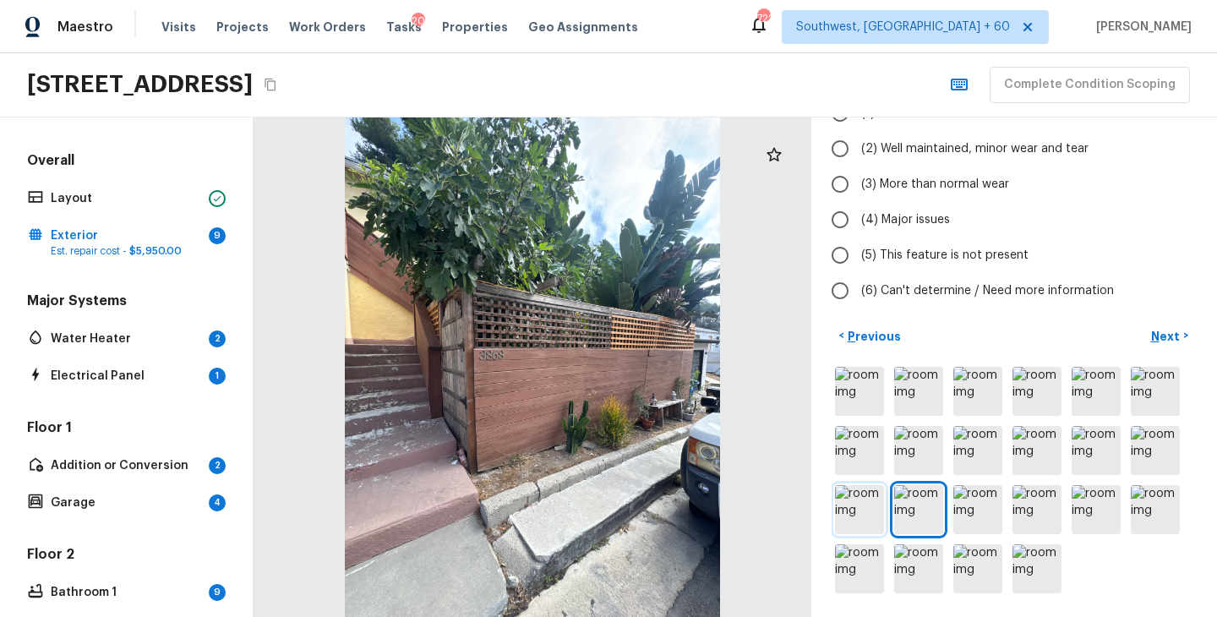
click at [857, 513] on img at bounding box center [859, 509] width 49 height 49
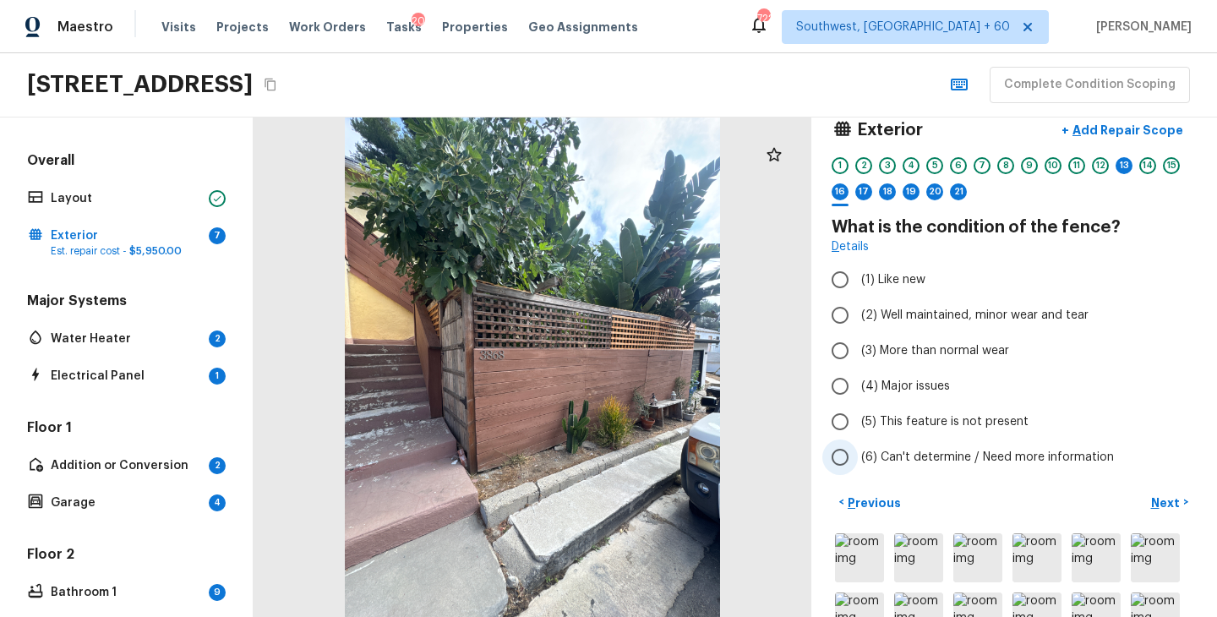
scroll to position [8, 0]
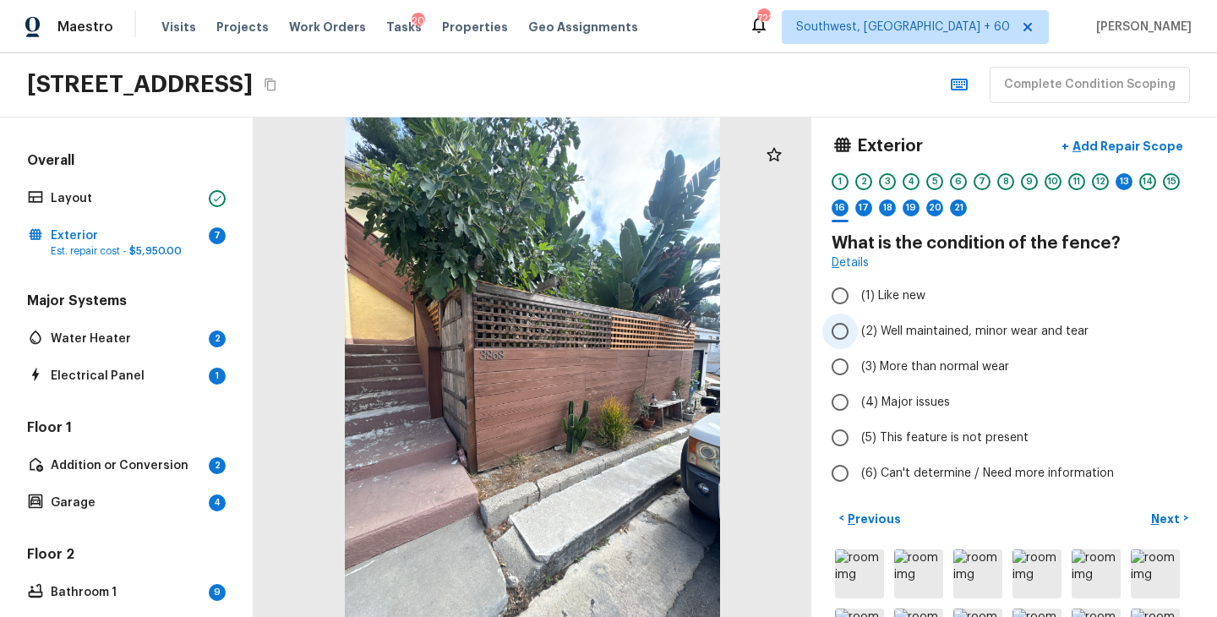
click at [966, 334] on span "(2) Well maintained, minor wear and tear" at bounding box center [974, 331] width 227 height 17
click at [857, 334] on input "(2) Well maintained, minor wear and tear" at bounding box center [839, 330] width 35 height 35
radio input "true"
click at [1156, 515] on p "Next" at bounding box center [1167, 518] width 32 height 17
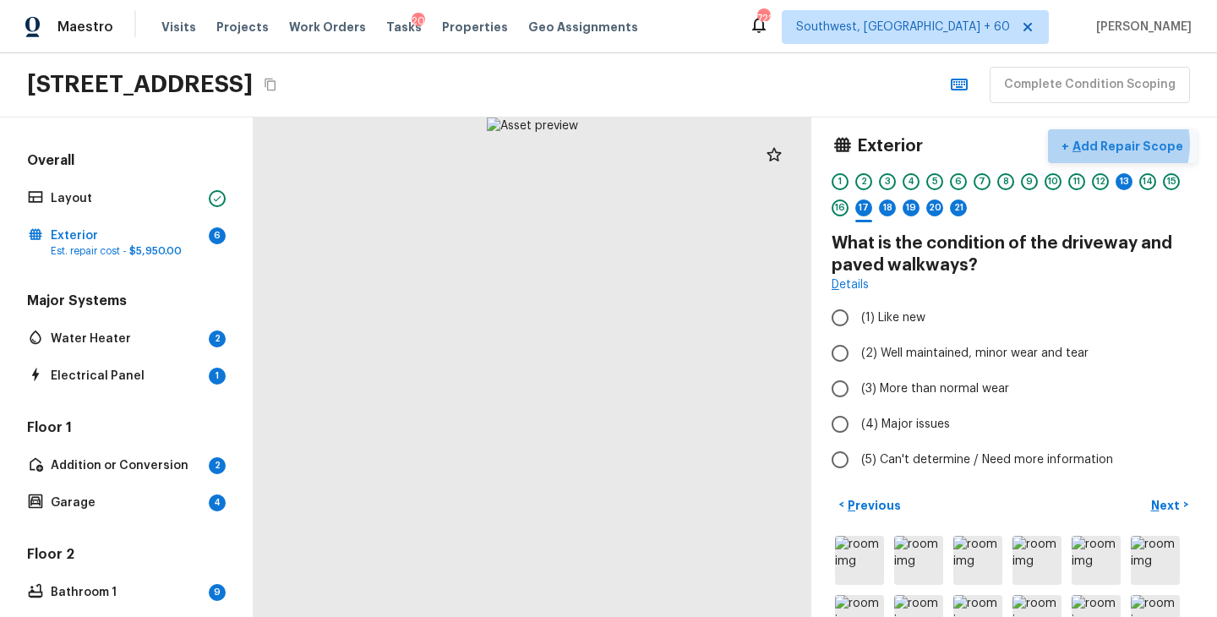
click at [1112, 144] on p "Add Repair Scope" at bounding box center [1126, 146] width 114 height 17
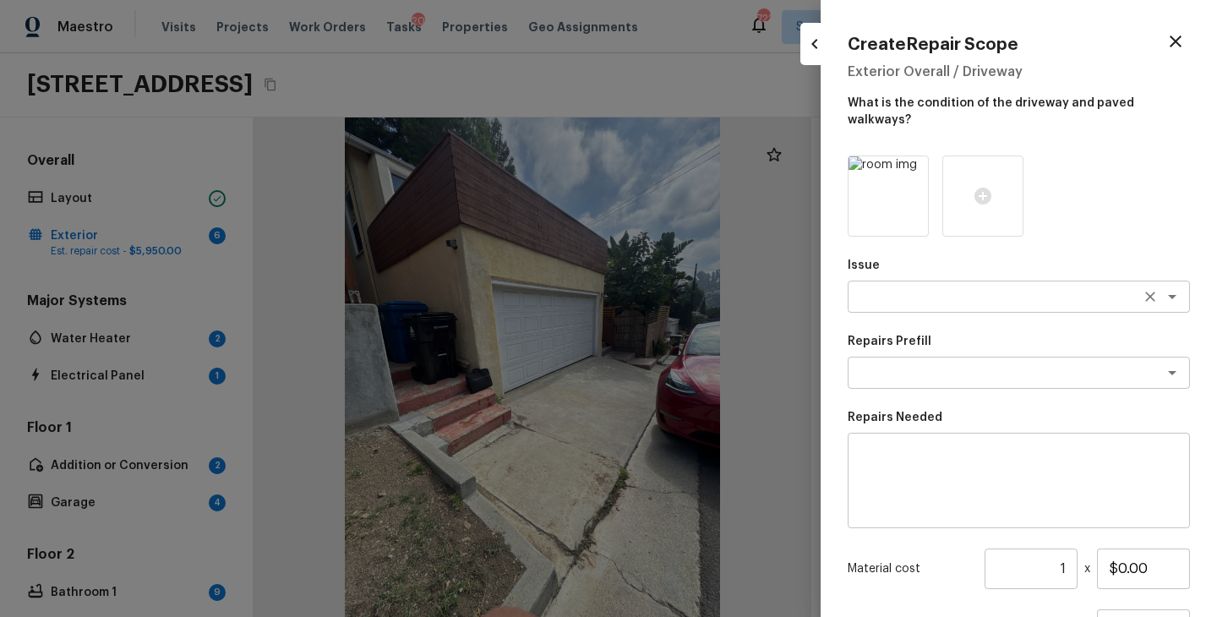
click at [892, 288] on textarea at bounding box center [995, 296] width 280 height 17
click at [930, 316] on li "Concrete Repair" at bounding box center [1018, 315] width 342 height 27
type textarea "Concrete Repair"
click at [929, 364] on textarea at bounding box center [995, 372] width 280 height 17
type textarea "epox"
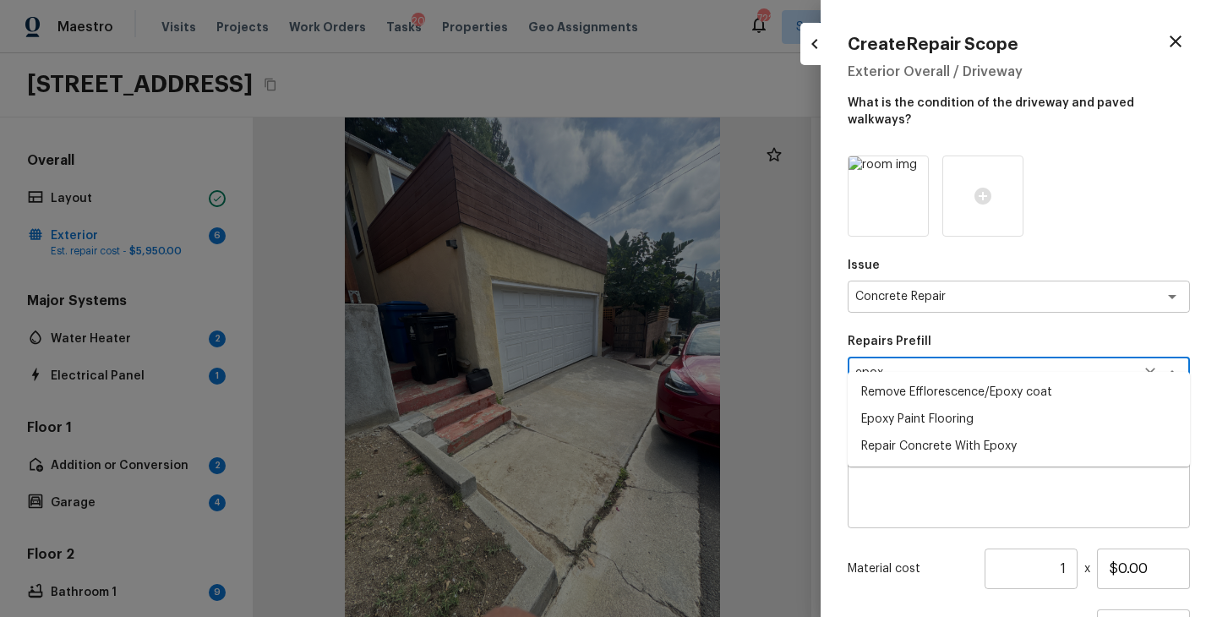
click at [944, 451] on li "Repair Concrete With Epoxy" at bounding box center [1018, 446] width 342 height 27
type textarea "Repair Concrete With Epoxy"
type textarea "Prep and clean the crack in the concrete thoroughly. Apply/inject a concrete ad…"
type input "$8.59"
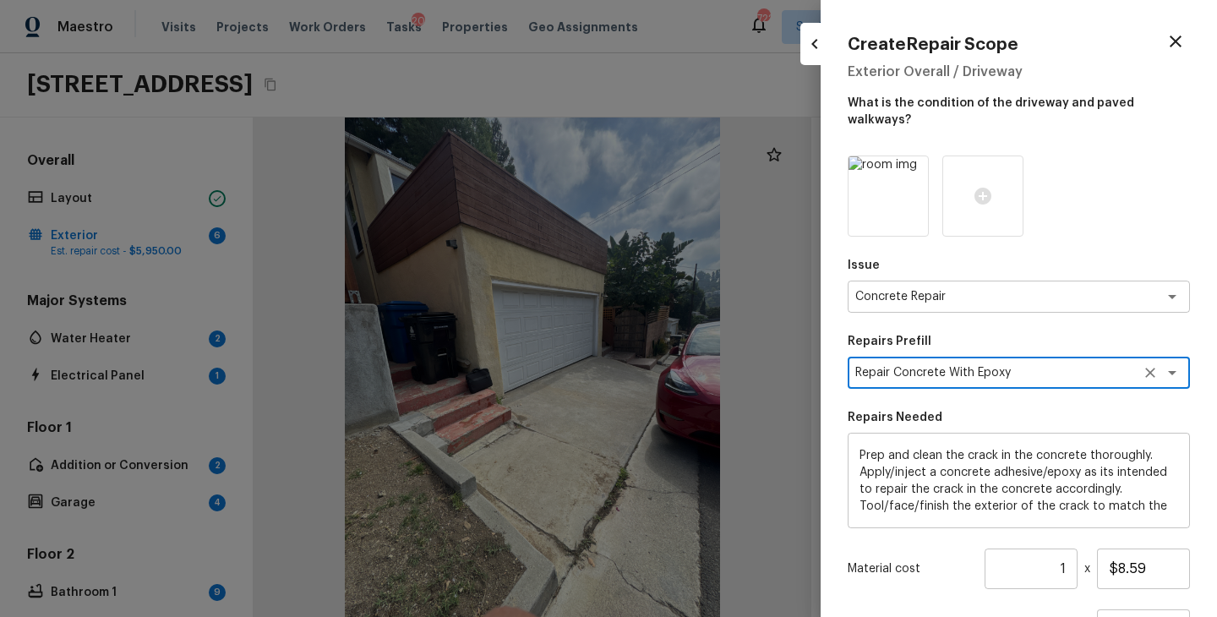
type textarea "Repair Concrete With Epoxy"
click at [1060, 548] on input "1" at bounding box center [1030, 568] width 93 height 41
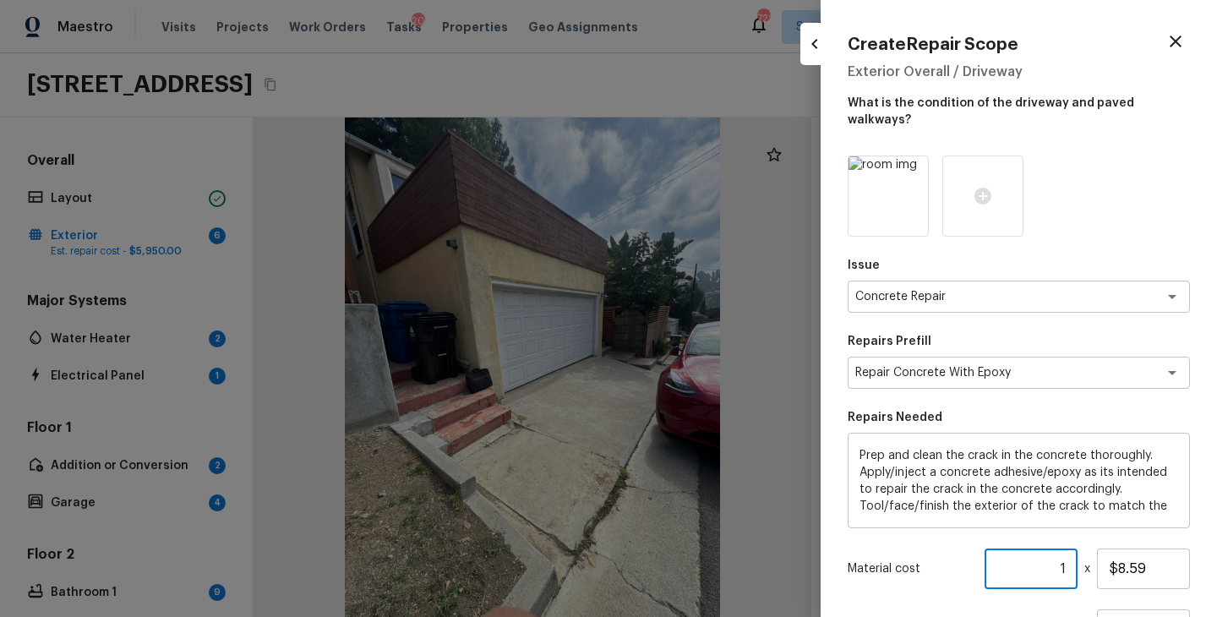
click at [1067, 548] on input "1" at bounding box center [1030, 568] width 93 height 41
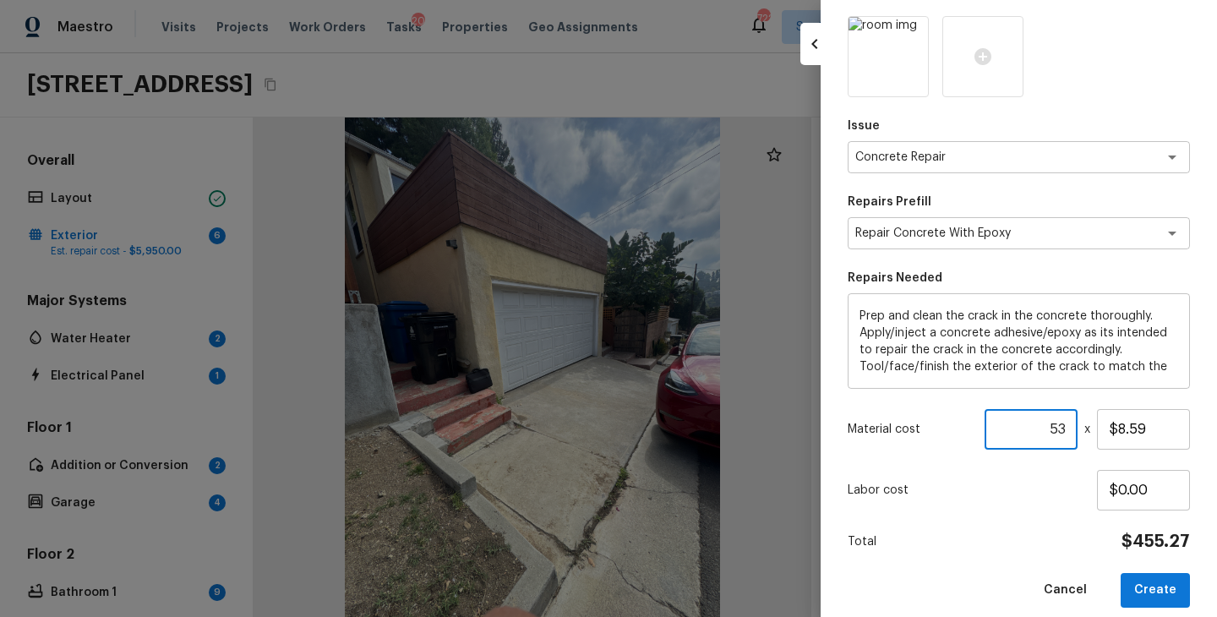
click at [1032, 539] on div "Issue Concrete Repair x ​ Repairs Prefill Repair Concrete With Epoxy x ​ Repair…" at bounding box center [1018, 311] width 342 height 591
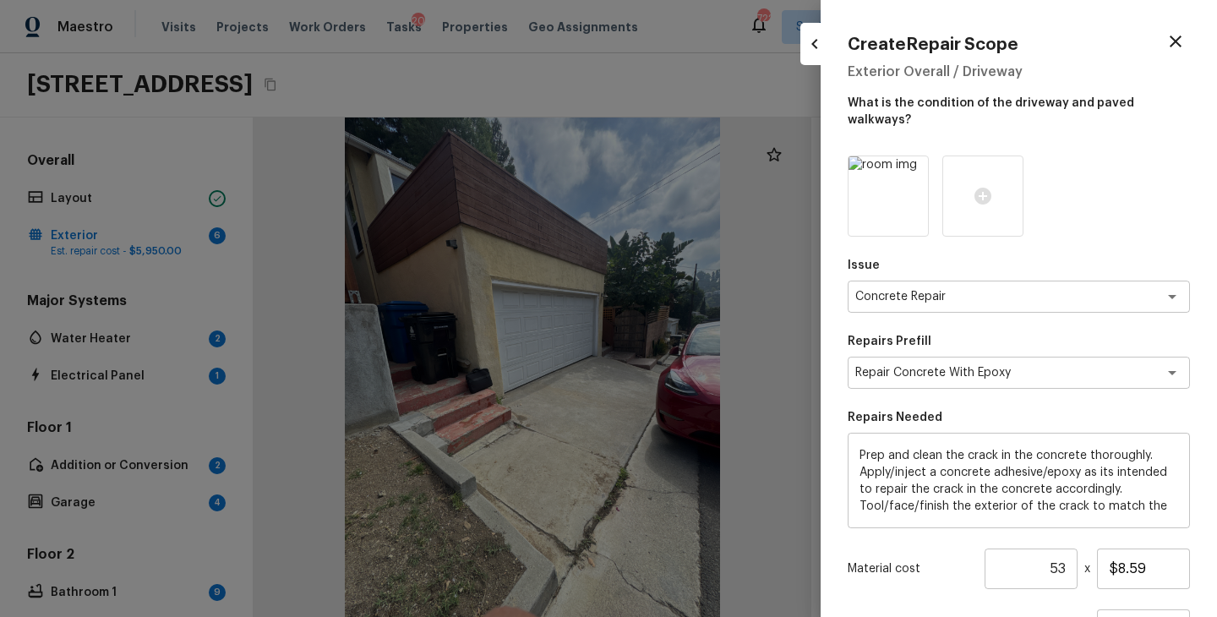
click at [1068, 551] on input "53" at bounding box center [1030, 568] width 93 height 41
type input "5"
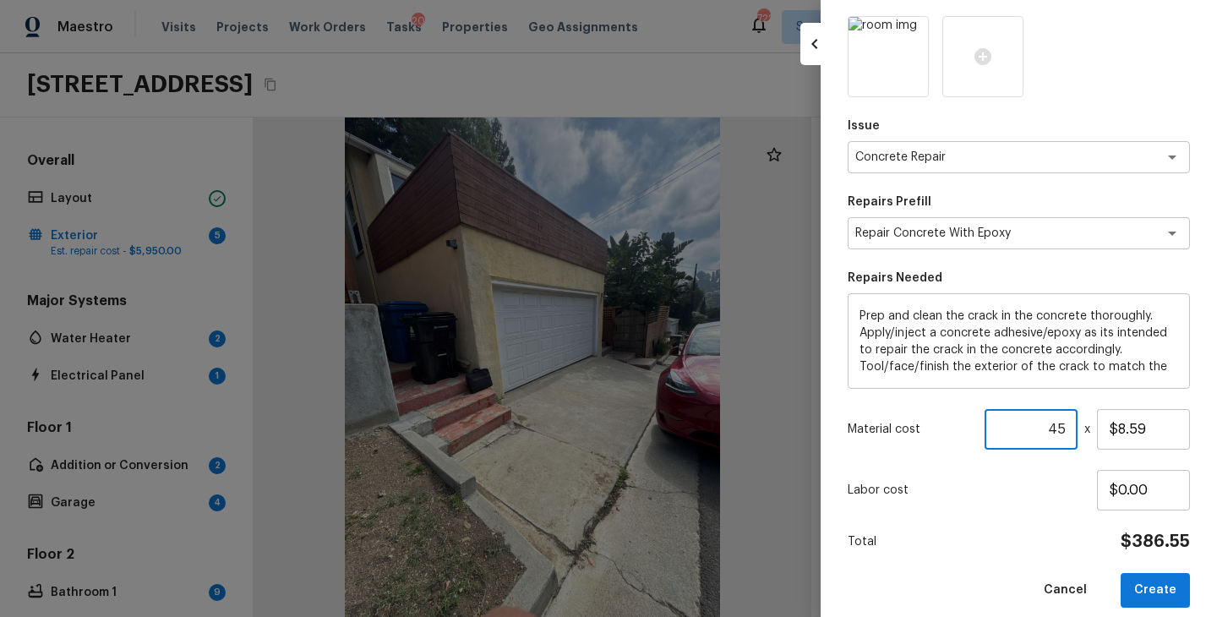
type input "45"
click at [1009, 531] on div "Total $386.55" at bounding box center [1018, 542] width 342 height 22
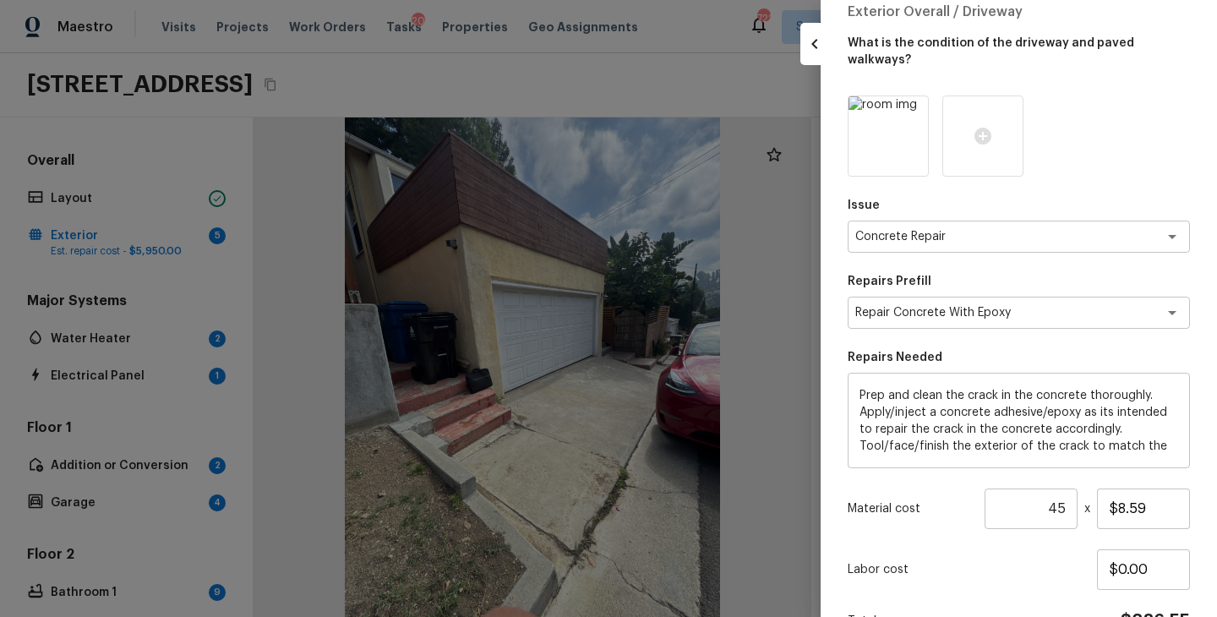
scroll to position [139, 0]
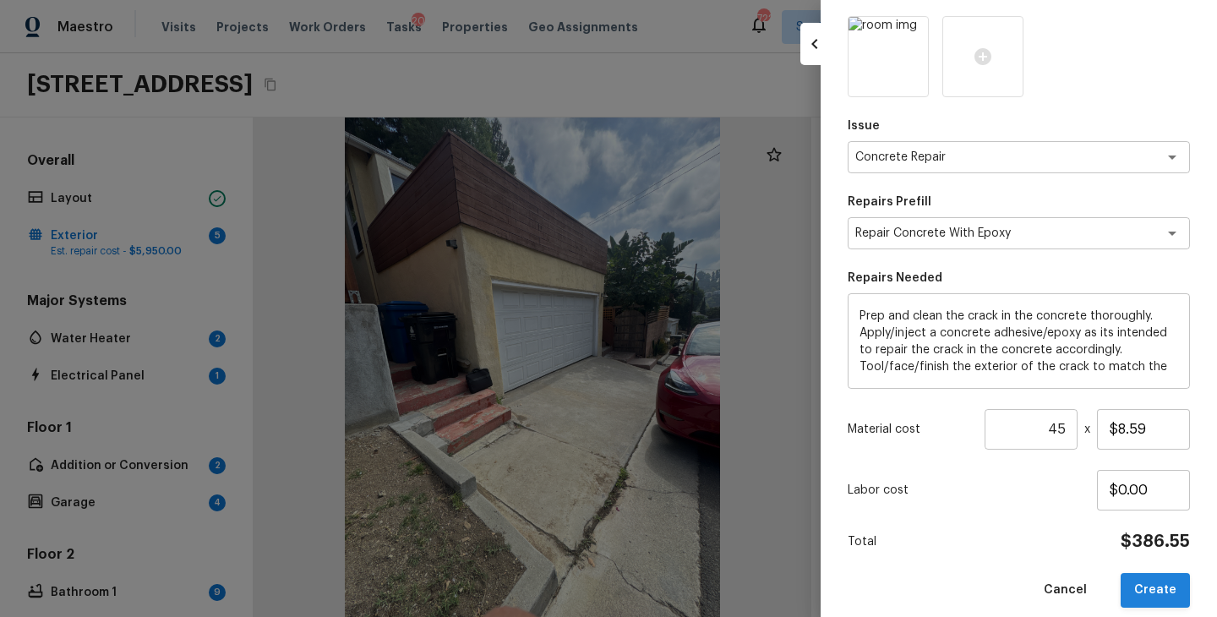
click at [1149, 573] on button "Create" at bounding box center [1154, 590] width 69 height 35
type input "1"
type input "$0.00"
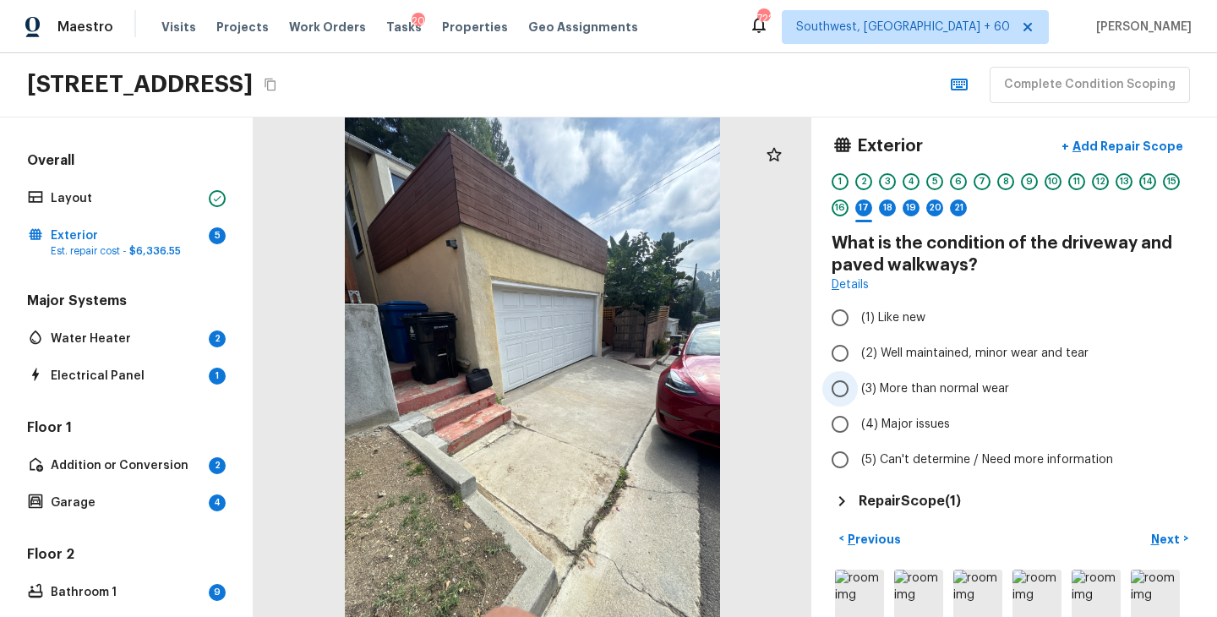
click at [963, 380] on span "(3) More than normal wear" at bounding box center [935, 388] width 148 height 17
click at [857, 380] on input "(3) More than normal wear" at bounding box center [839, 388] width 35 height 35
radio input "true"
click at [1167, 542] on p "Next" at bounding box center [1167, 539] width 32 height 17
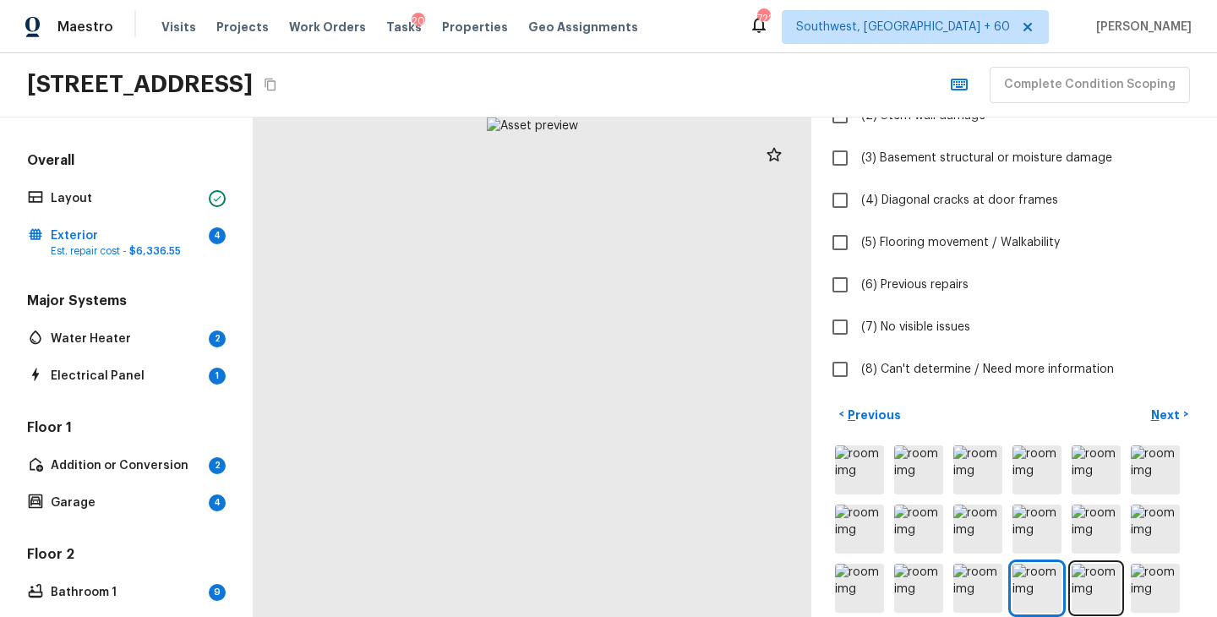
scroll to position [314, 0]
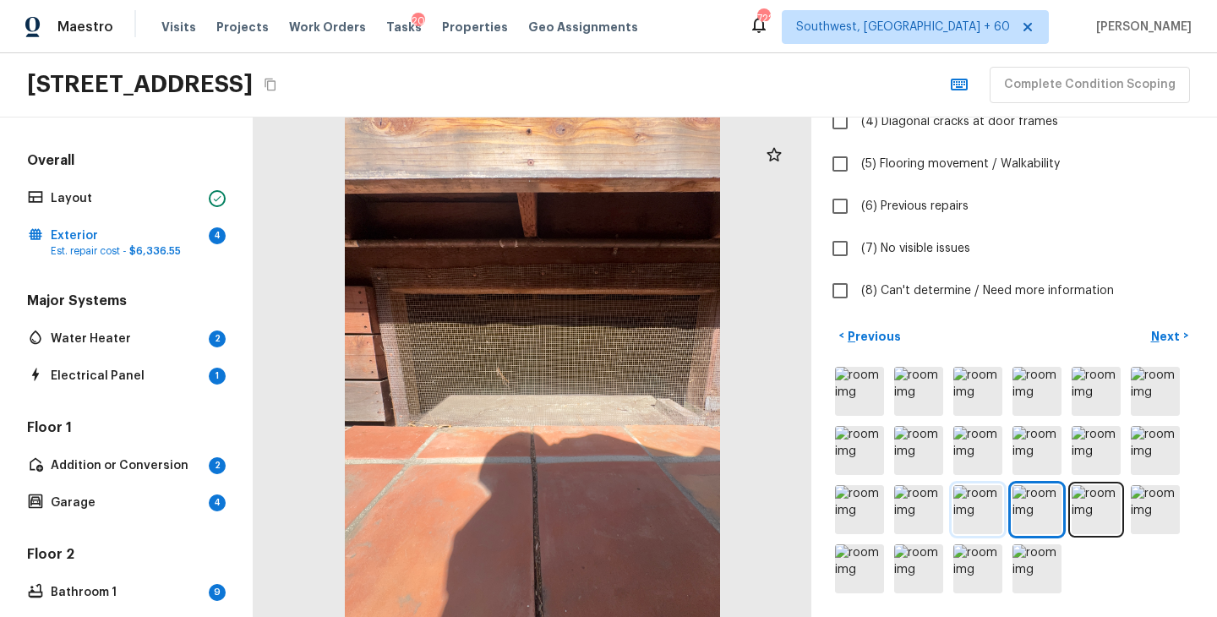
click at [981, 514] on img at bounding box center [977, 509] width 49 height 49
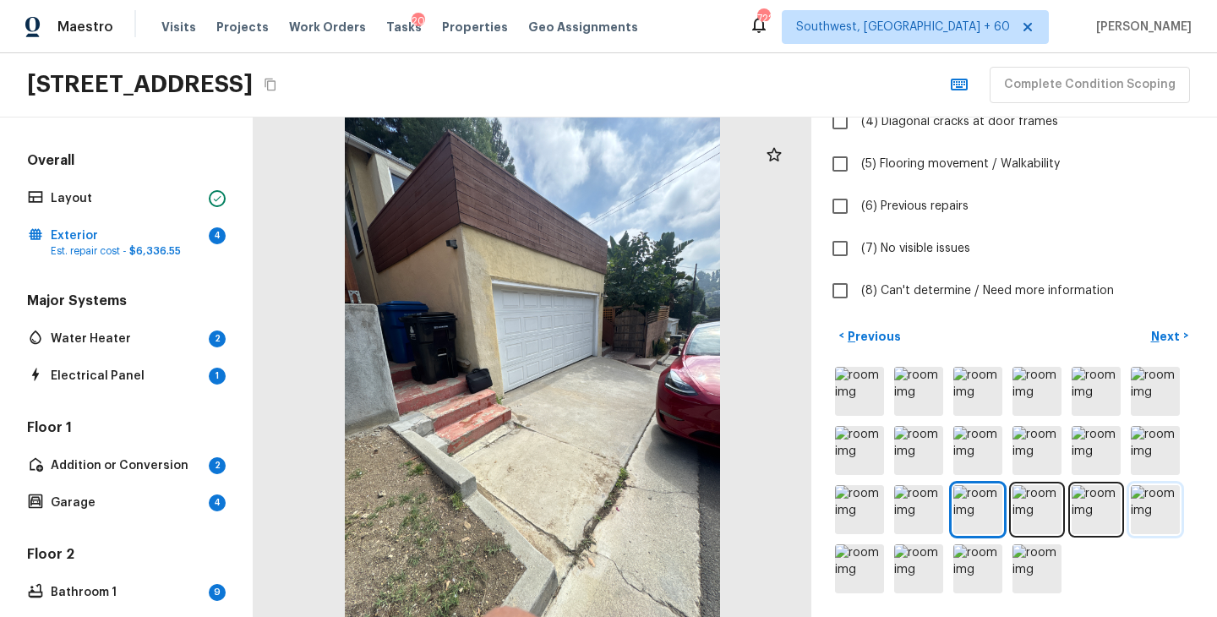
click at [1155, 510] on img at bounding box center [1154, 509] width 49 height 49
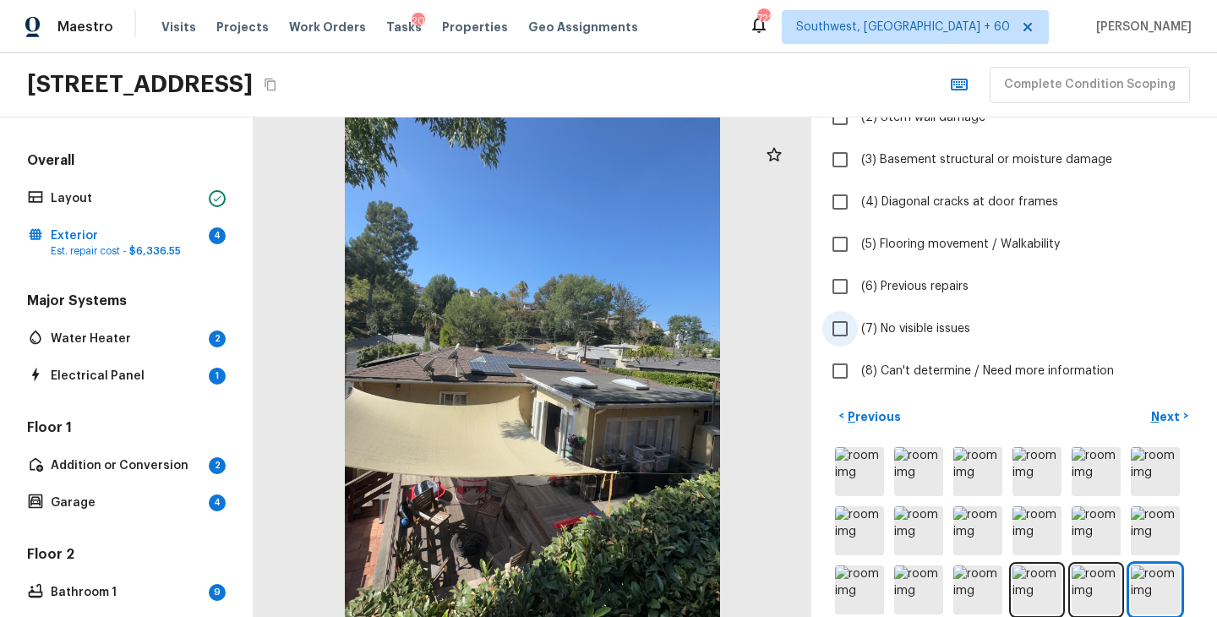
scroll to position [307, 0]
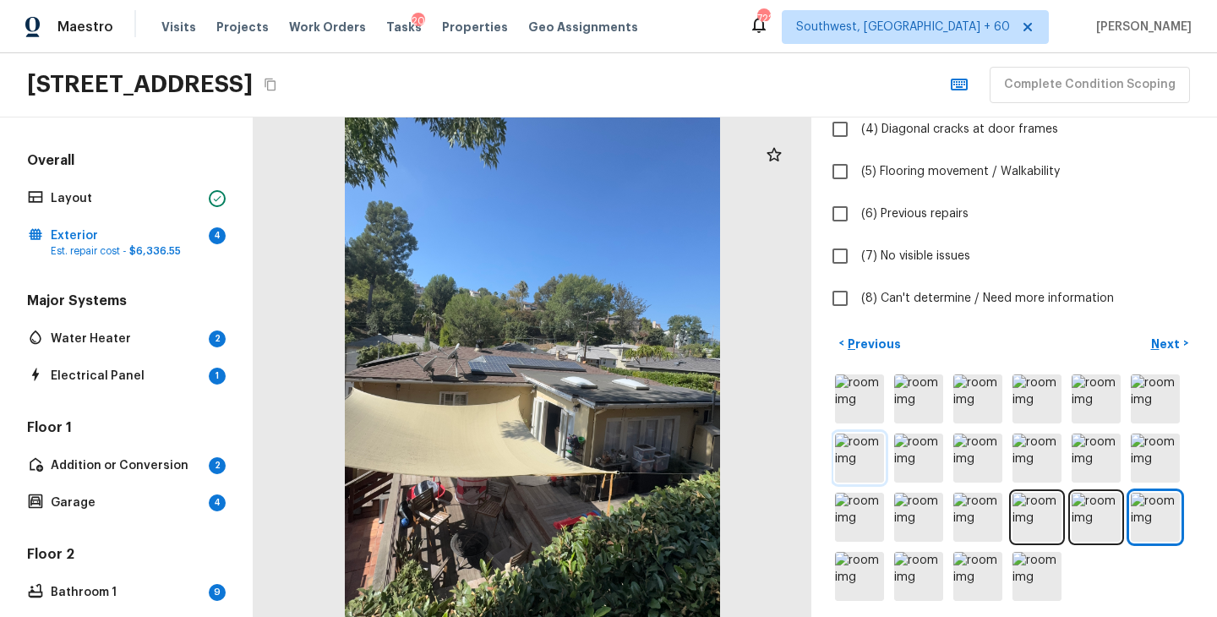
click at [867, 459] on img at bounding box center [859, 457] width 49 height 49
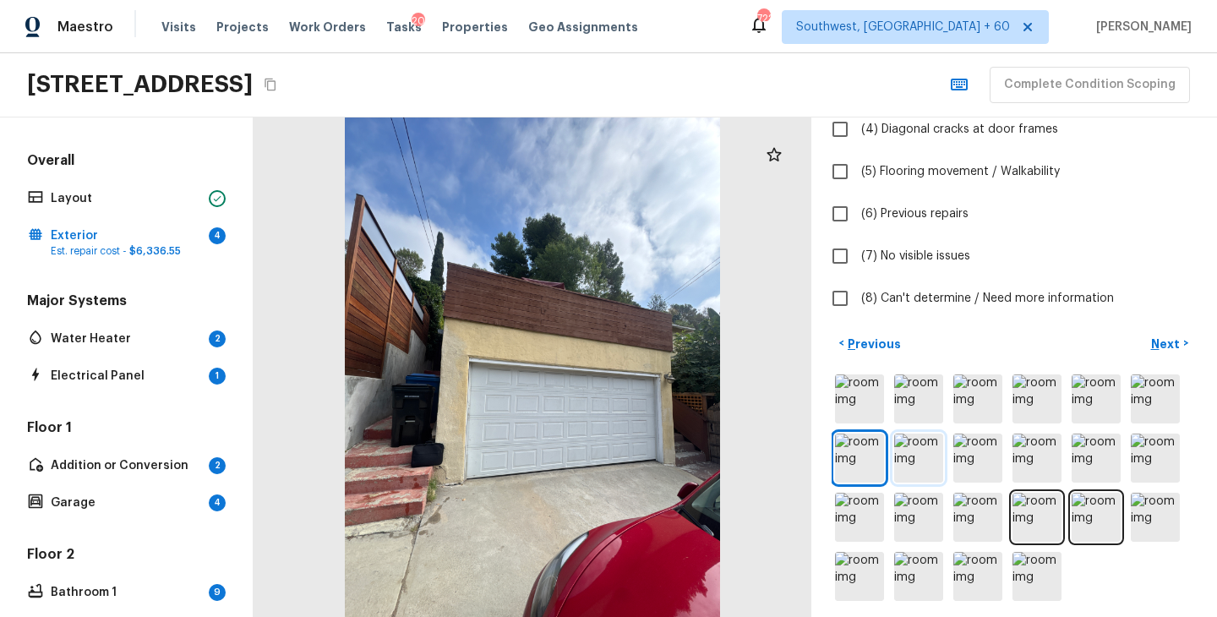
click at [906, 461] on img at bounding box center [918, 457] width 49 height 49
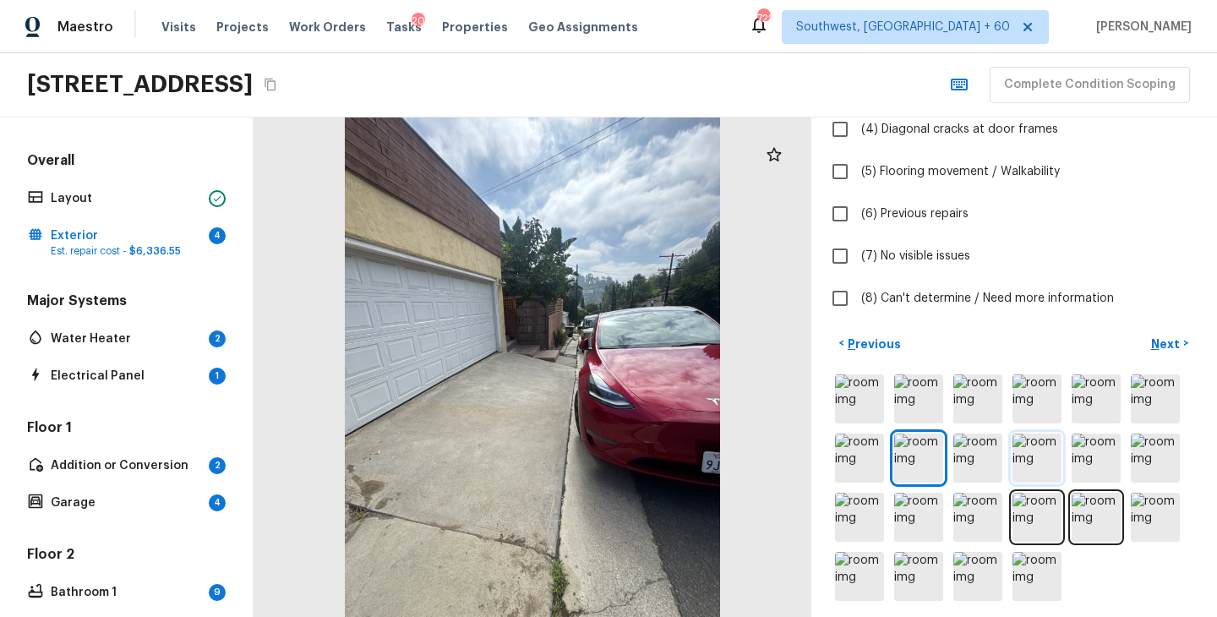
click at [1028, 458] on img at bounding box center [1036, 457] width 49 height 49
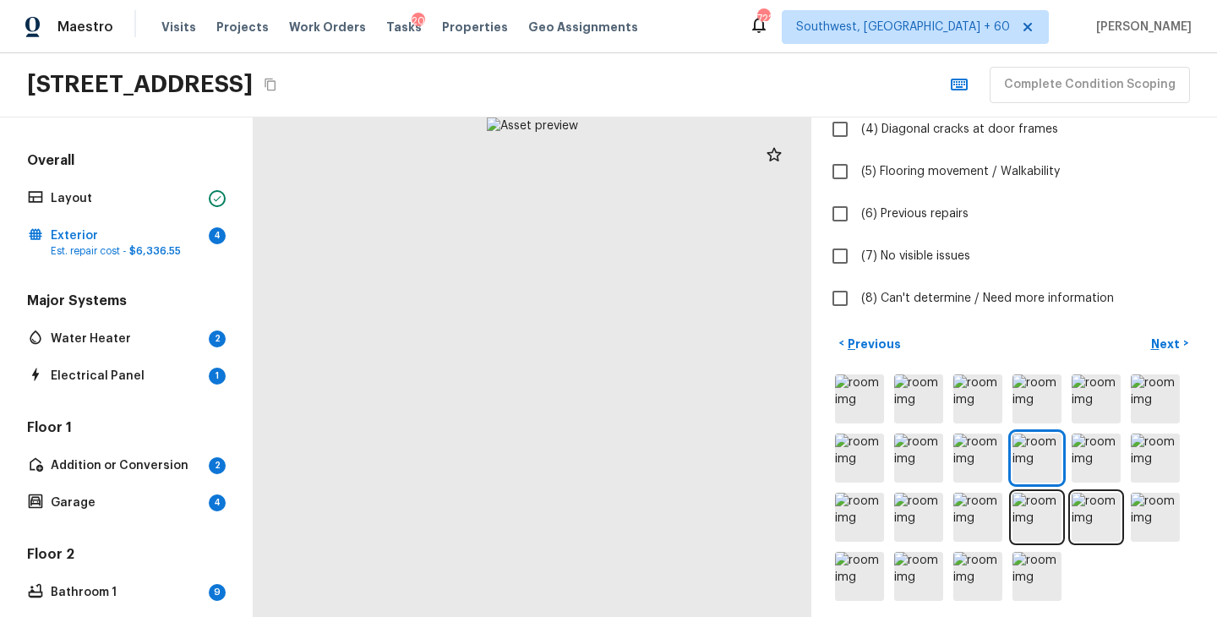
click at [1010, 452] on div at bounding box center [1013, 487] width 365 height 233
click at [1144, 398] on img at bounding box center [1154, 398] width 49 height 49
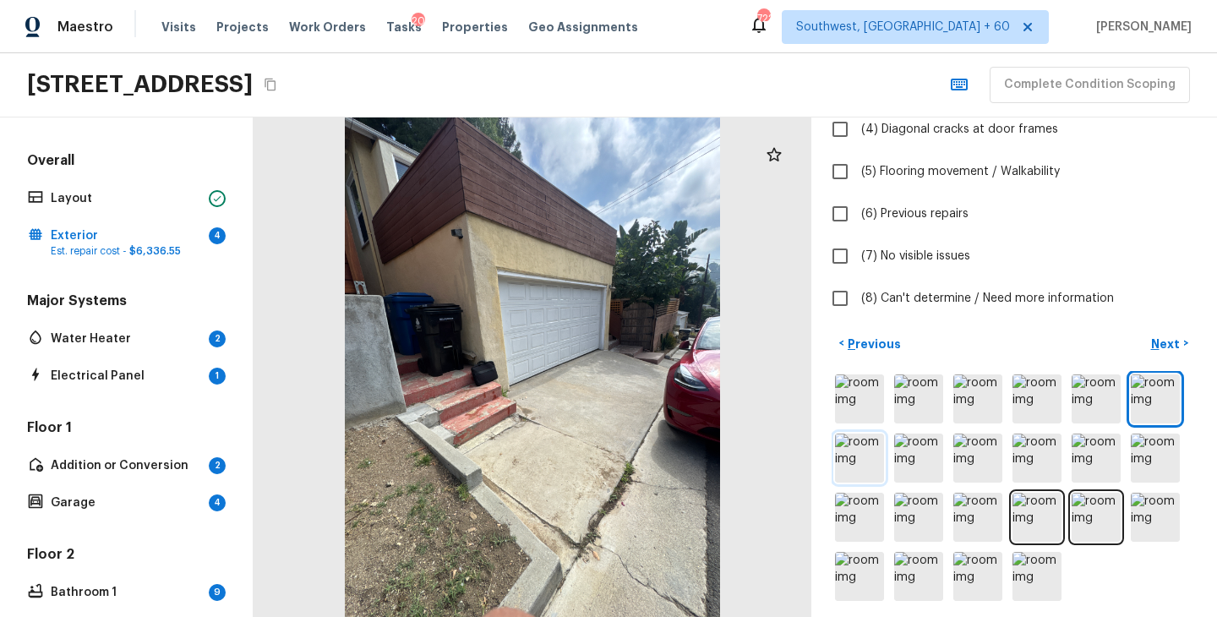
click at [845, 457] on img at bounding box center [859, 457] width 49 height 49
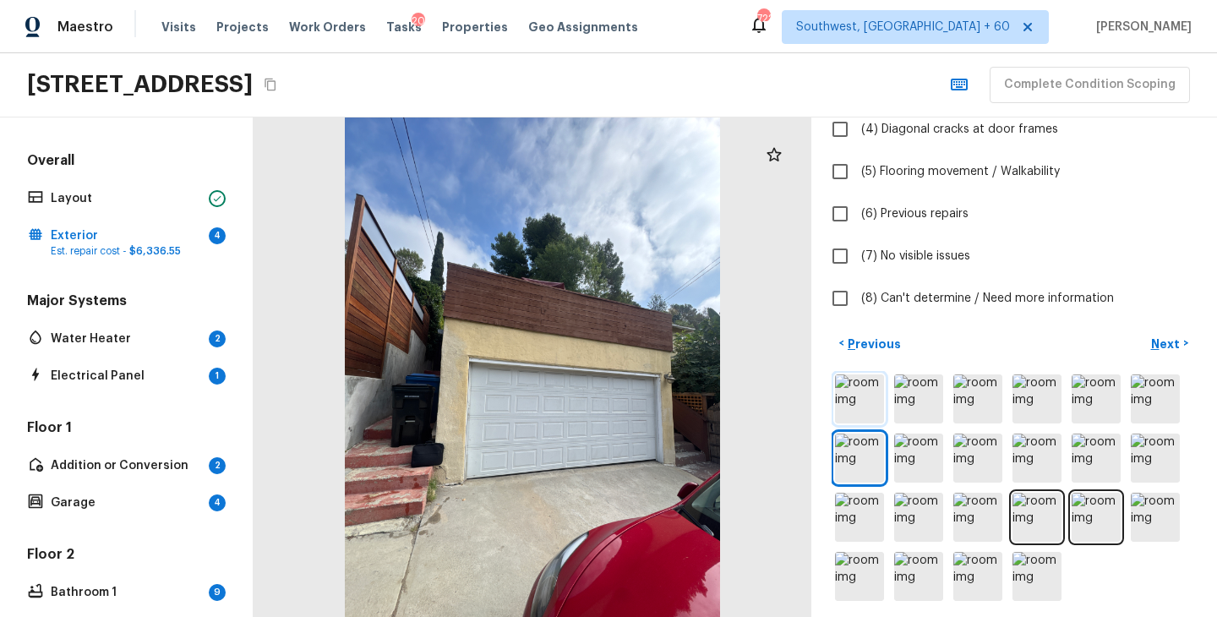
click at [861, 395] on img at bounding box center [859, 398] width 49 height 49
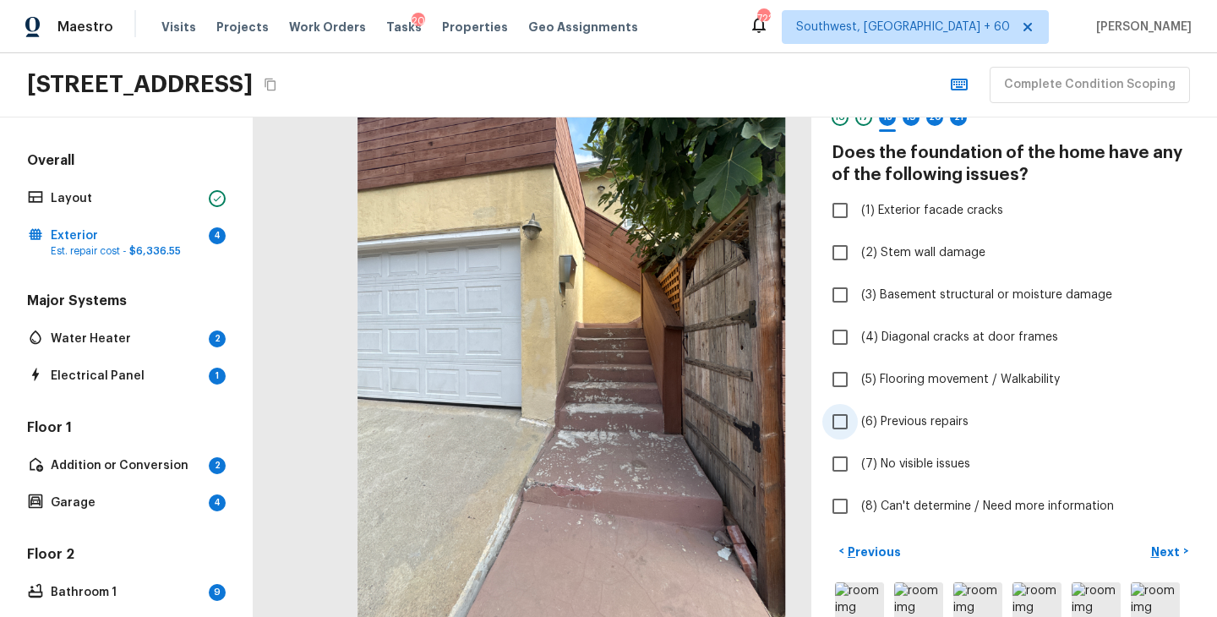
scroll to position [0, 0]
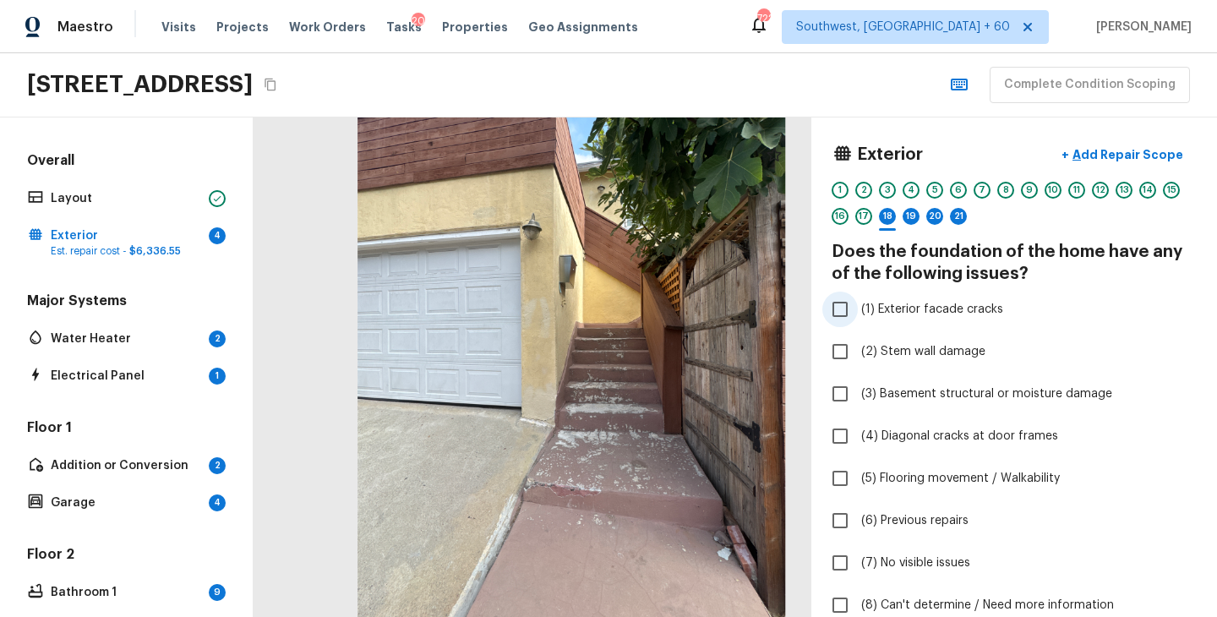
click at [944, 313] on span "(1) Exterior facade cracks" at bounding box center [932, 309] width 142 height 17
click at [857, 313] on input "(1) Exterior facade cracks" at bounding box center [839, 308] width 35 height 35
checkbox input "true"
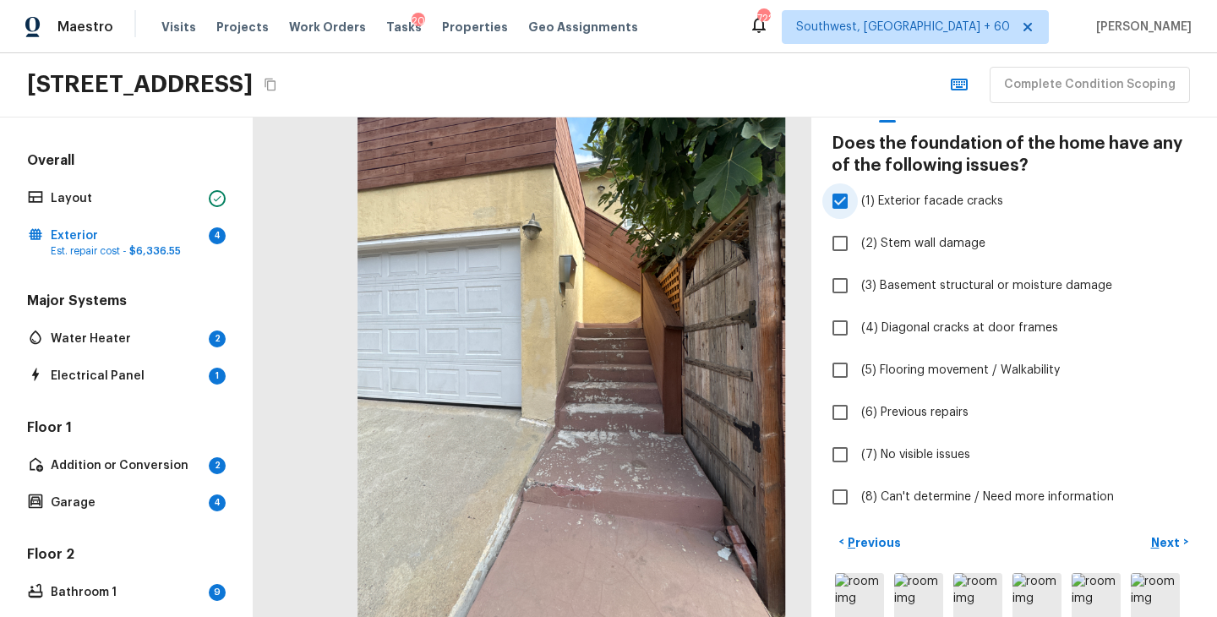
scroll to position [111, 0]
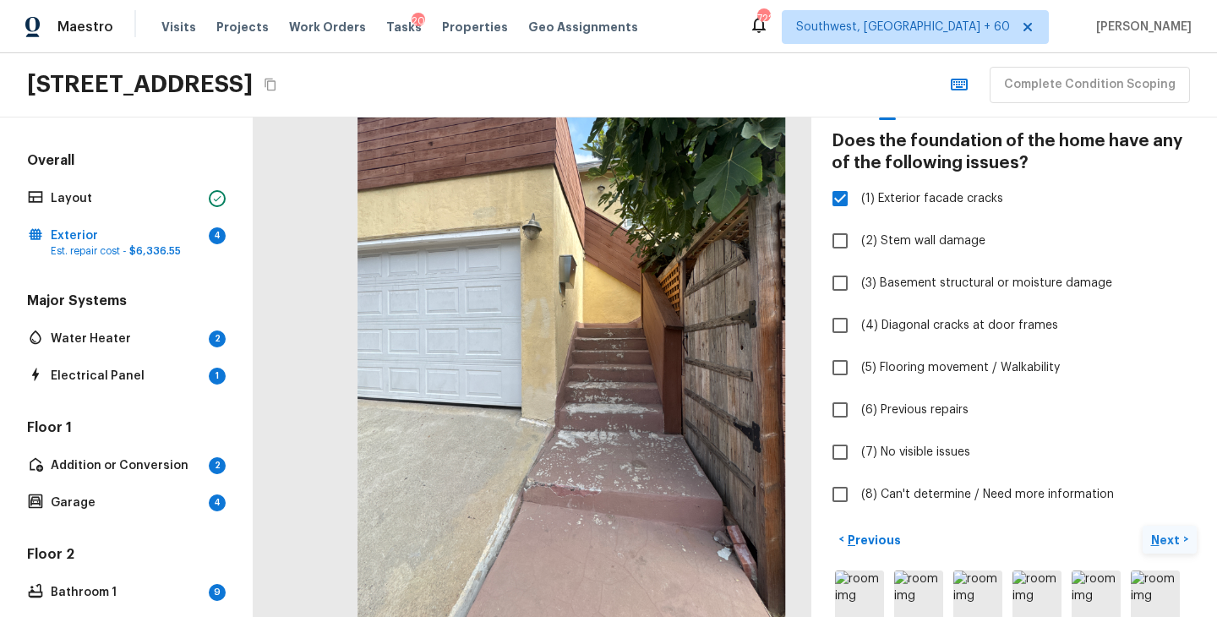
click at [1178, 535] on p "Next" at bounding box center [1167, 539] width 32 height 17
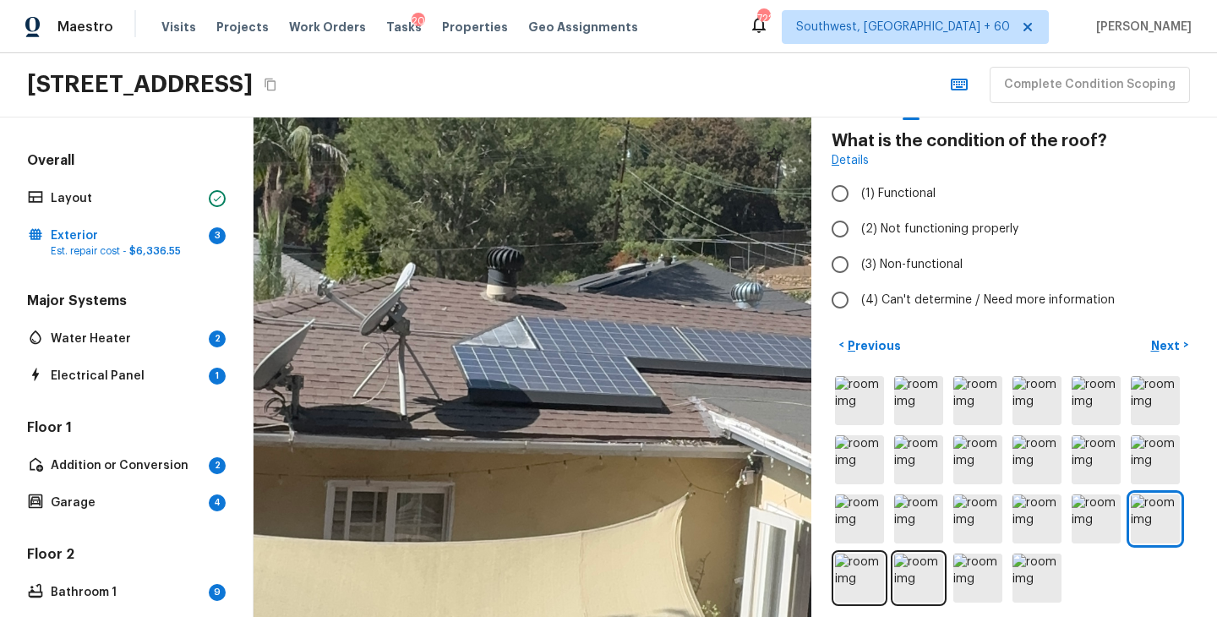
drag, startPoint x: 467, startPoint y: 431, endPoint x: 683, endPoint y: 319, distance: 243.3
click at [683, 319] on div at bounding box center [743, 370] width 2504 height 2242
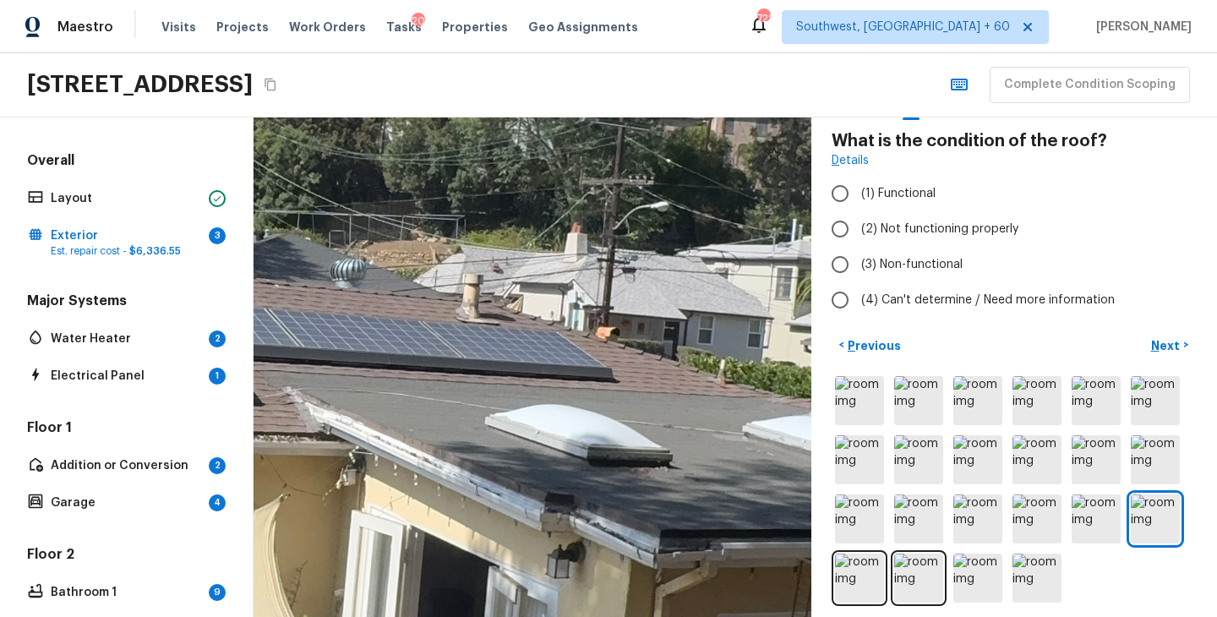
drag, startPoint x: 455, startPoint y: 378, endPoint x: 679, endPoint y: 387, distance: 224.9
click at [679, 387] on div at bounding box center [343, 357] width 2802 height 2509
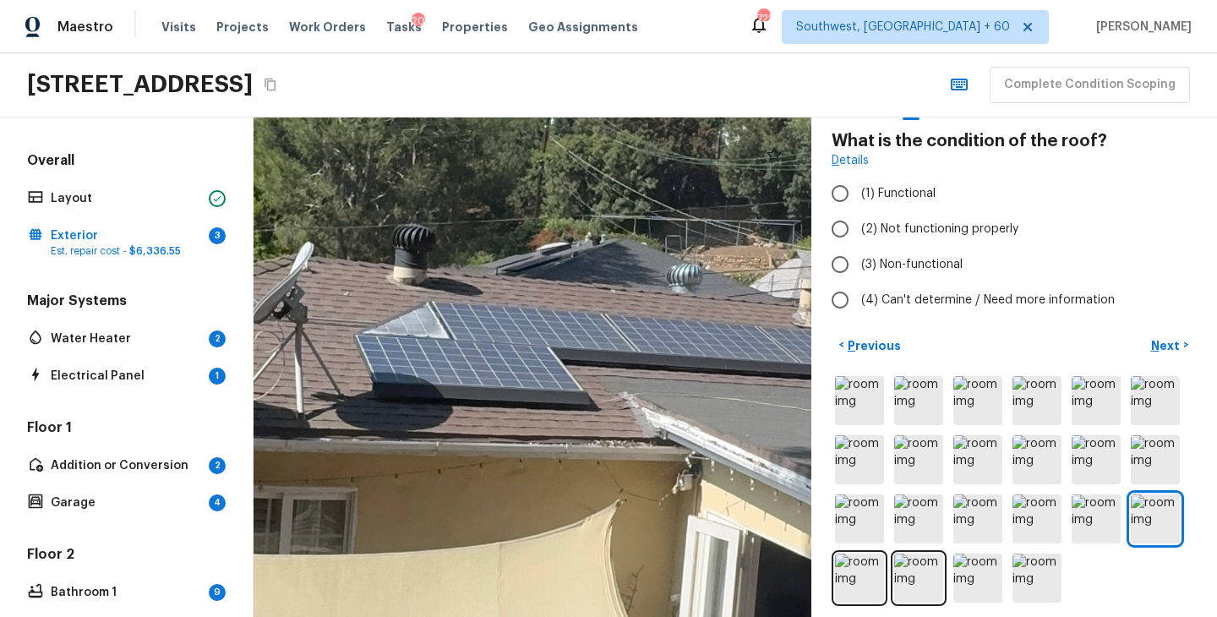
drag, startPoint x: 460, startPoint y: 420, endPoint x: 695, endPoint y: 420, distance: 235.7
click at [695, 420] on div at bounding box center [680, 362] width 2802 height 2509
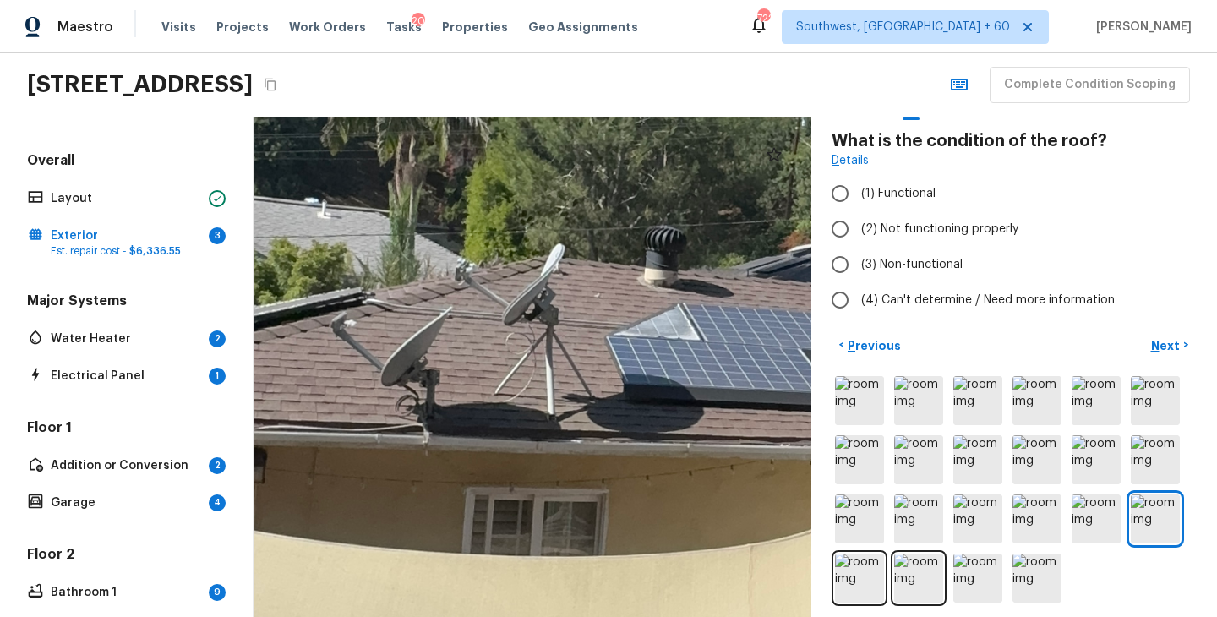
drag, startPoint x: 501, startPoint y: 394, endPoint x: 757, endPoint y: 393, distance: 256.0
click at [757, 395] on div at bounding box center [930, 364] width 2802 height 2509
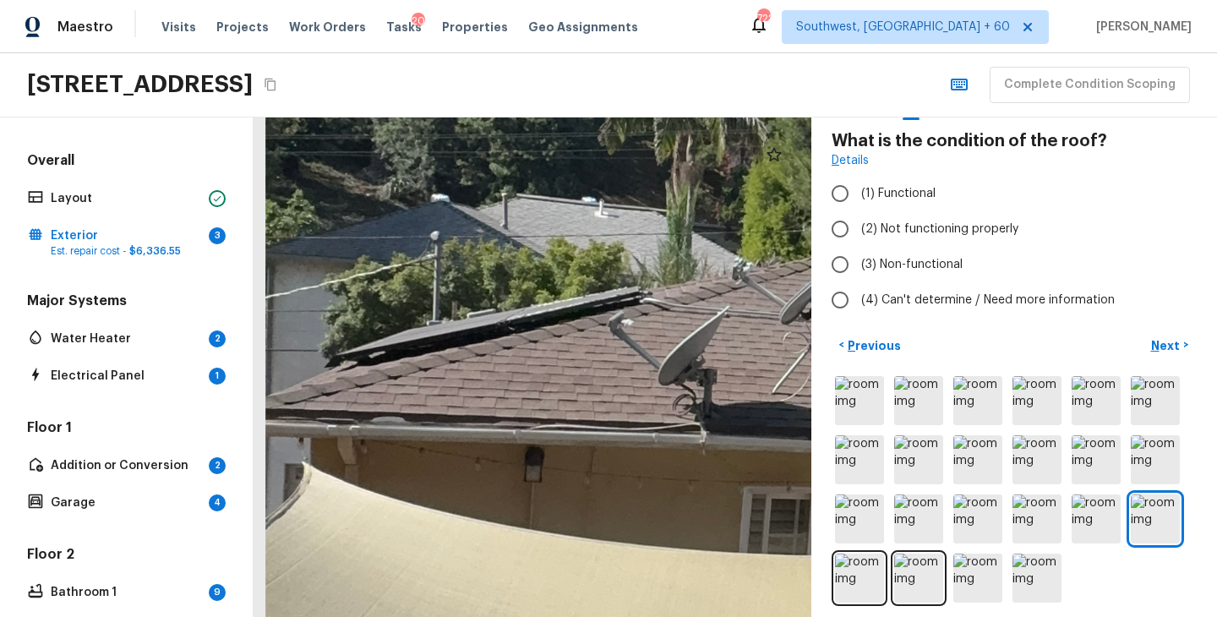
drag, startPoint x: 540, startPoint y: 385, endPoint x: 816, endPoint y: 385, distance: 276.3
click at [816, 385] on div "Exterior + Add Repair Scope 1 2 3 4 5 6 7 8 9 10 11 12 13 14 15 16 17 18 19 20 …" at bounding box center [734, 366] width 963 height 499
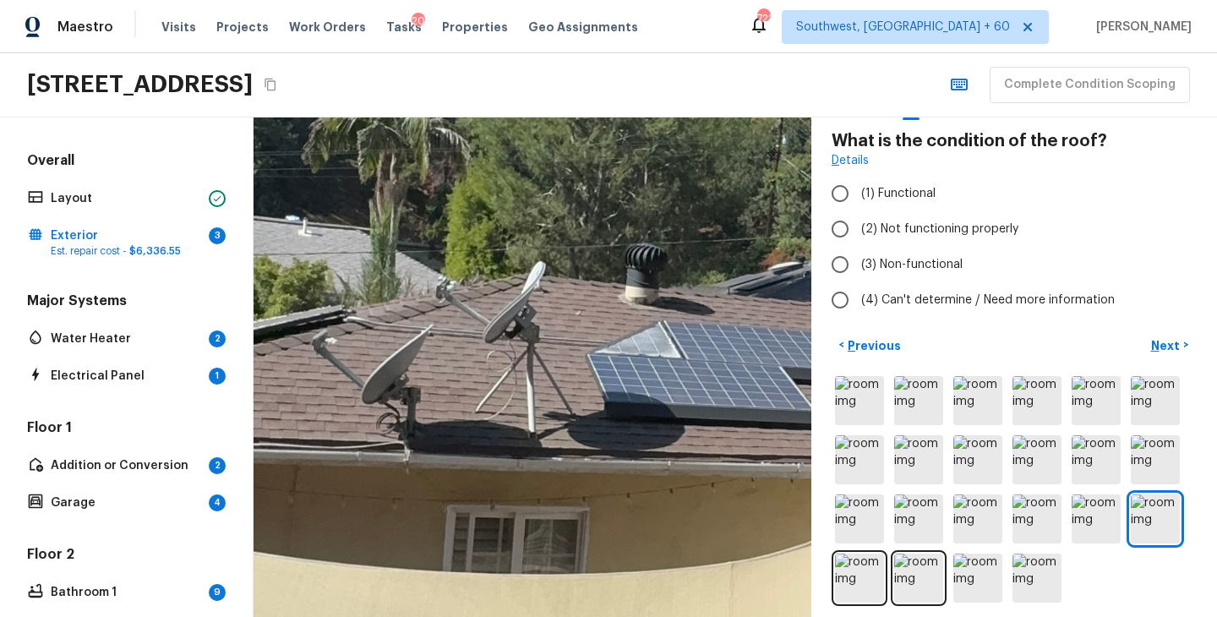
drag, startPoint x: 720, startPoint y: 395, endPoint x: 350, endPoint y: 406, distance: 370.2
click at [350, 406] on div at bounding box center [912, 381] width 2802 height 2509
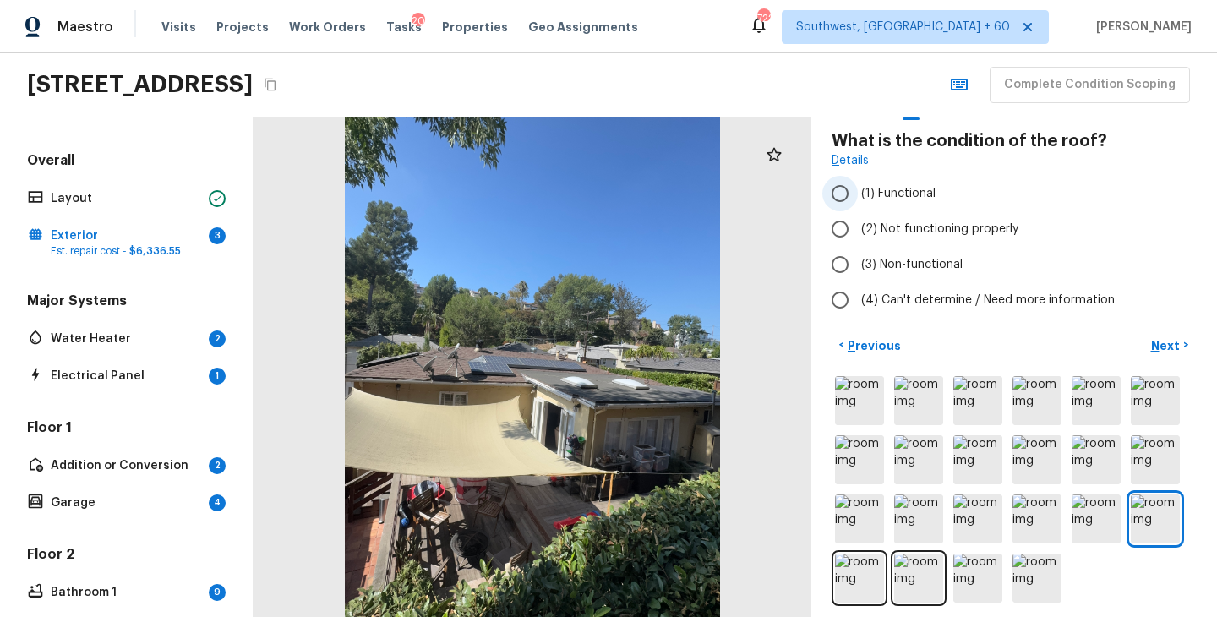
click at [863, 198] on span "(1) Functional" at bounding box center [898, 193] width 74 height 17
click at [857, 198] on input "(1) Functional" at bounding box center [839, 193] width 35 height 35
radio input "true"
click at [1169, 343] on p "Next" at bounding box center [1167, 345] width 32 height 17
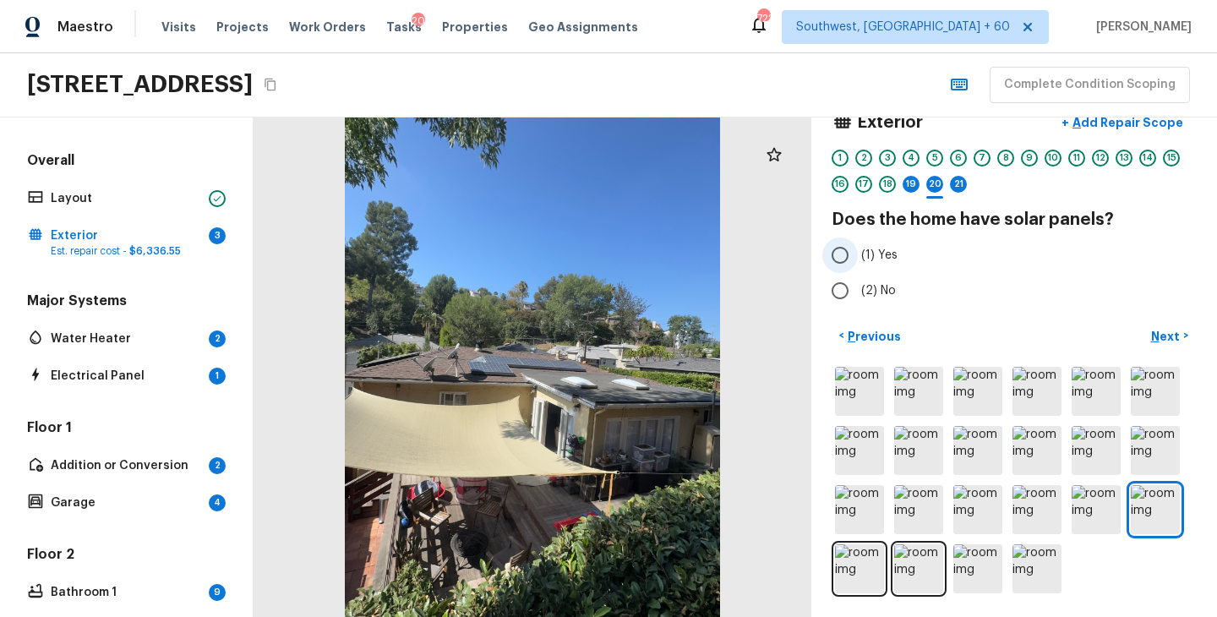
click at [874, 258] on span "(1) Yes" at bounding box center [879, 255] width 36 height 17
click at [857, 258] on input "(1) Yes" at bounding box center [839, 254] width 35 height 35
radio input "true"
click at [1159, 325] on button "Next >" at bounding box center [1169, 336] width 54 height 28
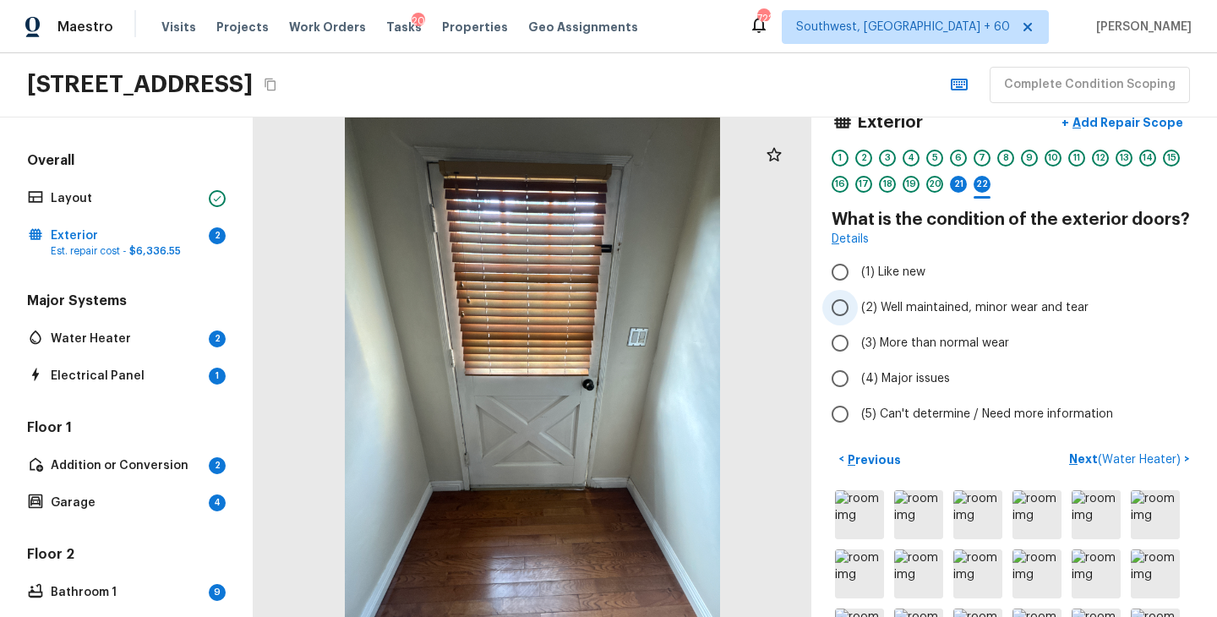
click at [963, 302] on span "(2) Well maintained, minor wear and tear" at bounding box center [974, 307] width 227 height 17
click at [857, 302] on input "(2) Well maintained, minor wear and tear" at bounding box center [839, 307] width 35 height 35
radio input "true"
click at [1083, 460] on p "Next ( Water Heater )" at bounding box center [1126, 459] width 115 height 18
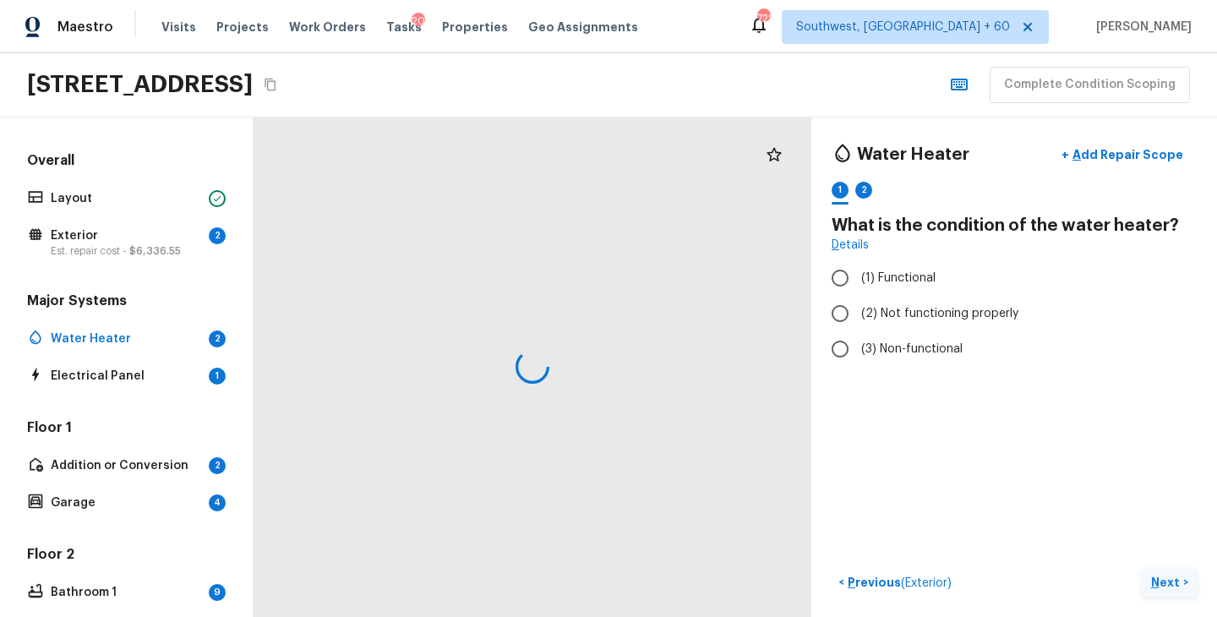
scroll to position [0, 0]
click at [132, 244] on p "Est. repair cost - $6,336.55" at bounding box center [126, 251] width 151 height 14
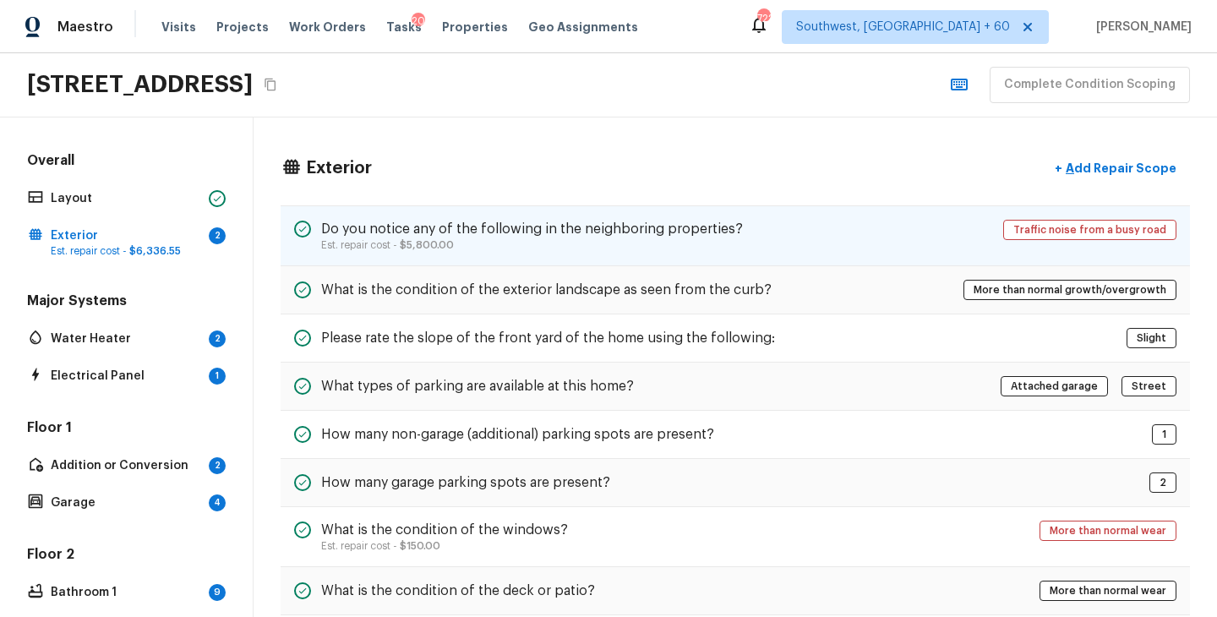
click at [748, 242] on div "Do you notice any of the following in the neighboring properties? Est. repair c…" at bounding box center [734, 235] width 909 height 61
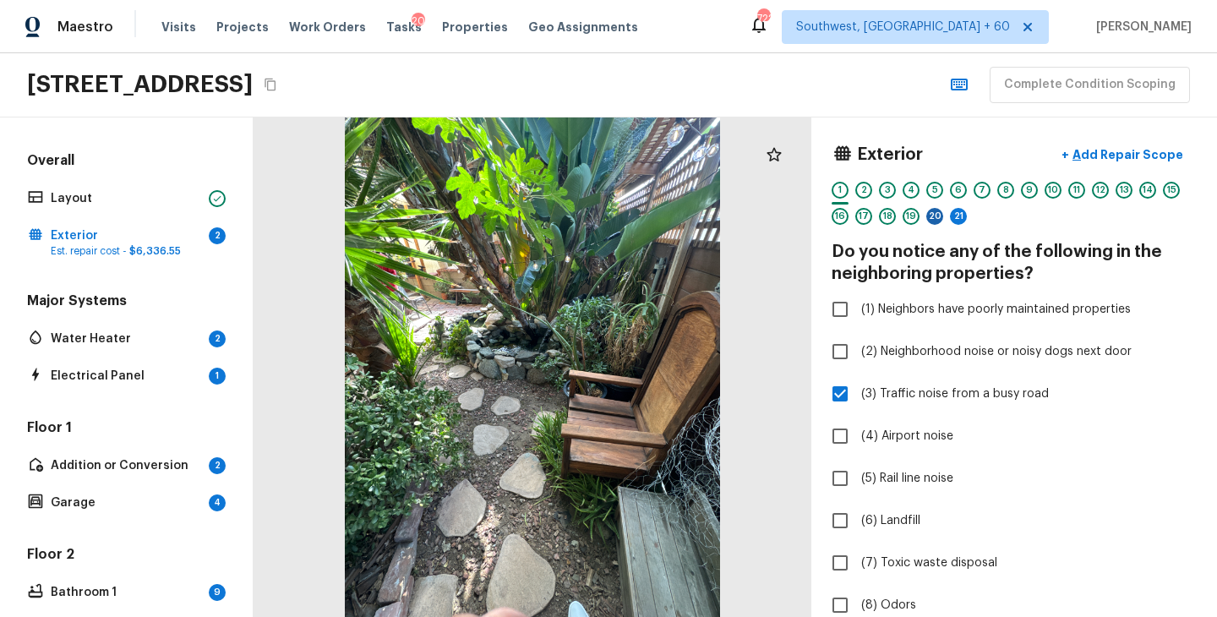
click at [933, 214] on div "20" at bounding box center [934, 216] width 17 height 17
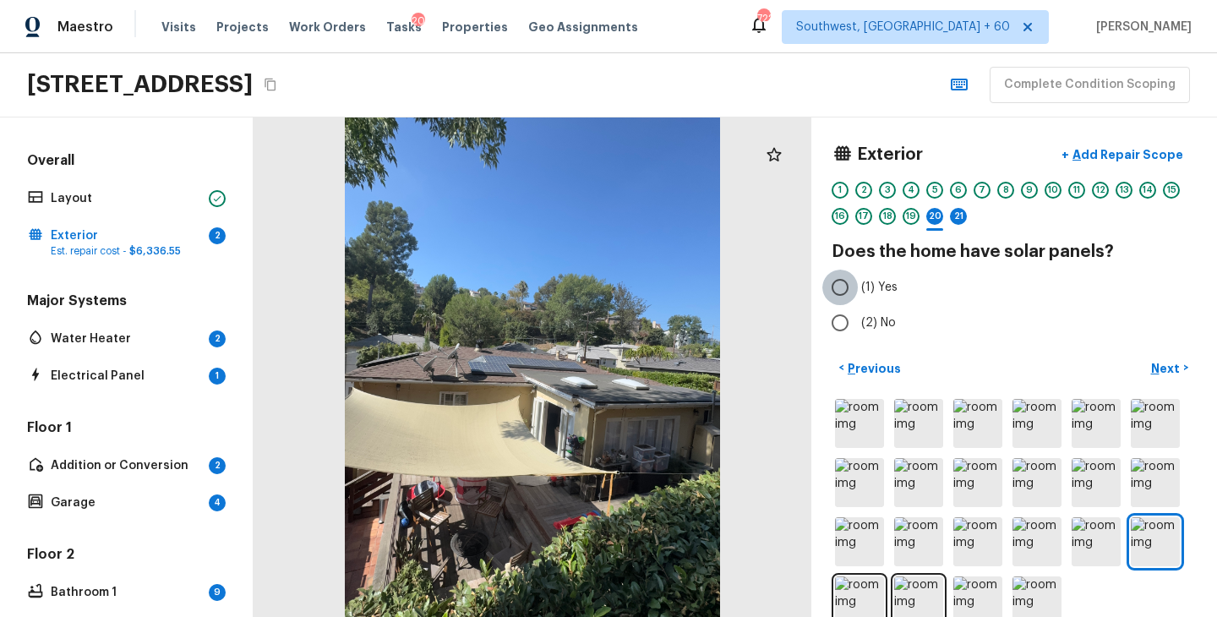
click at [852, 289] on input "(1) Yes" at bounding box center [839, 286] width 35 height 35
radio input "true"
click at [1162, 367] on p "Next" at bounding box center [1167, 368] width 32 height 17
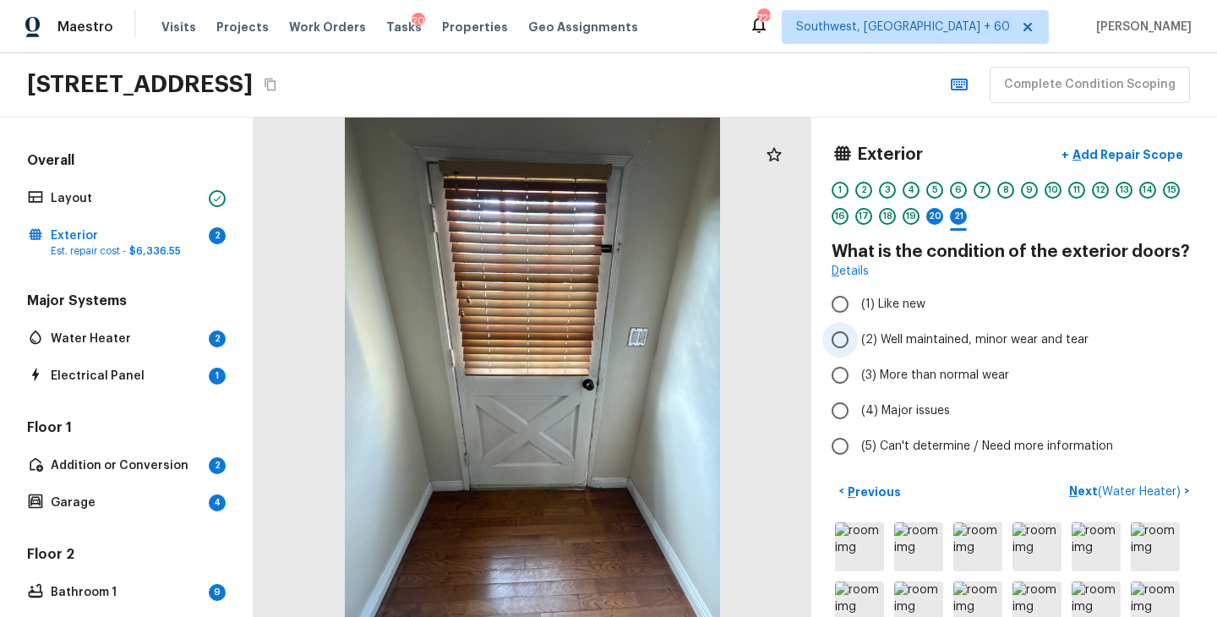
click at [937, 343] on span "(2) Well maintained, minor wear and tear" at bounding box center [974, 339] width 227 height 17
click at [857, 343] on input "(2) Well maintained, minor wear and tear" at bounding box center [839, 339] width 35 height 35
radio input "true"
click at [1076, 487] on p "Next ( Water Heater )" at bounding box center [1126, 491] width 115 height 18
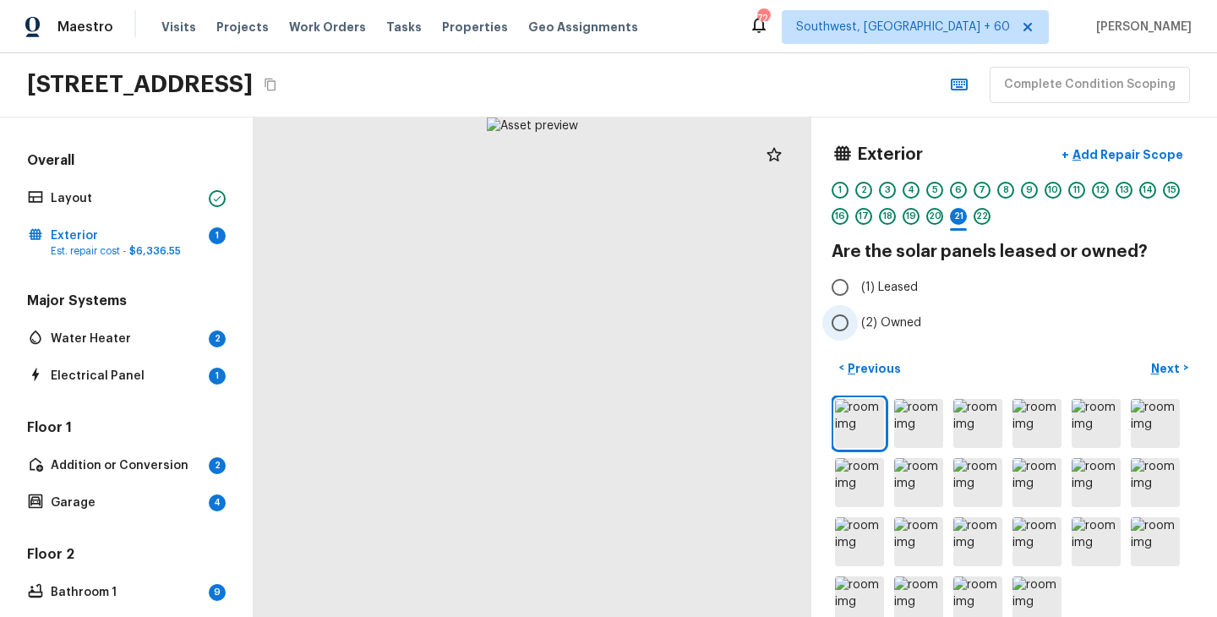
click at [911, 326] on span "(2) Owned" at bounding box center [891, 322] width 60 height 17
click at [857, 326] on input "(2) Owned" at bounding box center [839, 322] width 35 height 35
radio input "true"
click at [1166, 372] on p "Next" at bounding box center [1167, 368] width 32 height 17
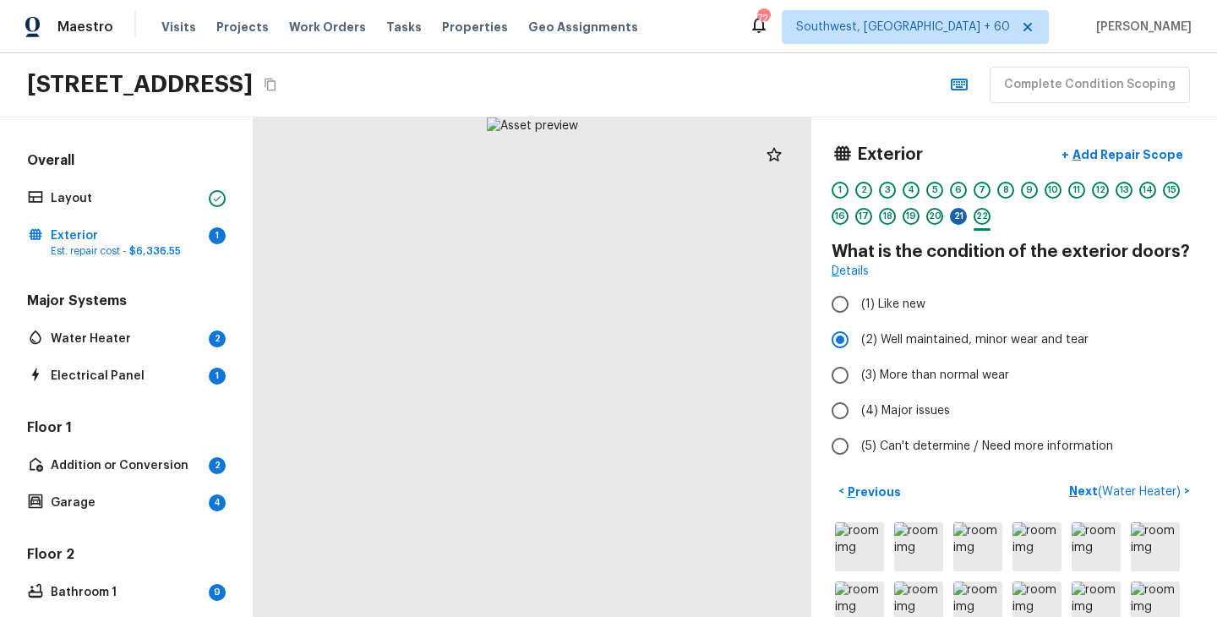
click at [962, 220] on div "21" at bounding box center [958, 216] width 17 height 17
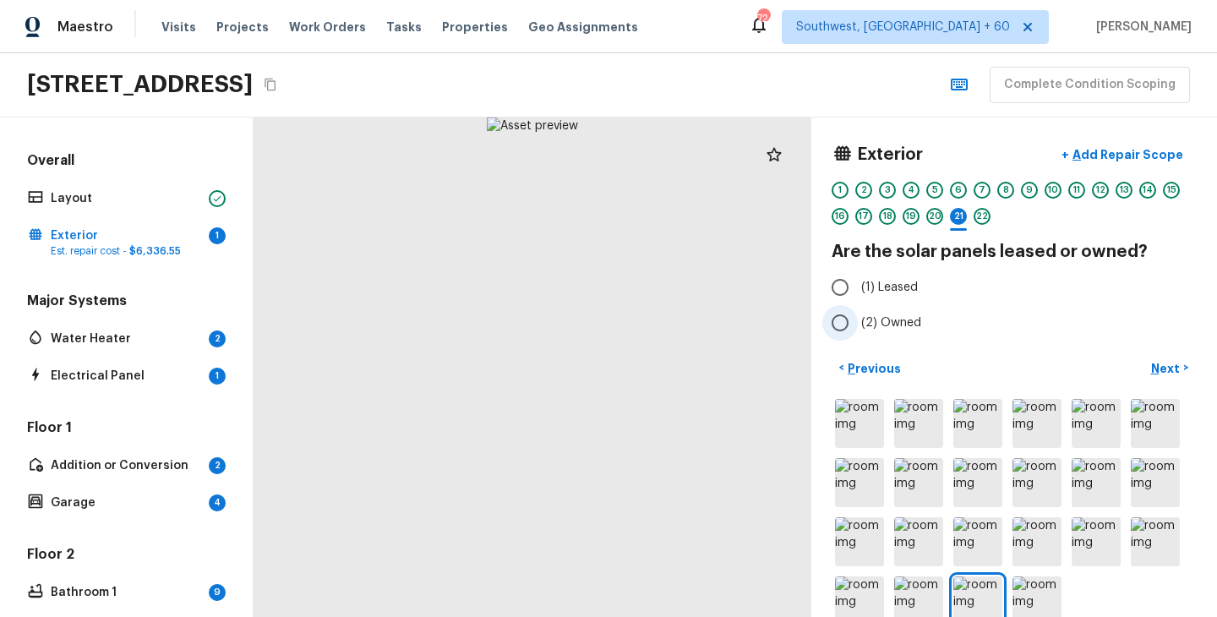
click at [902, 316] on span "(2) Owned" at bounding box center [891, 322] width 60 height 17
click at [857, 316] on input "(2) Owned" at bounding box center [839, 322] width 35 height 35
radio input "true"
click at [1162, 370] on p "Next" at bounding box center [1167, 368] width 32 height 17
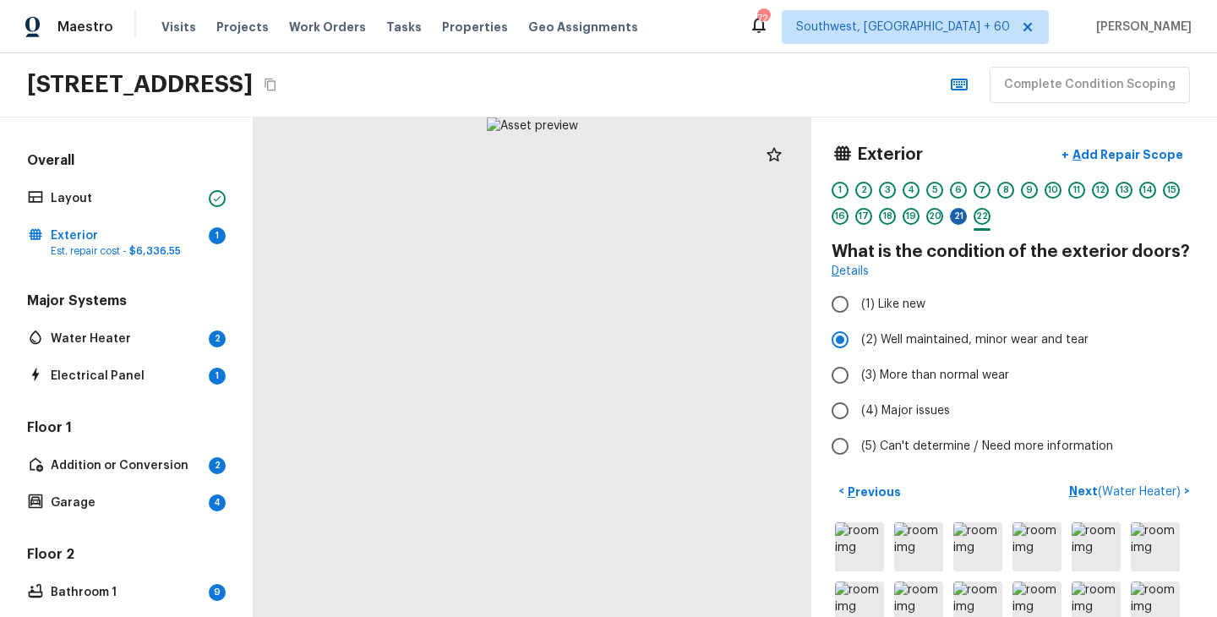
click at [960, 219] on div "21" at bounding box center [958, 216] width 17 height 17
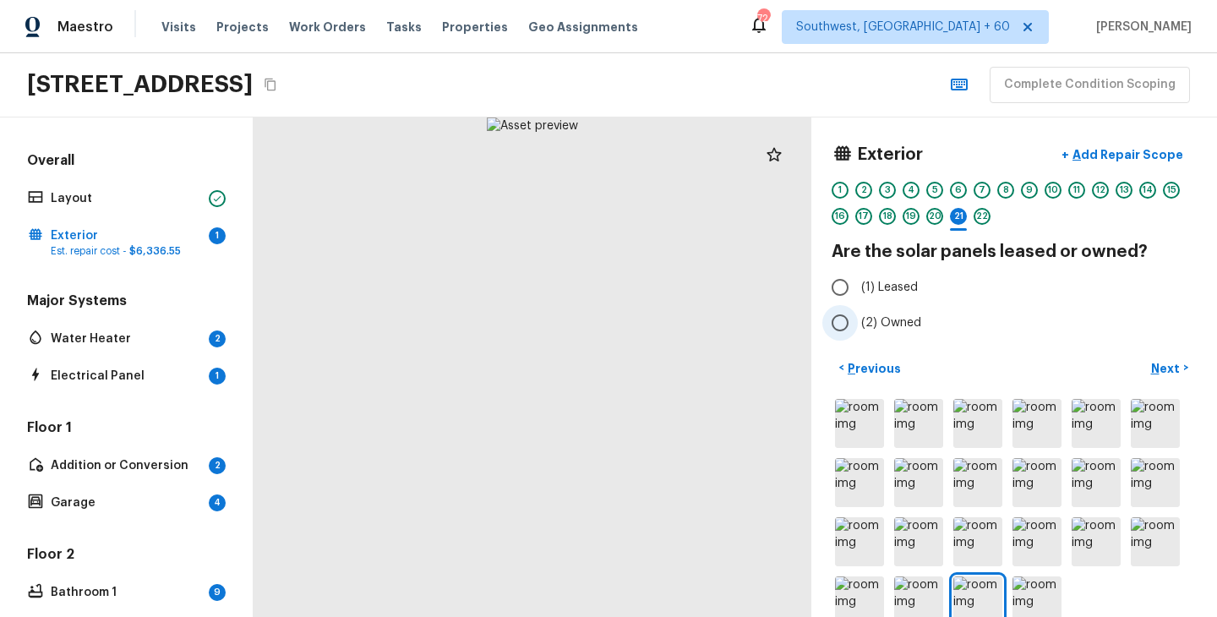
click at [885, 318] on span "(2) Owned" at bounding box center [891, 322] width 60 height 17
click at [857, 318] on input "(2) Owned" at bounding box center [839, 322] width 35 height 35
radio input "true"
click at [1161, 372] on p "Next" at bounding box center [1167, 368] width 32 height 17
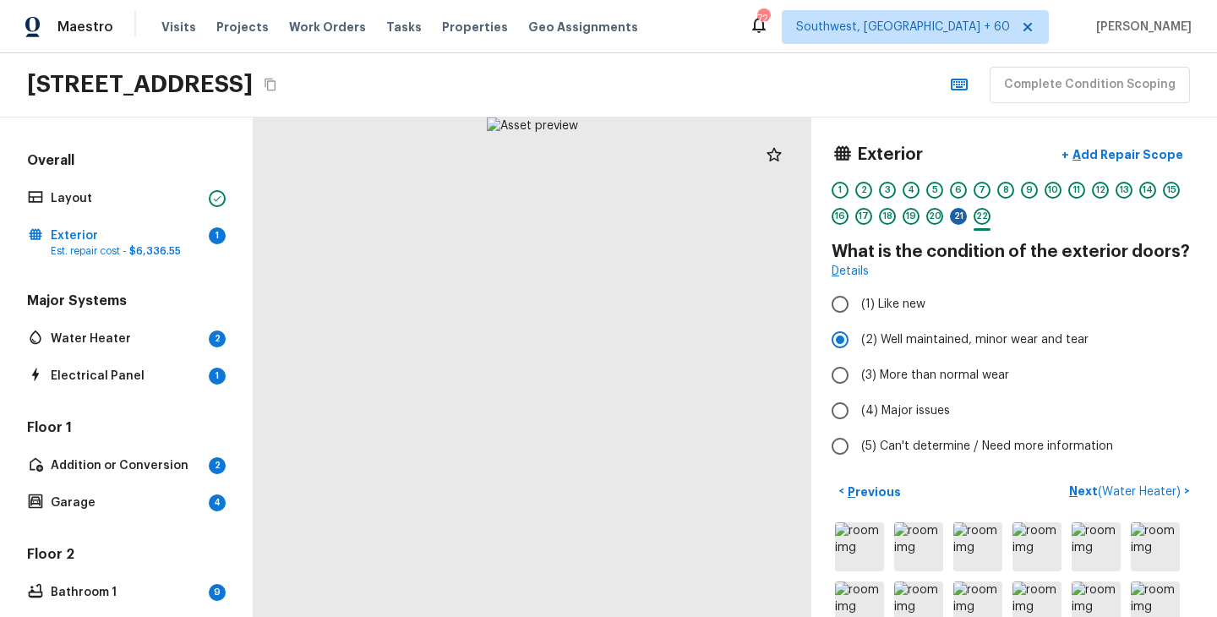
click at [955, 222] on div "21" at bounding box center [958, 216] width 17 height 17
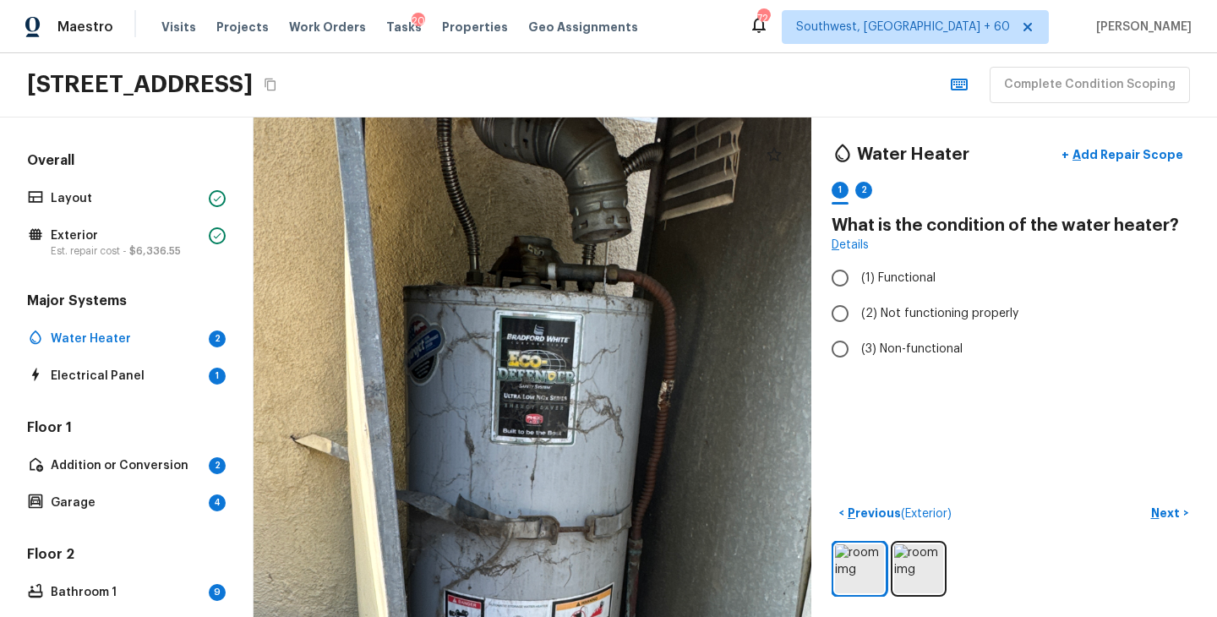
drag, startPoint x: 574, startPoint y: 279, endPoint x: 577, endPoint y: 467, distance: 188.4
click at [579, 467] on div at bounding box center [541, 530] width 1395 height 1249
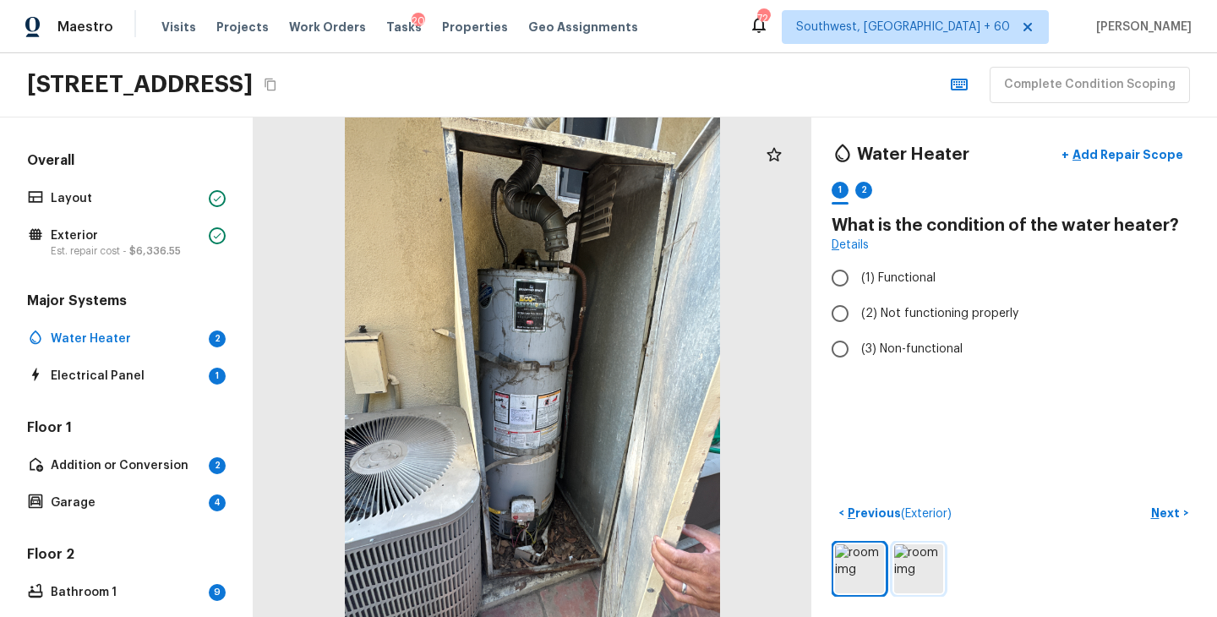
click at [919, 565] on img at bounding box center [918, 568] width 49 height 49
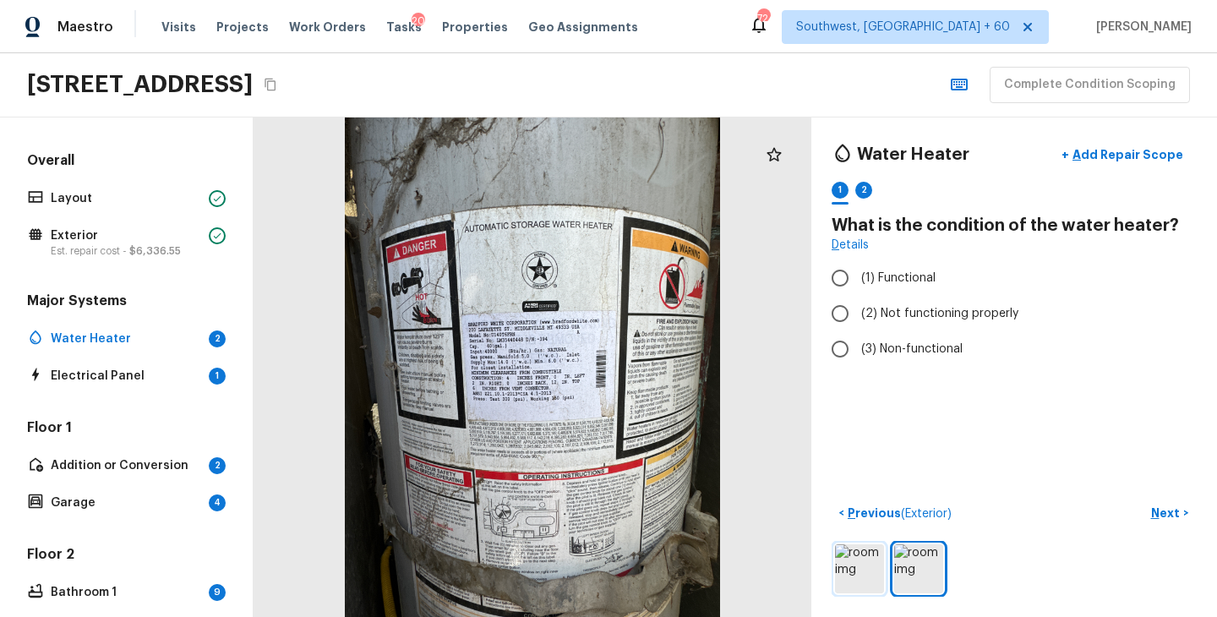
click at [855, 561] on img at bounding box center [859, 568] width 49 height 49
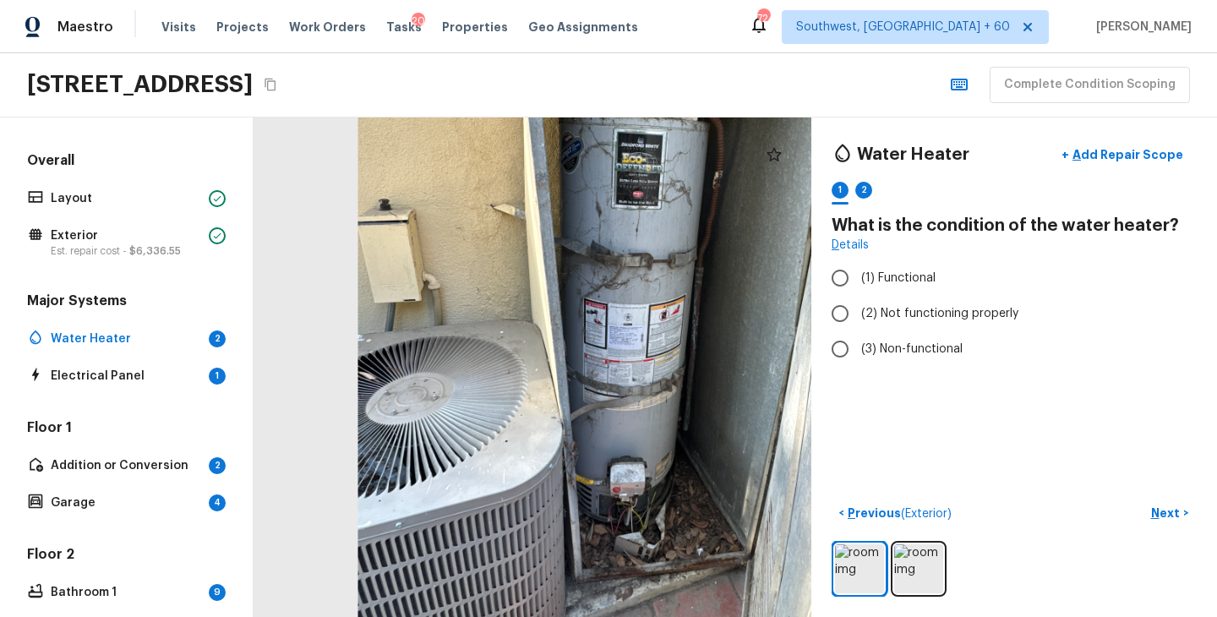
drag, startPoint x: 547, startPoint y: 346, endPoint x: 684, endPoint y: 243, distance: 172.0
click at [684, 243] on div at bounding box center [642, 262] width 844 height 756
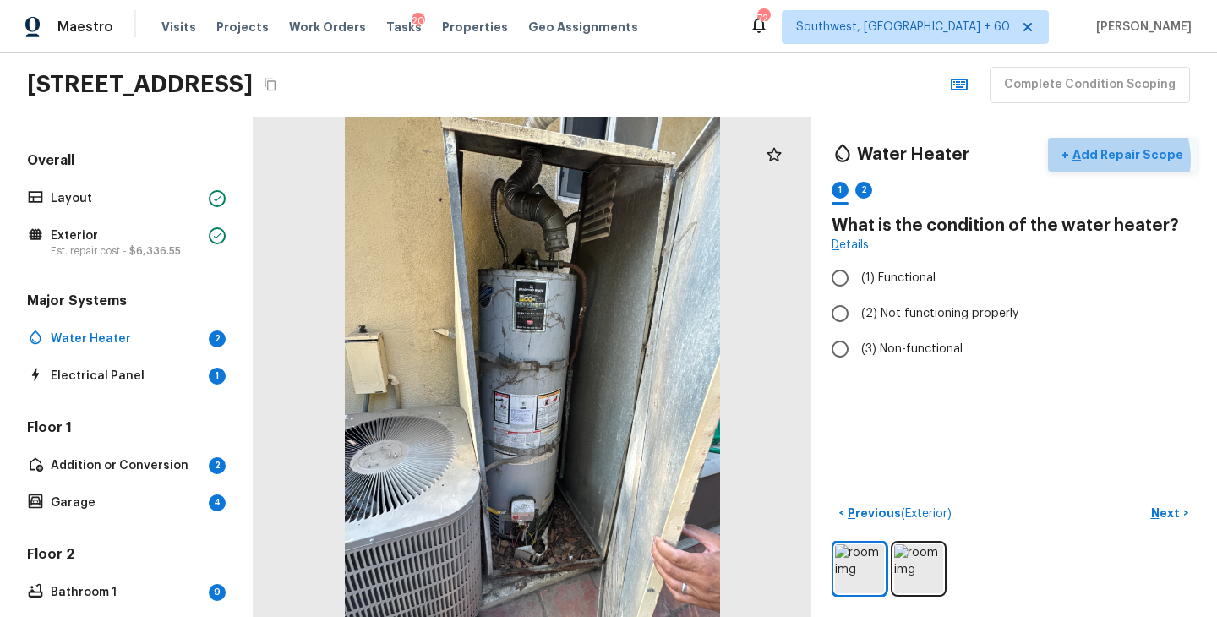
click at [1117, 159] on p "Add Repair Scope" at bounding box center [1126, 154] width 114 height 17
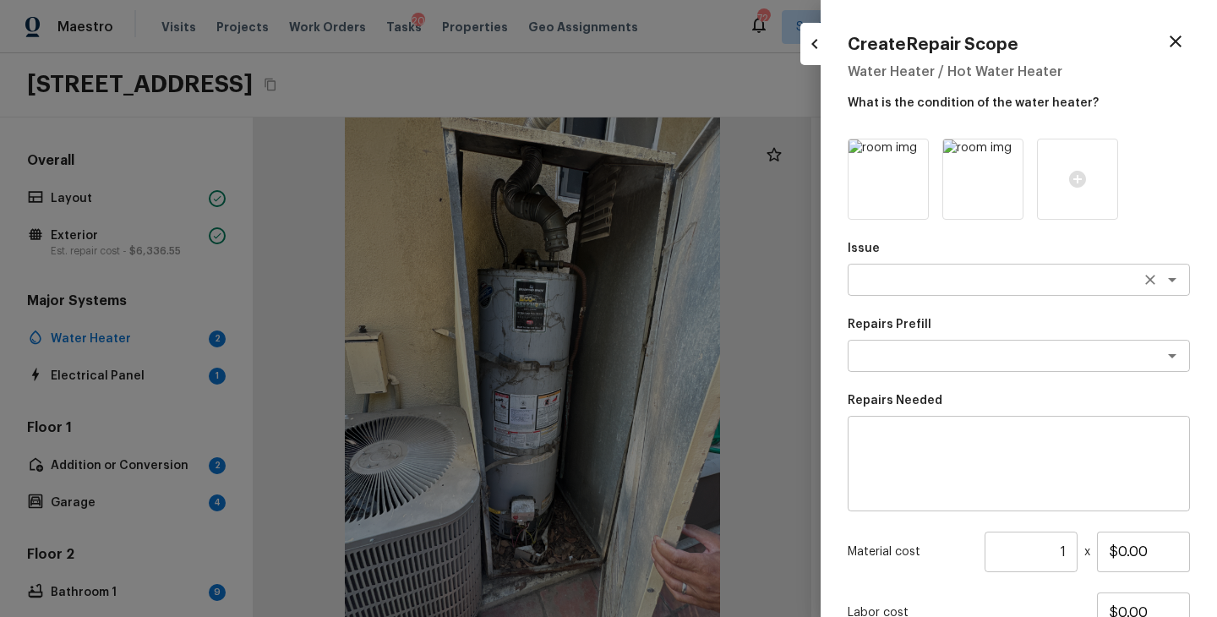
click at [896, 272] on textarea at bounding box center [995, 279] width 280 height 17
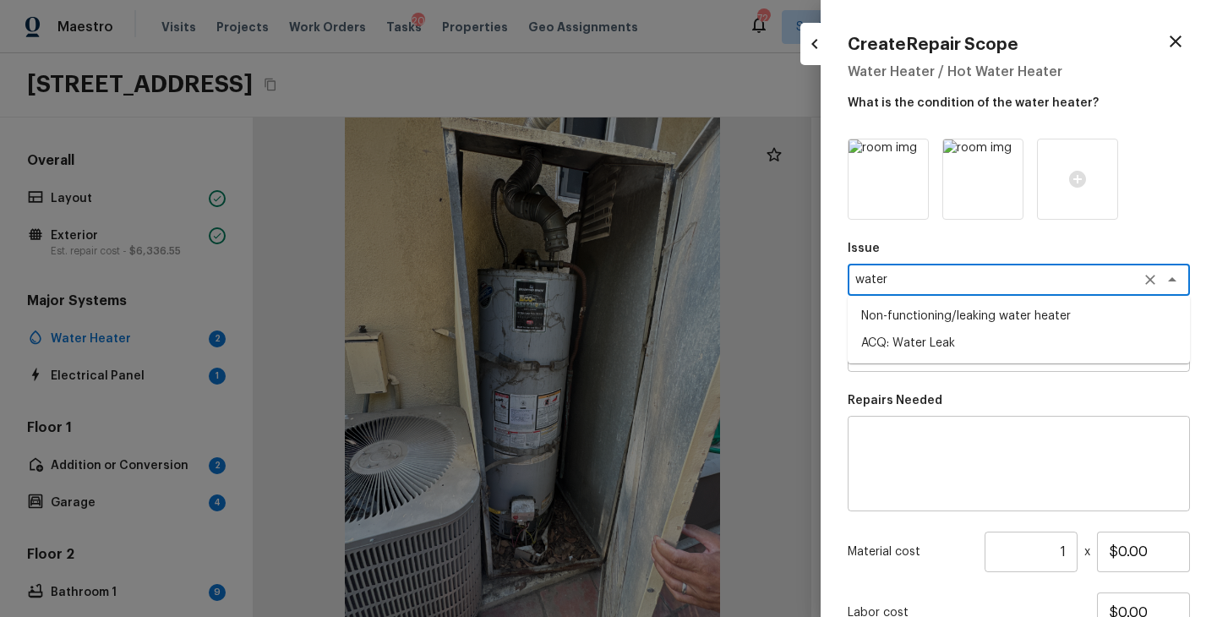
click at [973, 313] on li "Non-functioning/leaking water heater" at bounding box center [1018, 315] width 342 height 27
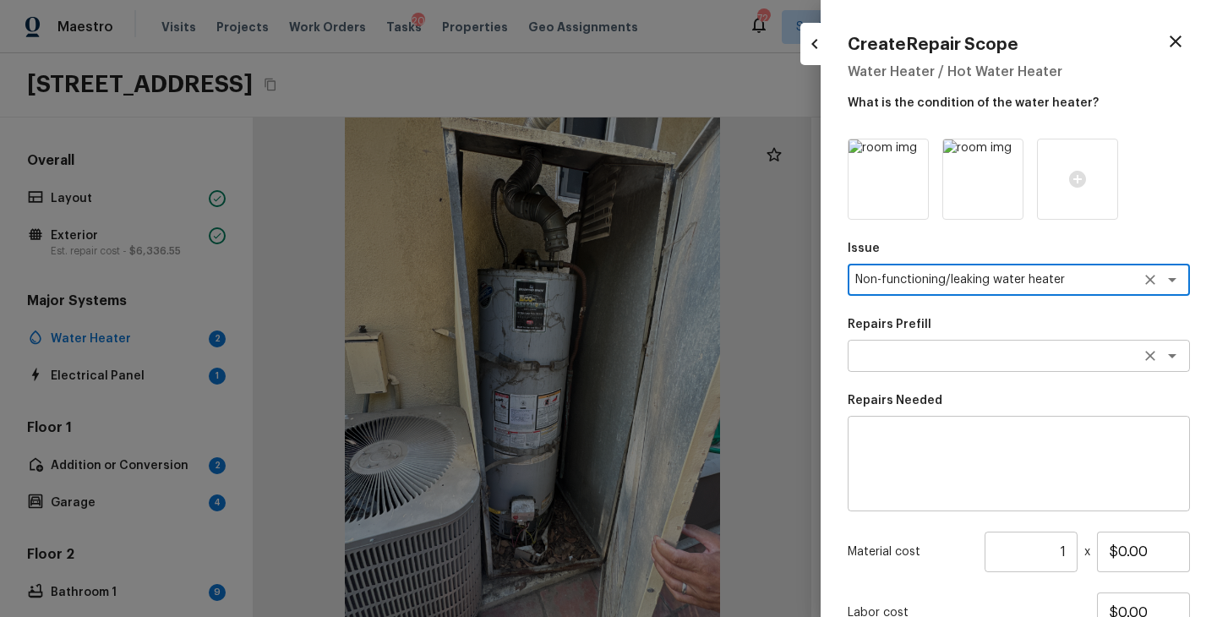
type textarea "Non-functioning/leaking water heater"
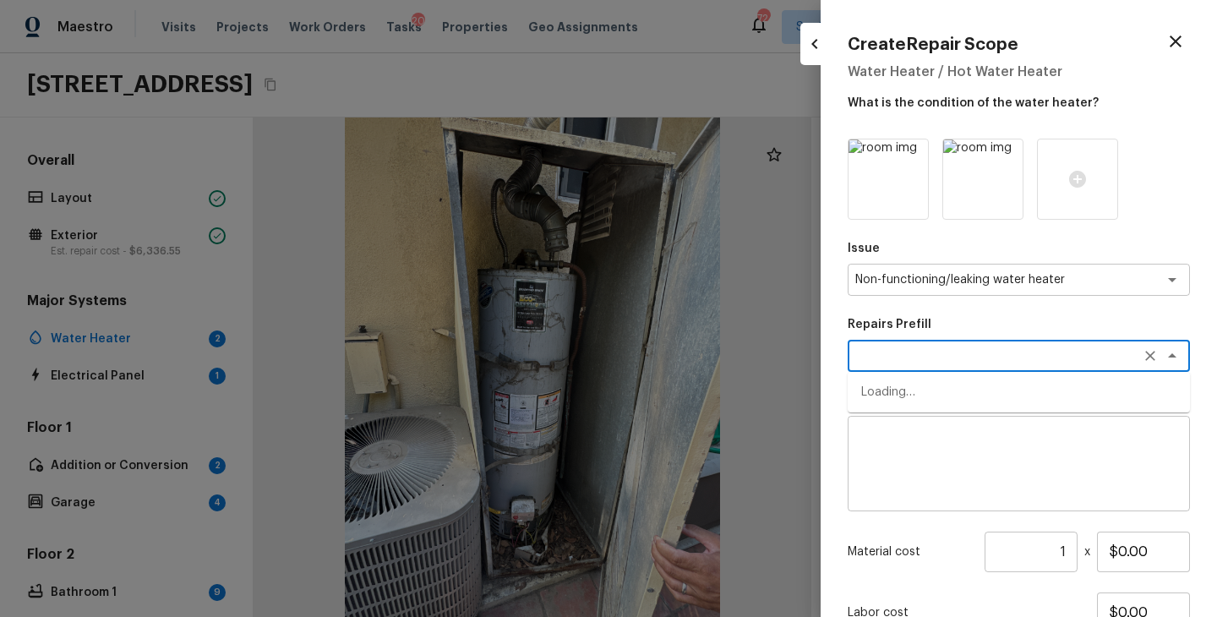
click at [923, 358] on textarea at bounding box center [995, 355] width 280 height 17
click at [930, 395] on li "Replace water heater expansion tank" at bounding box center [1018, 391] width 342 height 27
type textarea "Replace water heater expansion tank"
type textarea "Replace Thermal Expansion Tank at water heater"
type input "$105.00"
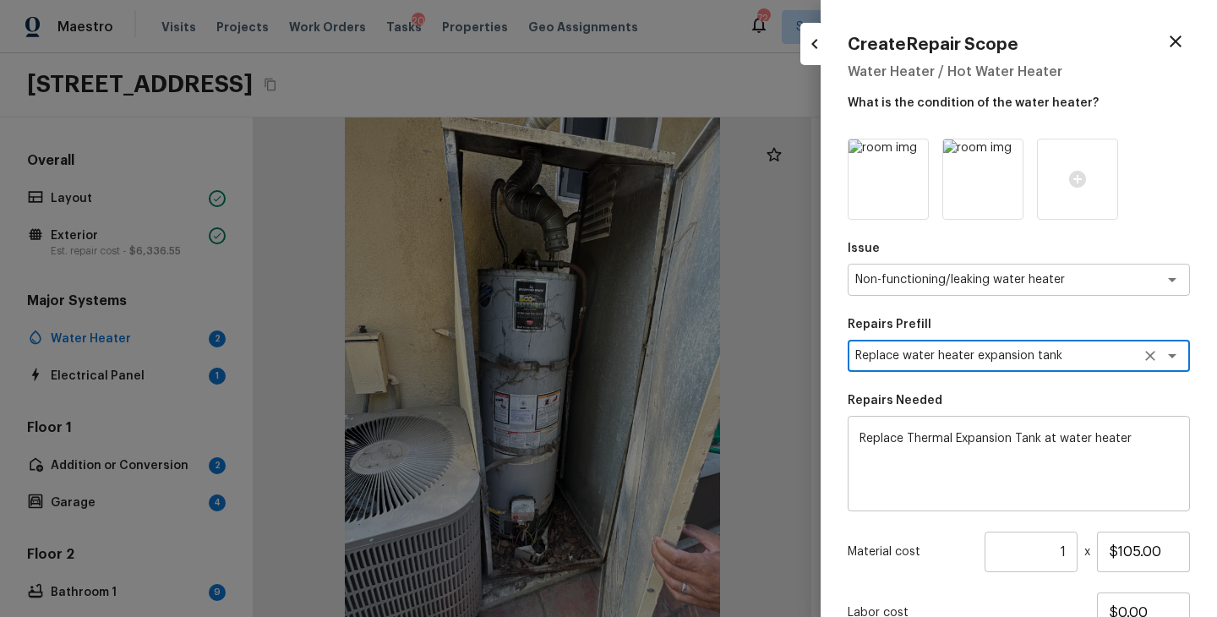
click at [1151, 357] on icon "Clear" at bounding box center [1150, 356] width 10 height 10
click at [1151, 282] on icon "Clear" at bounding box center [1150, 280] width 10 height 10
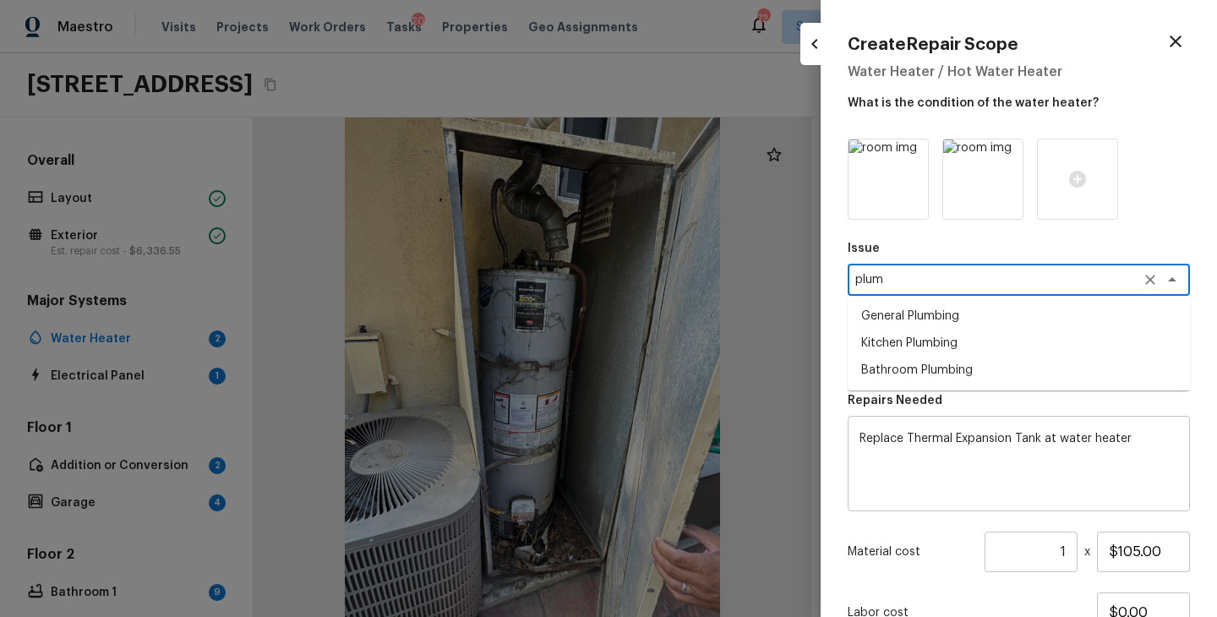
click at [1052, 325] on li "General Plumbing" at bounding box center [1018, 315] width 342 height 27
type textarea "General Plumbing"
click at [992, 390] on div "Issue General Plumbing x ​ Repairs Prefill x ​ Repairs Needed Replace Thermal E…" at bounding box center [1018, 434] width 342 height 591
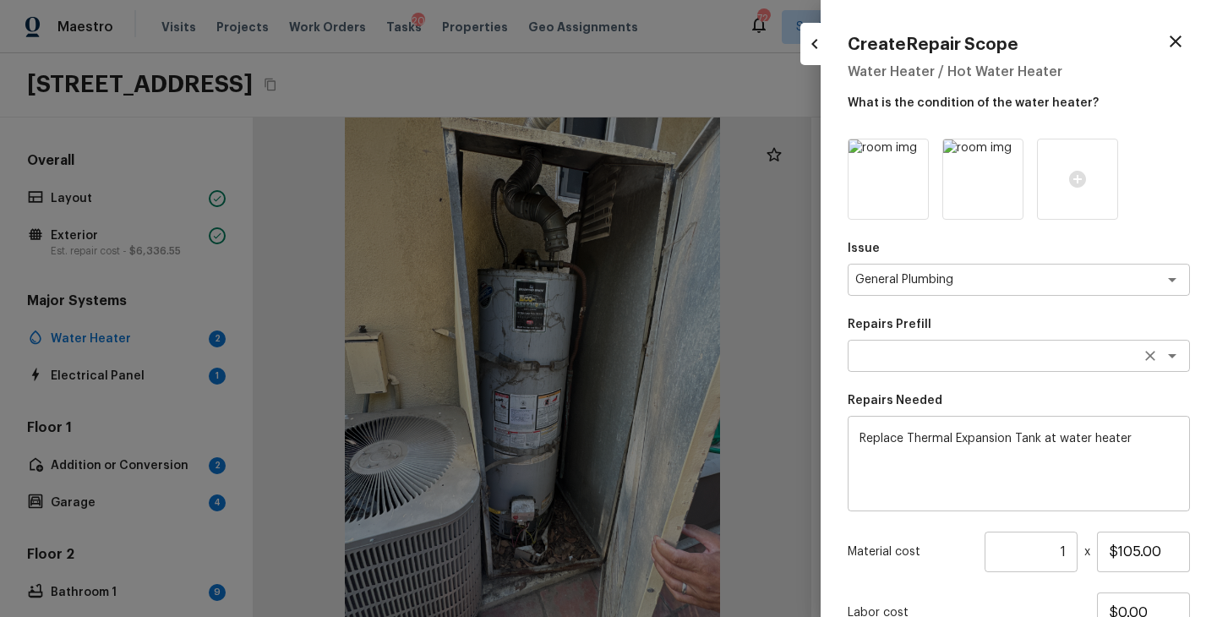
click at [1021, 356] on textarea at bounding box center [995, 355] width 280 height 17
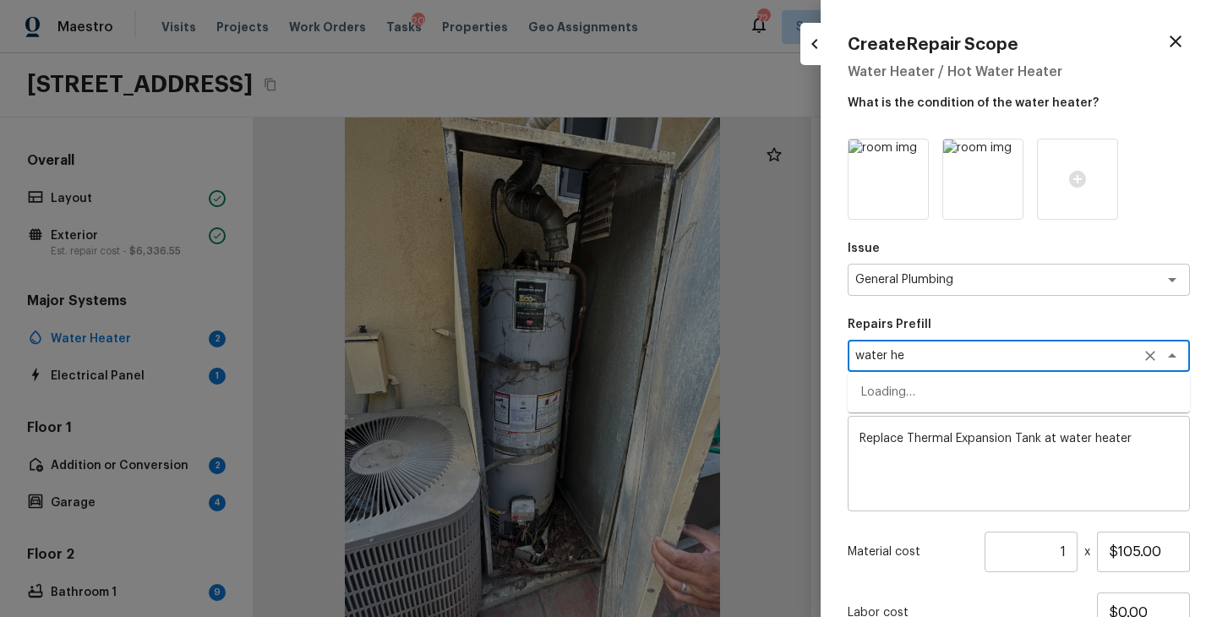
type textarea "water hea"
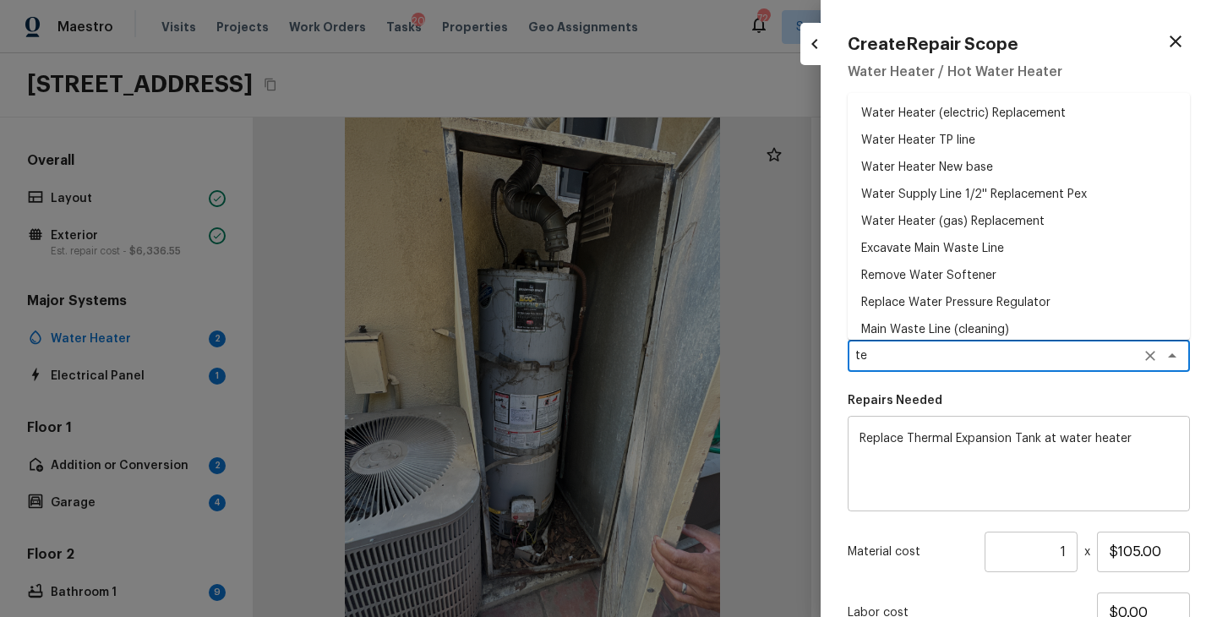
type textarea "t"
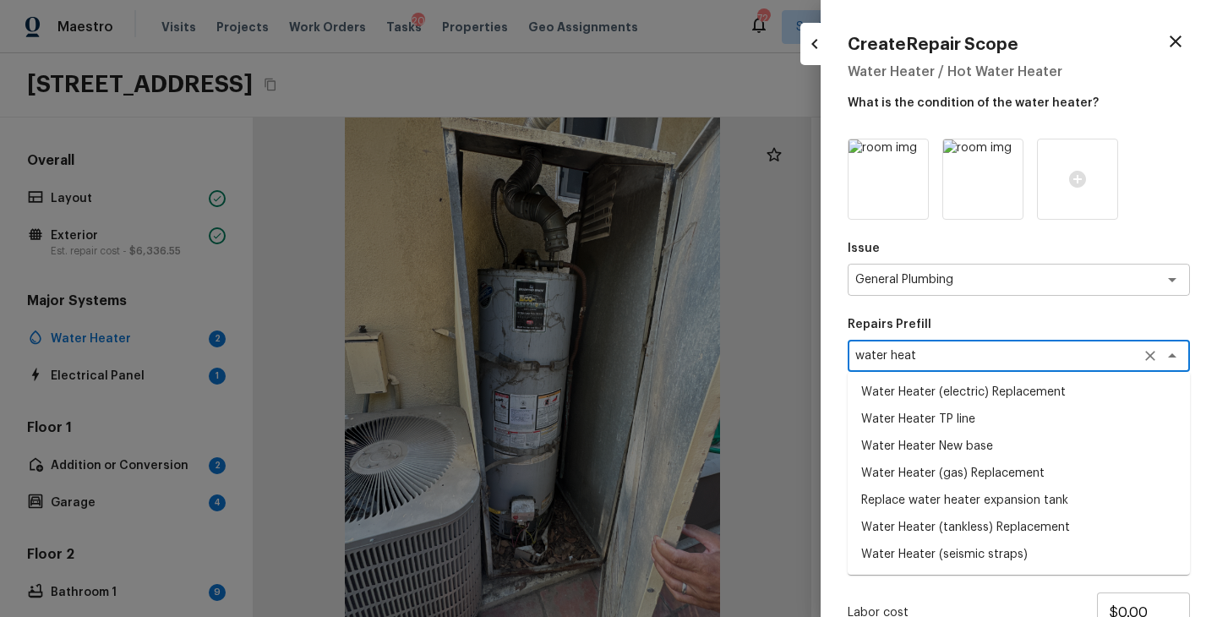
click at [977, 464] on li "Water Heater (gas) Replacement" at bounding box center [1018, 473] width 342 height 27
type textarea "Water Heater (gas) Replacement"
type textarea "Remove the existing gas water heater and install a new 40 gallon gas water heat…"
type input "$2,030.57"
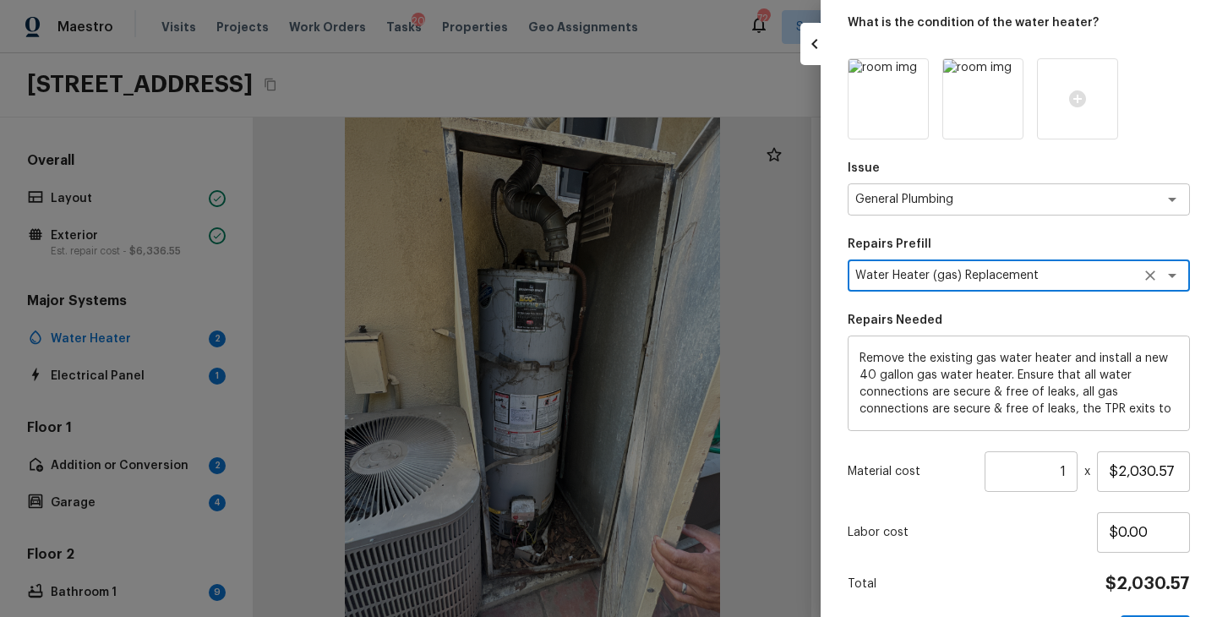
scroll to position [139, 0]
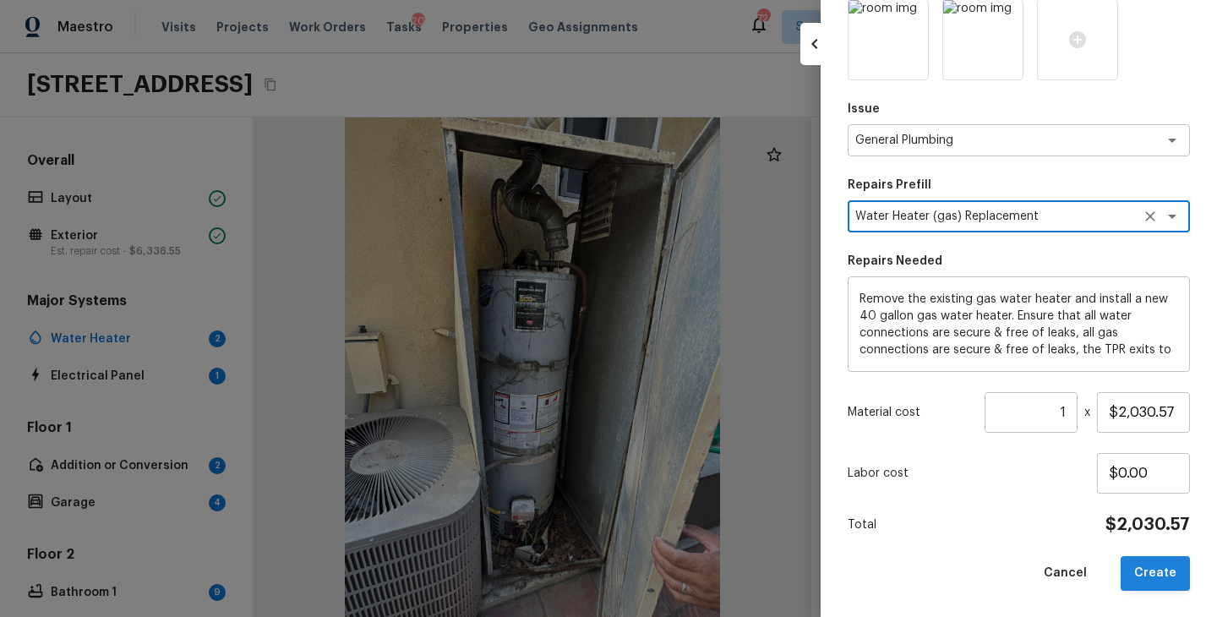
type textarea "Water Heater (gas) Replacement"
click at [1157, 578] on button "Create" at bounding box center [1154, 573] width 69 height 35
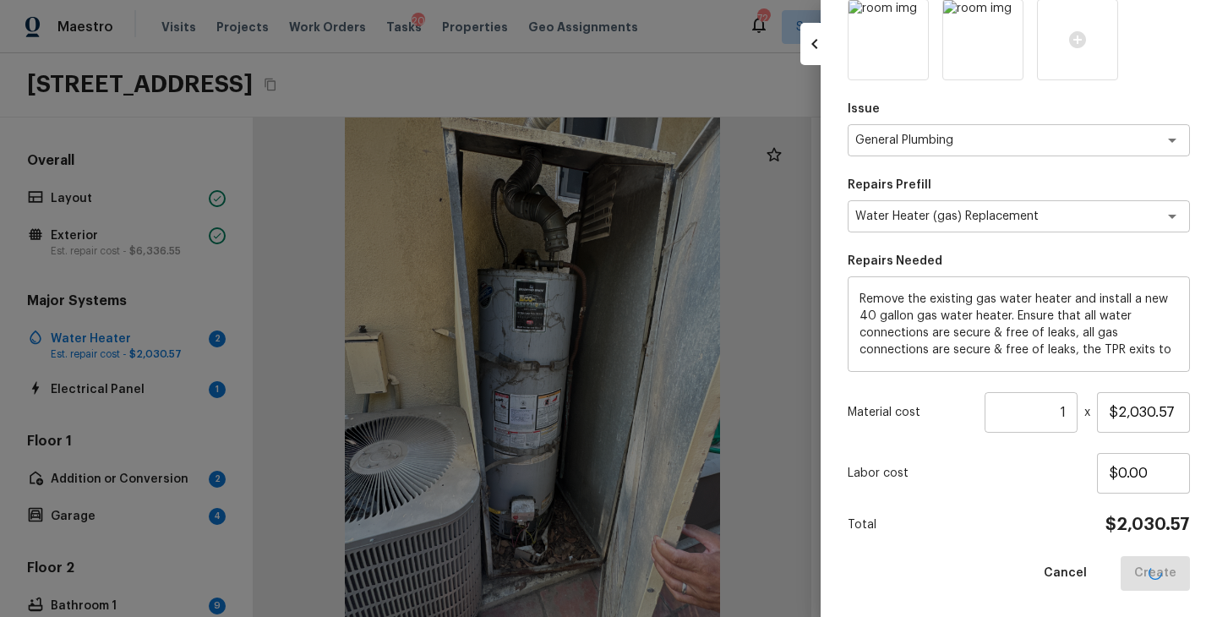
type input "$0.00"
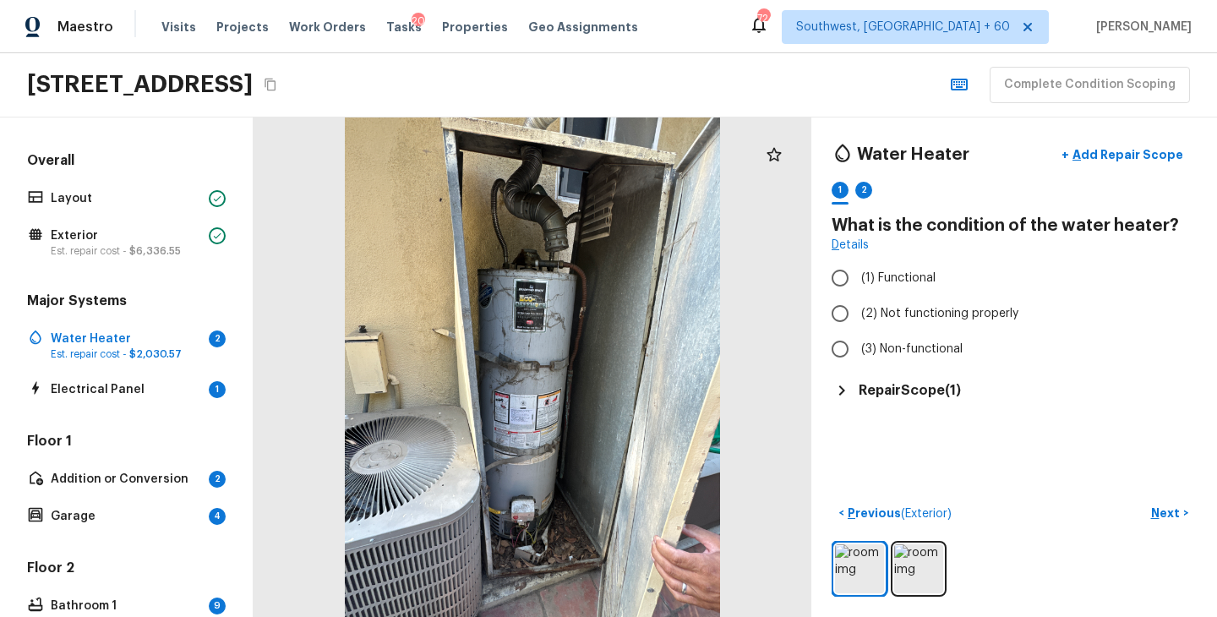
scroll to position [447, 0]
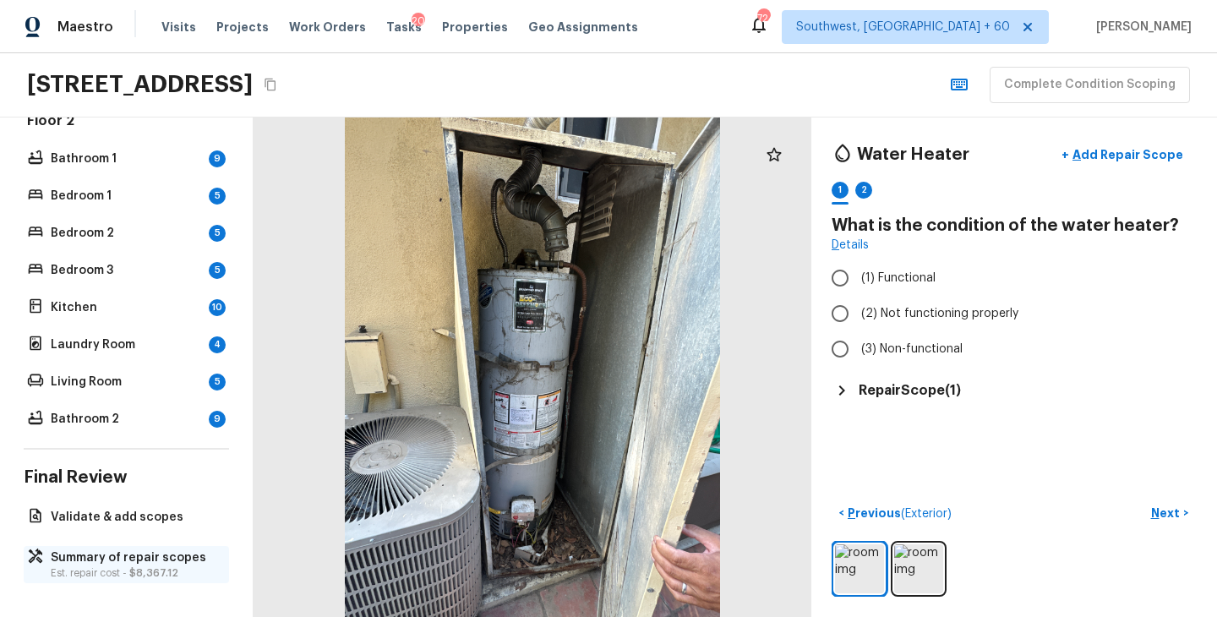
click at [82, 571] on p "Est. repair cost - $8,367.12" at bounding box center [135, 573] width 168 height 14
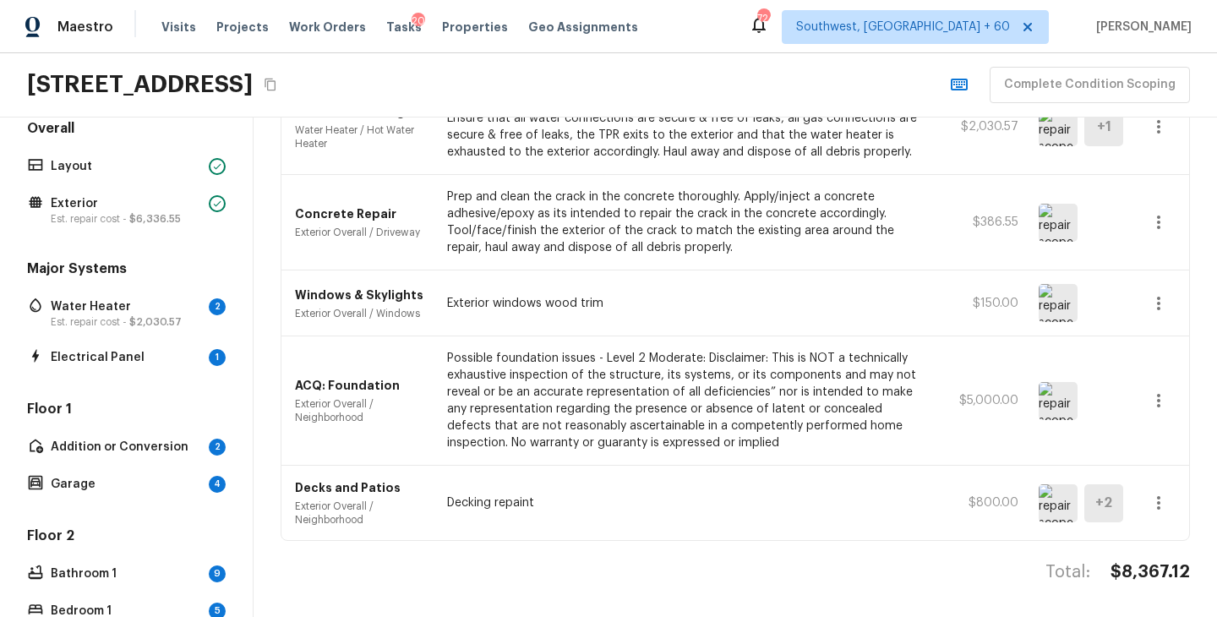
scroll to position [4, 0]
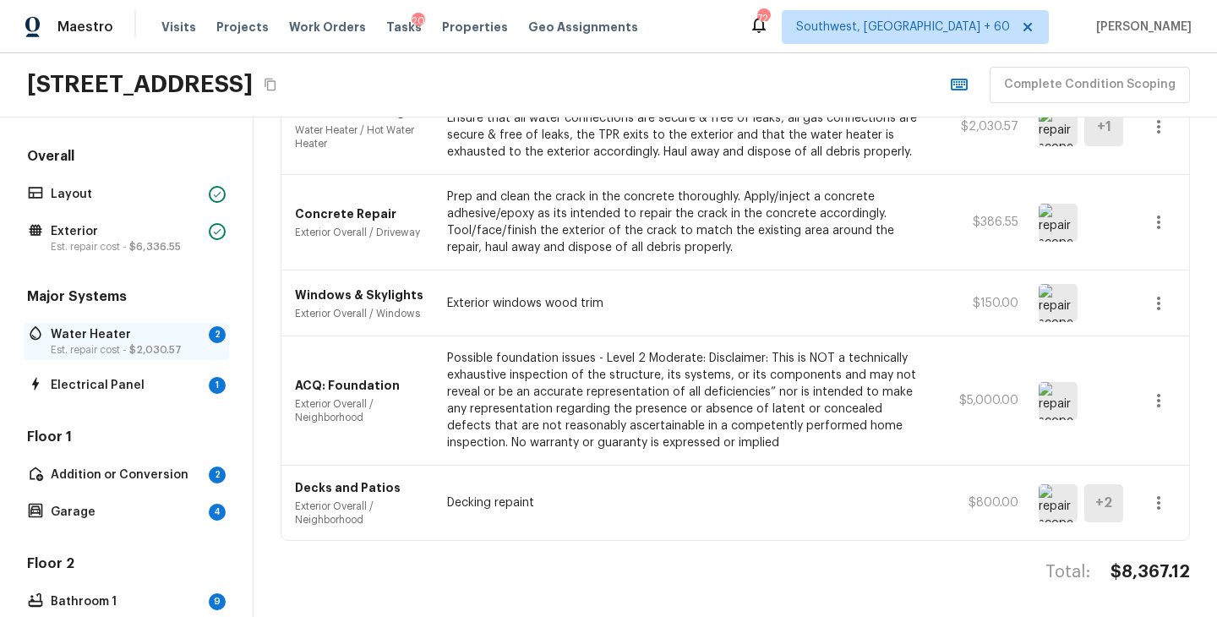
click at [150, 343] on p "Est. repair cost - $2,030.57" at bounding box center [126, 350] width 151 height 14
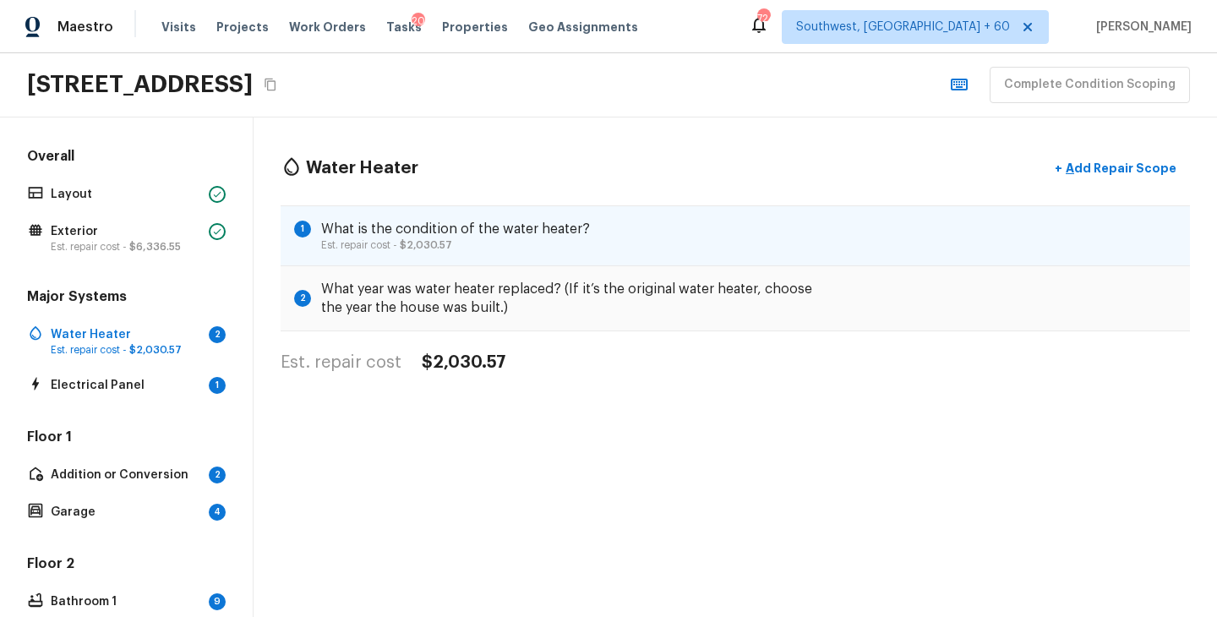
click at [631, 232] on div "1 What is the condition of the water heater? Est. repair cost - $2,030.57" at bounding box center [734, 235] width 909 height 61
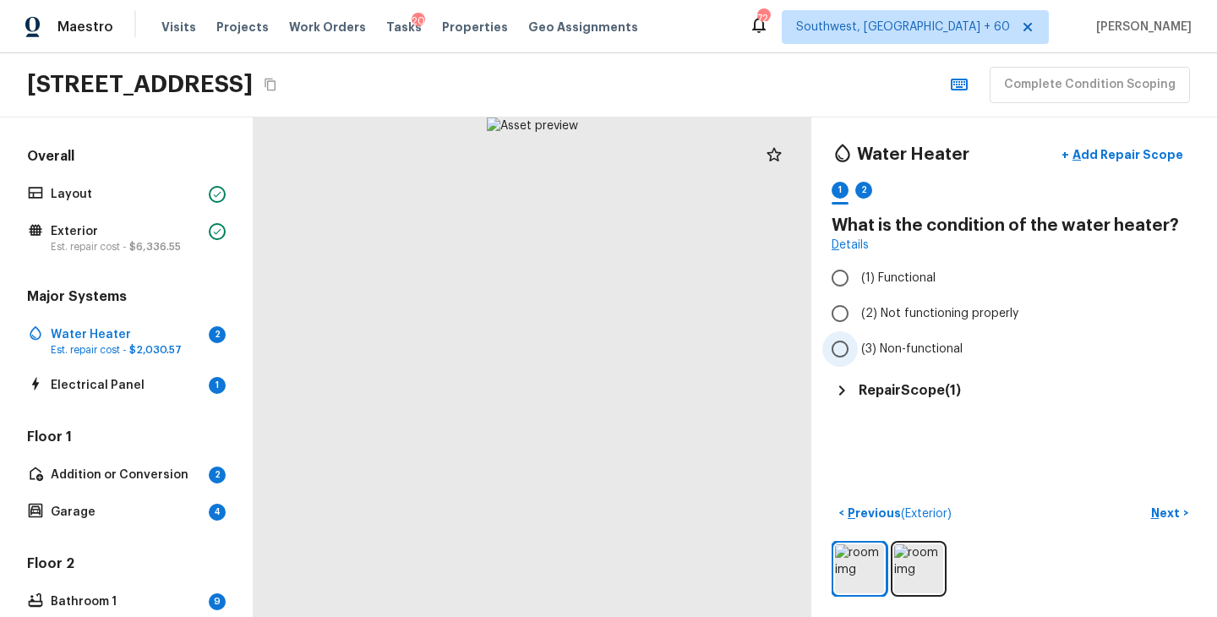
click at [925, 348] on span "(3) Non-functional" at bounding box center [911, 348] width 101 height 17
click at [857, 348] on input "(3) Non-functional" at bounding box center [839, 348] width 35 height 35
radio input "true"
click at [1164, 510] on p "Next" at bounding box center [1167, 512] width 32 height 17
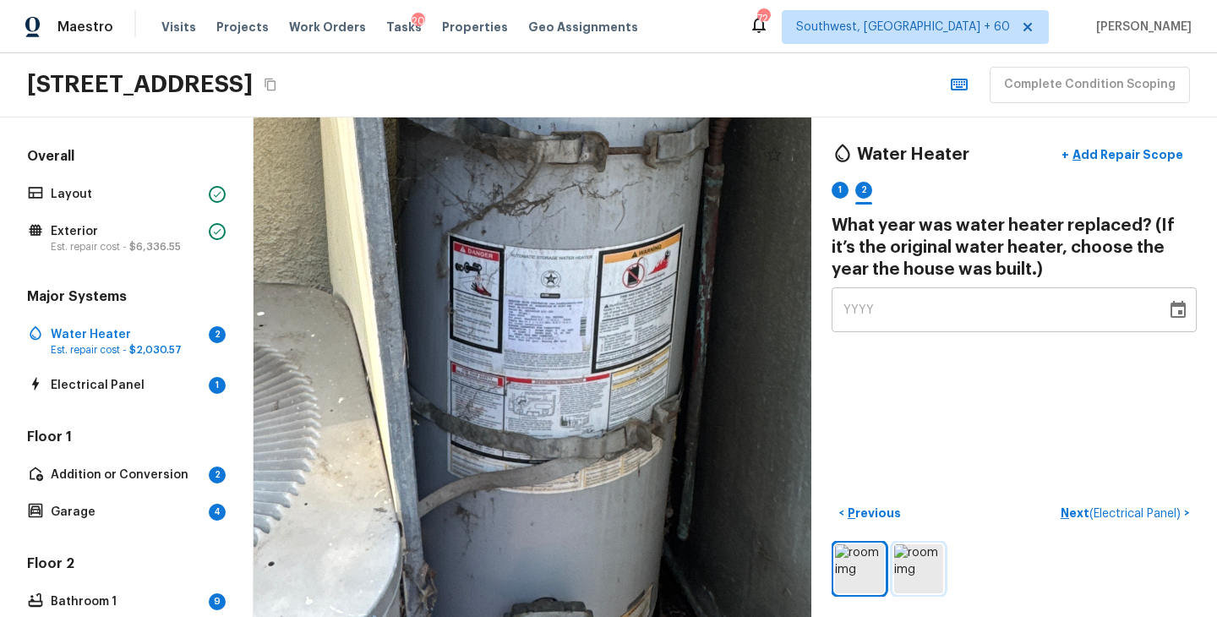
click at [912, 567] on img at bounding box center [918, 568] width 49 height 49
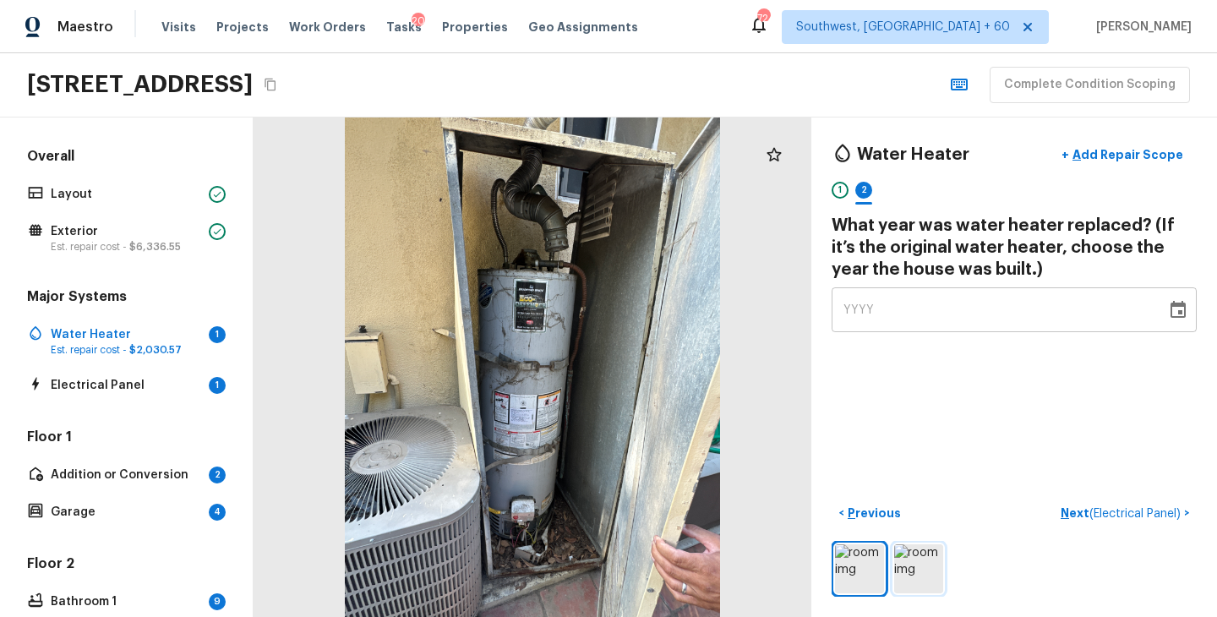
click at [928, 577] on img at bounding box center [918, 568] width 49 height 49
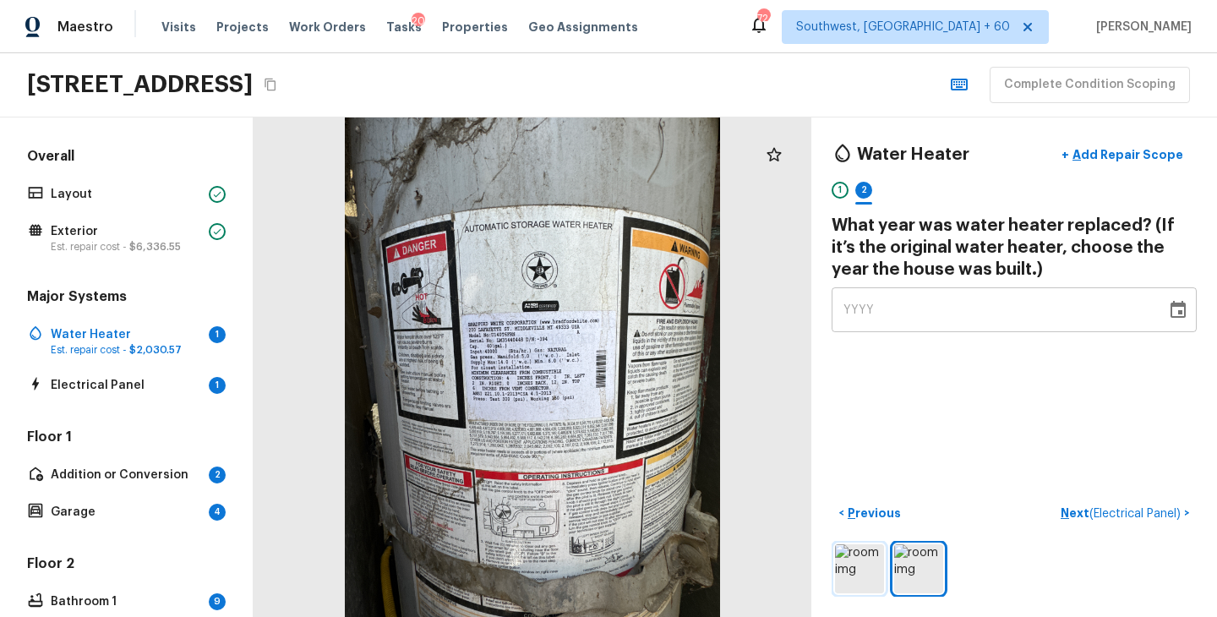
click at [862, 584] on img at bounding box center [859, 568] width 49 height 49
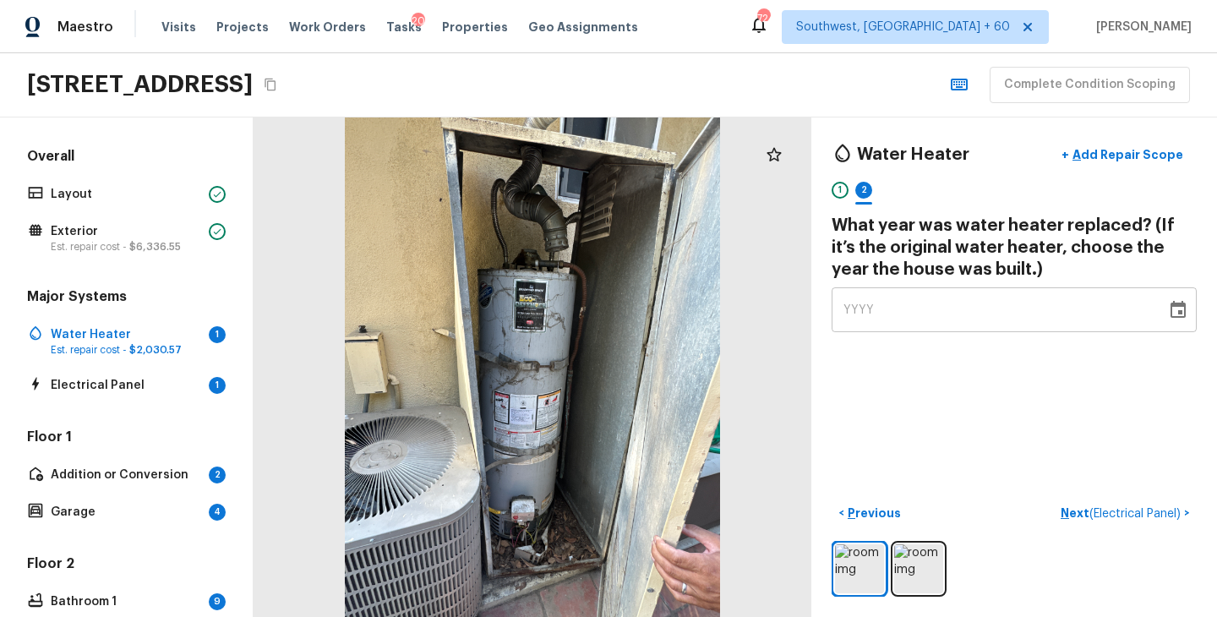
click at [911, 541] on div at bounding box center [1013, 569] width 365 height 56
click at [915, 564] on img at bounding box center [918, 568] width 49 height 49
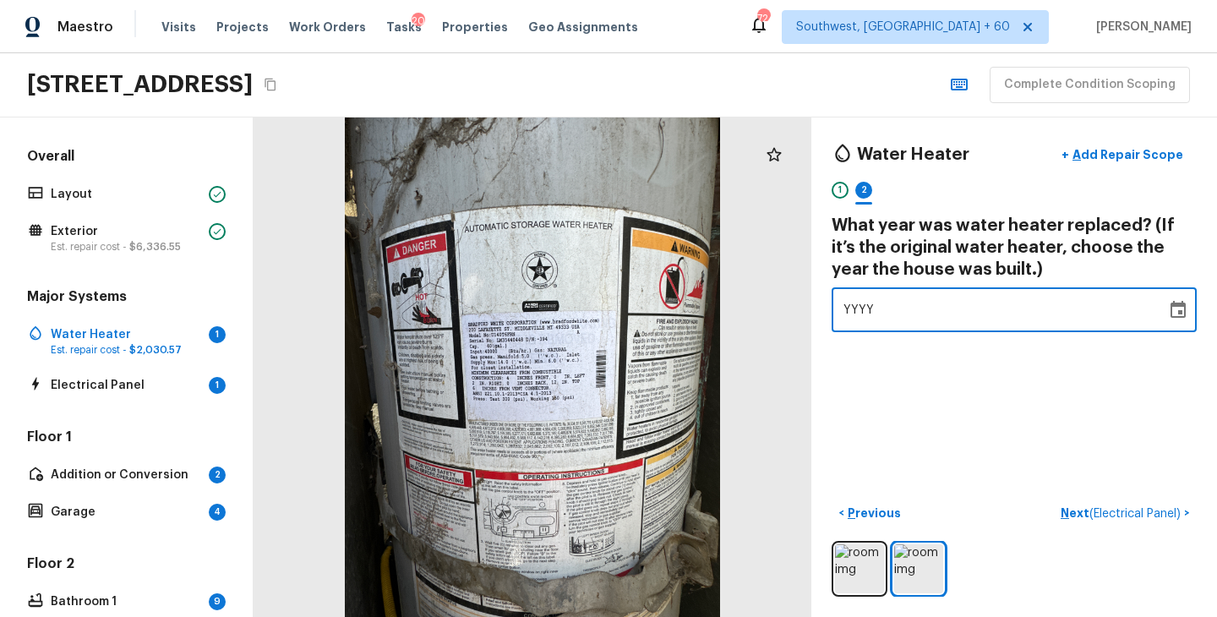
drag, startPoint x: 909, startPoint y: 310, endPoint x: 764, endPoint y: 310, distance: 145.3
click at [764, 310] on div "Water Heater + Add Repair Scope 1 2 What year was water heater replaced? (If it…" at bounding box center [734, 366] width 963 height 499
type input "1989"
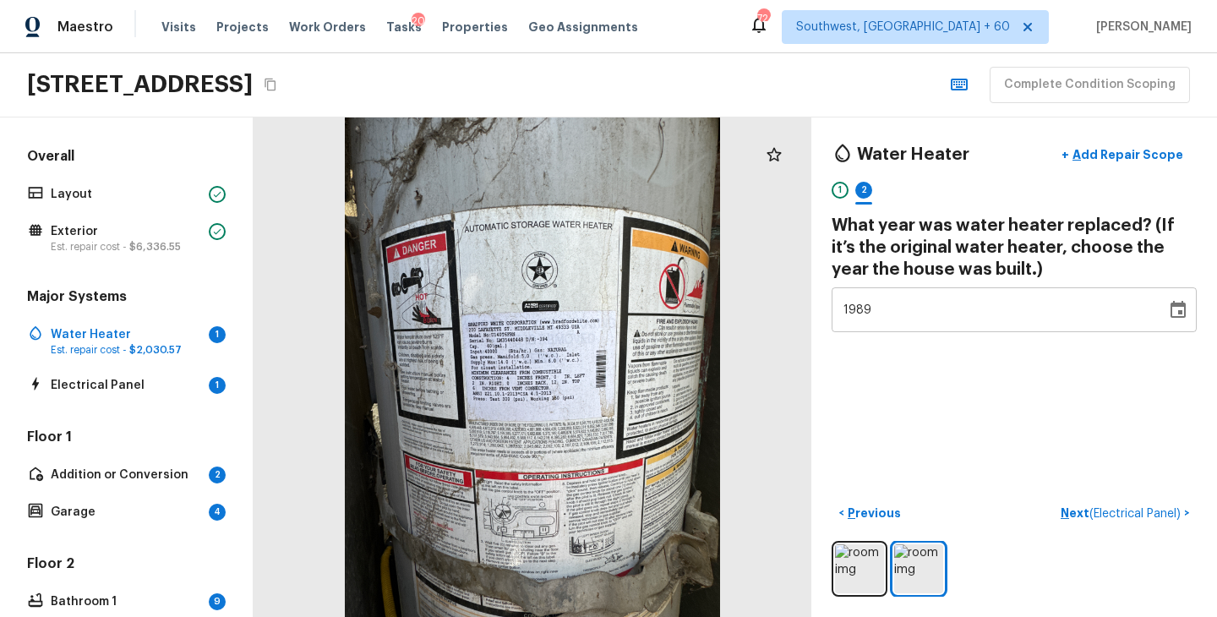
click at [891, 384] on div "Water Heater + Add Repair Scope 1 2 What year was water heater replaced? (If it…" at bounding box center [1014, 366] width 406 height 499
click at [1067, 514] on p "Next ( Electrical Panel )" at bounding box center [1121, 513] width 123 height 18
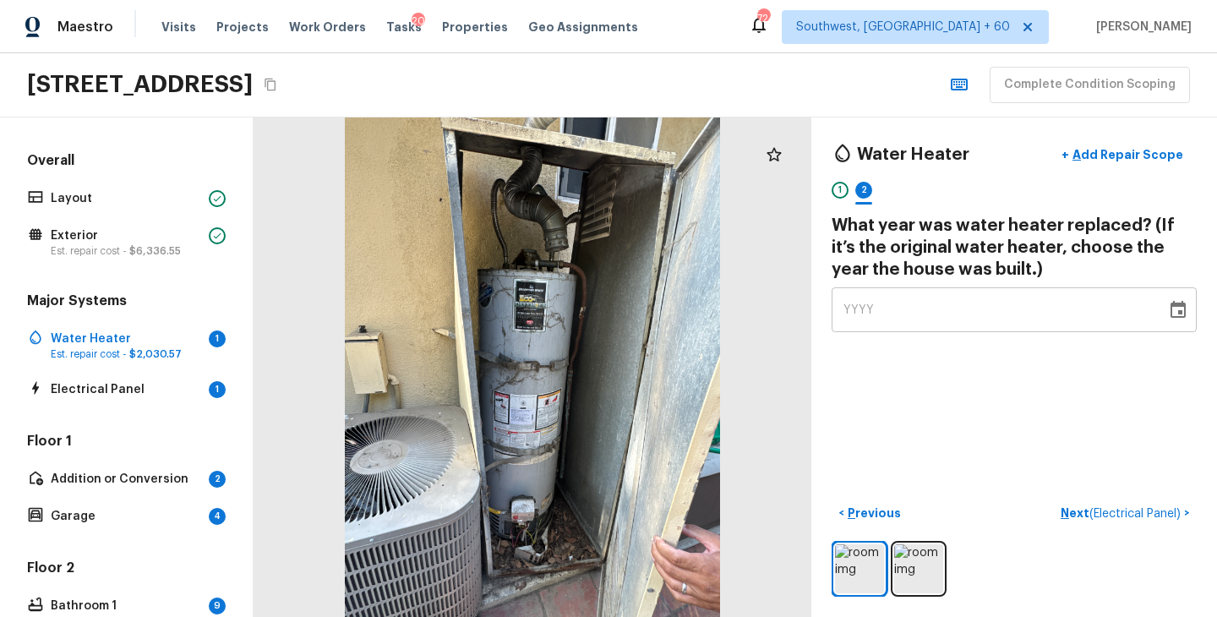
click at [947, 297] on div "YYYY" at bounding box center [998, 309] width 311 height 45
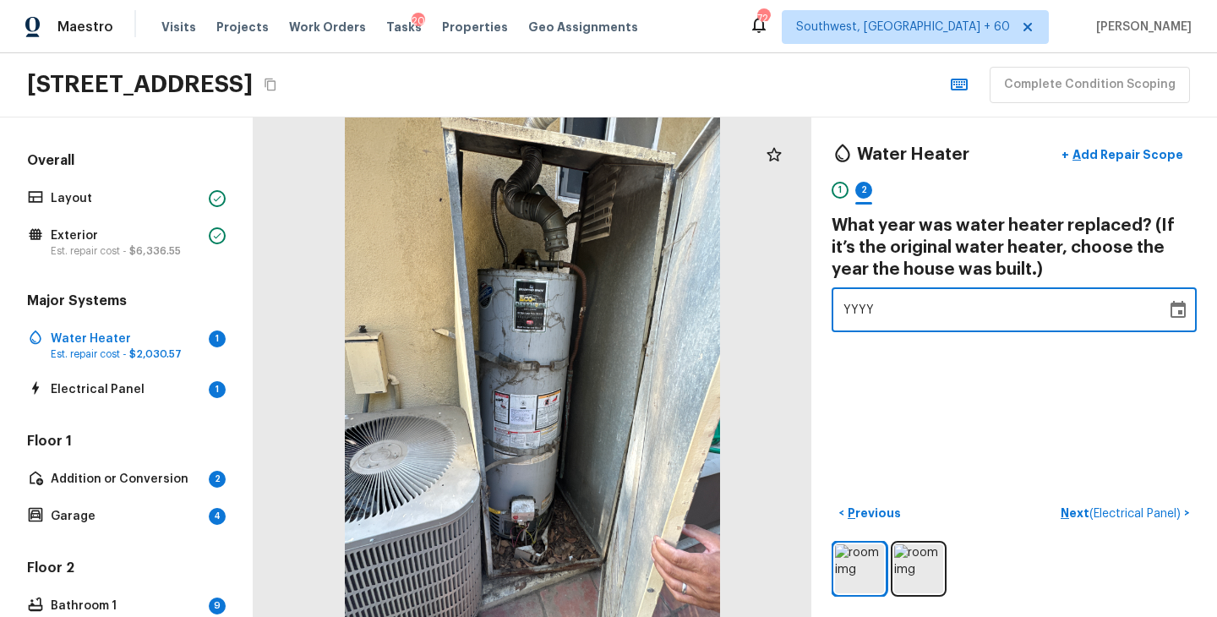
type input "1989"
click at [945, 378] on div "Water Heater + Add Repair Scope 1 2 What year was water heater replaced? (If it…" at bounding box center [1014, 366] width 406 height 499
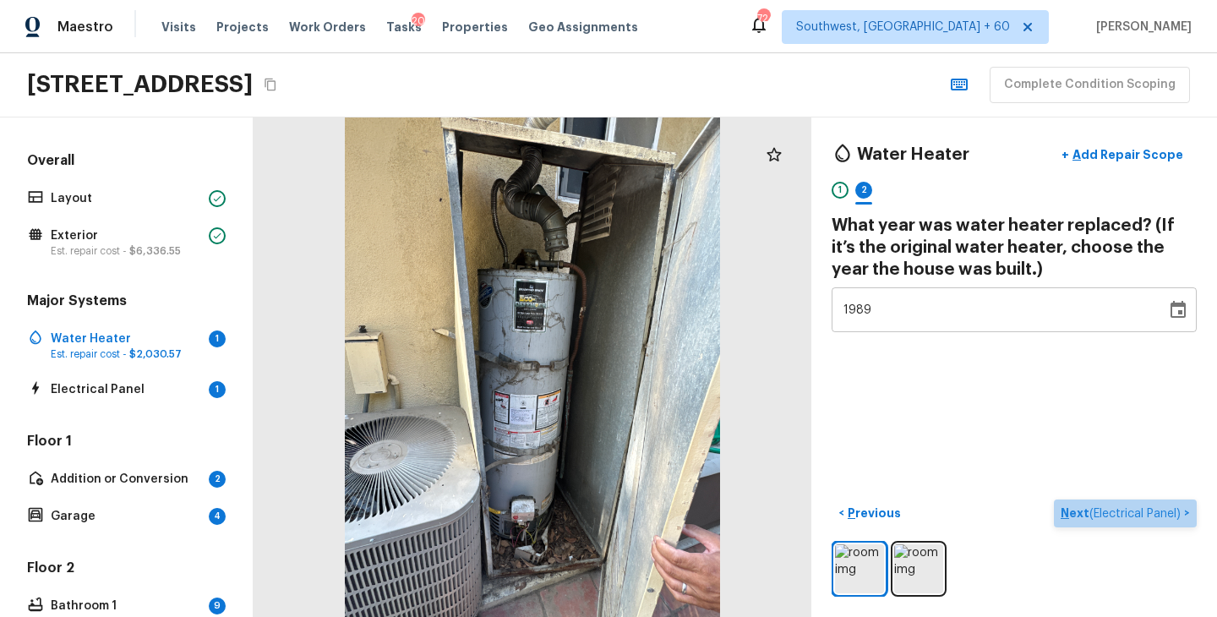
click at [1066, 514] on p "Next ( Electrical Panel )" at bounding box center [1121, 513] width 123 height 18
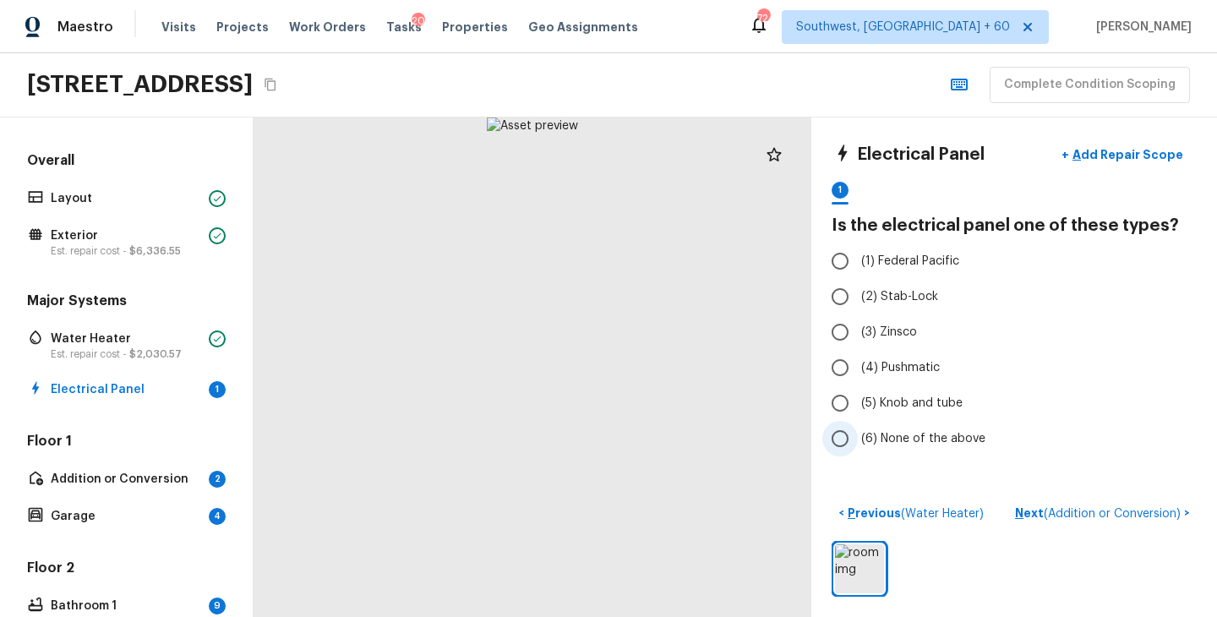
click at [866, 455] on label "(6) None of the above" at bounding box center [1002, 438] width 361 height 35
click at [857, 455] on input "(6) None of the above" at bounding box center [839, 438] width 35 height 35
radio input "true"
click at [1034, 512] on p "Next ( Addition or Conversion )" at bounding box center [1099, 513] width 169 height 18
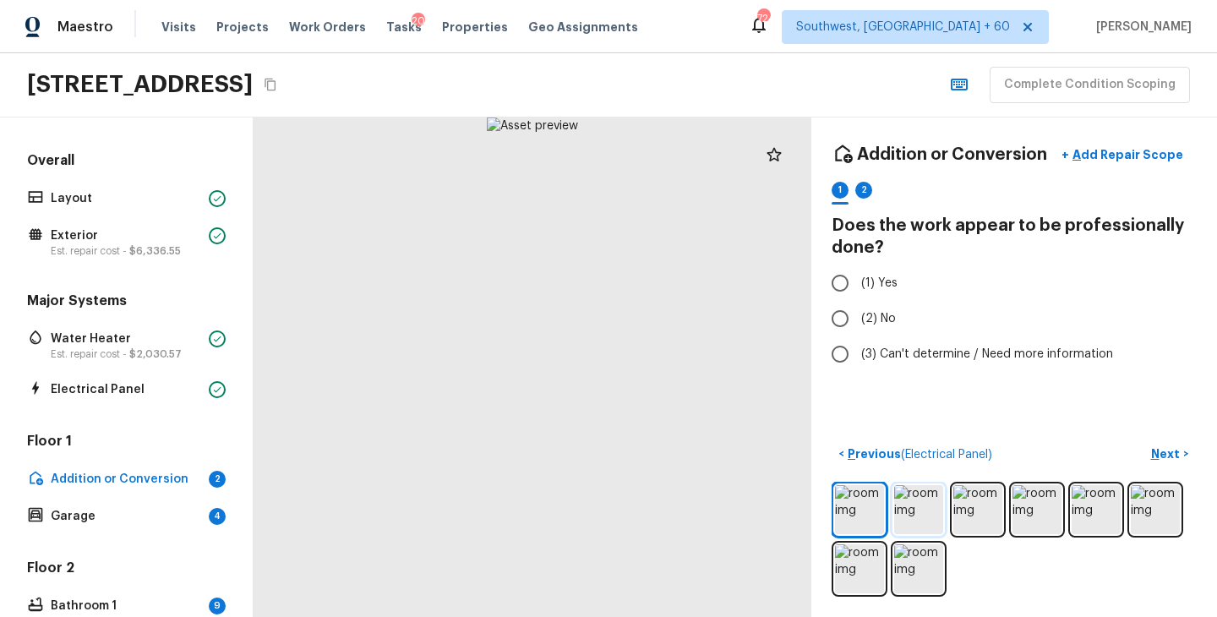
click at [909, 507] on img at bounding box center [918, 509] width 49 height 49
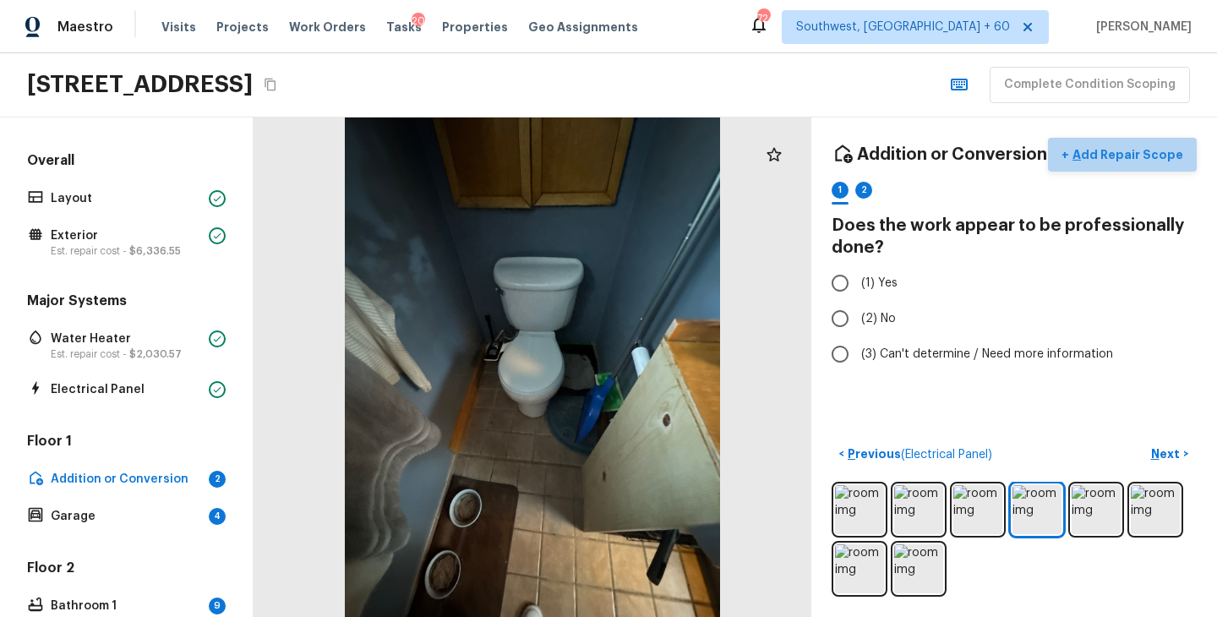
click at [1146, 160] on p "Add Repair Scope" at bounding box center [1126, 154] width 114 height 17
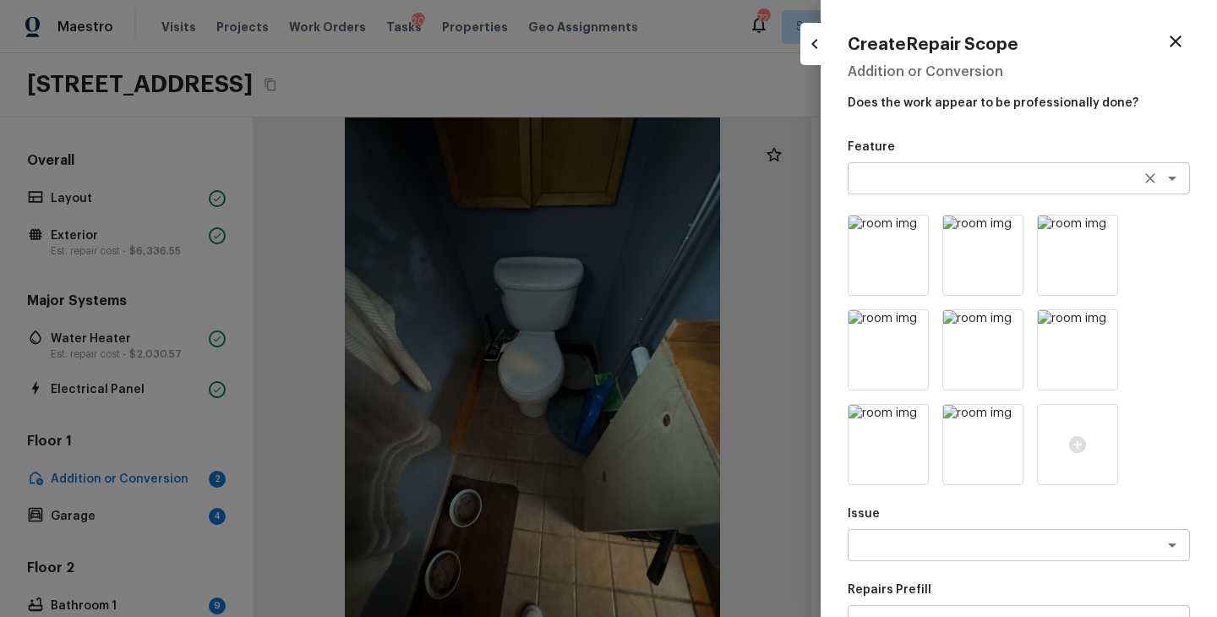
click at [926, 170] on textarea at bounding box center [995, 178] width 280 height 17
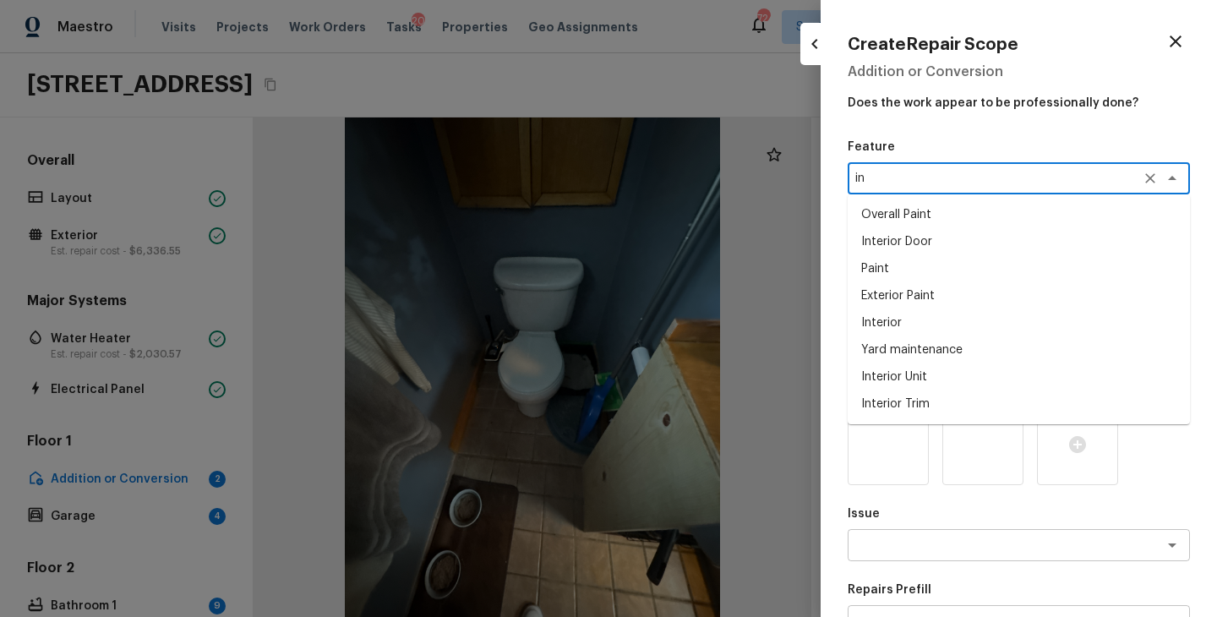
type textarea "i"
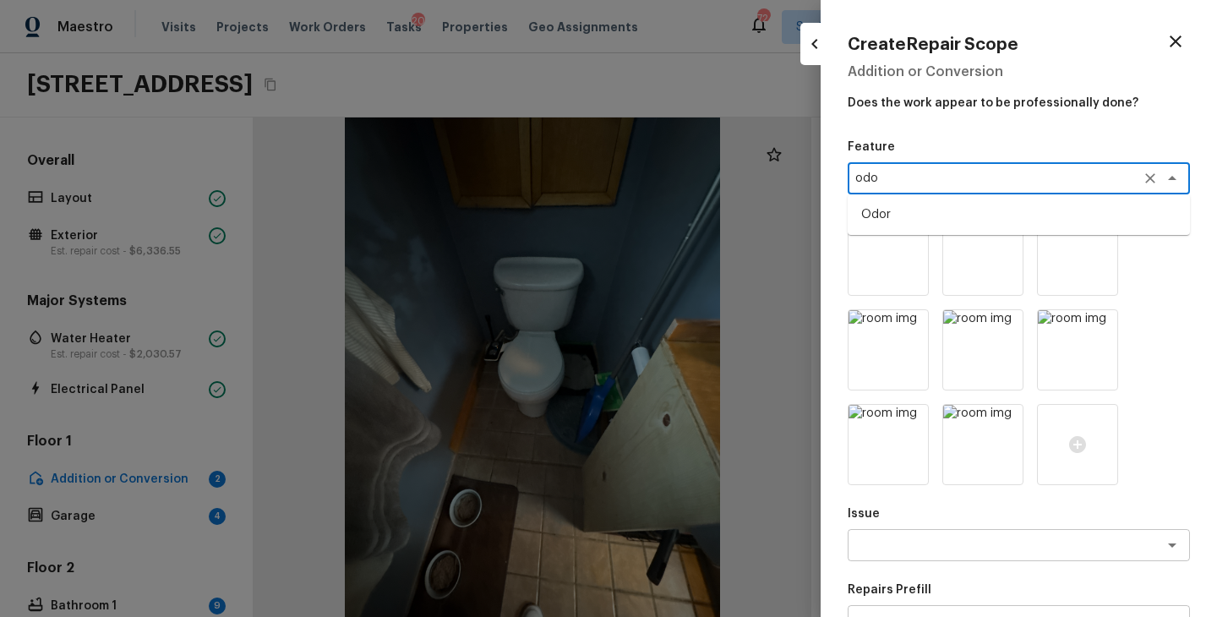
click at [914, 210] on li "Odor" at bounding box center [1018, 214] width 342 height 27
type textarea "Odor"
click at [1011, 230] on icon at bounding box center [1007, 231] width 14 height 14
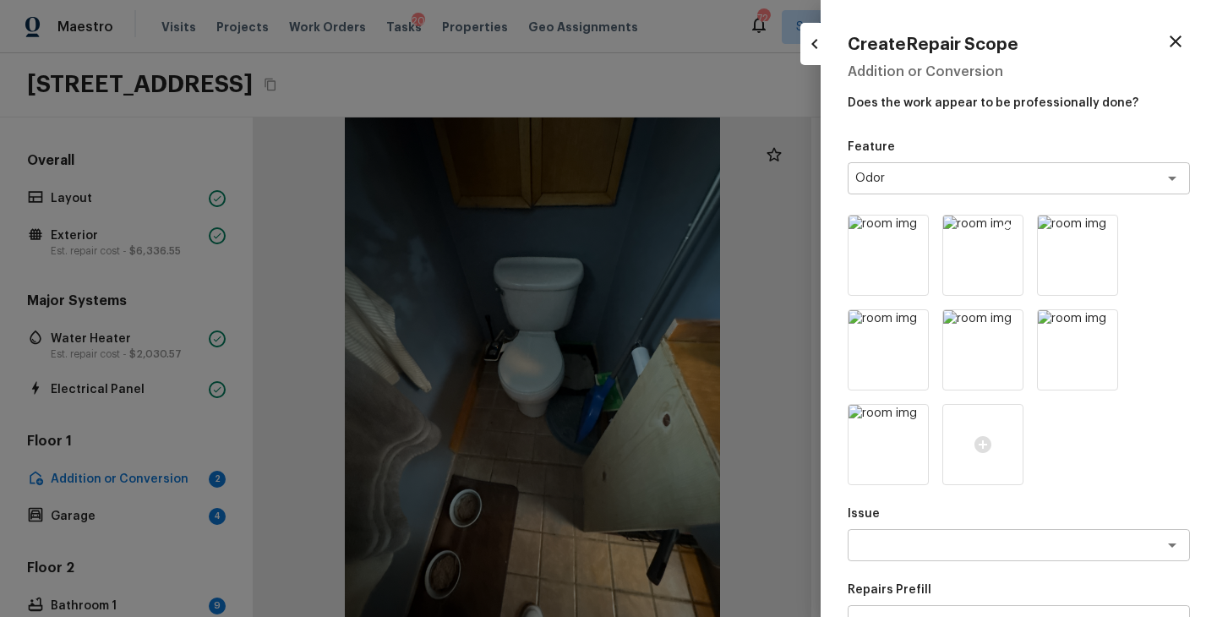
click at [1008, 230] on icon at bounding box center [1007, 230] width 17 height 17
click at [912, 232] on icon at bounding box center [913, 231] width 14 height 14
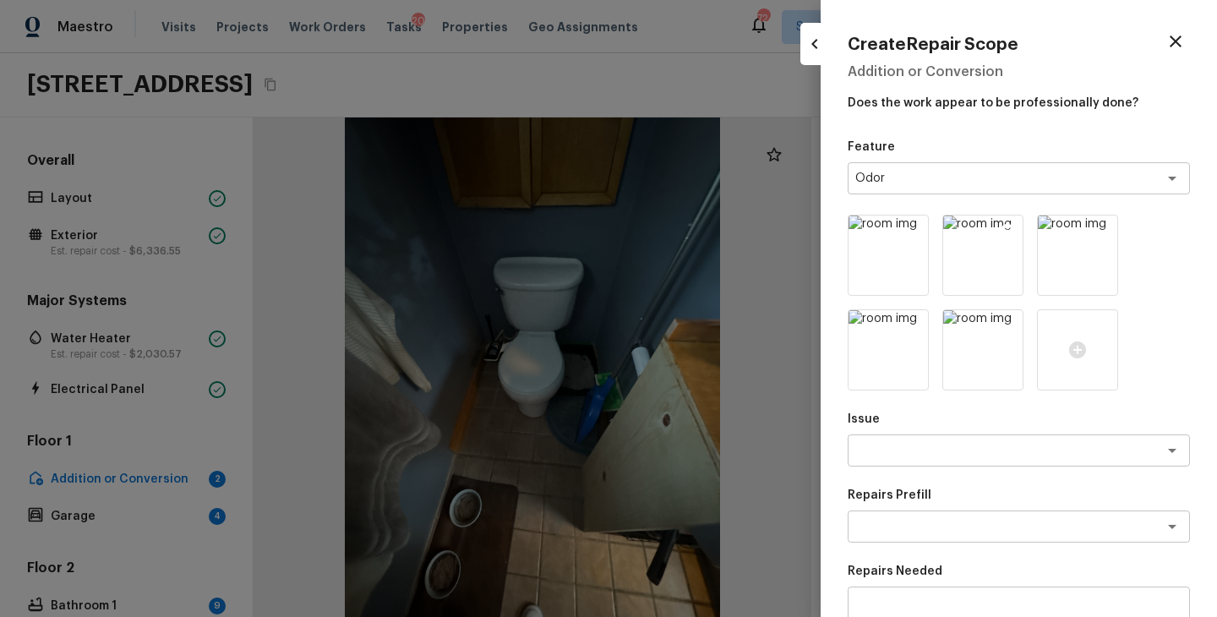
click at [1010, 228] on icon at bounding box center [1007, 230] width 17 height 17
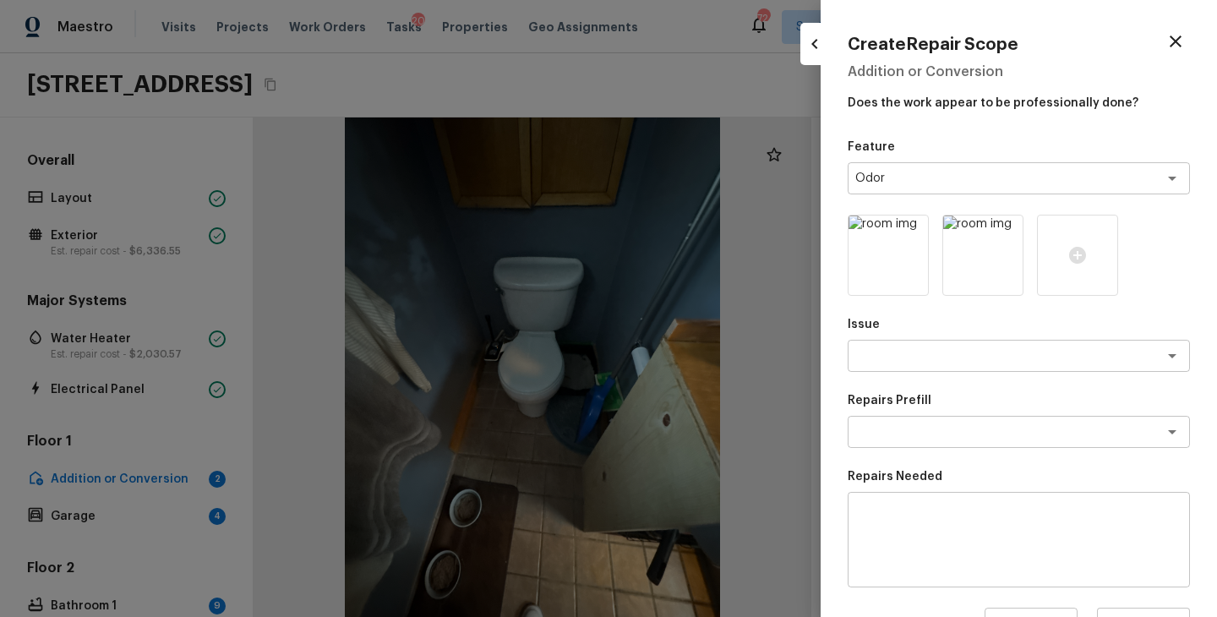
click at [1010, 228] on icon at bounding box center [1007, 230] width 17 height 17
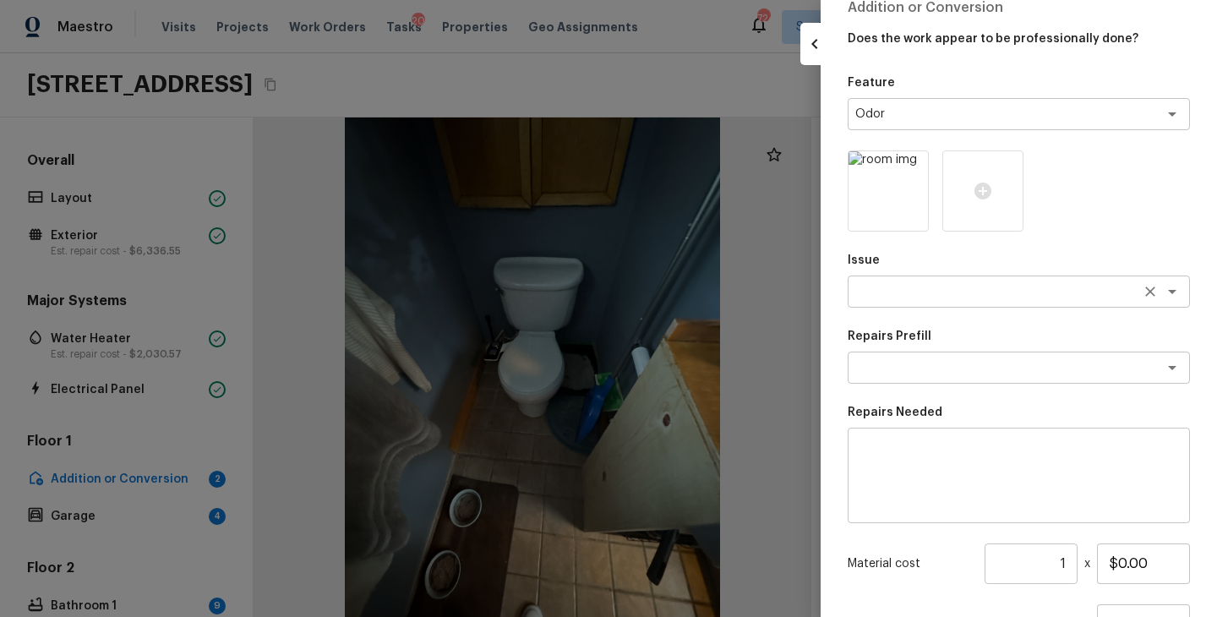
click at [949, 283] on textarea at bounding box center [995, 291] width 280 height 17
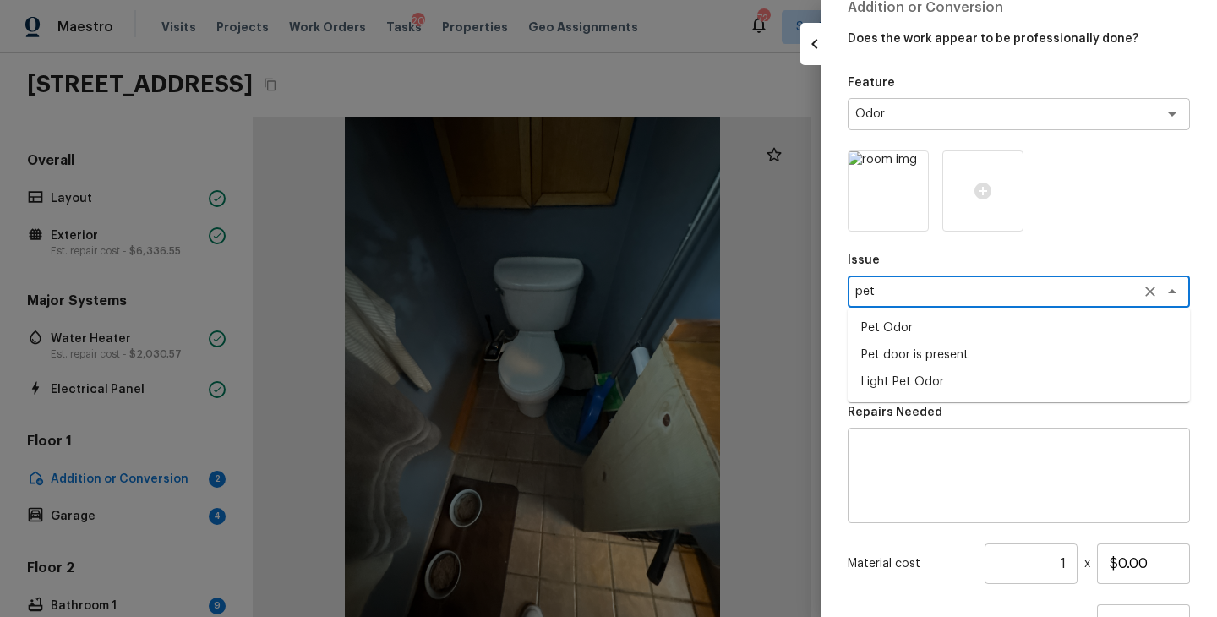
click at [939, 378] on li "Light Pet Odor" at bounding box center [1018, 381] width 342 height 27
click at [939, 378] on div "x ​" at bounding box center [1018, 367] width 342 height 32
type textarea "Light Pet Odor"
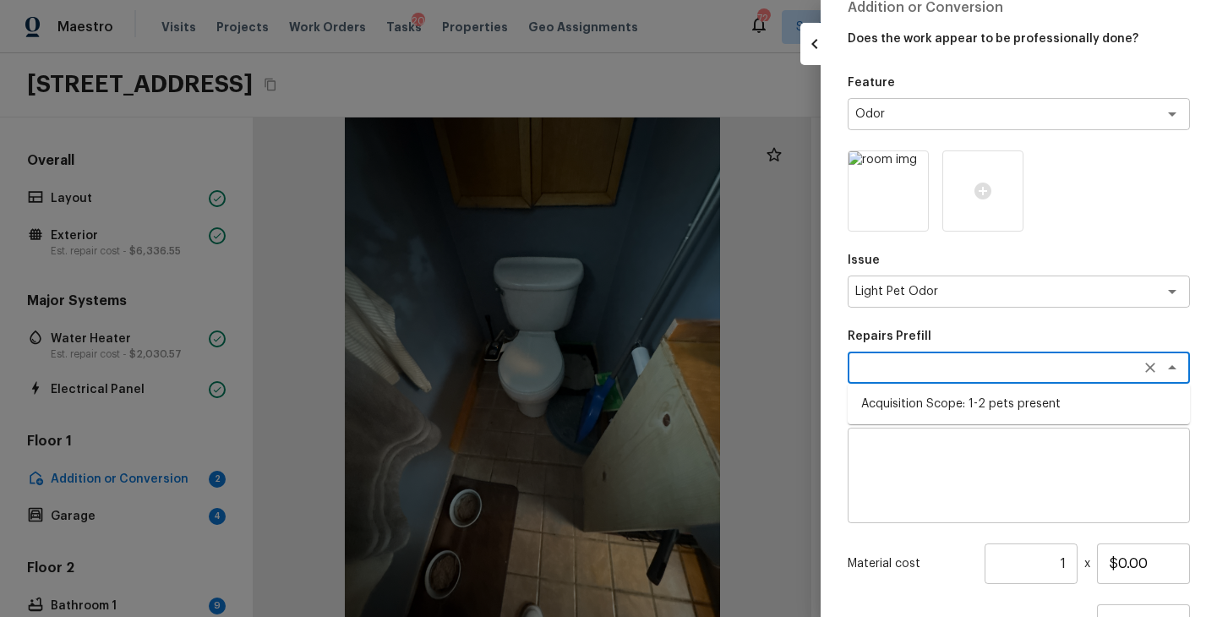
click at [961, 406] on li "Acquisition Scope: 1-2 pets present" at bounding box center [1018, 403] width 342 height 27
type textarea "Acquisition Scope: 1-2 pets present"
type input "$575.00"
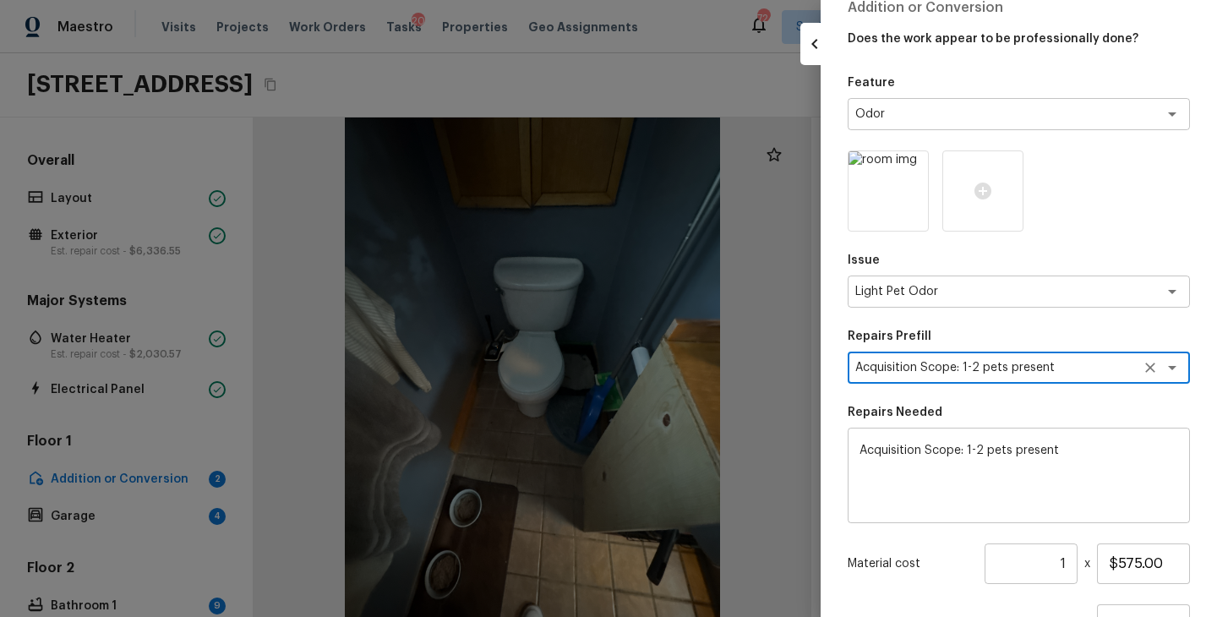
scroll to position [215, 0]
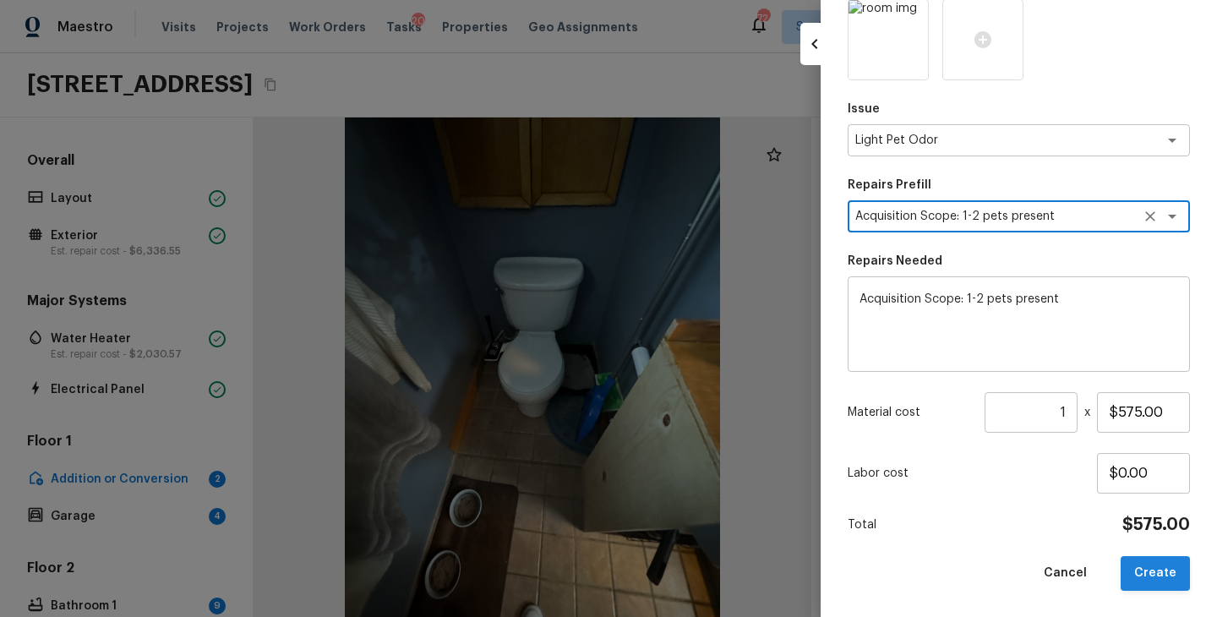
click at [1150, 570] on button "Create" at bounding box center [1154, 573] width 69 height 35
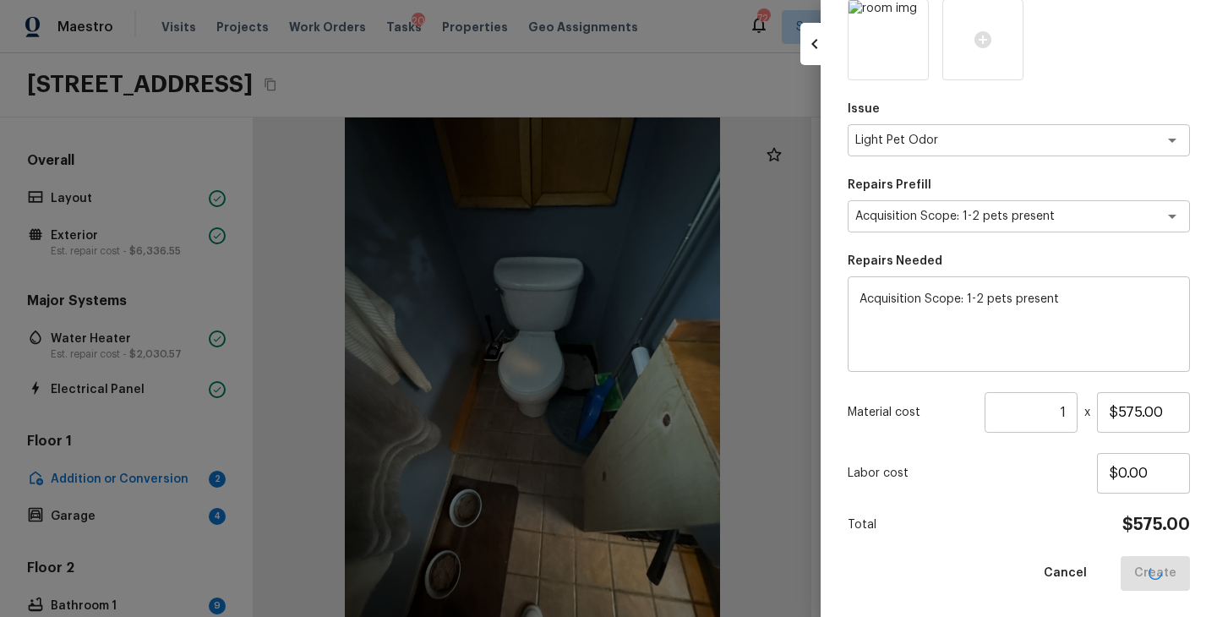
type input "$0.00"
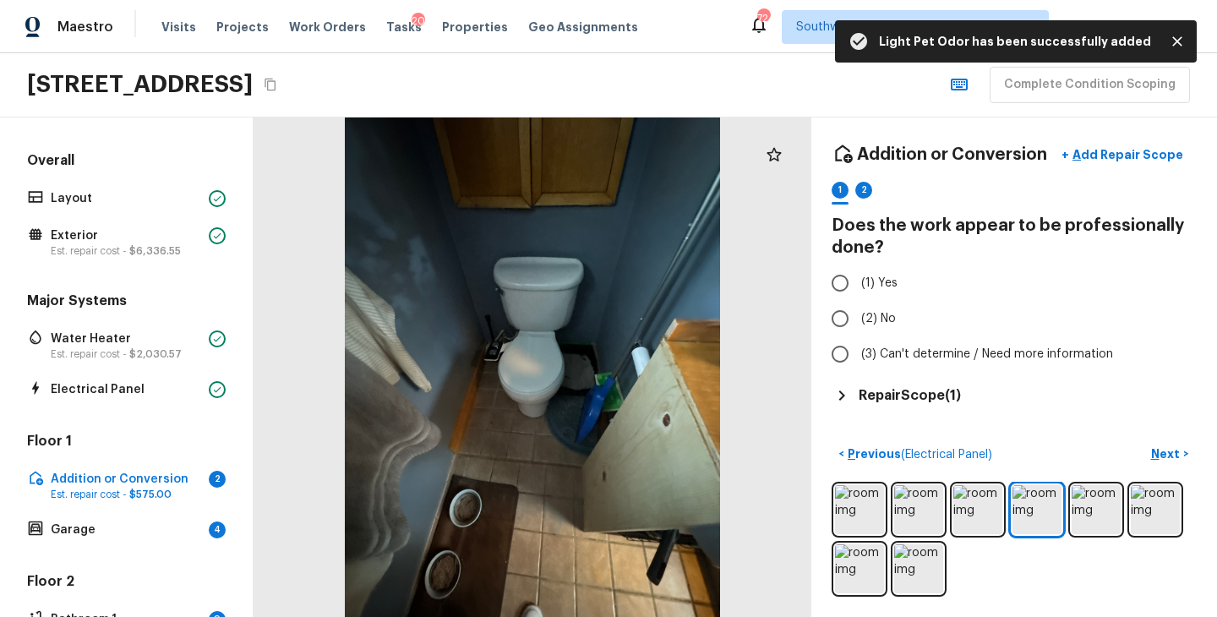
scroll to position [177, 0]
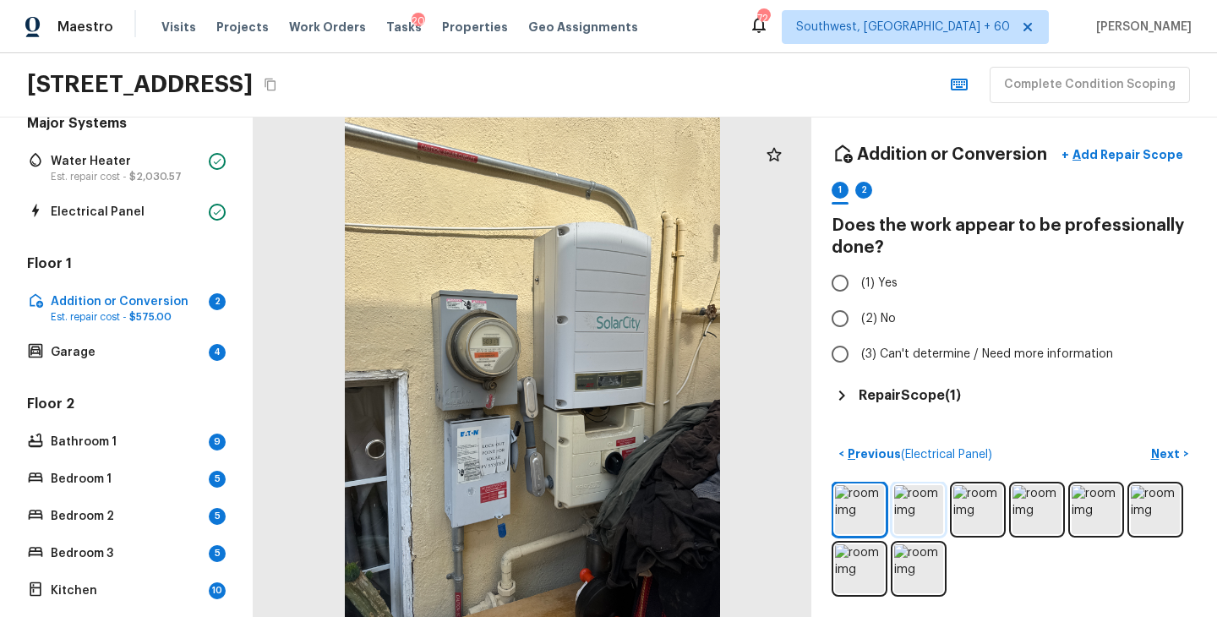
click at [912, 513] on img at bounding box center [918, 509] width 49 height 49
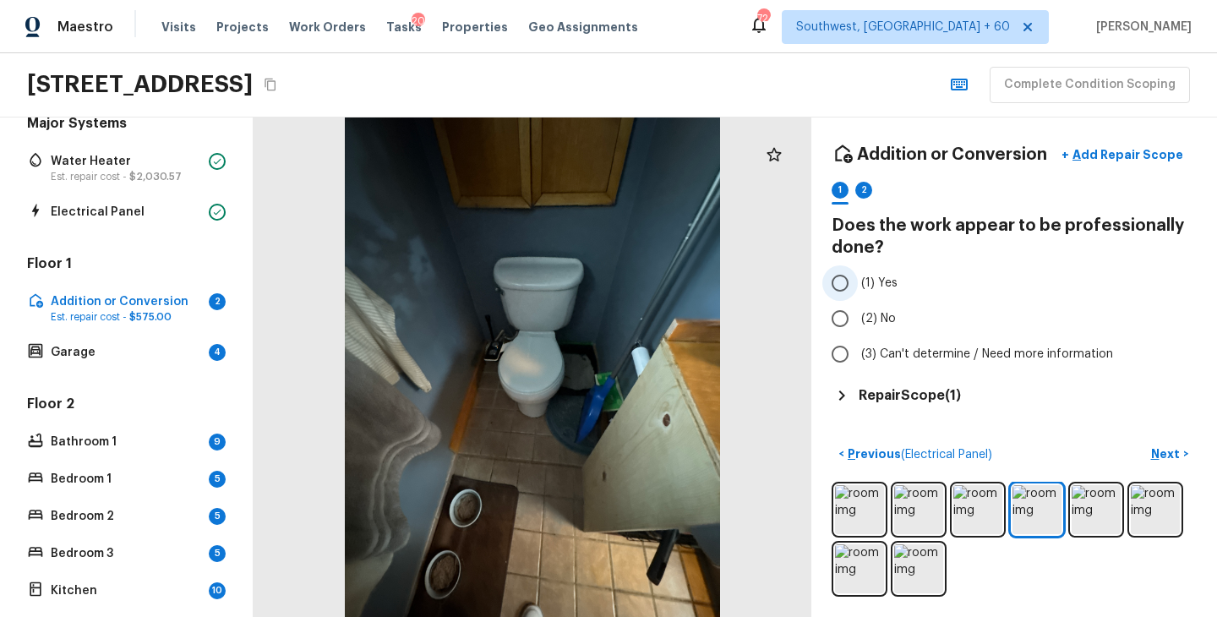
click at [899, 286] on label "(1) Yes" at bounding box center [1002, 282] width 361 height 35
click at [857, 286] on input "(1) Yes" at bounding box center [839, 282] width 35 height 35
radio input "true"
click at [1155, 449] on p "Next" at bounding box center [1167, 453] width 32 height 17
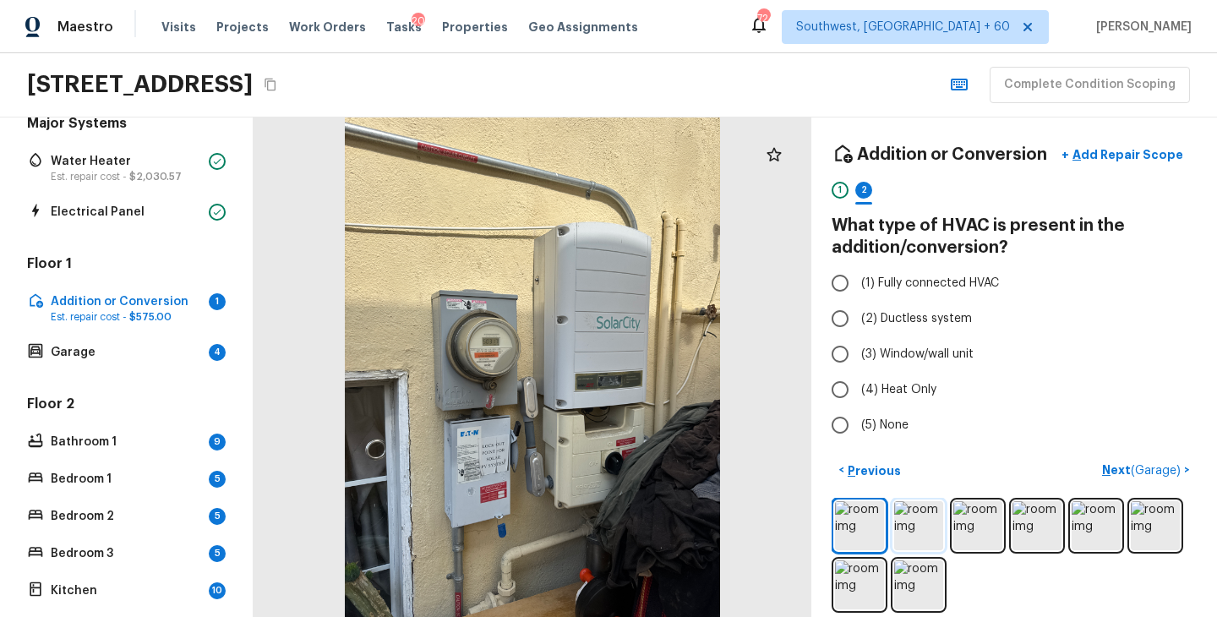
click at [922, 525] on img at bounding box center [918, 525] width 49 height 49
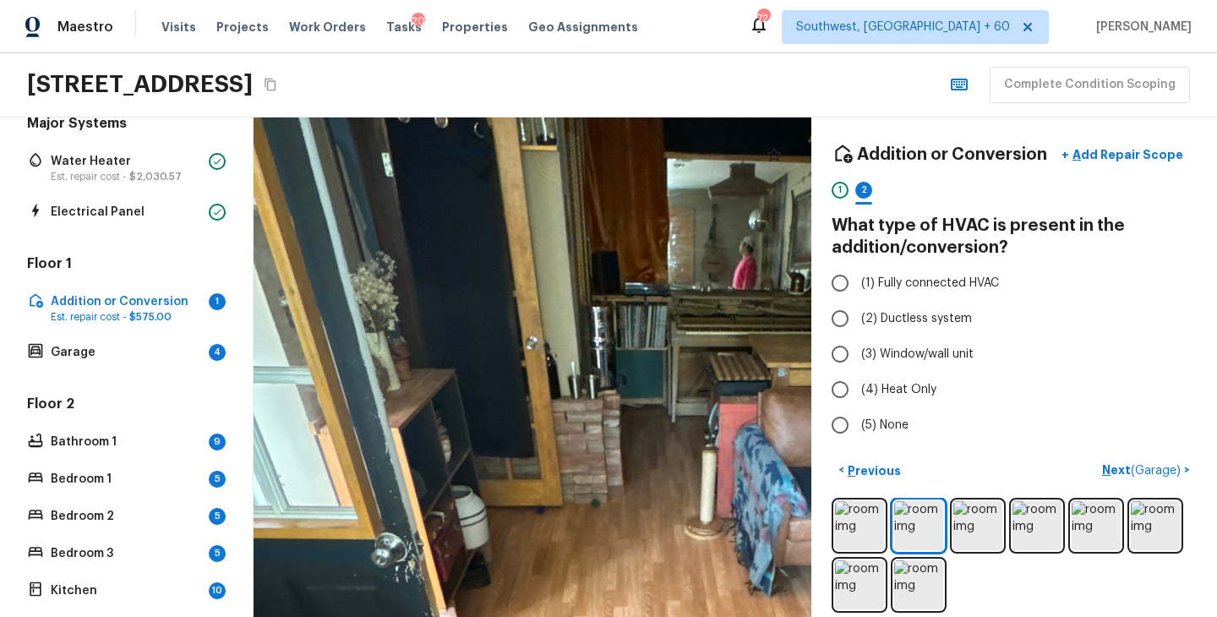
drag, startPoint x: 650, startPoint y: 285, endPoint x: 465, endPoint y: 641, distance: 401.3
click at [465, 616] on html "Maestro Visits Projects Work Orders Tasks 20 Properties Geo Assignments [STREET…" at bounding box center [608, 308] width 1217 height 617
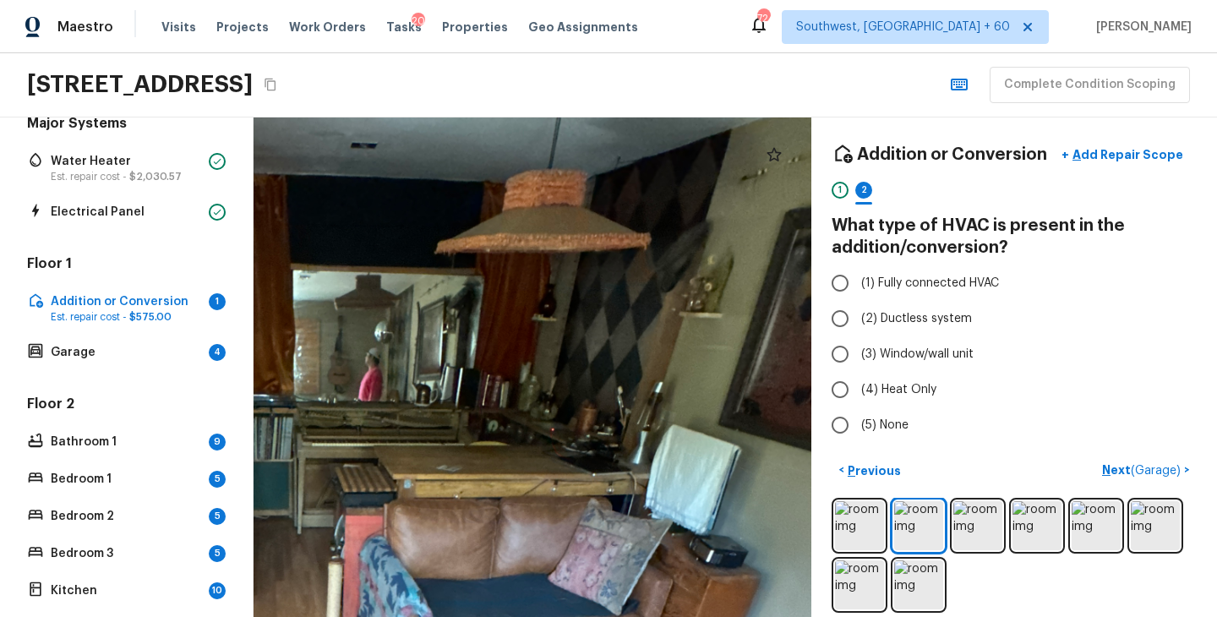
drag, startPoint x: 571, startPoint y: 568, endPoint x: 417, endPoint y: 415, distance: 216.8
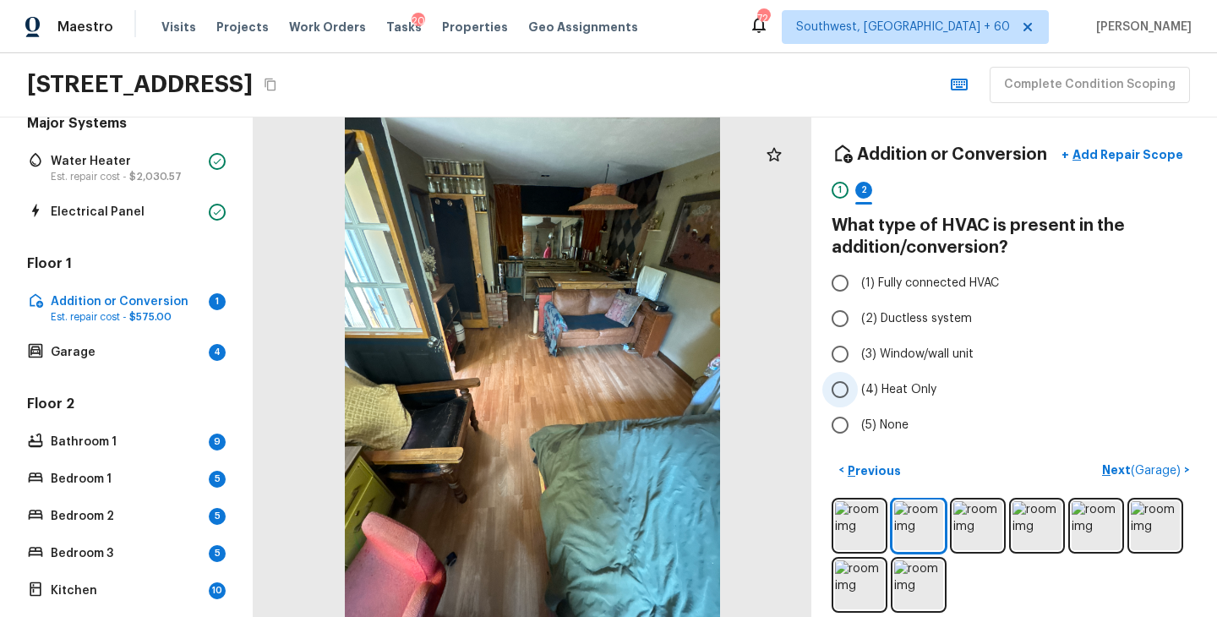
click at [893, 382] on span "(4) Heat Only" at bounding box center [898, 389] width 75 height 17
click at [857, 382] on input "(4) Heat Only" at bounding box center [839, 389] width 35 height 35
radio input "true"
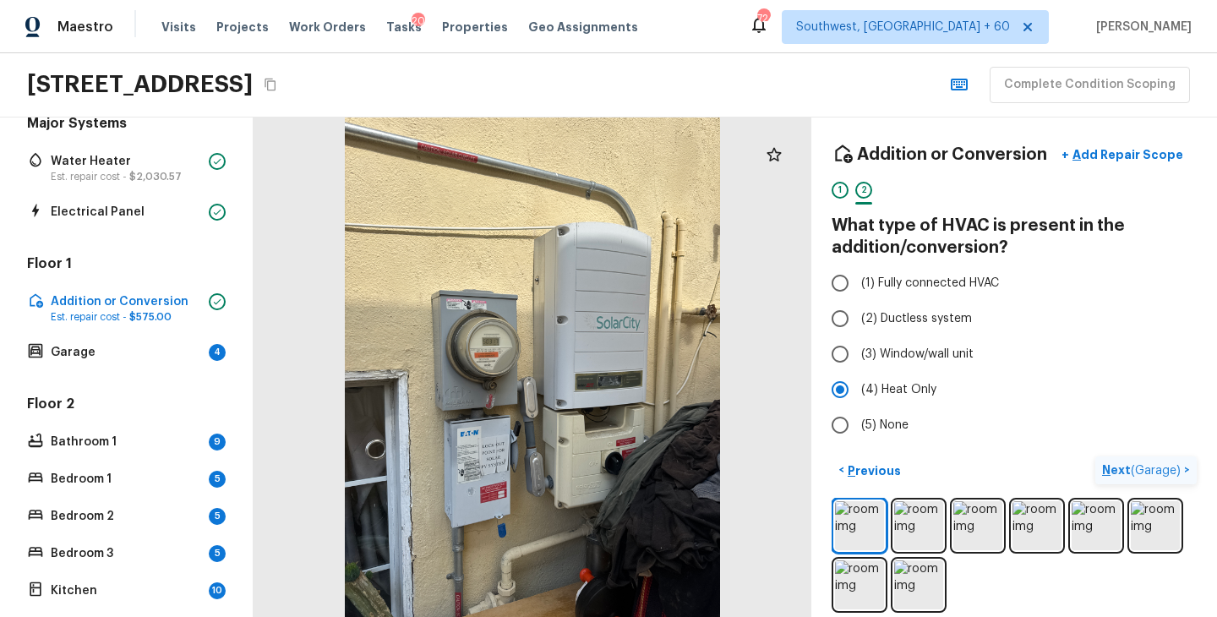
click at [1109, 471] on p "Next ( Garage )" at bounding box center [1143, 470] width 82 height 18
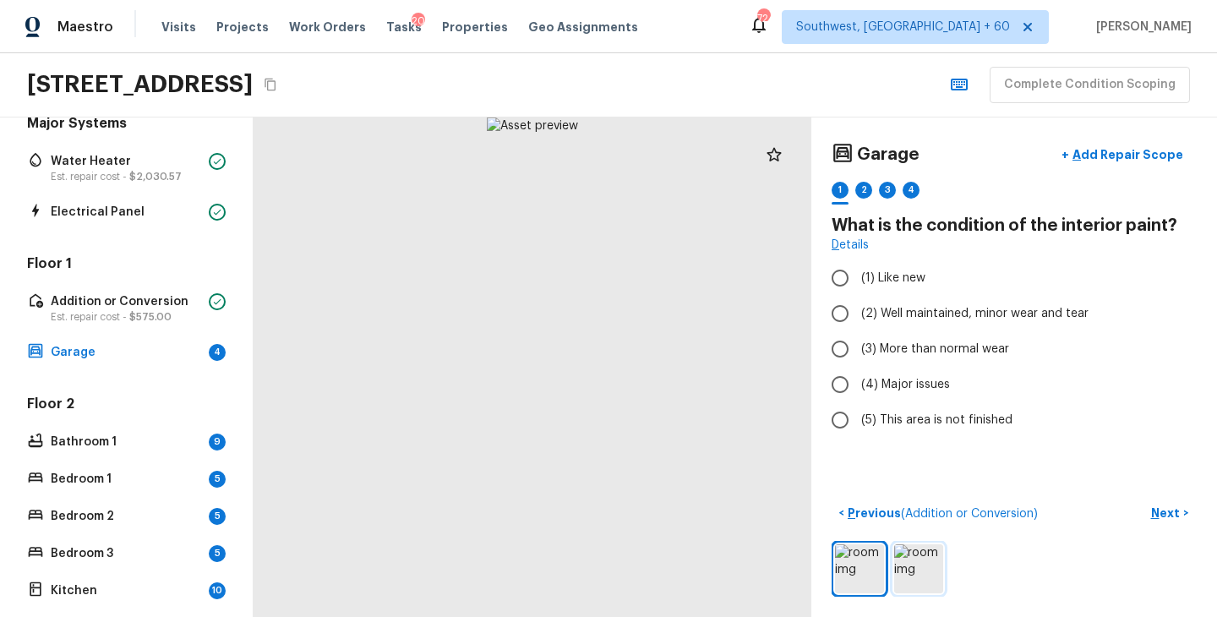
click at [912, 571] on img at bounding box center [918, 568] width 49 height 49
click at [857, 574] on img at bounding box center [859, 568] width 49 height 49
click at [958, 349] on span "(3) More than normal wear" at bounding box center [935, 348] width 148 height 17
click at [857, 349] on input "(3) More than normal wear" at bounding box center [839, 348] width 35 height 35
radio input "true"
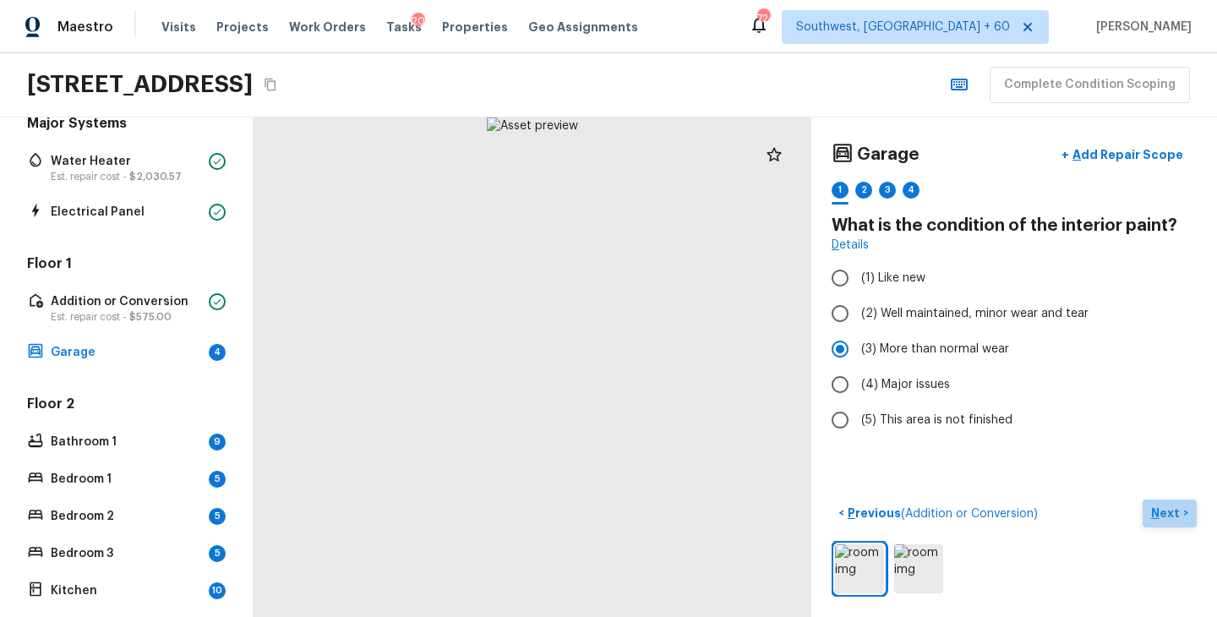
click at [1157, 520] on p "Next" at bounding box center [1167, 512] width 32 height 17
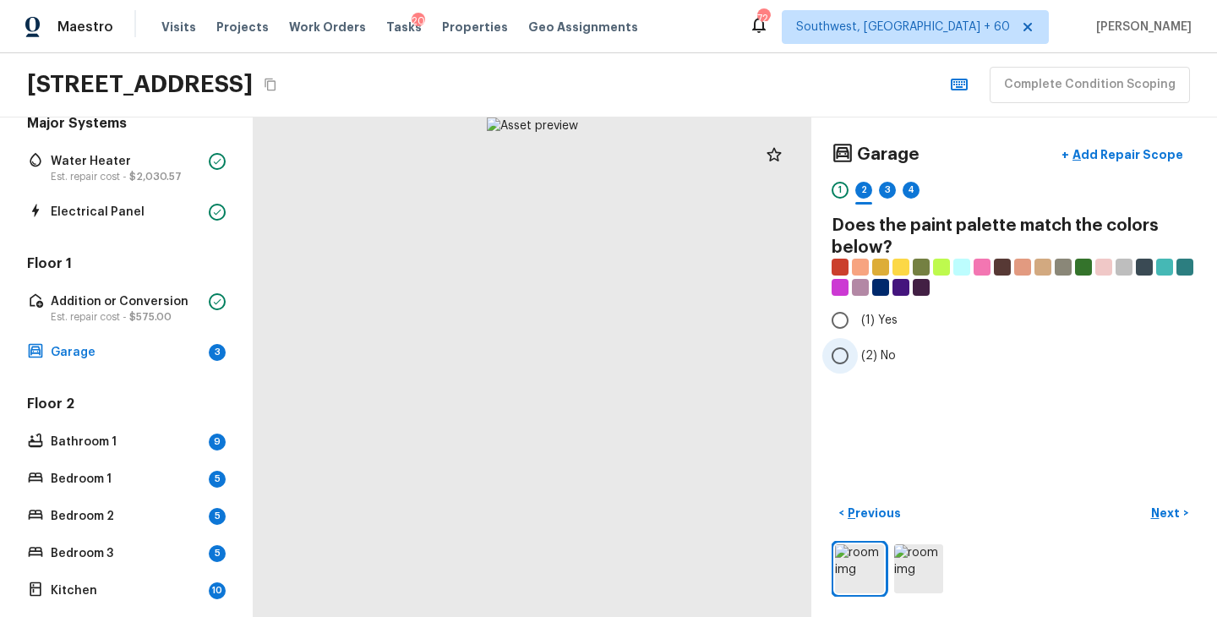
click at [874, 361] on span "(2) No" at bounding box center [878, 355] width 35 height 17
click at [857, 361] on input "(2) No" at bounding box center [839, 355] width 35 height 35
radio input "true"
click at [1165, 520] on p "Next" at bounding box center [1167, 512] width 32 height 17
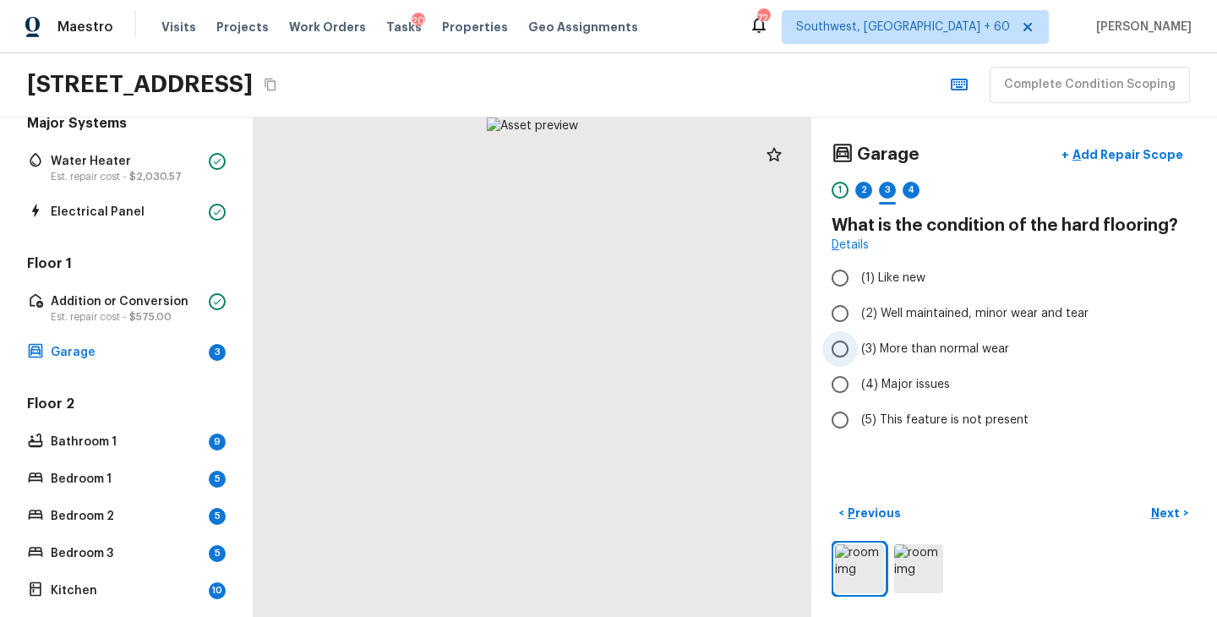
click at [944, 345] on span "(3) More than normal wear" at bounding box center [935, 348] width 148 height 17
click at [857, 345] on input "(3) More than normal wear" at bounding box center [839, 348] width 35 height 35
radio input "true"
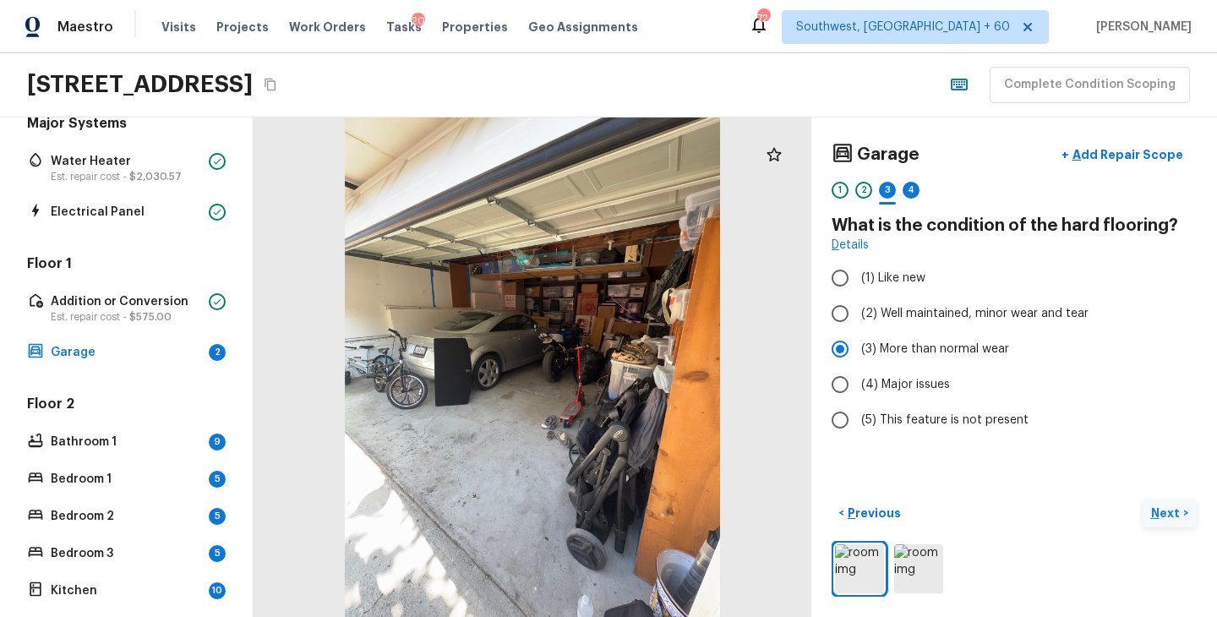
click at [1172, 510] on p "Next" at bounding box center [1167, 512] width 32 height 17
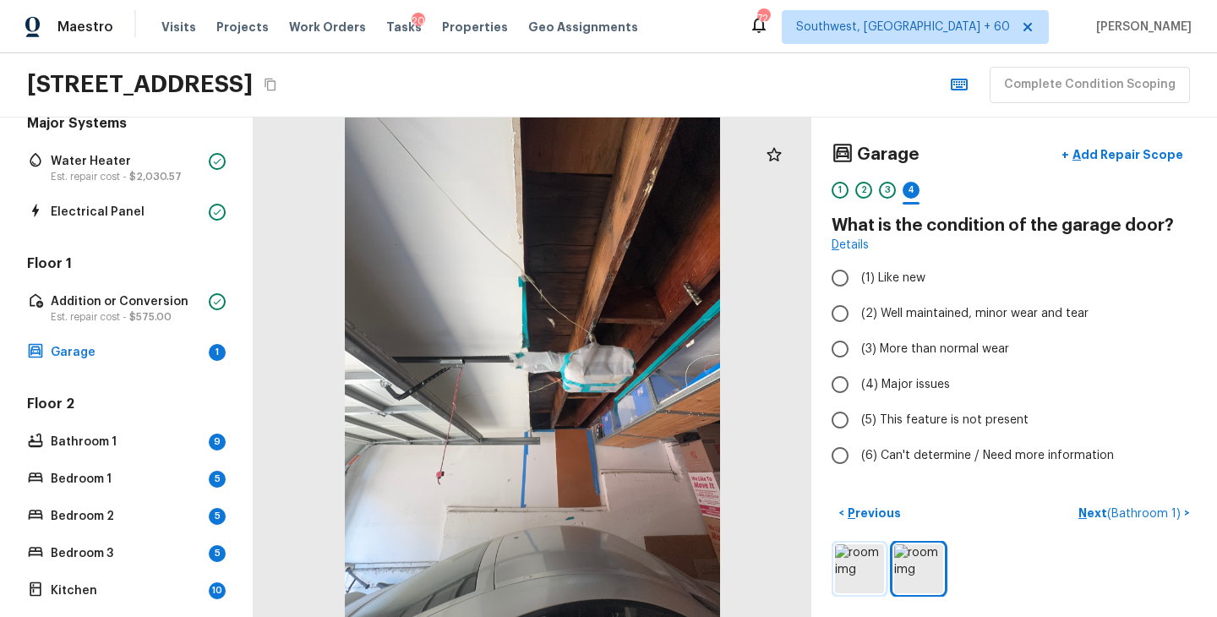
click at [862, 558] on img at bounding box center [859, 568] width 49 height 49
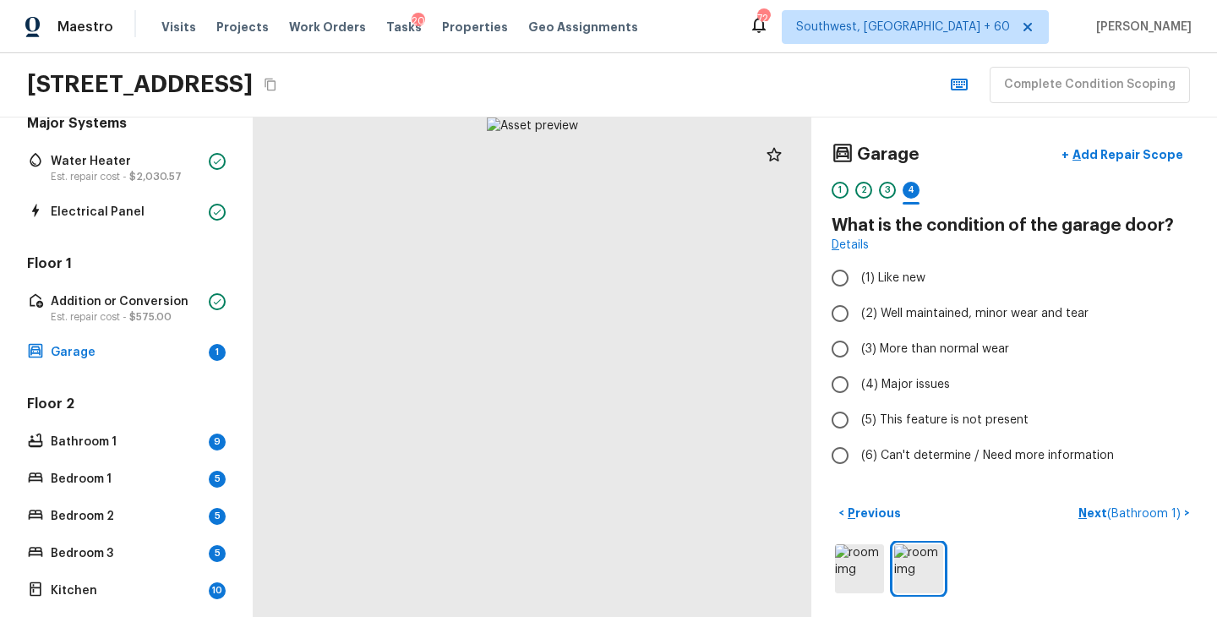
click at [455, 431] on div at bounding box center [532, 366] width 558 height 499
click at [855, 553] on img at bounding box center [859, 568] width 49 height 49
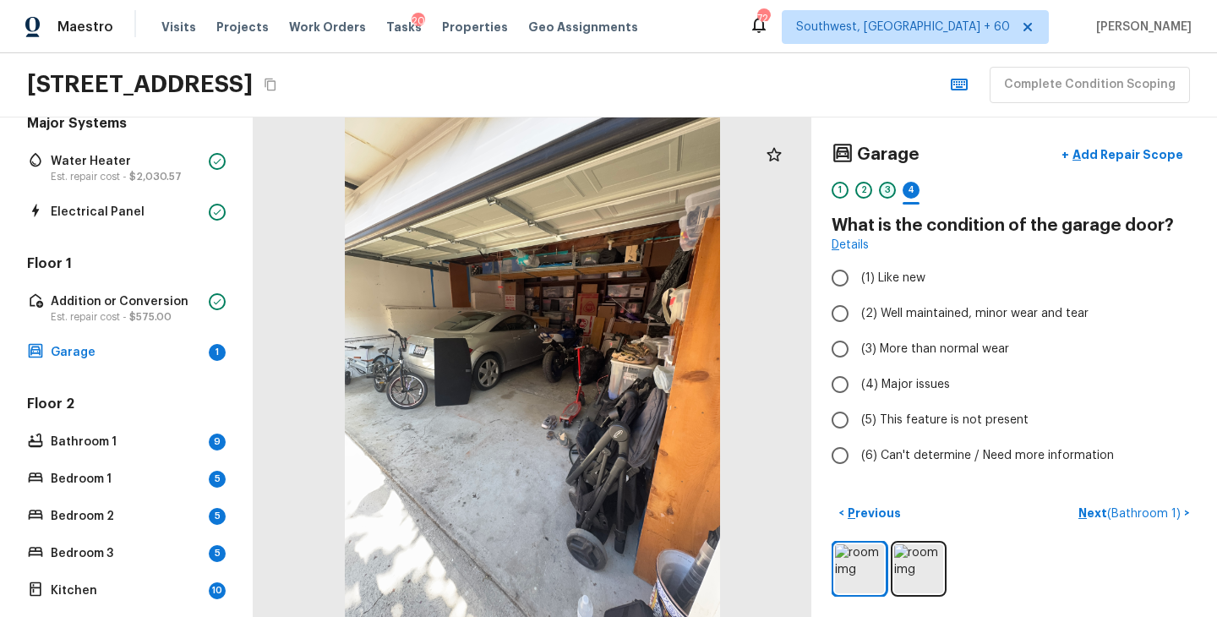
click at [887, 195] on div "3" at bounding box center [887, 190] width 17 height 17
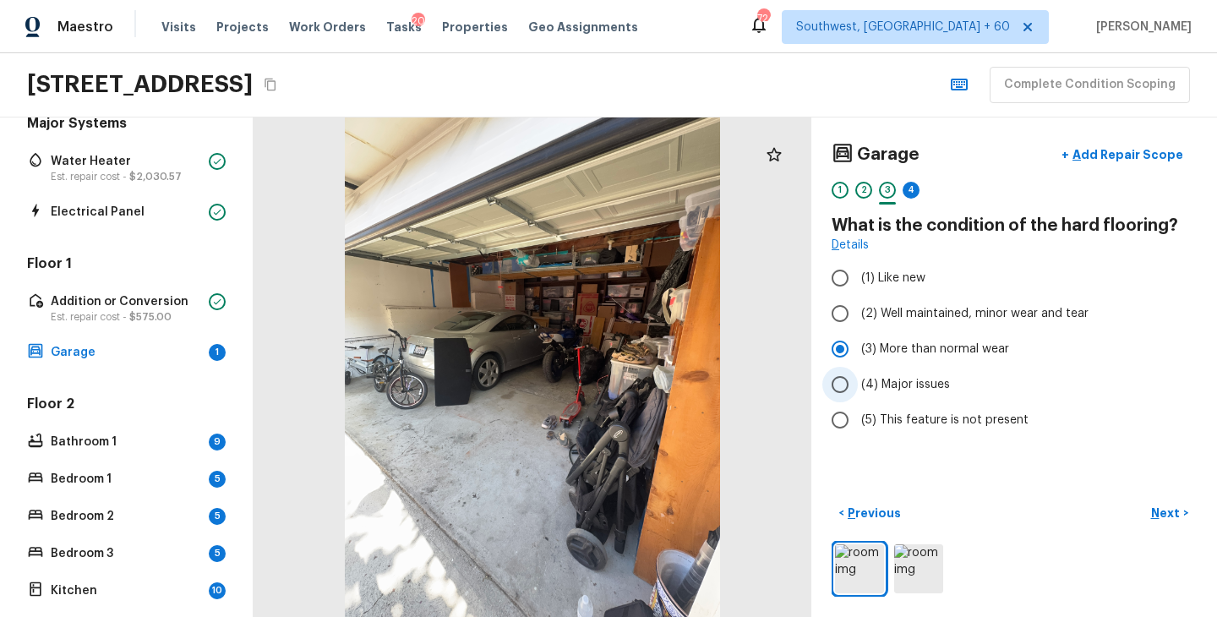
click at [919, 380] on span "(4) Major issues" at bounding box center [905, 384] width 89 height 17
click at [857, 380] on input "(4) Major issues" at bounding box center [839, 384] width 35 height 35
radio input "true"
click at [1147, 152] on p "Add Repair Scope" at bounding box center [1126, 154] width 114 height 17
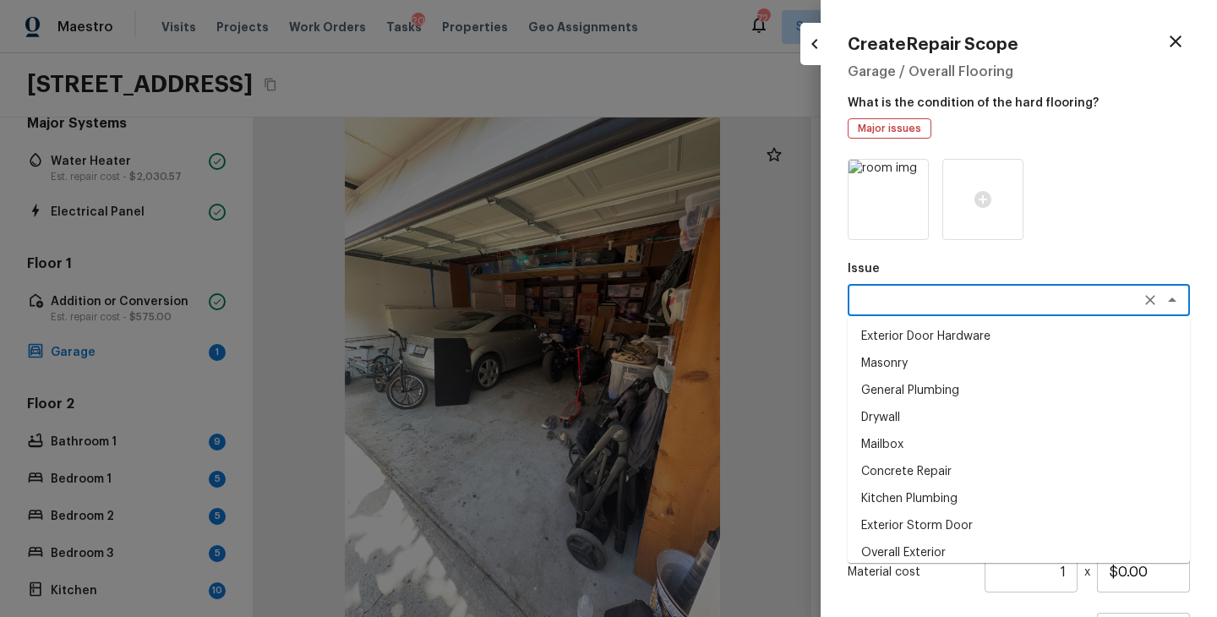
click at [939, 303] on textarea at bounding box center [995, 299] width 280 height 17
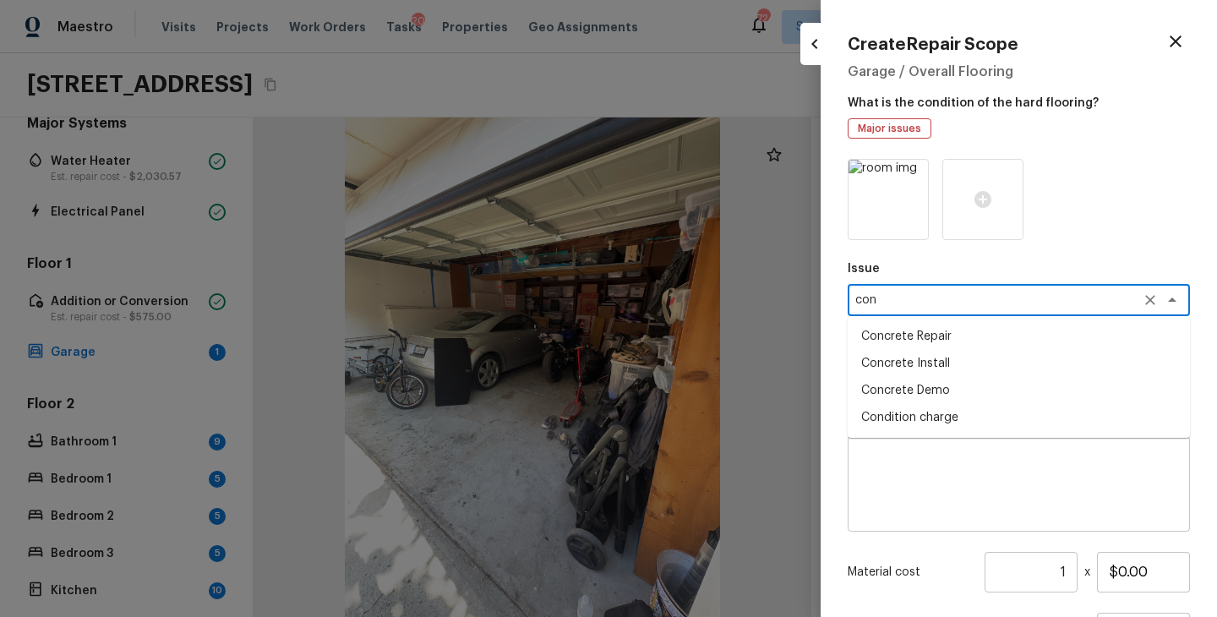
click at [945, 337] on li "Concrete Repair" at bounding box center [1018, 336] width 342 height 27
type textarea "Concrete Repair"
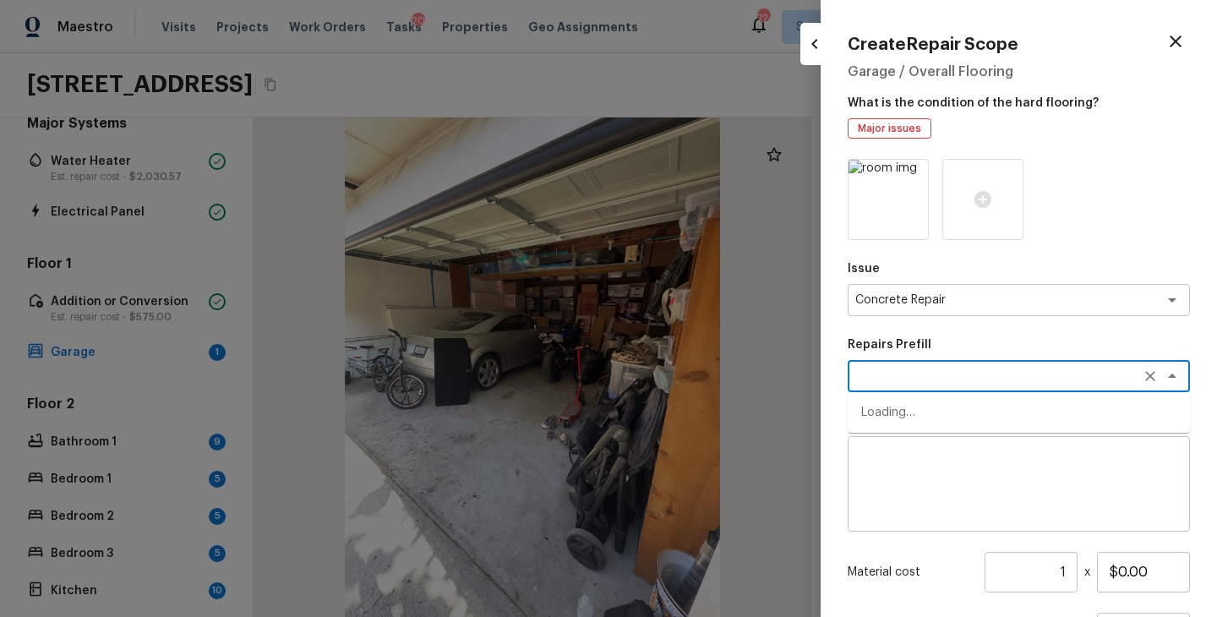
click at [963, 382] on textarea at bounding box center [995, 375] width 280 height 17
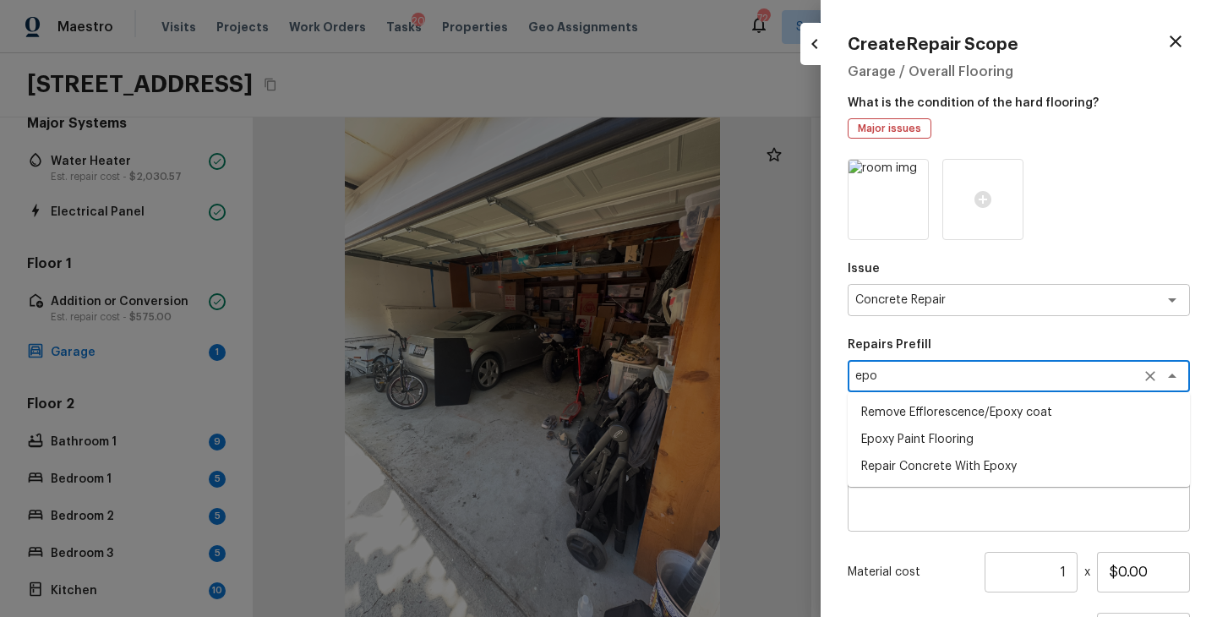
click at [970, 461] on li "Repair Concrete With Epoxy" at bounding box center [1018, 466] width 342 height 27
type textarea "Repair Concrete With Epoxy"
type textarea "Prep and clean the crack in the concrete thoroughly. Apply/inject a concrete ad…"
type input "$8.59"
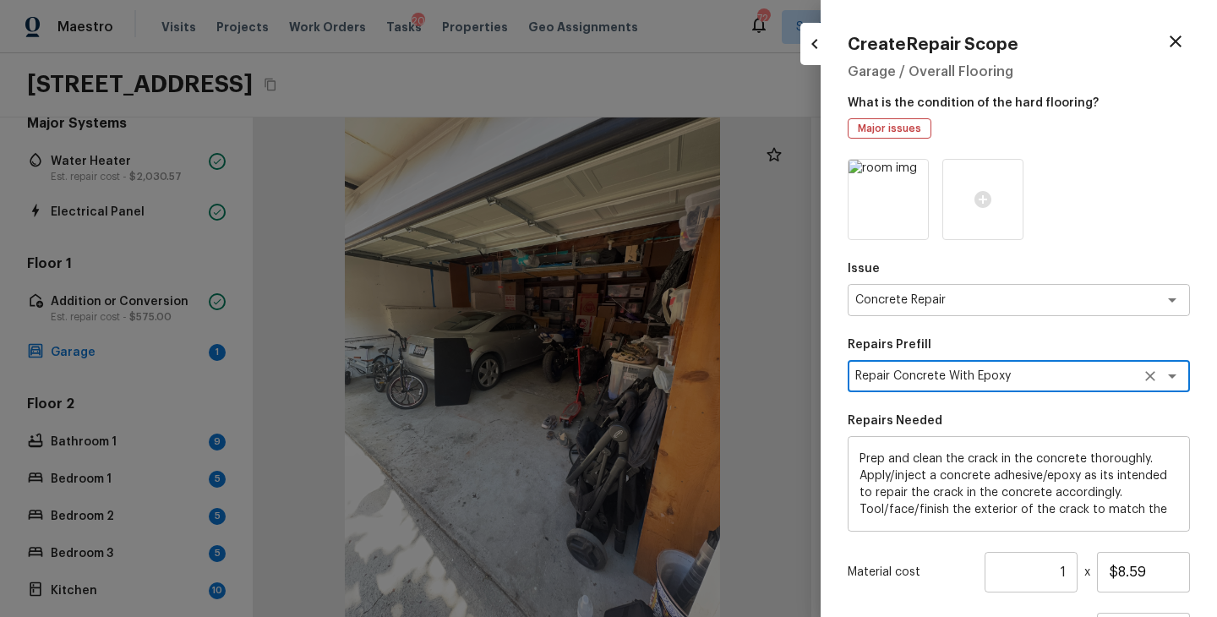
type textarea "Repair Concrete With Epoxy"
click at [1070, 563] on input "1" at bounding box center [1030, 572] width 93 height 41
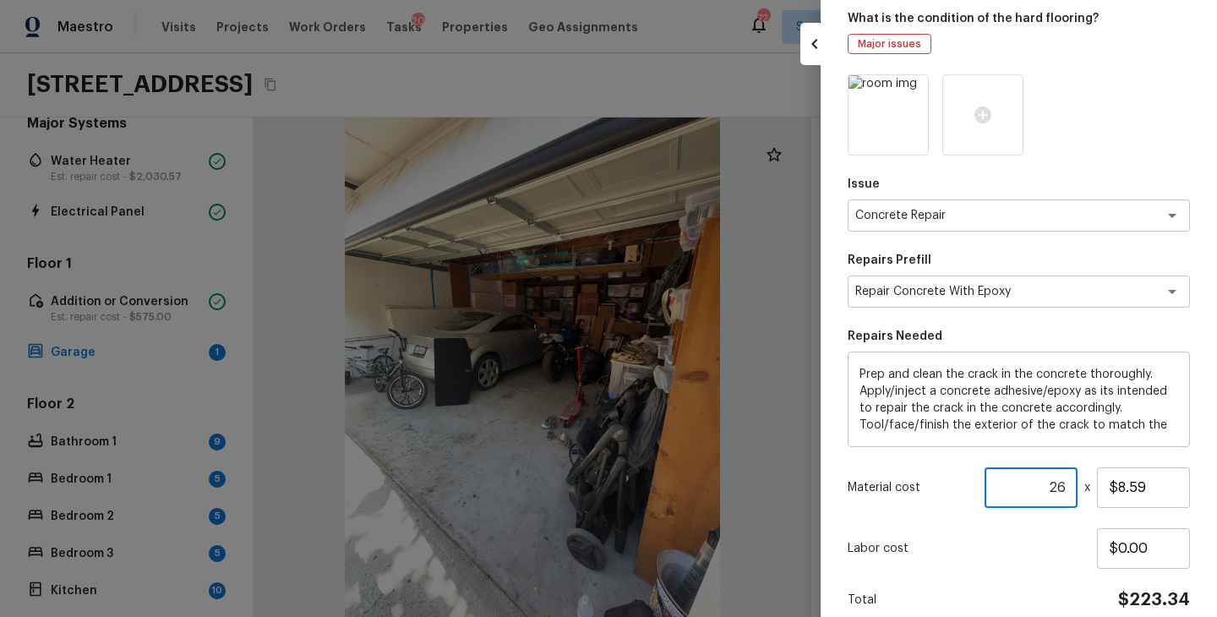
scroll to position [160, 0]
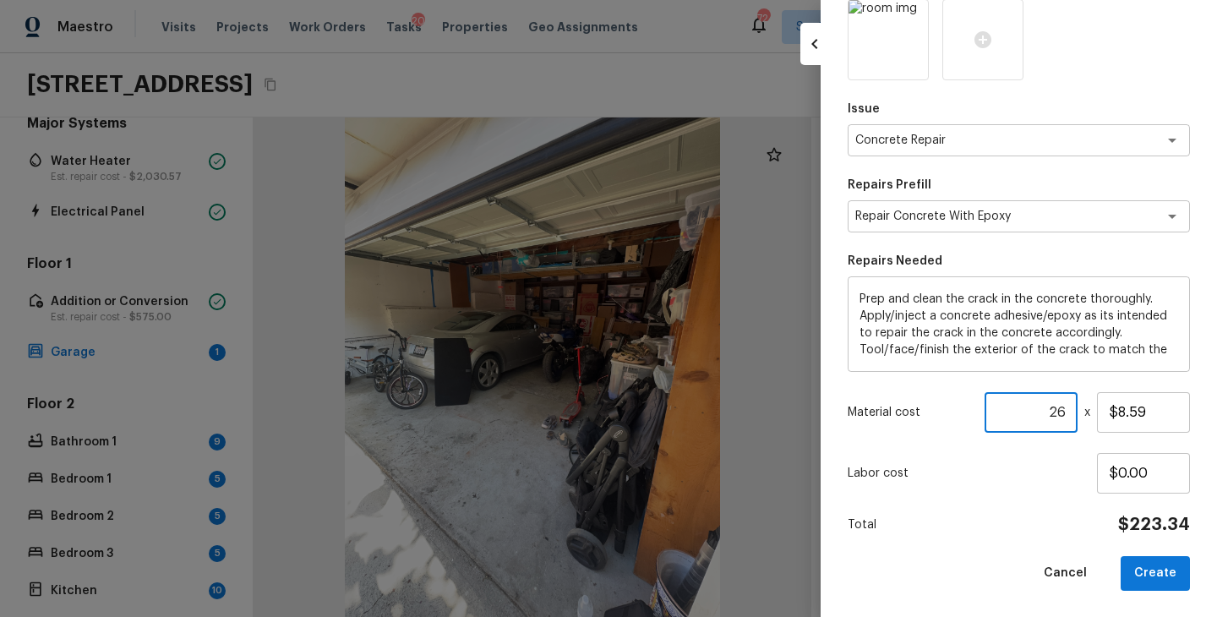
type input "26"
click at [1009, 538] on div "Issue Concrete Repair x ​ Repairs Prefill Repair Concrete With Epoxy x ​ Repair…" at bounding box center [1018, 294] width 342 height 591
click at [1199, 564] on div "Create Repair Scope Garage / Overall Flooring What is the condition of the hard…" at bounding box center [1018, 308] width 396 height 617
click at [1171, 572] on button "Create" at bounding box center [1154, 573] width 69 height 35
type input "1"
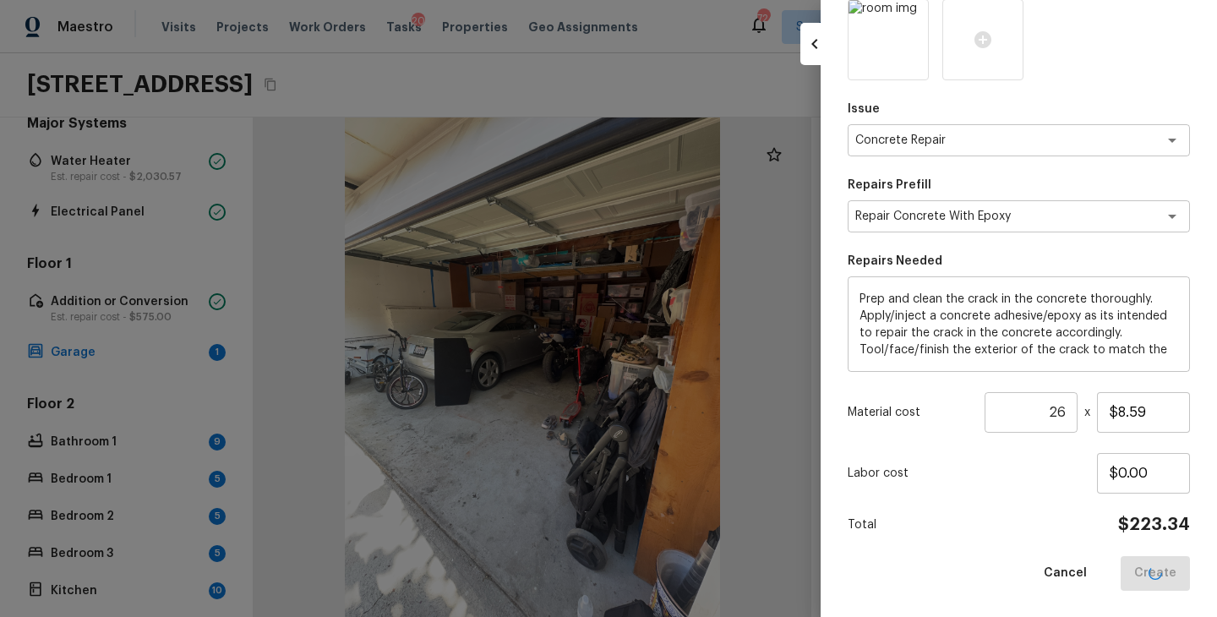
type input "$0.00"
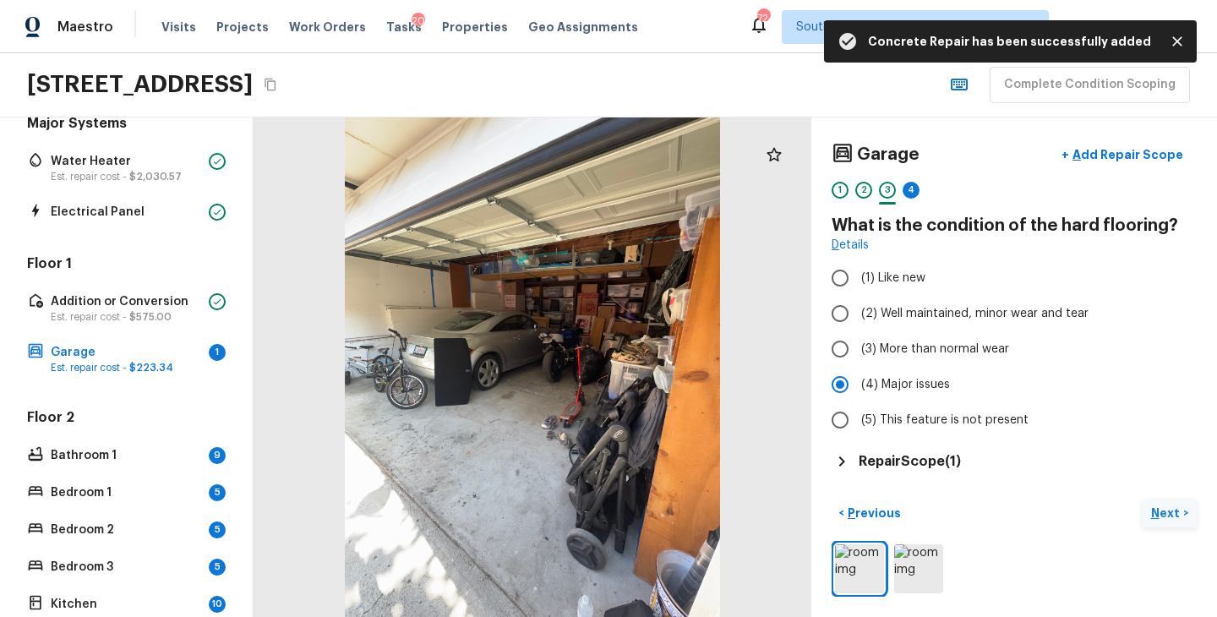
click at [1173, 516] on p "Next" at bounding box center [1167, 512] width 32 height 17
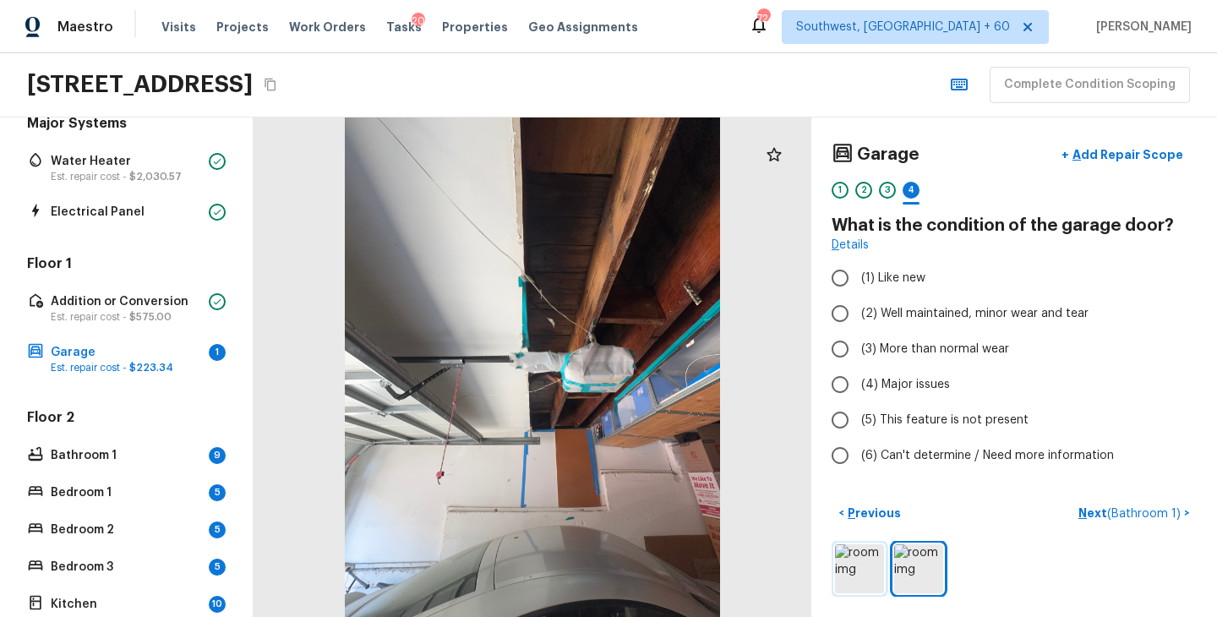
click at [863, 571] on img at bounding box center [859, 568] width 49 height 49
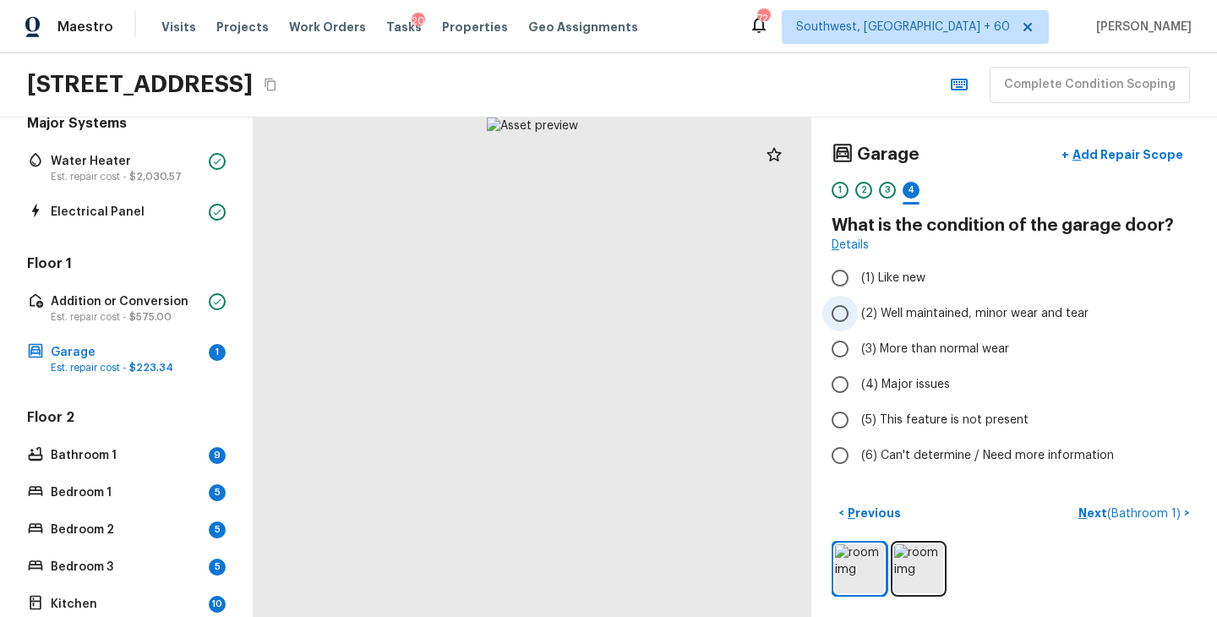
click at [972, 321] on span "(2) Well maintained, minor wear and tear" at bounding box center [974, 313] width 227 height 17
click at [857, 321] on input "(2) Well maintained, minor wear and tear" at bounding box center [839, 313] width 35 height 35
radio input "true"
click at [1089, 503] on button "Next ( Bathroom 1 ) >" at bounding box center [1133, 513] width 125 height 28
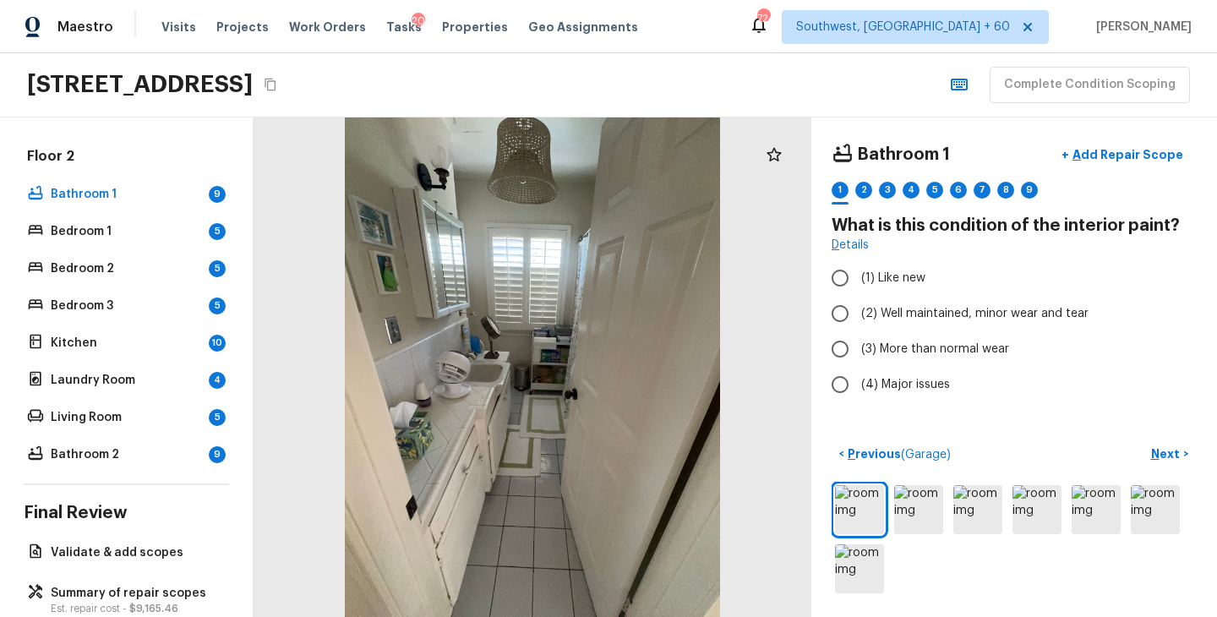
scroll to position [433, 0]
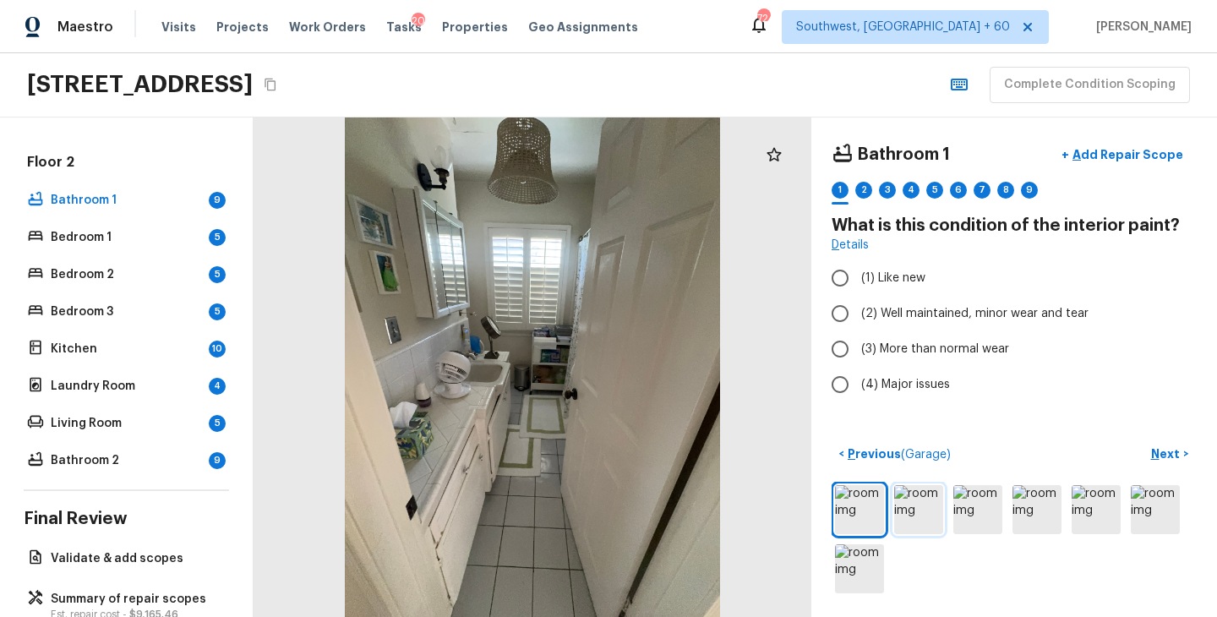
click at [914, 508] on img at bounding box center [918, 509] width 49 height 49
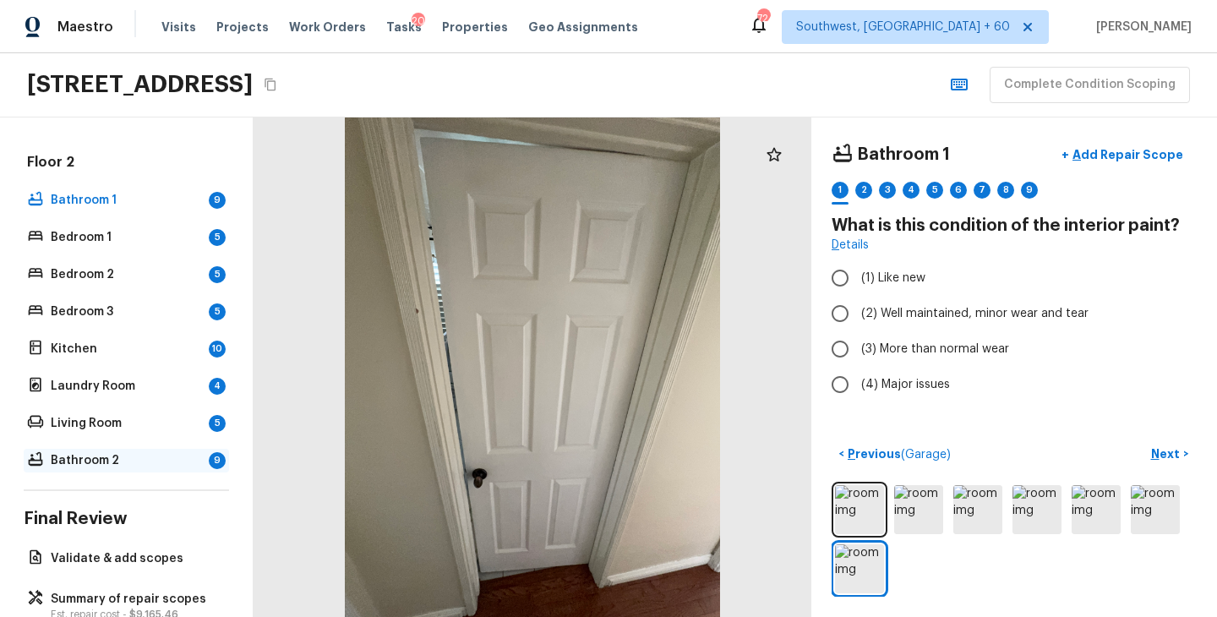
scroll to position [474, 0]
